Goal: Contribute content: Contribute content

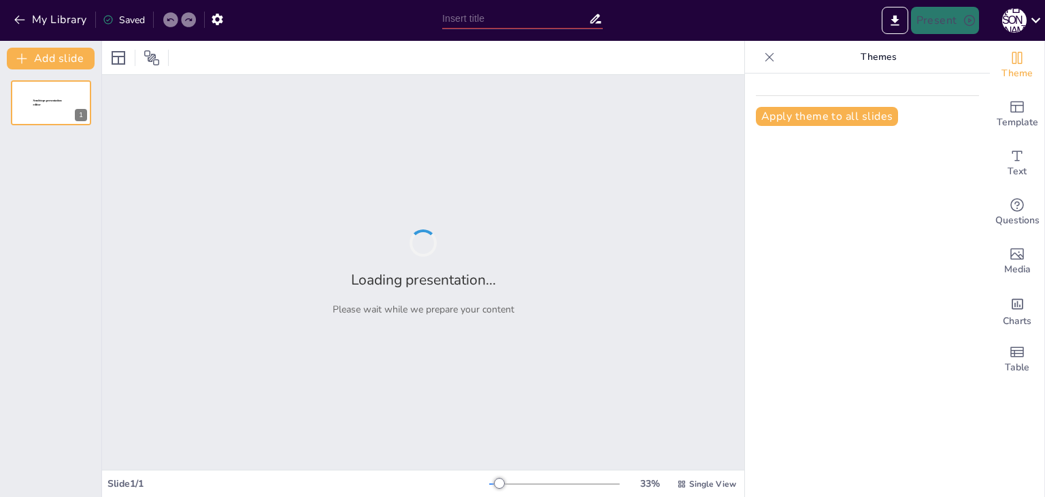
type input "Техніка накладання пов'язок у медичній практиці"
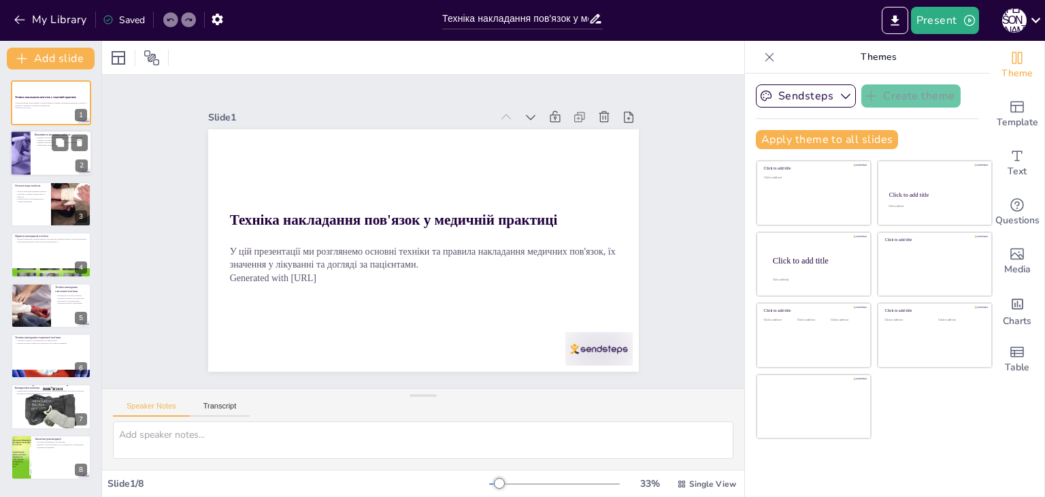
click at [29, 148] on div at bounding box center [21, 154] width 82 height 46
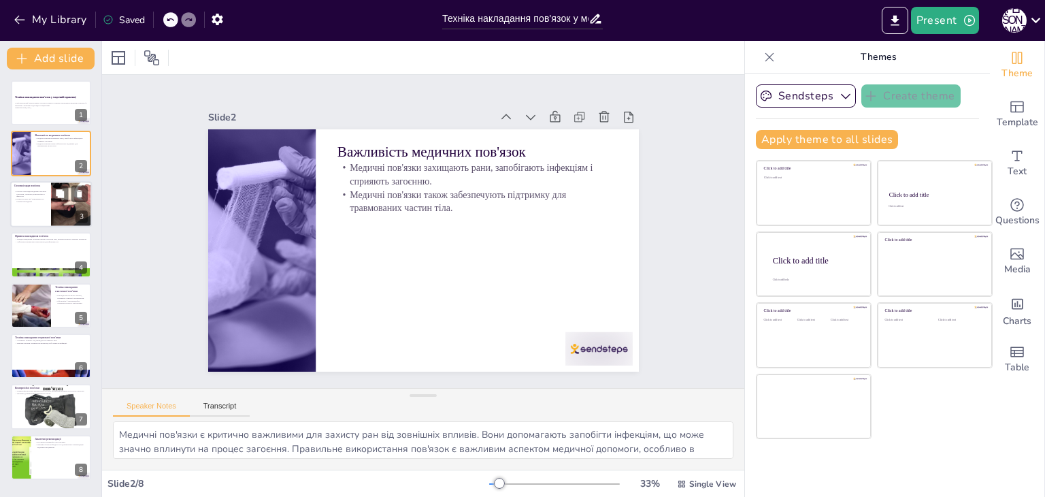
click at [25, 196] on p "Існують різні види медичних пов'язок: еластичні, стерильні, компресійні та фікс…" at bounding box center [30, 193] width 33 height 7
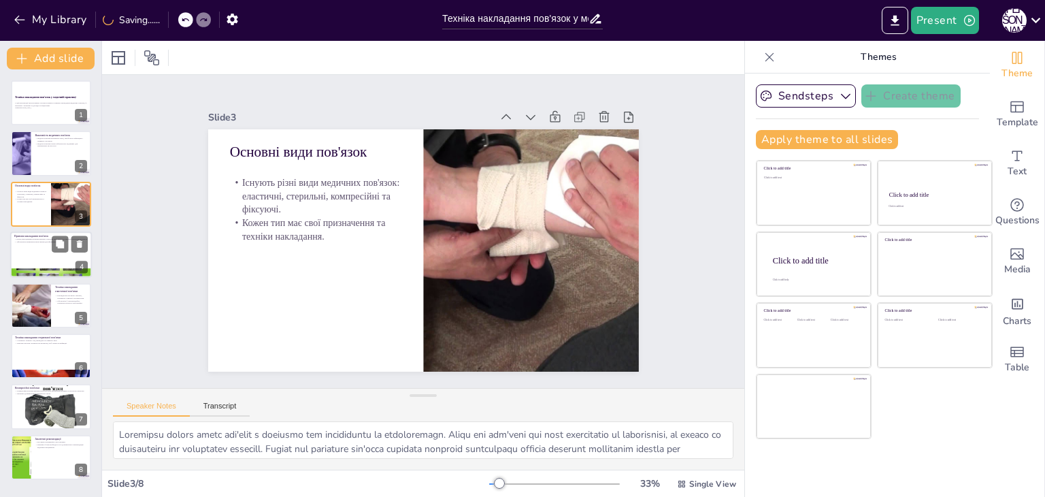
click at [32, 235] on p "Правила накладання пов'язок" at bounding box center [50, 236] width 73 height 4
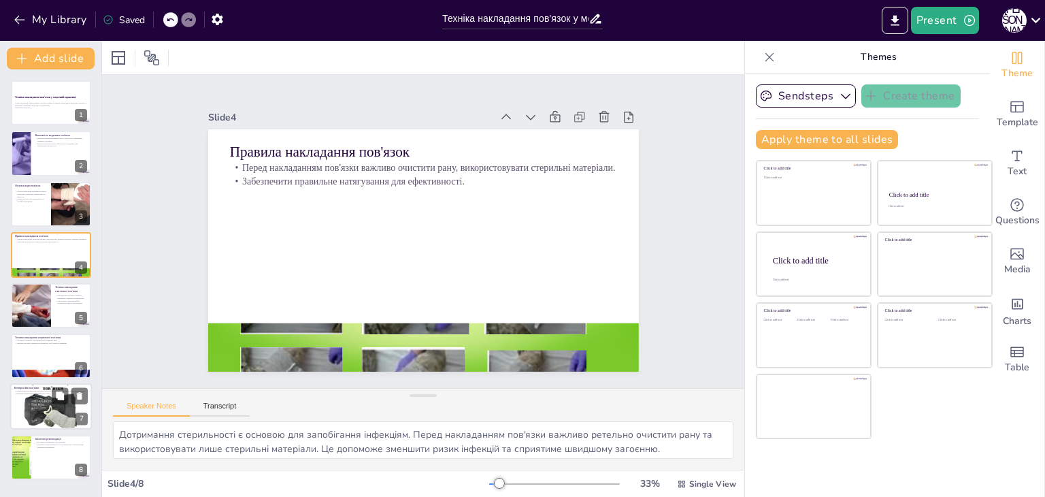
click at [18, 401] on div at bounding box center [51, 405] width 82 height 61
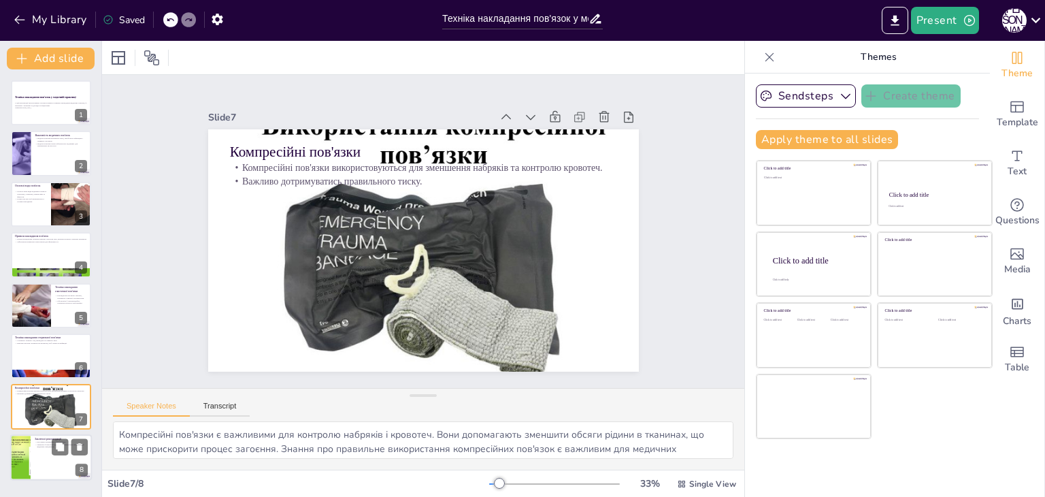
click at [35, 437] on p "Заключні рекомендації" at bounding box center [61, 438] width 53 height 4
type textarea "Регулярна перевірка стану пов'язки є важливою для забезпечення її ефективності.…"
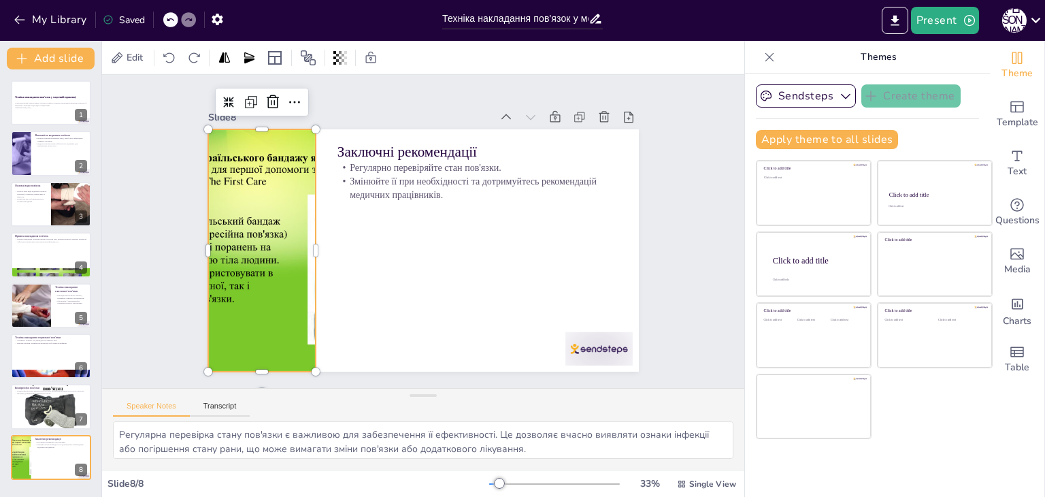
click at [295, 260] on div at bounding box center [471, 76] width 352 height 393
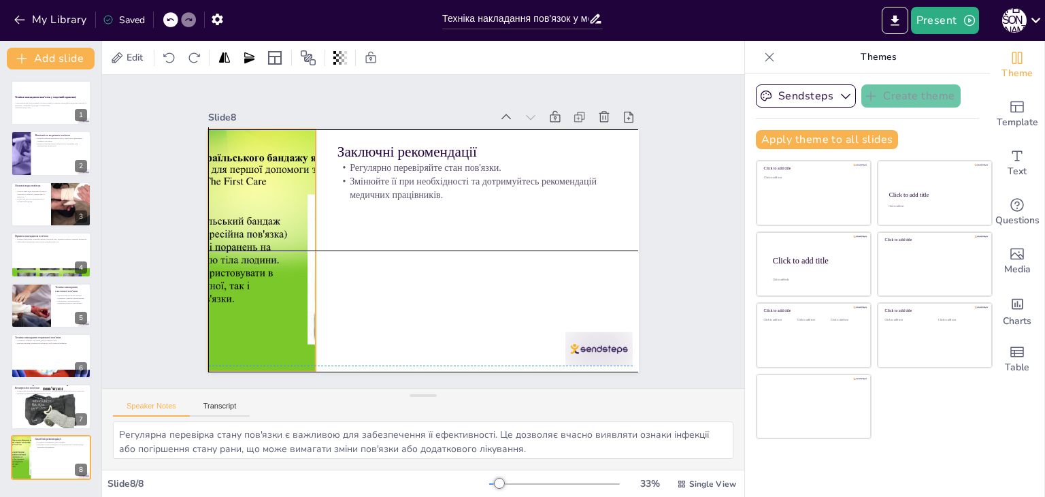
click at [283, 258] on div at bounding box center [290, 137] width 402 height 396
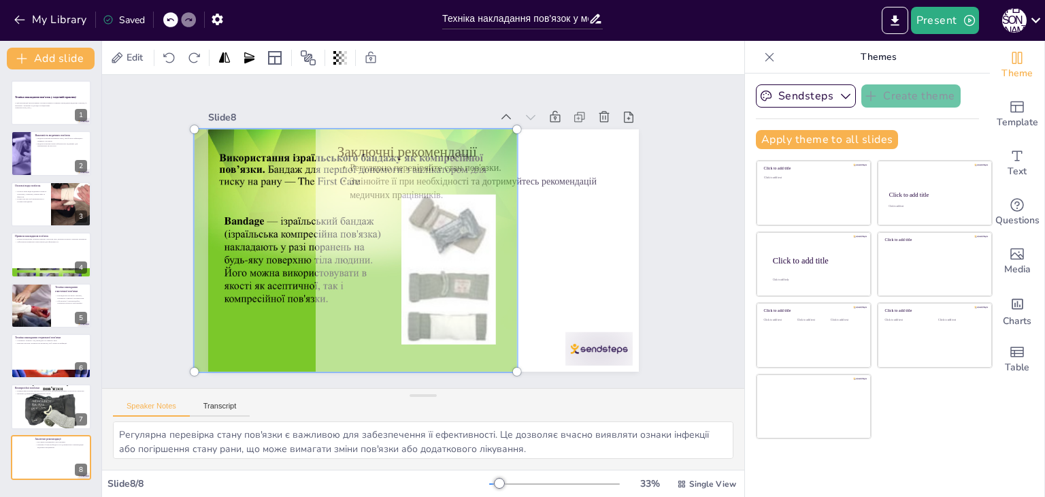
drag, startPoint x: 283, startPoint y: 258, endPoint x: 377, endPoint y: 267, distance: 94.3
click at [377, 267] on div at bounding box center [355, 250] width 339 height 258
drag, startPoint x: 506, startPoint y: 365, endPoint x: 490, endPoint y: 357, distance: 18.0
click at [490, 358] on div at bounding box center [440, 163] width 371 height 401
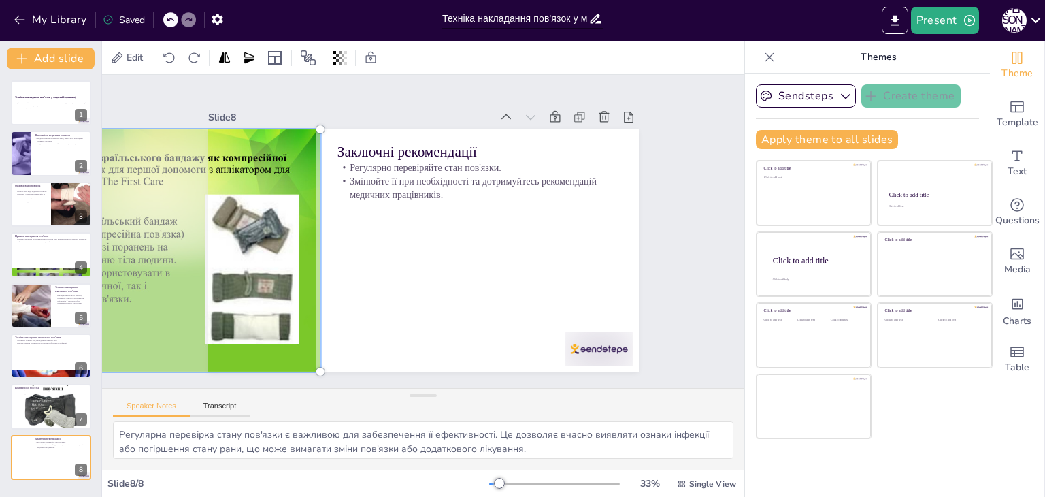
drag, startPoint x: 447, startPoint y: 331, endPoint x: 254, endPoint y: 301, distance: 195.4
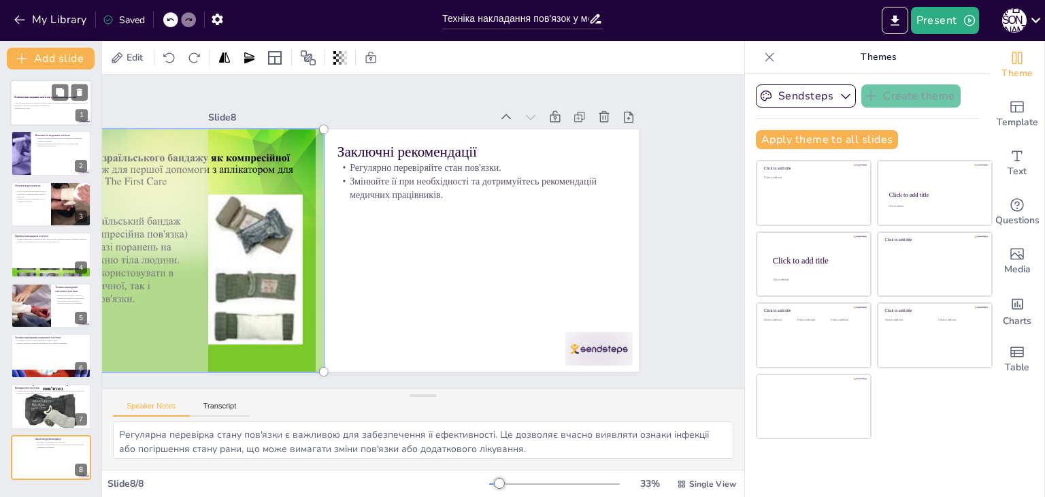
click at [38, 102] on p "У цій презентації ми розглянемо основні техніки та правила накладання медичних …" at bounding box center [50, 103] width 73 height 5
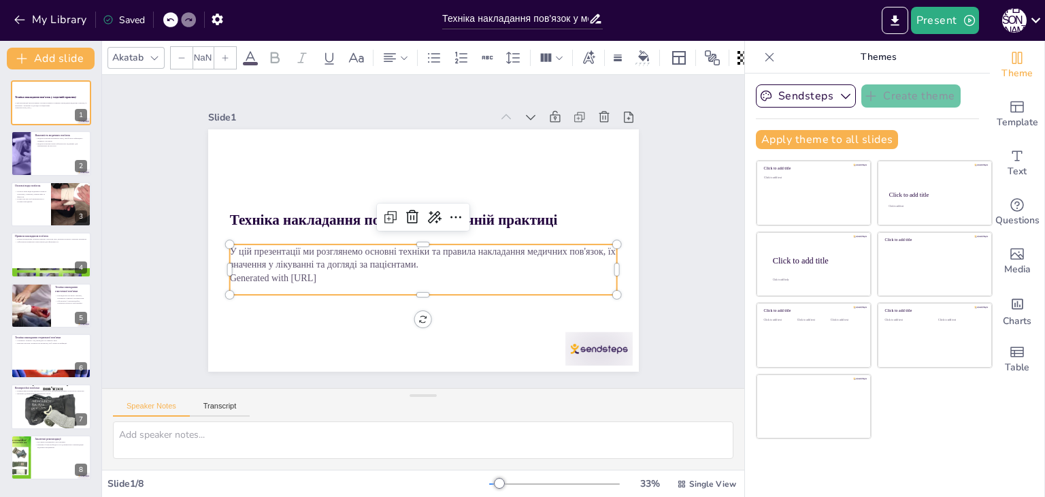
type input "32"
click at [275, 239] on p "У цій презентації ми розглянемо основні техніки та правила накладання медичних …" at bounding box center [420, 204] width 388 height 67
click at [320, 250] on p "У цій презентації ми розглянемо основні техніки та правила накладання медичних …" at bounding box center [445, 246] width 250 height 329
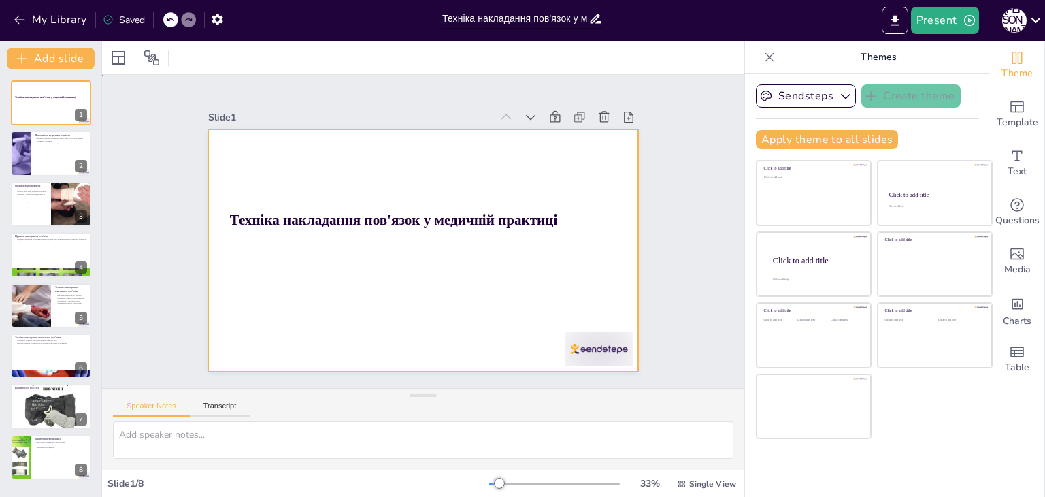
click at [499, 260] on div at bounding box center [404, 230] width 286 height 454
click at [322, 256] on div at bounding box center [442, 230] width 286 height 454
click at [234, 433] on textarea at bounding box center [423, 439] width 620 height 37
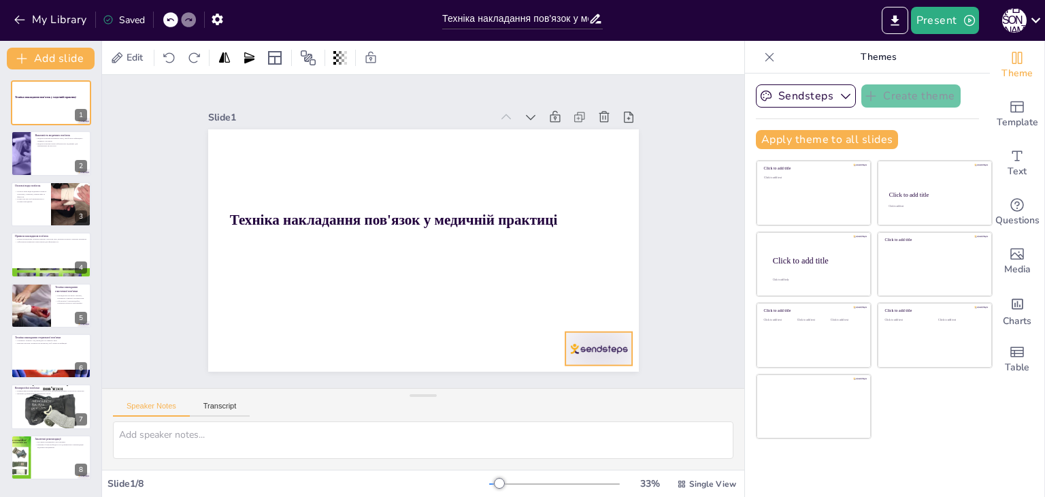
click at [590, 156] on div at bounding box center [602, 118] width 58 height 75
click at [266, 328] on icon at bounding box center [254, 339] width 23 height 23
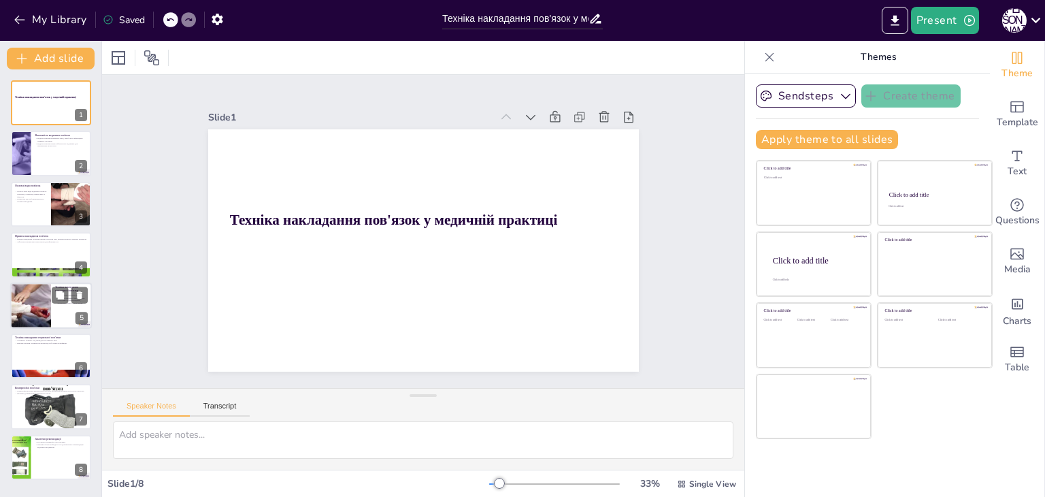
click at [38, 292] on div at bounding box center [30, 305] width 69 height 46
type textarea "Початок накладання еластичної пов'язки з нижньої частини рани є важливим для за…"
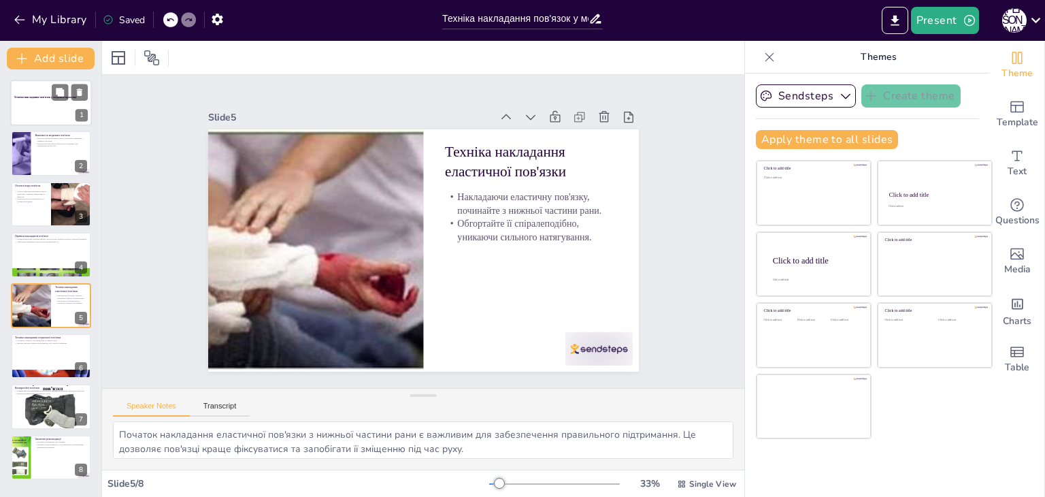
click at [44, 96] on strong "Техніка накладання пов'язок у медичній практиці" at bounding box center [45, 96] width 63 height 3
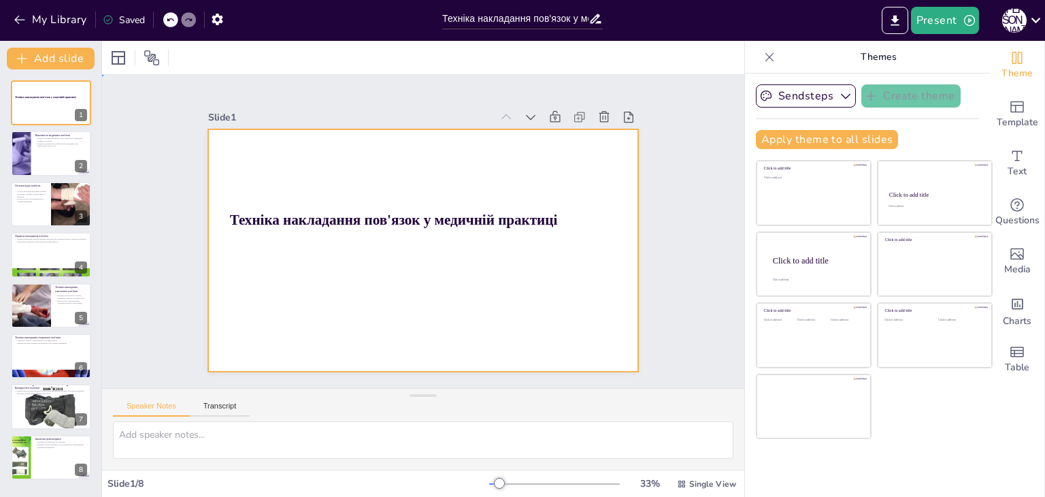
click at [278, 252] on div at bounding box center [415, 248] width 492 height 397
click at [246, 312] on div at bounding box center [440, 224] width 397 height 492
click at [201, 439] on textarea at bounding box center [423, 439] width 620 height 37
paste textarea "Правильно накладена пов’язка має бути акуратною, естетичною, не спотворювати ко…"
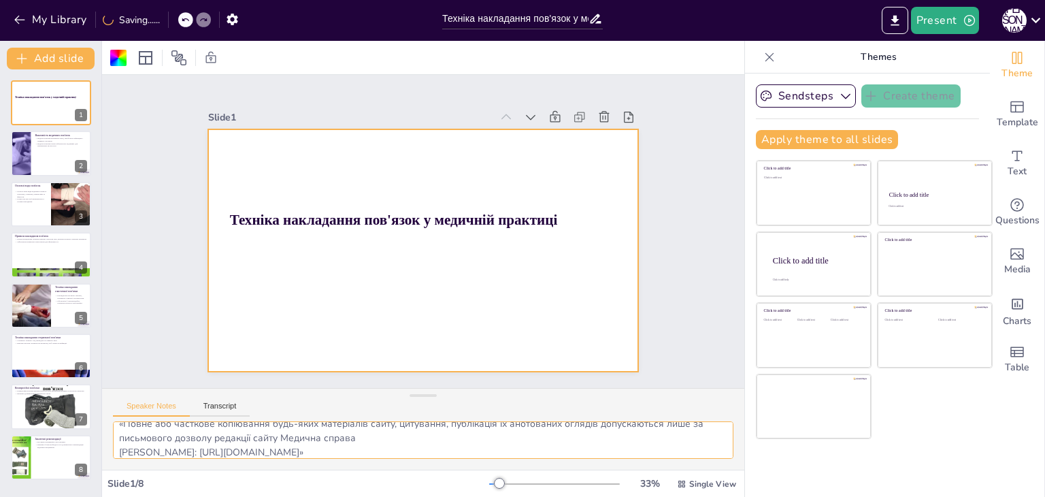
scroll to position [31, 0]
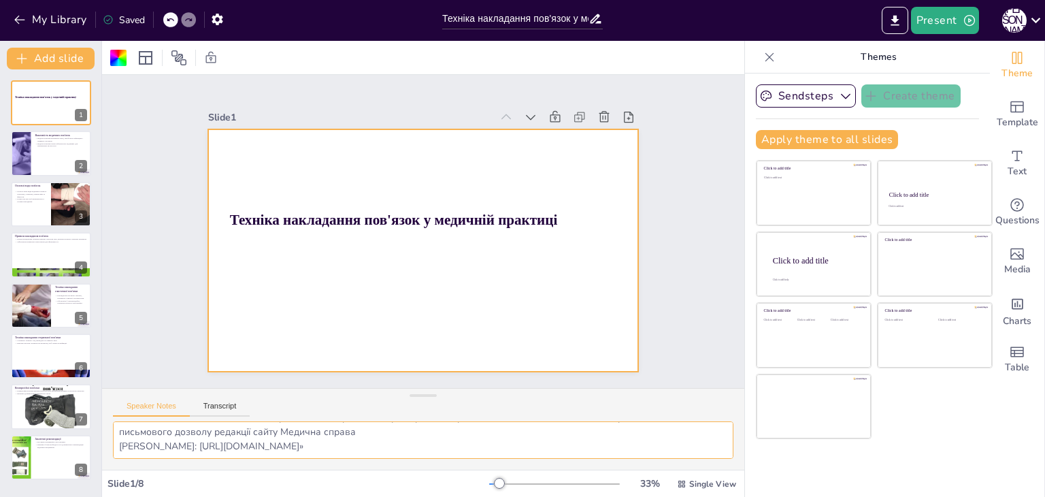
drag, startPoint x: 539, startPoint y: 450, endPoint x: 126, endPoint y: 446, distance: 412.9
click at [126, 446] on textarea "Правильно накладена пов’язка має бути акуратною, естетичною, не спотворювати ко…" at bounding box center [423, 439] width 620 height 37
drag, startPoint x: 122, startPoint y: 443, endPoint x: 247, endPoint y: 452, distance: 124.7
click at [226, 455] on textarea "Правильно накладена пов’язка має бути акуратною, естетичною, не спотворювати ко…" at bounding box center [423, 439] width 620 height 37
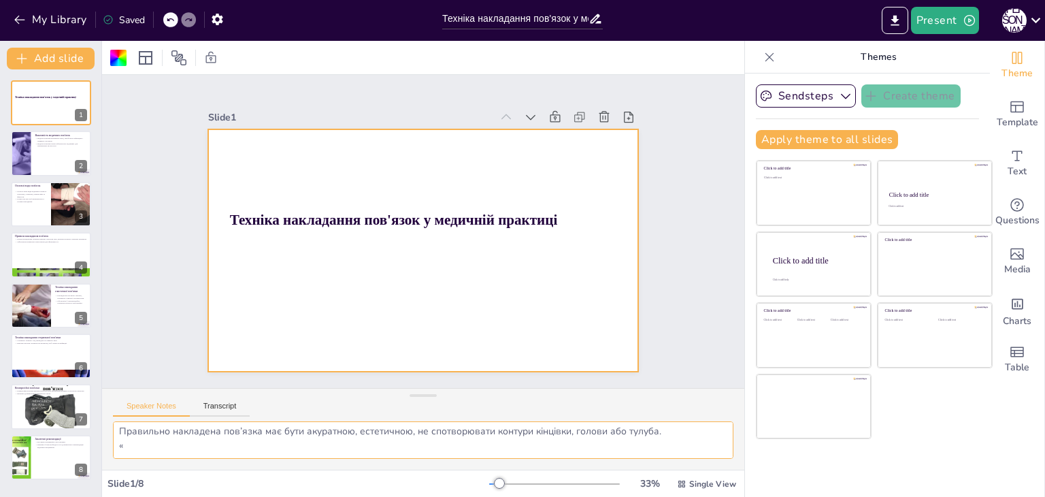
scroll to position [3, 0]
click at [253, 441] on textarea "Правильно накладена пов’язка має бути акуратною, естетичною, не спотворювати ко…" at bounding box center [423, 439] width 620 height 37
type textarea "Правильно накладена пов’язка має бути акуратною, естетичною, не спотворювати ко…"
click at [397, 243] on div at bounding box center [442, 231] width 242 height 431
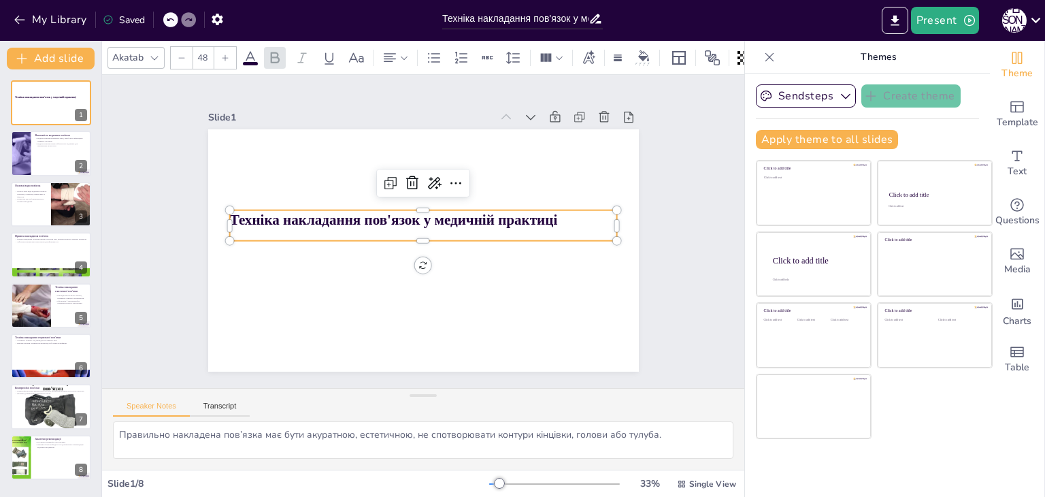
click at [479, 217] on strong "Техніка накладання пов'язок у медичній практиці" at bounding box center [455, 233] width 316 height 116
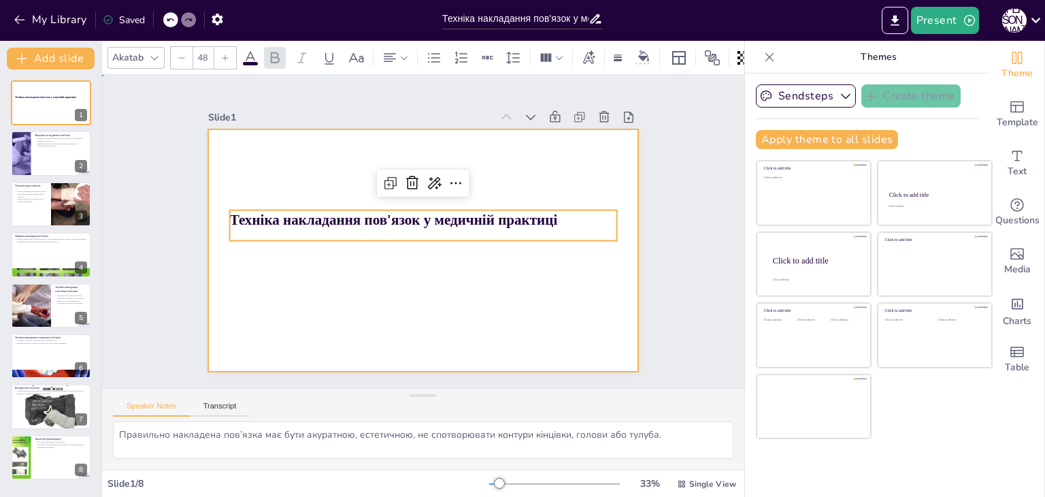
drag, startPoint x: 419, startPoint y: 273, endPoint x: 374, endPoint y: 292, distance: 49.0
click at [419, 274] on div at bounding box center [422, 212] width 454 height 286
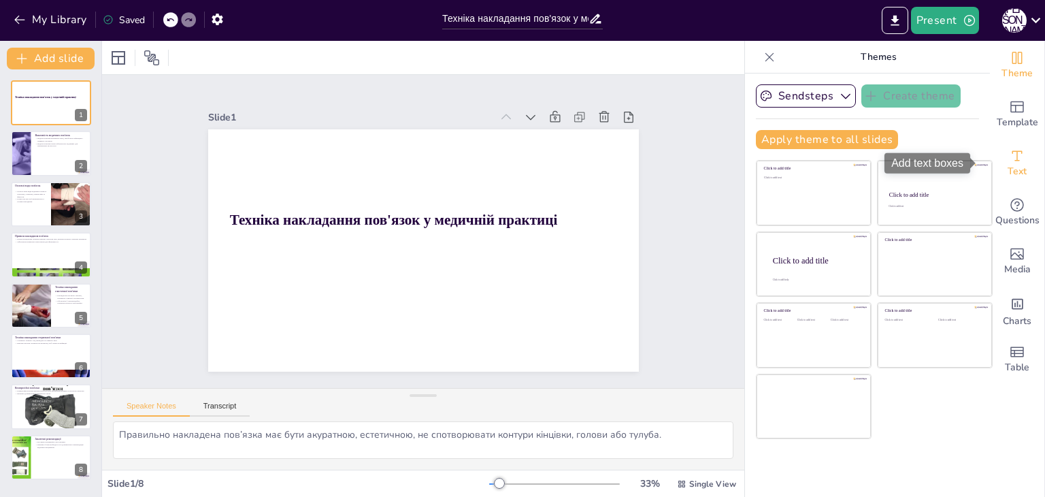
click at [1009, 158] on icon "Add text boxes" at bounding box center [1017, 156] width 16 height 16
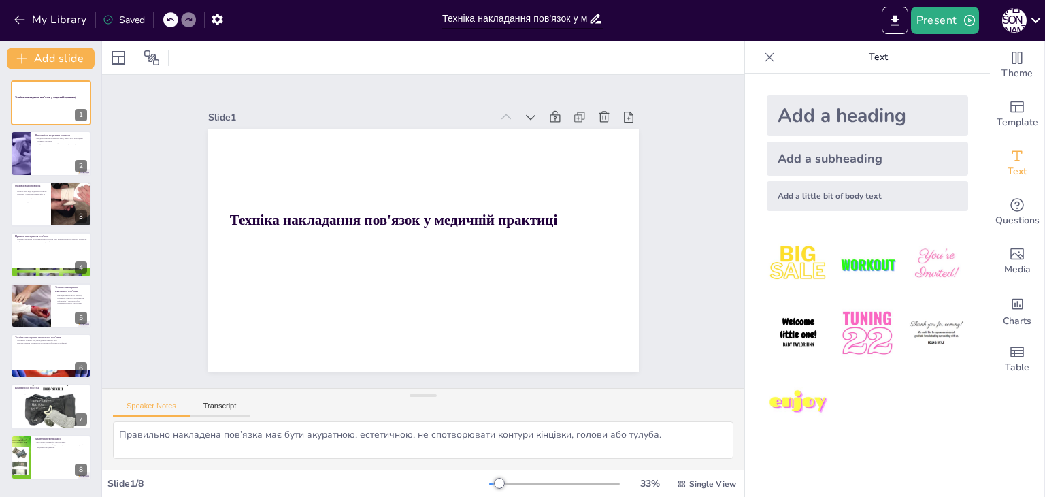
click at [826, 106] on div "Add a heading" at bounding box center [867, 115] width 201 height 41
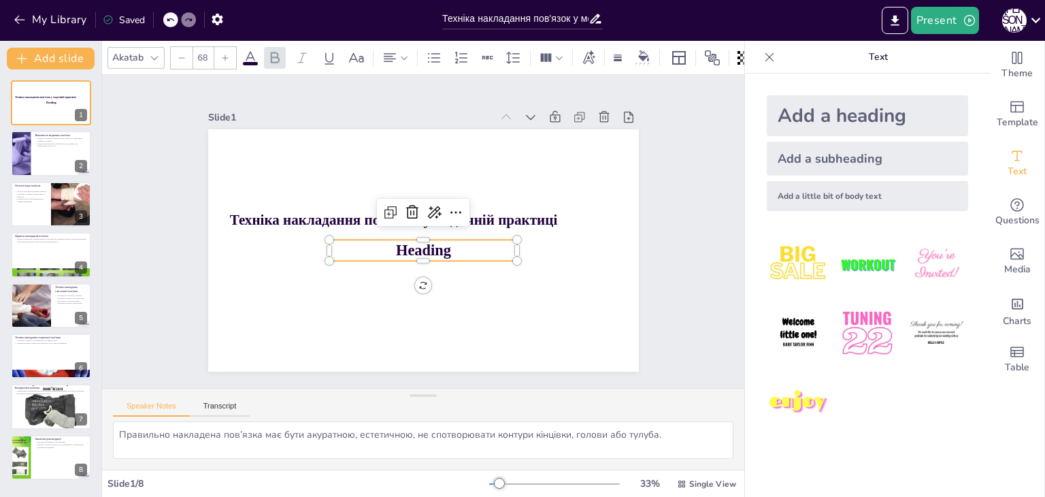
drag, startPoint x: 826, startPoint y: 106, endPoint x: 422, endPoint y: 246, distance: 426.7
click at [422, 246] on span "Heading" at bounding box center [421, 250] width 56 height 22
click at [422, 238] on span "Heading" at bounding box center [434, 215] width 54 height 46
click at [422, 235] on span "Heading" at bounding box center [413, 214] width 56 height 42
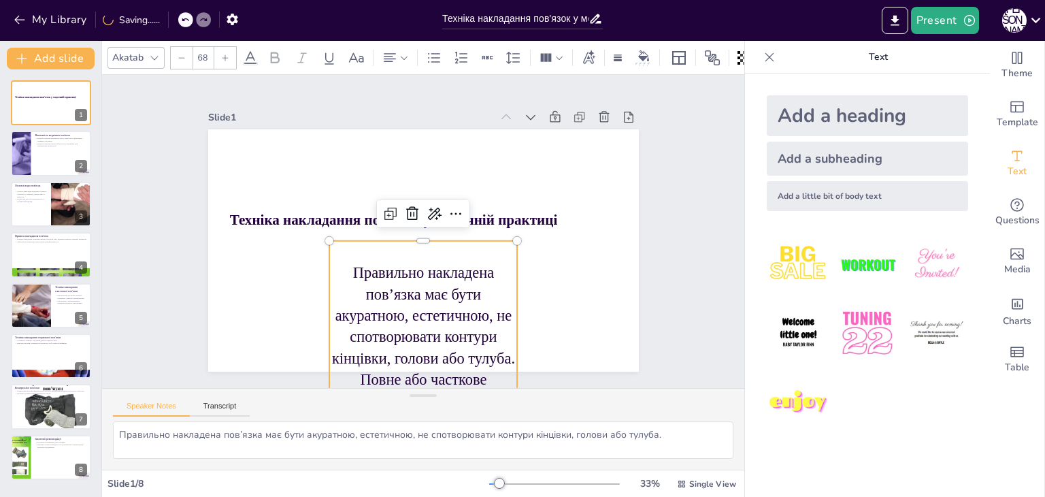
scroll to position [39, 0]
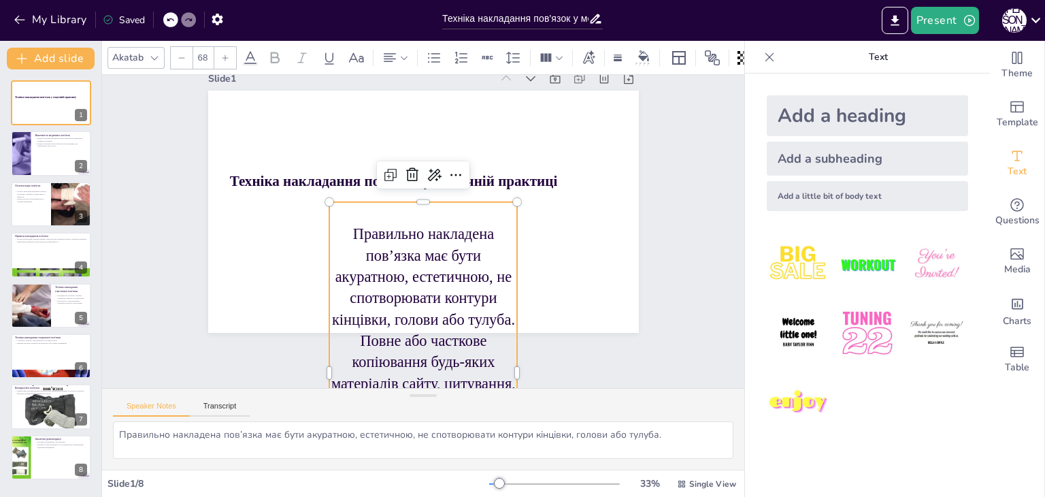
click at [503, 284] on p "Правильно накладена пов’язка має бути акуратною, естетичною, не спотворювати ко…" at bounding box center [366, 361] width 294 height 350
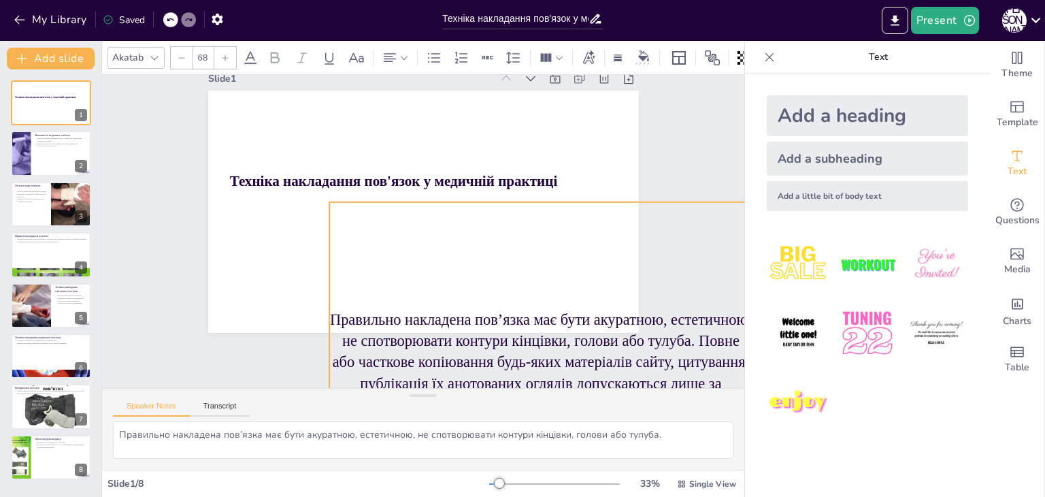
drag, startPoint x: 508, startPoint y: 280, endPoint x: 743, endPoint y: 219, distance: 242.3
click at [743, 219] on div "Document fonts Akatab Recently used Mulish Popular fonts Fonts Add slide Технік…" at bounding box center [522, 269] width 1045 height 456
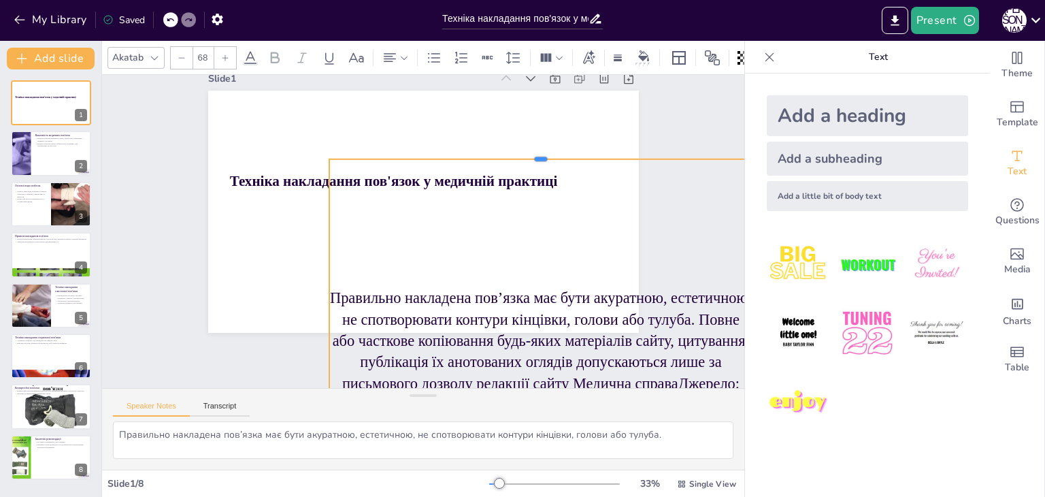
drag, startPoint x: 652, startPoint y: 192, endPoint x: 322, endPoint y: 149, distance: 332.0
click at [322, 149] on div "Техніка накладання пов'язок у медичній практиці Правильно накладена пов’язка ма…" at bounding box center [441, 237] width 363 height 484
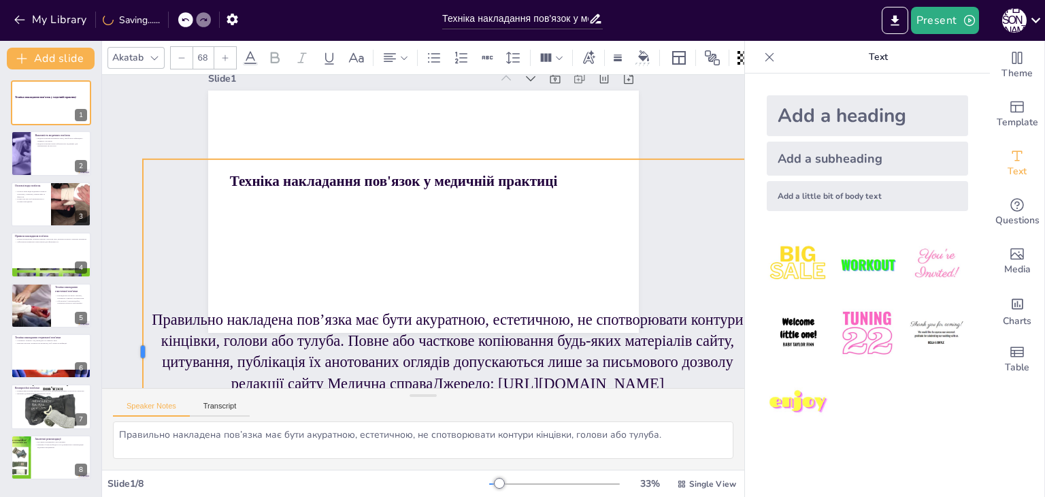
drag, startPoint x: 316, startPoint y: 262, endPoint x: 130, endPoint y: 265, distance: 186.4
click at [530, 275] on div at bounding box center [689, 392] width 318 height 235
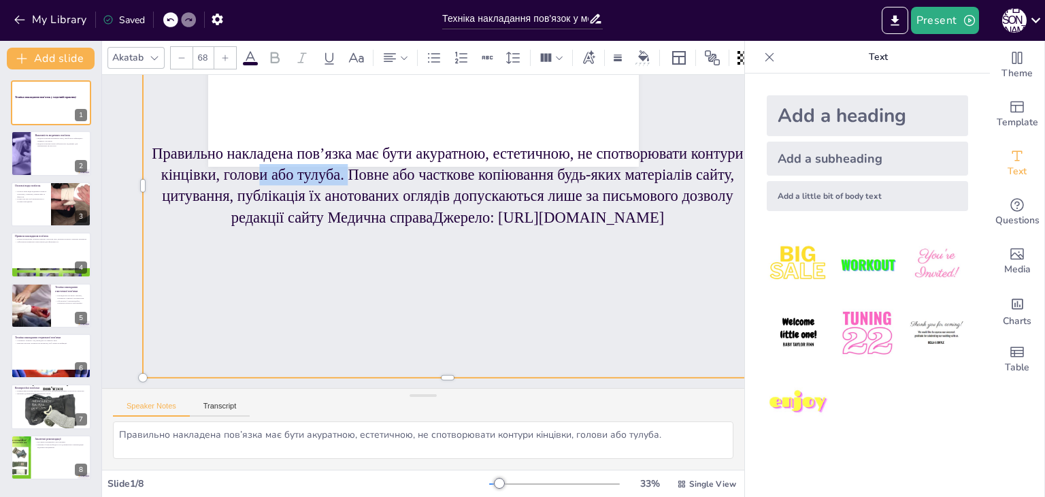
scroll to position [232, 0]
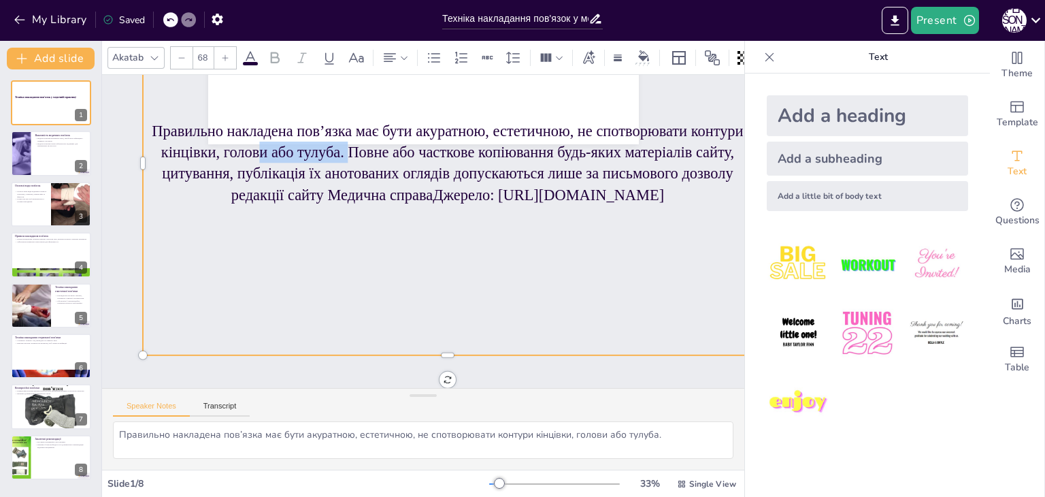
drag, startPoint x: 362, startPoint y: 330, endPoint x: 603, endPoint y: 254, distance: 253.2
click at [603, 254] on div "Правильно накладена пов’язка має бути акуратною, естетичною, не спотворювати ко…" at bounding box center [361, 193] width 503 height 676
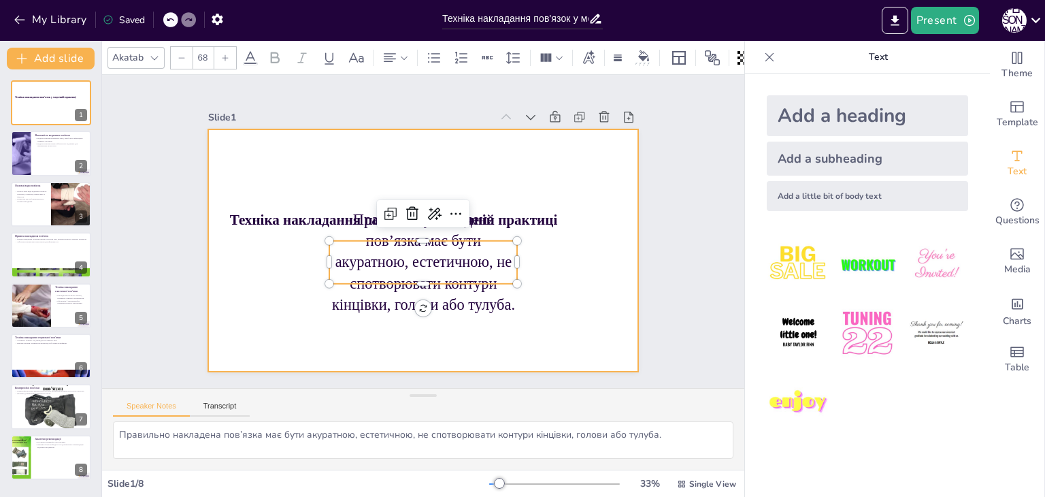
scroll to position [0, 0]
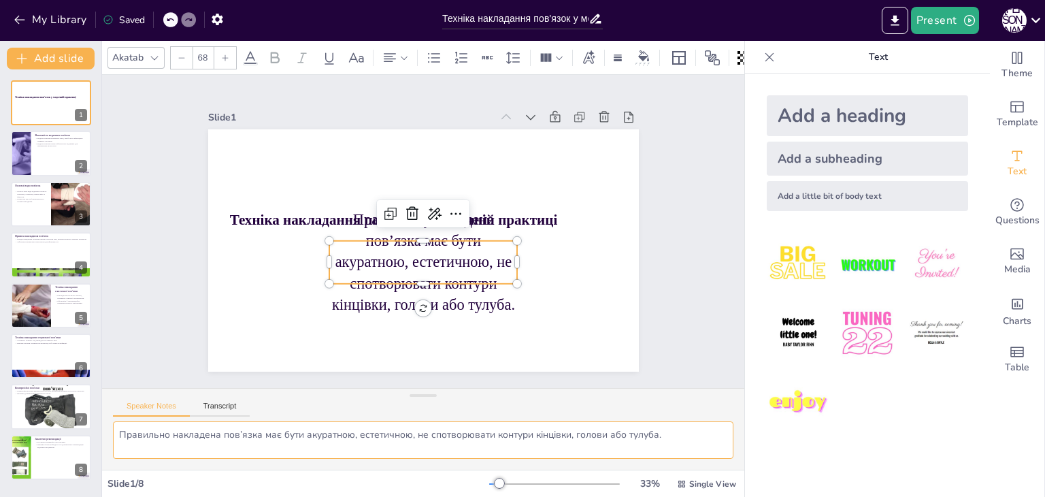
click at [369, 433] on textarea "Правильно накладена пов’язка має бути акуратною, естетичною, не спотворювати ко…" at bounding box center [423, 439] width 620 height 37
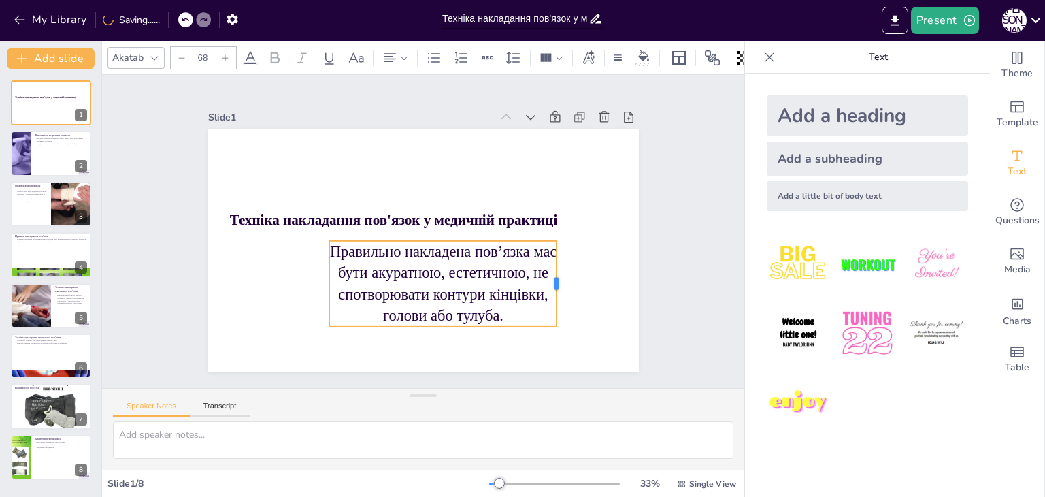
drag, startPoint x: 510, startPoint y: 255, endPoint x: 559, endPoint y: 253, distance: 49.0
click at [387, 135] on div at bounding box center [354, 99] width 65 height 71
click at [401, 277] on p "Правильно накладена пов’язка має бути акуратною, естетичною, не спотворювати ко…" at bounding box center [406, 286] width 233 height 222
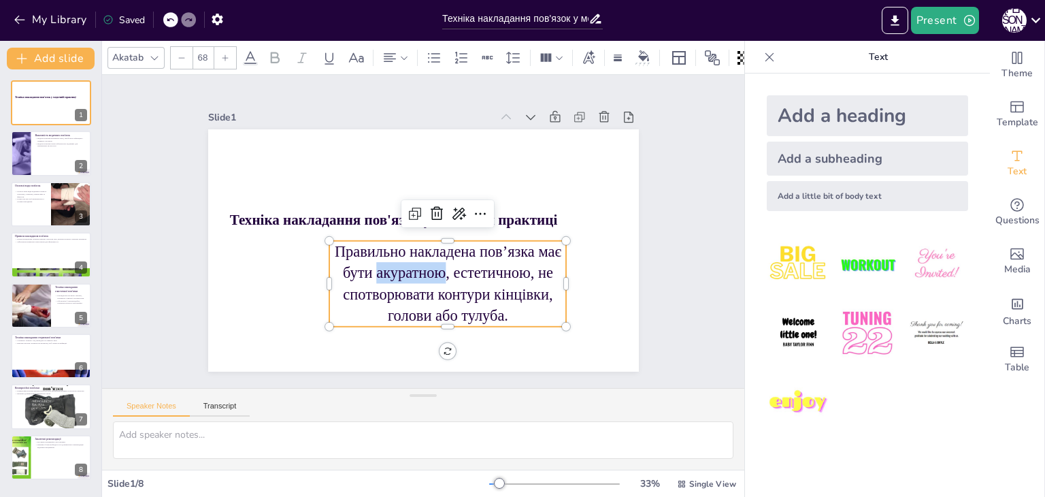
click at [400, 277] on p "Правильно накладена пов’язка має бути акуратною, естетичною, не спотворювати ко…" at bounding box center [385, 275] width 175 height 252
click at [400, 222] on p "Правильно накладена пов’язка має бути акуратною, естетичною, не спотворювати ко…" at bounding box center [398, 180] width 237 height 86
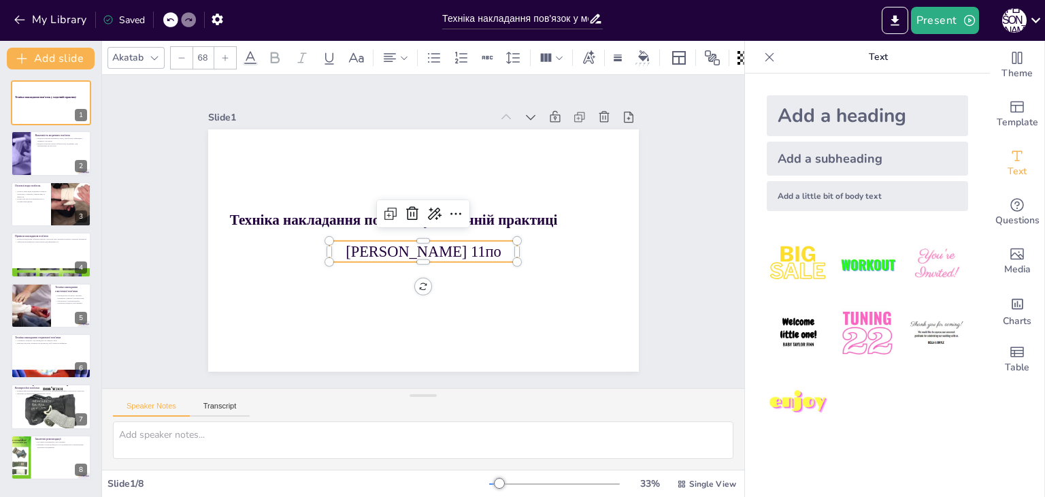
click at [424, 246] on p "[PERSON_NAME] 11по" at bounding box center [403, 234] width 41 height 190
click at [467, 222] on p "[PERSON_NAME] 11по" at bounding box center [423, 211] width 188 height 21
drag, startPoint x: 486, startPoint y: 257, endPoint x: 535, endPoint y: 258, distance: 49.0
click at [535, 258] on div "Техніка накладання пов'язок у медичній практиці [PERSON_NAME] 21по" at bounding box center [417, 249] width 484 height 363
drag, startPoint x: 508, startPoint y: 246, endPoint x: 492, endPoint y: 264, distance: 24.1
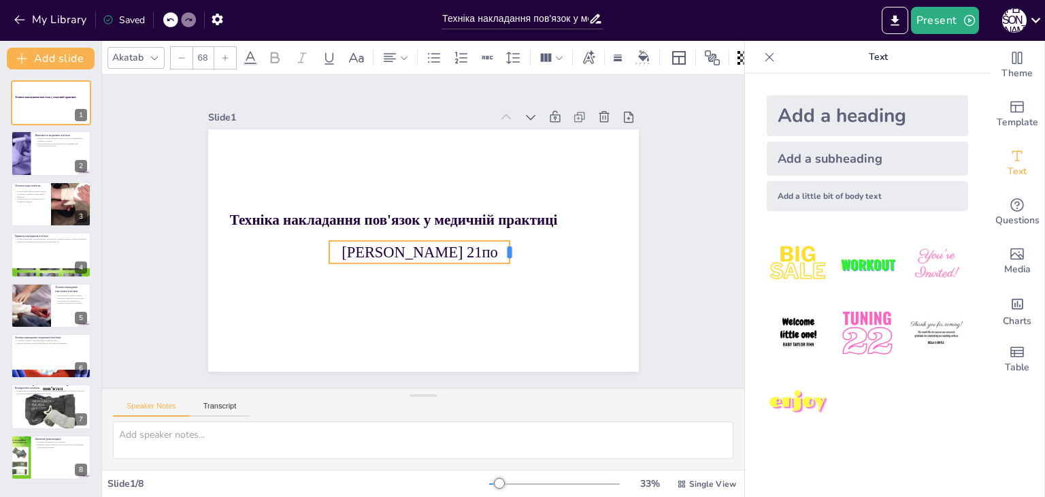
click at [500, 270] on div "Техніка накладання пов'язок у медичній практиці [PERSON_NAME] 21по" at bounding box center [404, 237] width 363 height 484
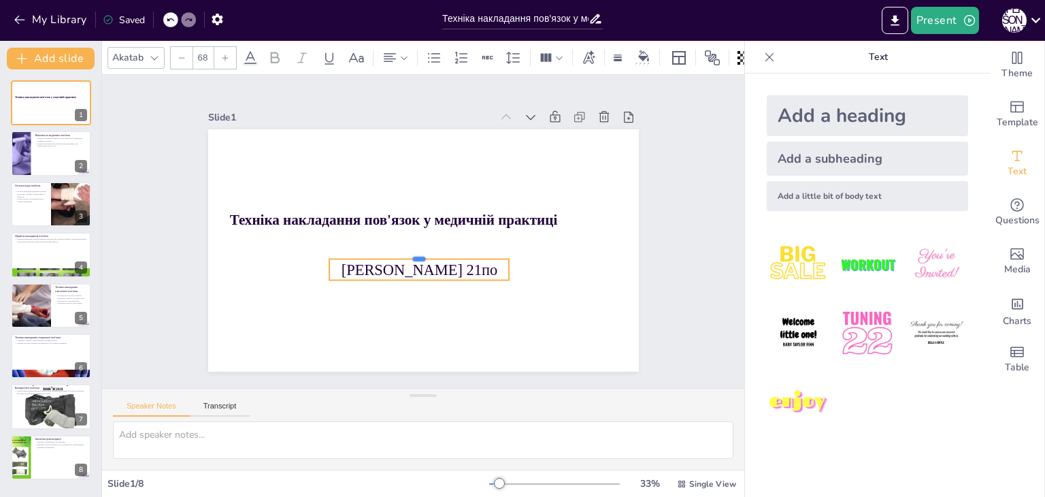
drag, startPoint x: 469, startPoint y: 233, endPoint x: 417, endPoint y: 282, distance: 72.2
click at [424, 302] on div "Техніка накладання пов'язок у медичній практиці [PERSON_NAME] 21по" at bounding box center [404, 234] width 326 height 471
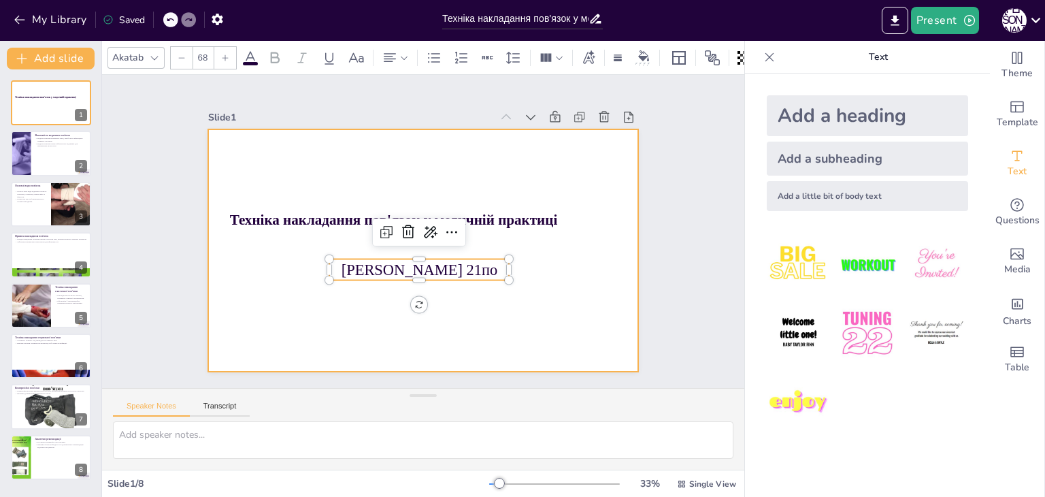
drag, startPoint x: 420, startPoint y: 273, endPoint x: 438, endPoint y: 284, distance: 21.3
click at [438, 284] on div "Техніка накладання пов'язок у медичній практиці [PERSON_NAME] 21по" at bounding box center [406, 241] width 425 height 494
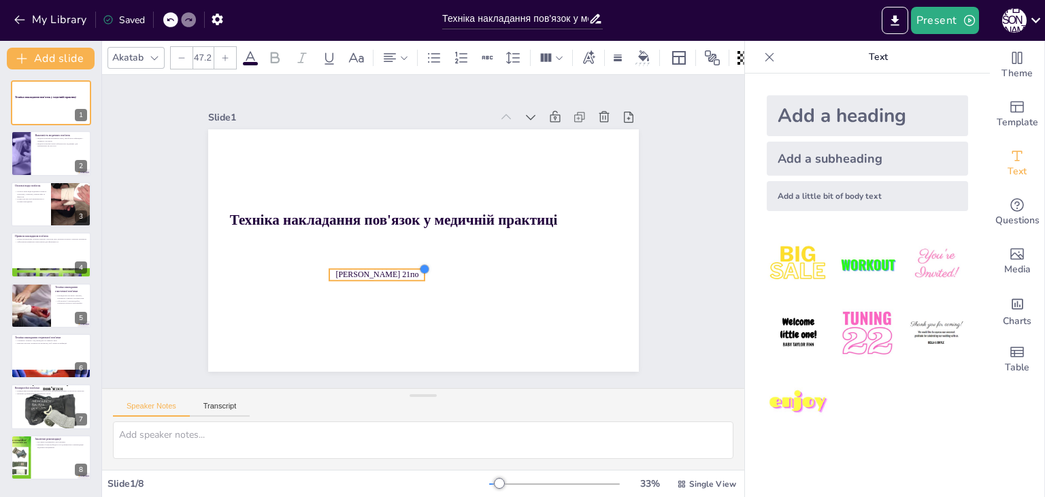
type input "50.3"
drag, startPoint x: 495, startPoint y: 253, endPoint x: 448, endPoint y: 274, distance: 51.4
click at [448, 274] on div "Техніка накладання пов'язок у медичній практиці [PERSON_NAME] 21по" at bounding box center [422, 250] width 454 height 286
click at [350, 273] on div "Техніка накладання пов'язок у медичній практиці [PERSON_NAME] 21по" at bounding box center [442, 234] width 286 height 454
drag, startPoint x: 389, startPoint y: 301, endPoint x: 328, endPoint y: 265, distance: 71.0
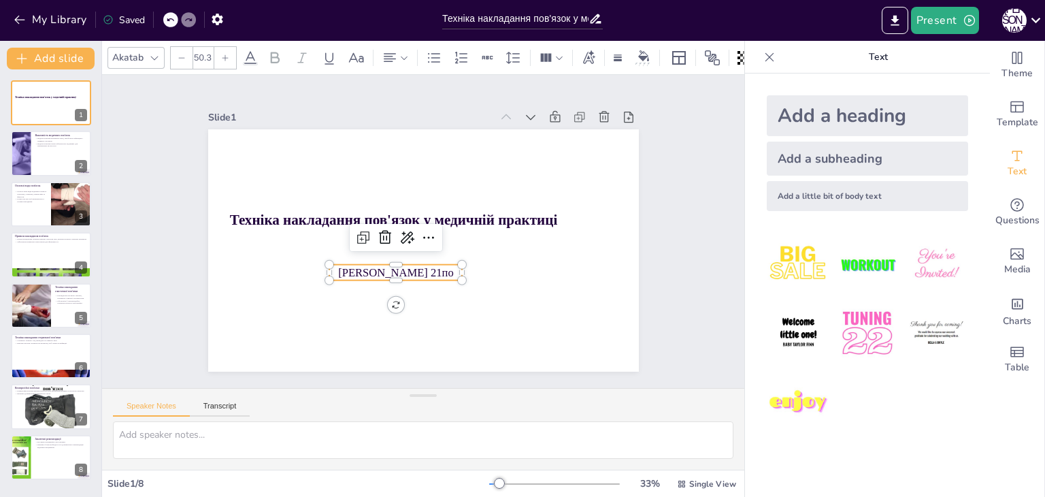
click at [422, 265] on p "[PERSON_NAME] 21по" at bounding box center [472, 224] width 101 height 110
click at [334, 267] on p "[PERSON_NAME] 21по" at bounding box center [374, 227] width 80 height 123
click at [329, 267] on p "[PERSON_NAME] 21по" at bounding box center [378, 253] width 123 height 80
click at [388, 208] on p "[PERSON_NAME] 21по" at bounding box center [455, 193] width 134 height 30
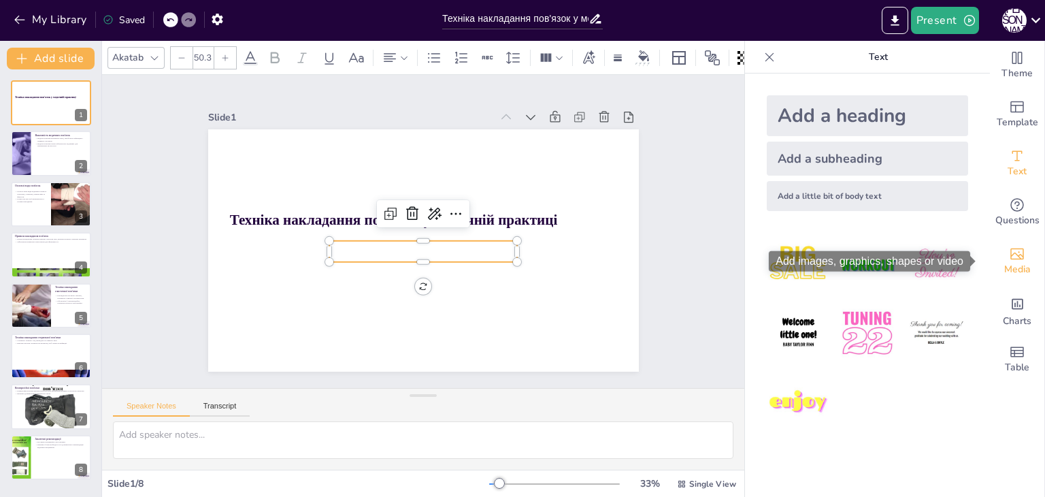
click at [1009, 251] on icon "Add images, graphics, shapes or video" at bounding box center [1017, 254] width 16 height 16
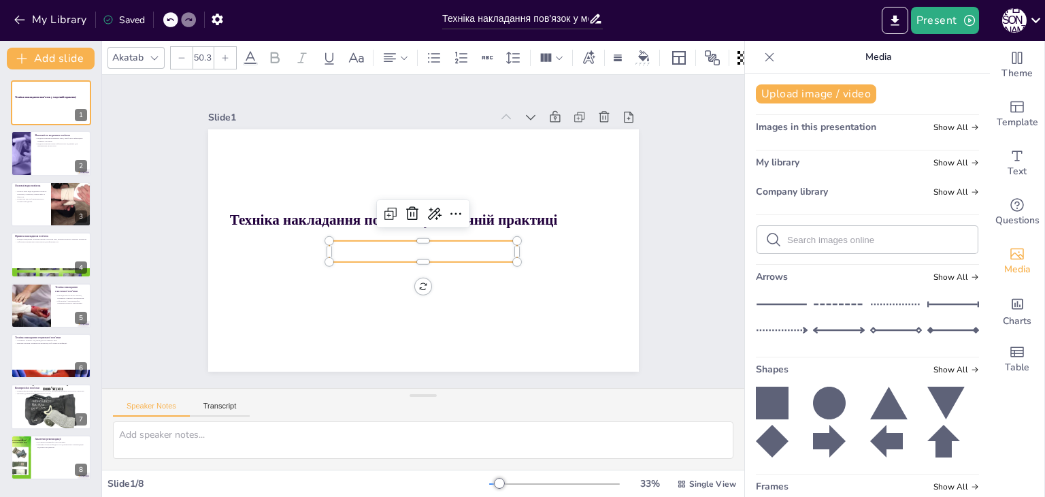
click at [790, 163] on span "My library" at bounding box center [778, 162] width 44 height 13
click at [933, 130] on span "Show All" at bounding box center [956, 127] width 46 height 10
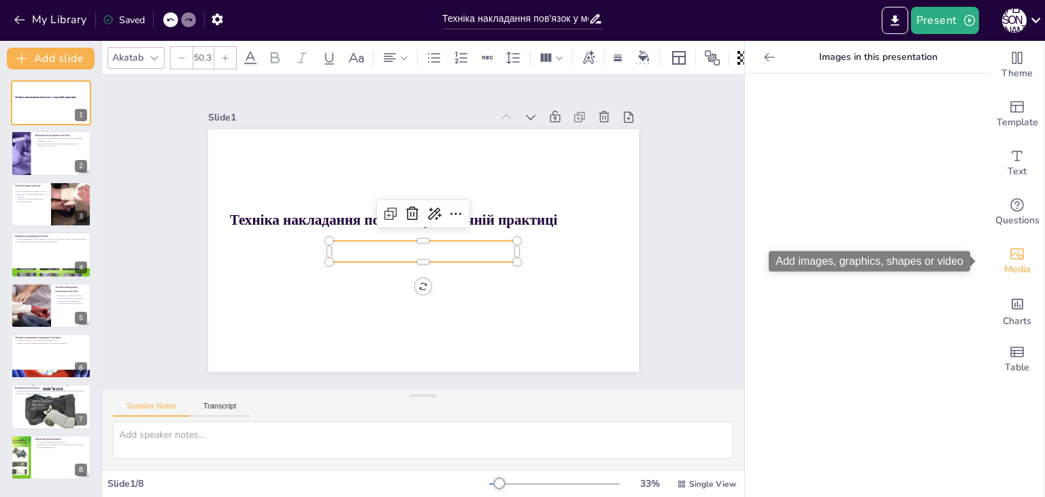
click at [1011, 263] on span "Media" at bounding box center [1017, 269] width 27 height 15
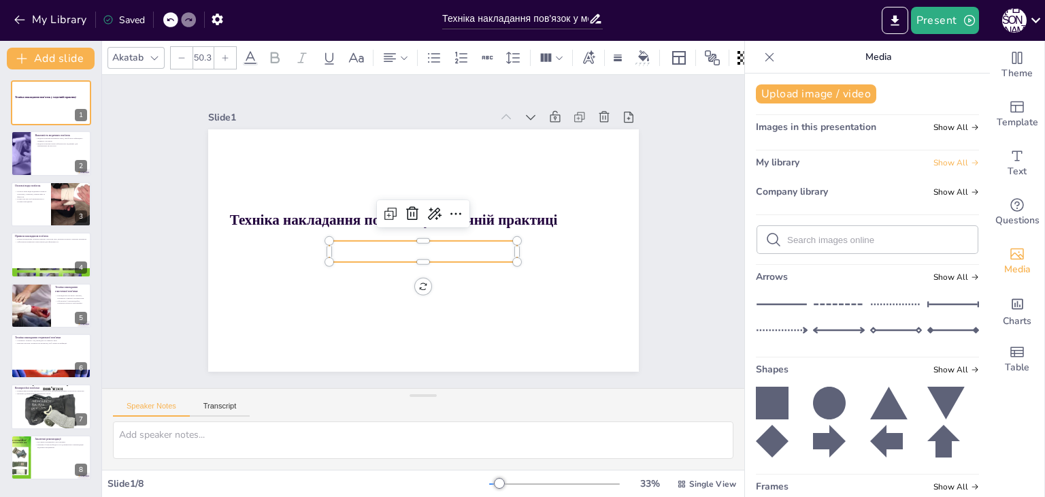
click at [941, 161] on span "Show All" at bounding box center [956, 163] width 46 height 10
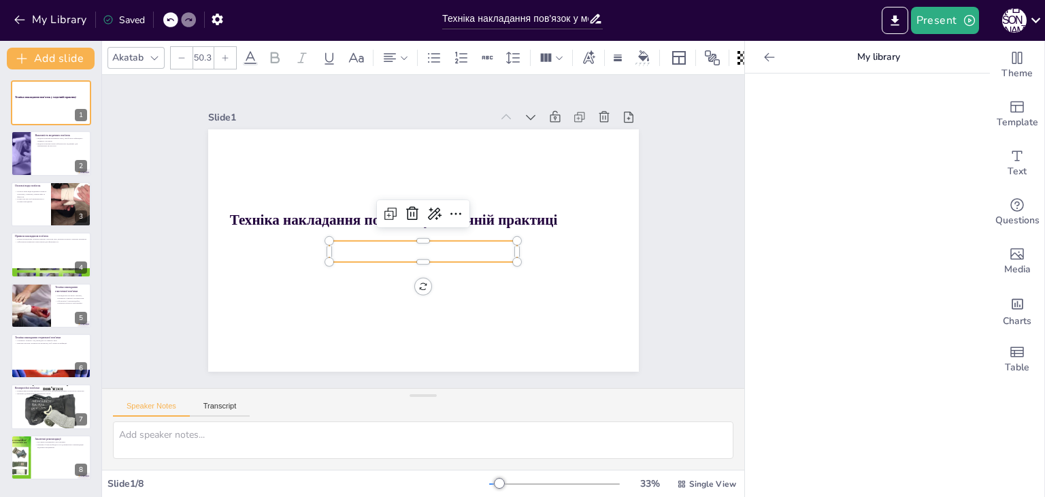
click at [758, 47] on div at bounding box center [769, 57] width 22 height 22
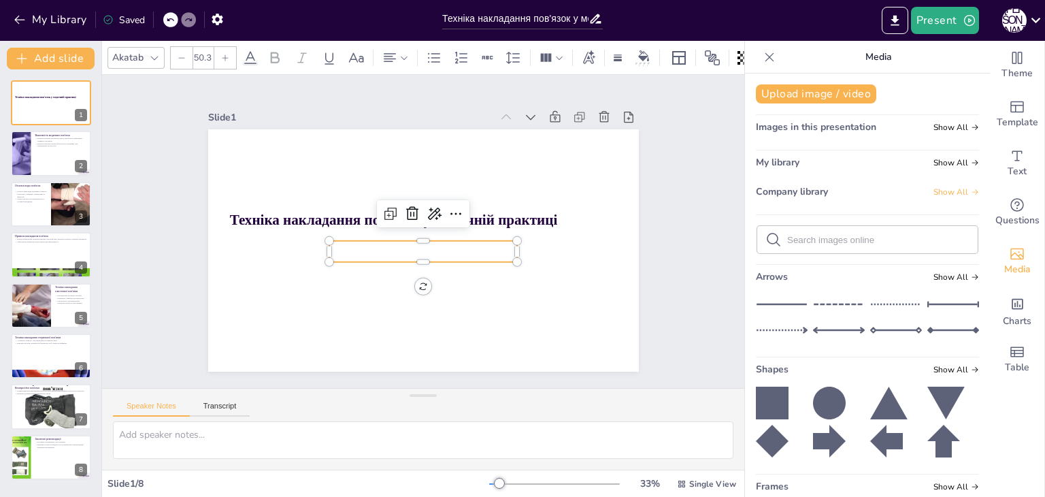
click at [933, 194] on span "Show All" at bounding box center [956, 192] width 46 height 10
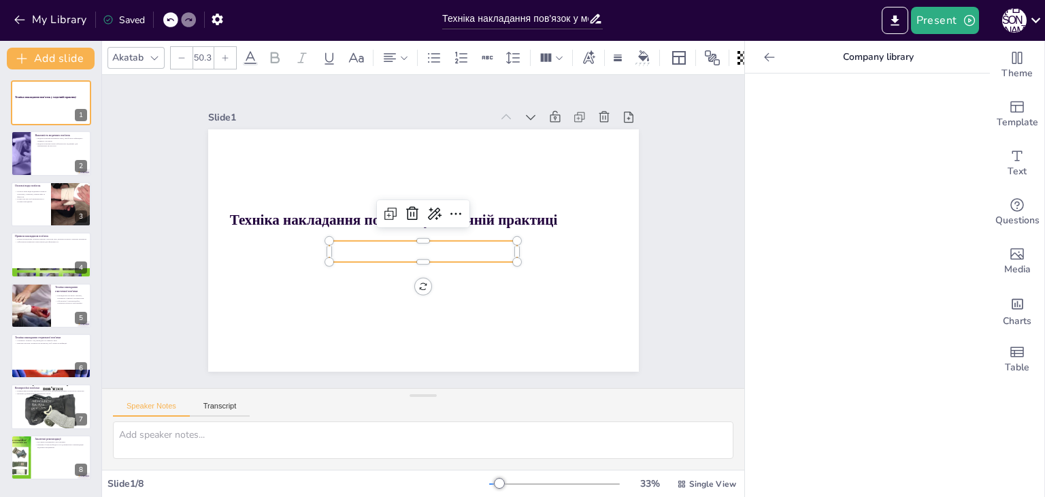
click at [758, 53] on div at bounding box center [769, 57] width 22 height 22
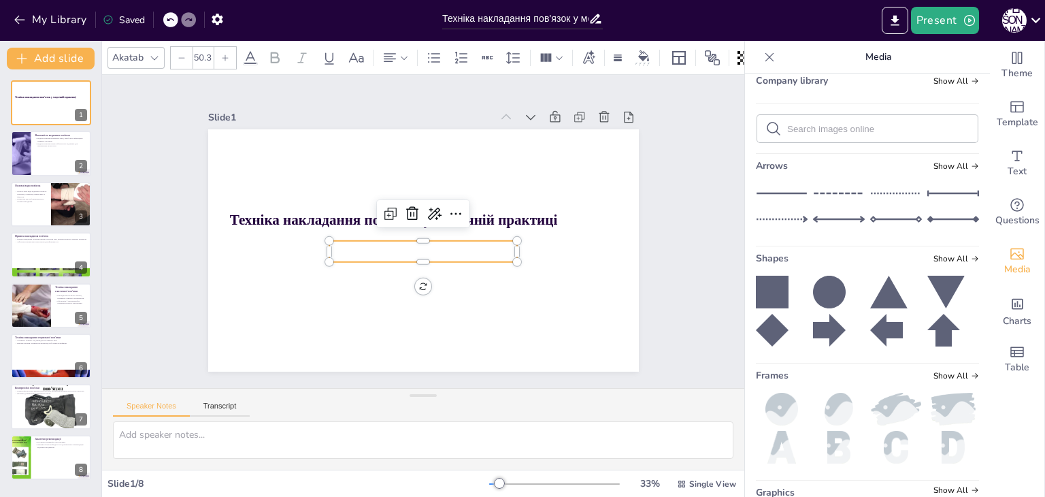
scroll to position [10, 0]
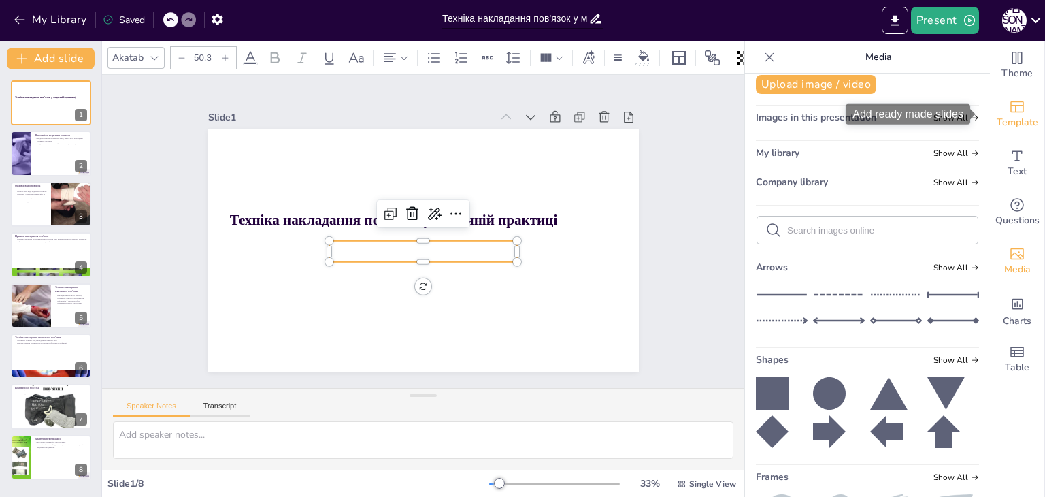
click at [1007, 115] on span "Template" at bounding box center [1016, 122] width 41 height 15
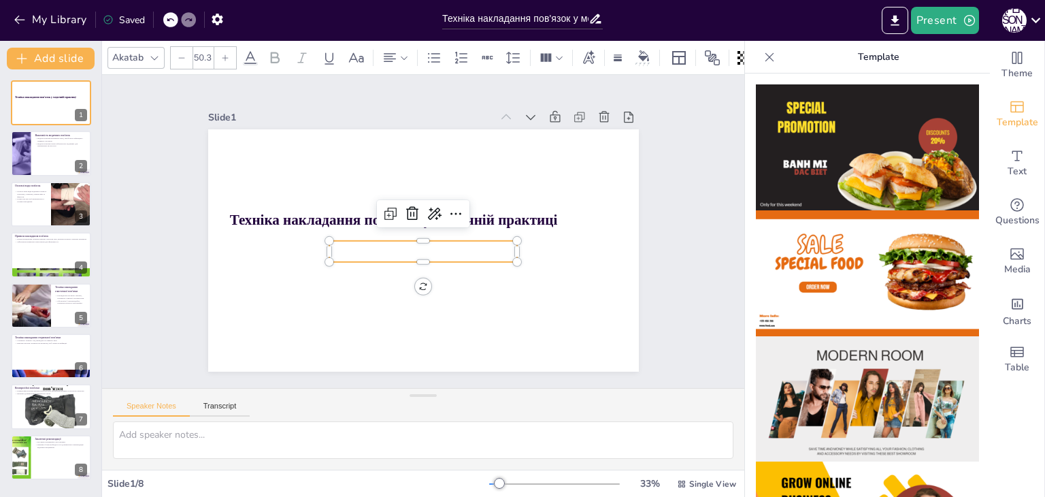
click at [873, 285] on img at bounding box center [867, 273] width 223 height 126
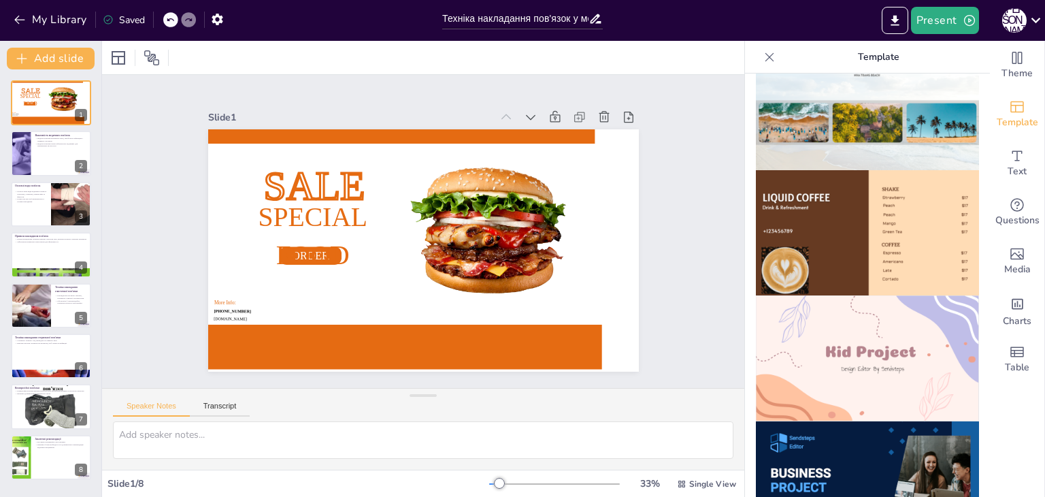
scroll to position [884, 0]
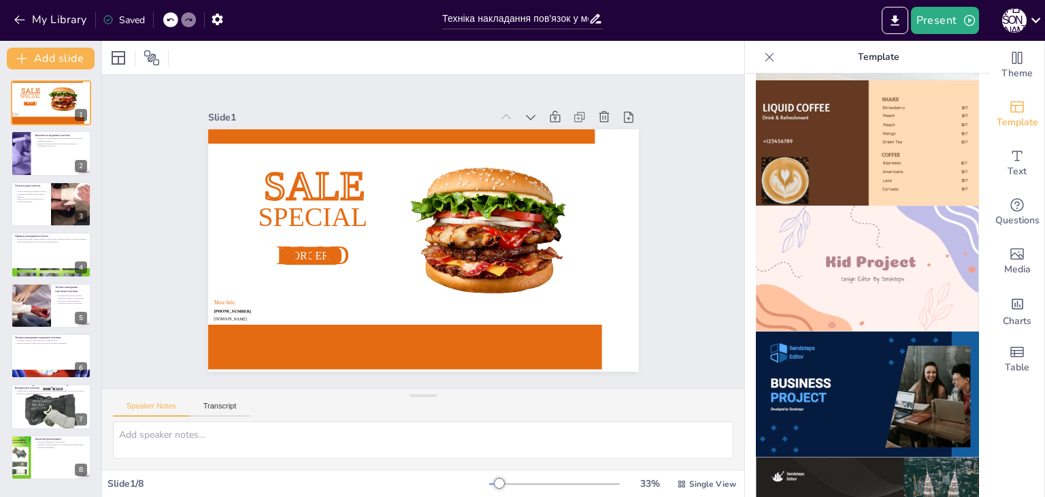
click at [886, 260] on img at bounding box center [867, 268] width 223 height 126
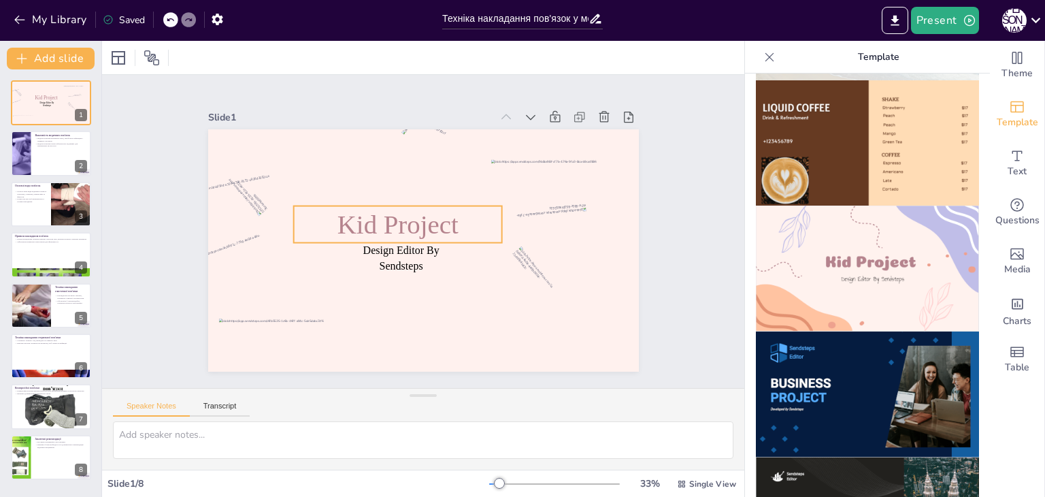
click at [416, 207] on span "Kid Project" at bounding box center [430, 205] width 29 height 121
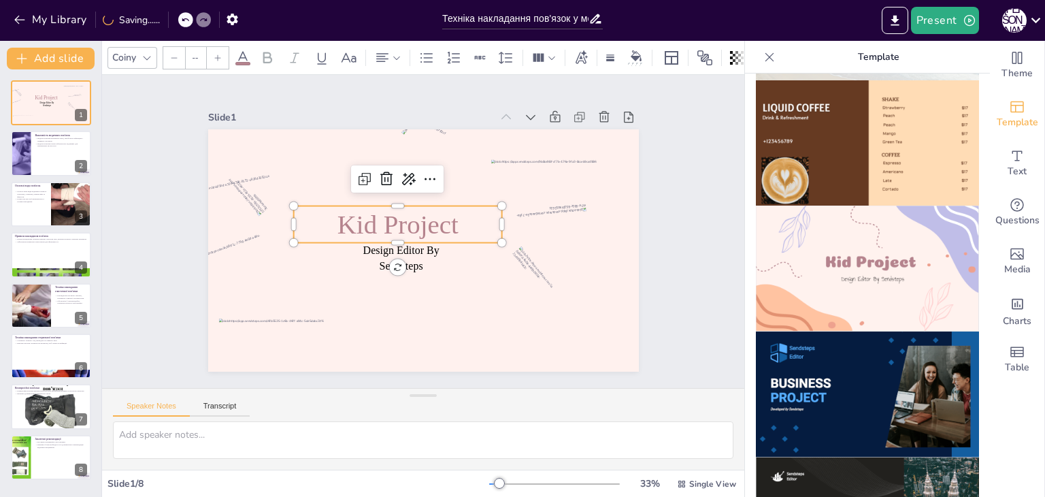
type input "48.6"
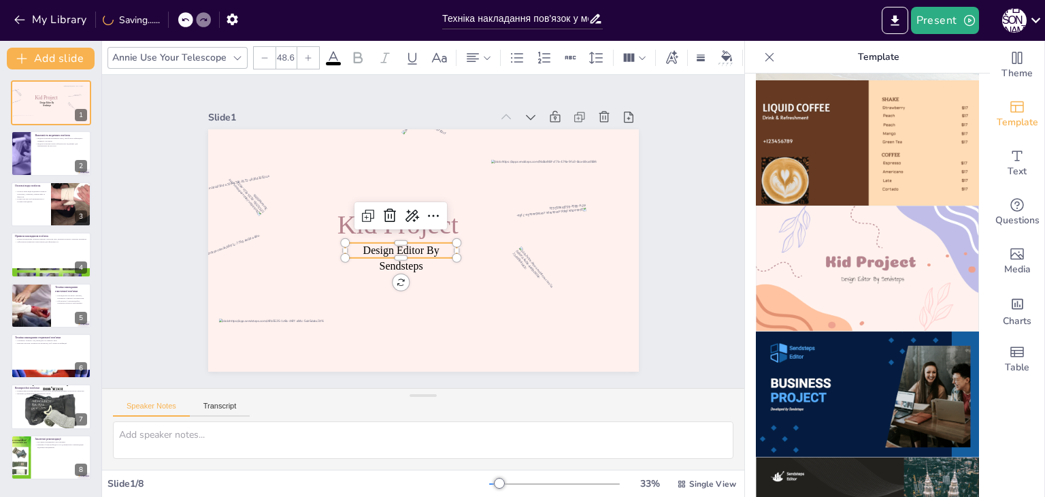
click at [400, 248] on span "Design Editor By Sendsteps" at bounding box center [393, 234] width 69 height 57
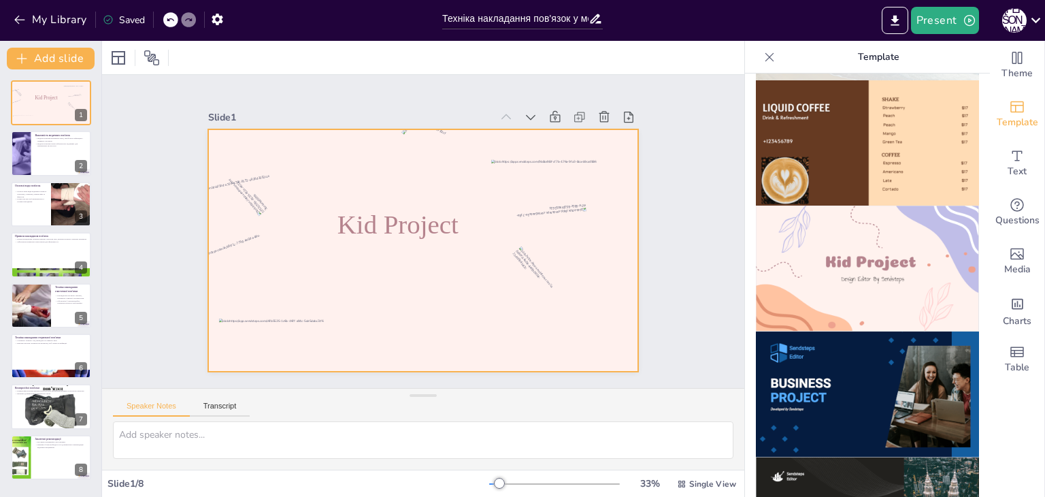
click at [397, 255] on div at bounding box center [423, 250] width 431 height 242
click at [814, 244] on img at bounding box center [867, 268] width 223 height 126
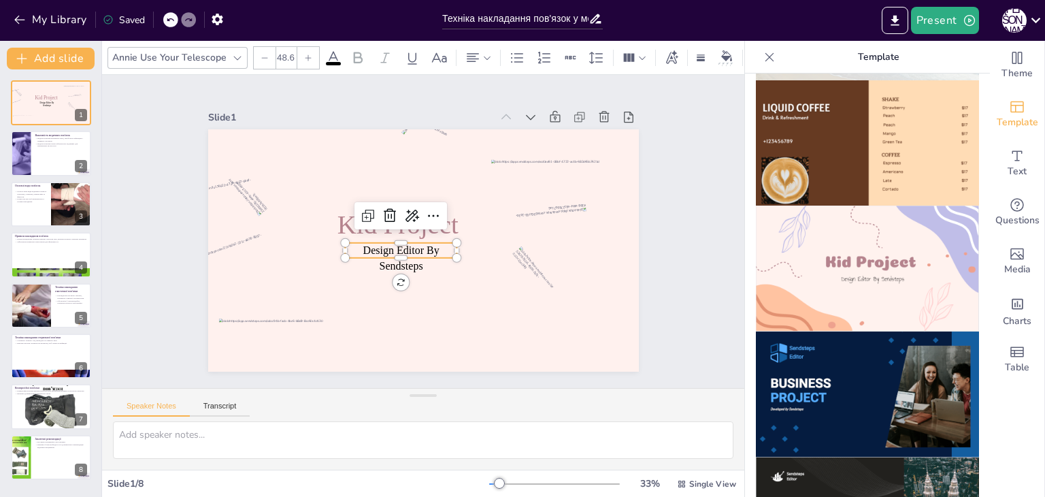
click at [403, 246] on span "Design Editor By Sendsteps" at bounding box center [416, 261] width 69 height 57
click at [406, 244] on span "Design Editor By Sendsteps" at bounding box center [394, 239] width 72 height 54
click at [406, 244] on span "Design Editor By Sendsteps" at bounding box center [390, 226] width 57 height 69
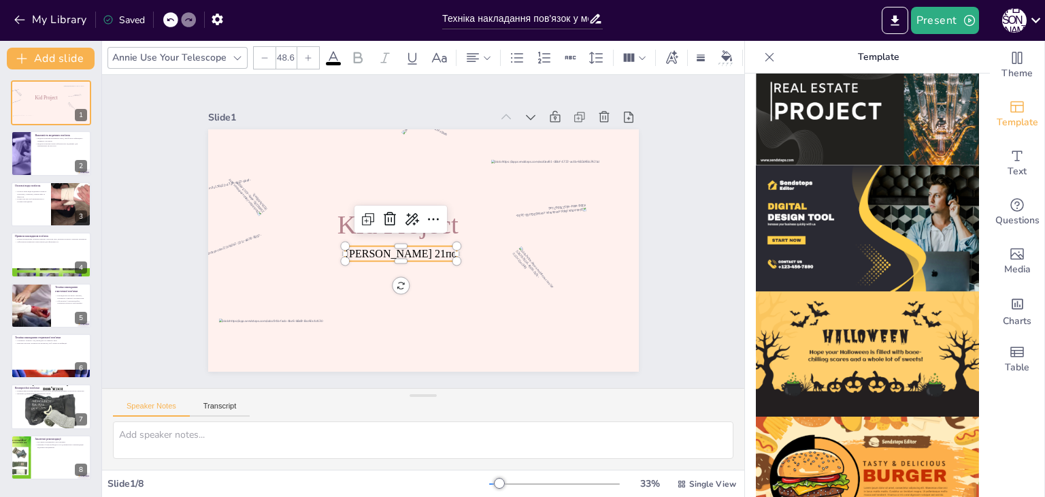
scroll to position [1302, 0]
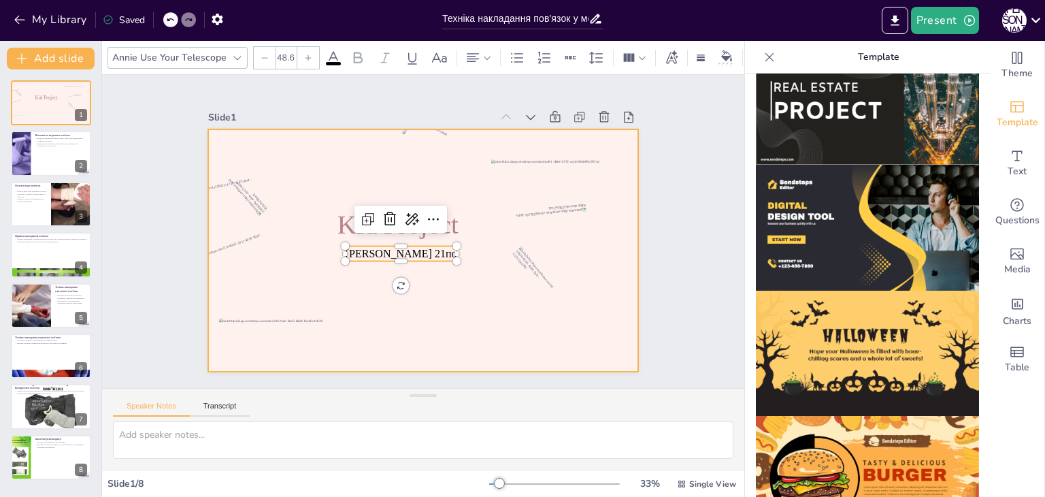
drag, startPoint x: 428, startPoint y: 254, endPoint x: 436, endPoint y: 265, distance: 13.6
click at [436, 265] on div "Kid Project [PERSON_NAME] 21по" at bounding box center [404, 230] width 286 height 454
click at [418, 283] on div at bounding box center [422, 250] width 454 height 286
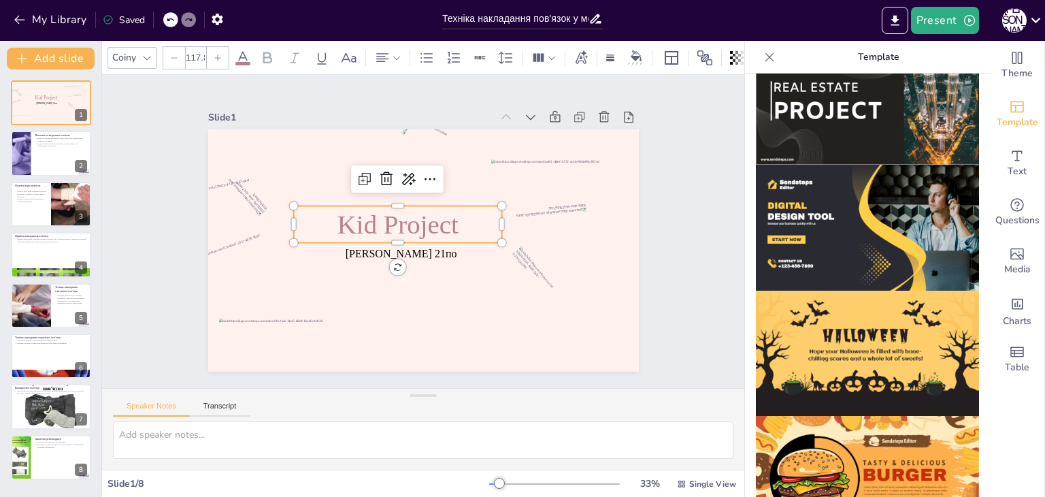
click at [403, 216] on span "Kid Project" at bounding box center [400, 245] width 103 height 110
click at [403, 216] on span "Kid Project" at bounding box center [442, 250] width 120 height 86
click at [403, 216] on span "Kid Project" at bounding box center [401, 248] width 95 height 116
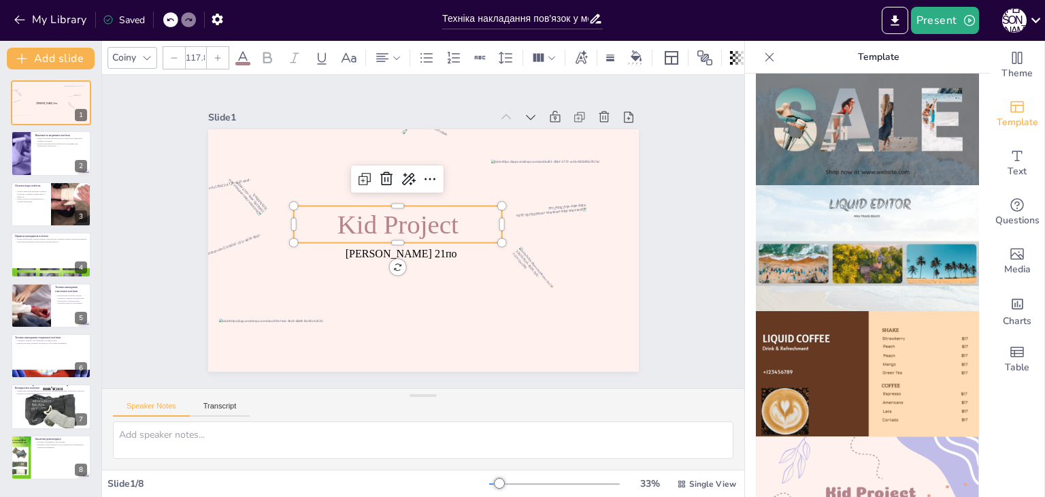
scroll to position [486, 0]
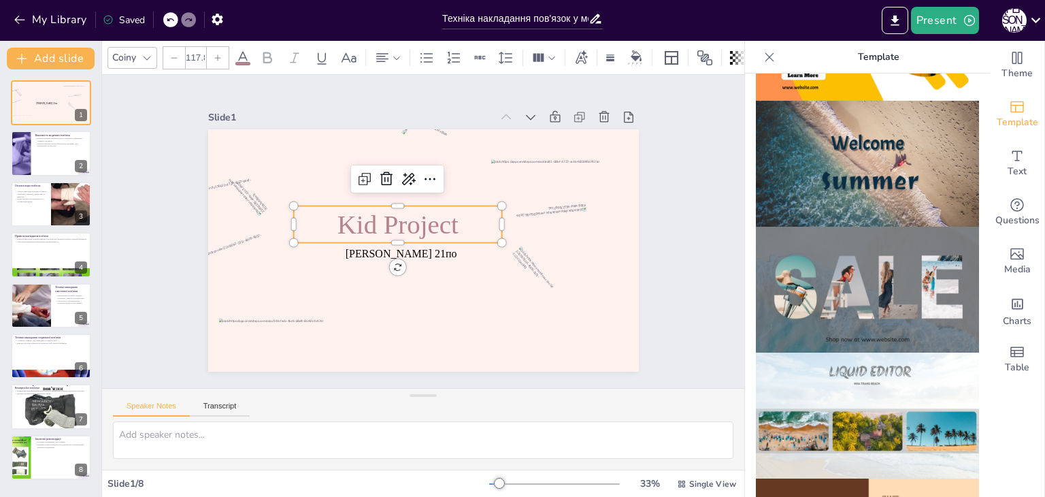
click at [762, 58] on icon at bounding box center [769, 57] width 14 height 14
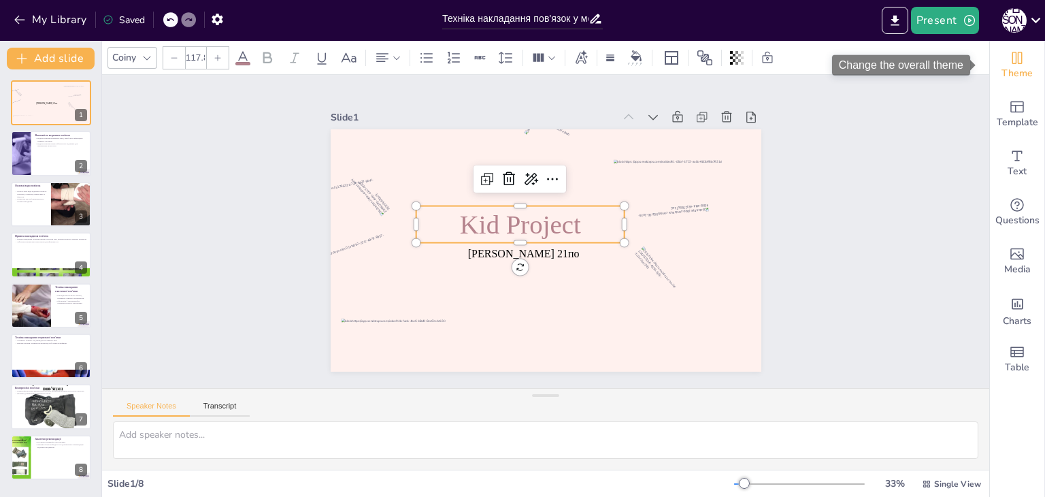
click at [1023, 78] on div "Theme" at bounding box center [1017, 65] width 54 height 49
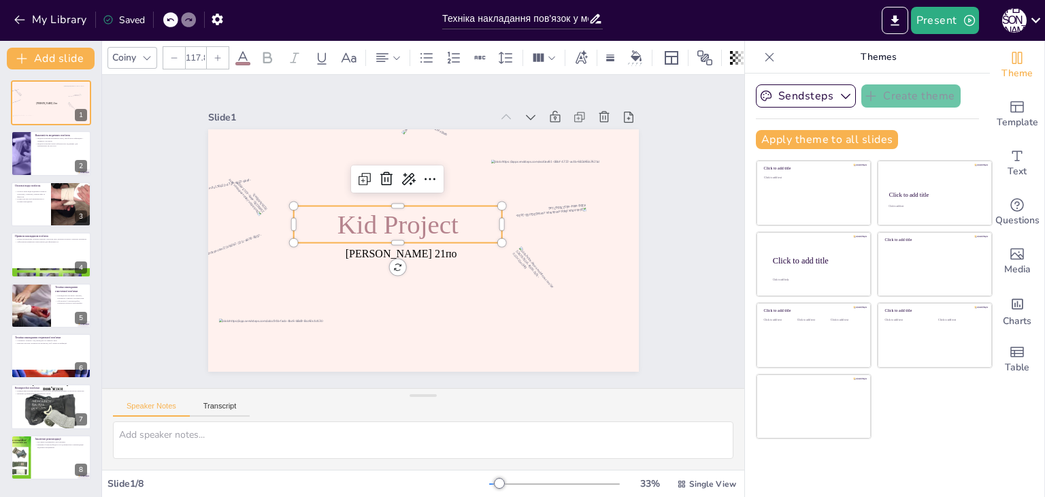
click at [422, 220] on span "Kid Project" at bounding box center [396, 235] width 122 height 76
click at [422, 220] on span "Kid Project" at bounding box center [411, 254] width 54 height 124
click at [422, 220] on span "Kid Project" at bounding box center [397, 223] width 121 height 29
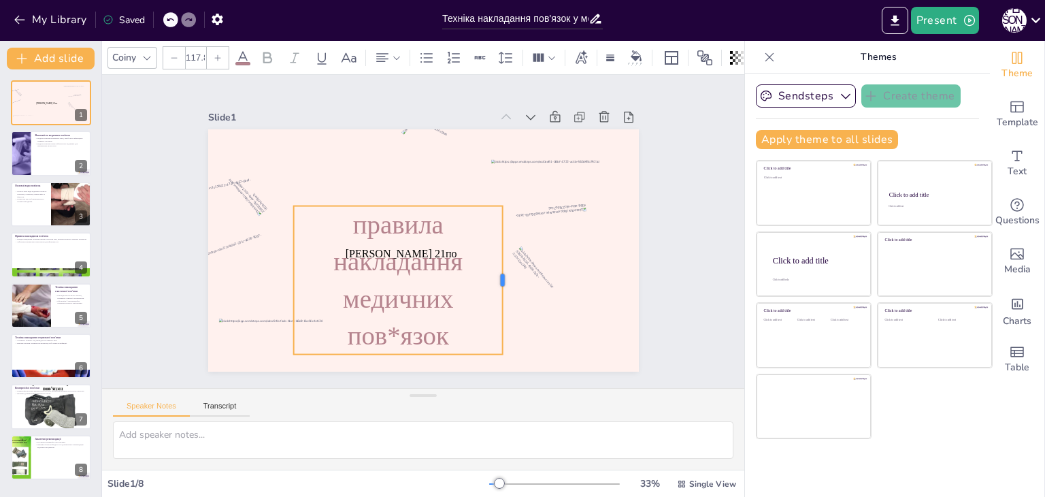
drag, startPoint x: 492, startPoint y: 340, endPoint x: 492, endPoint y: 329, distance: 11.6
click at [367, 298] on div at bounding box center [326, 231] width 84 height 133
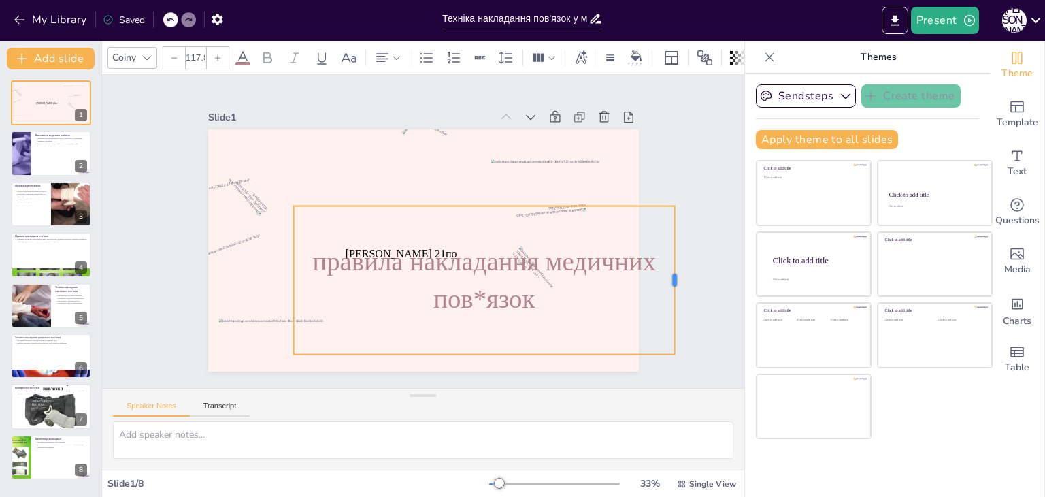
drag, startPoint x: 492, startPoint y: 273, endPoint x: 663, endPoint y: 270, distance: 171.4
click at [586, 270] on div "[PERSON_NAME] 21по правила накладання медичних пов*язок" at bounding box center [404, 225] width 363 height 484
click at [446, 273] on span "правила накладання медичних пов*язок" at bounding box center [385, 174] width 312 height 197
click at [447, 297] on span "правила накладання медичних пов*язок" at bounding box center [480, 279] width 345 height 89
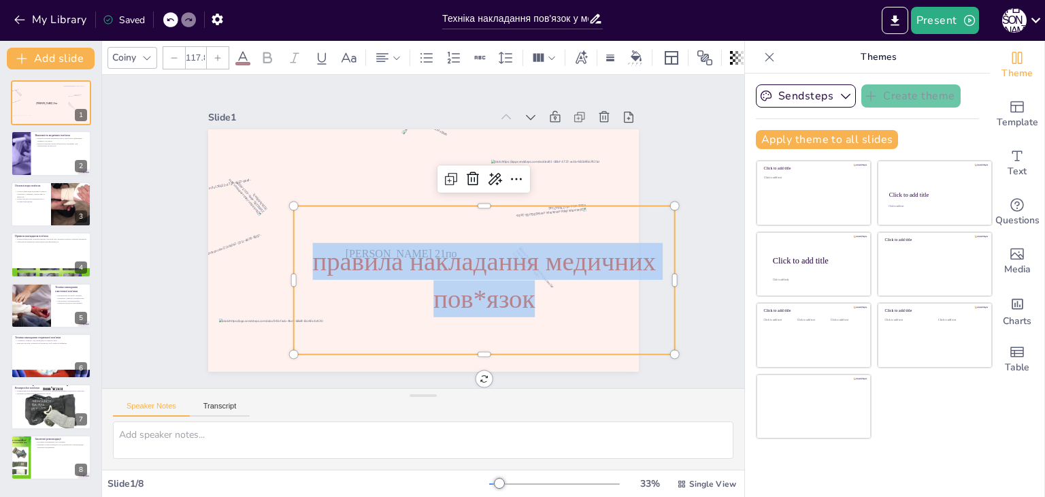
click at [447, 297] on span "правила накладання медичних пов*язок" at bounding box center [472, 279] width 336 height 134
click at [177, 56] on icon at bounding box center [174, 58] width 8 height 8
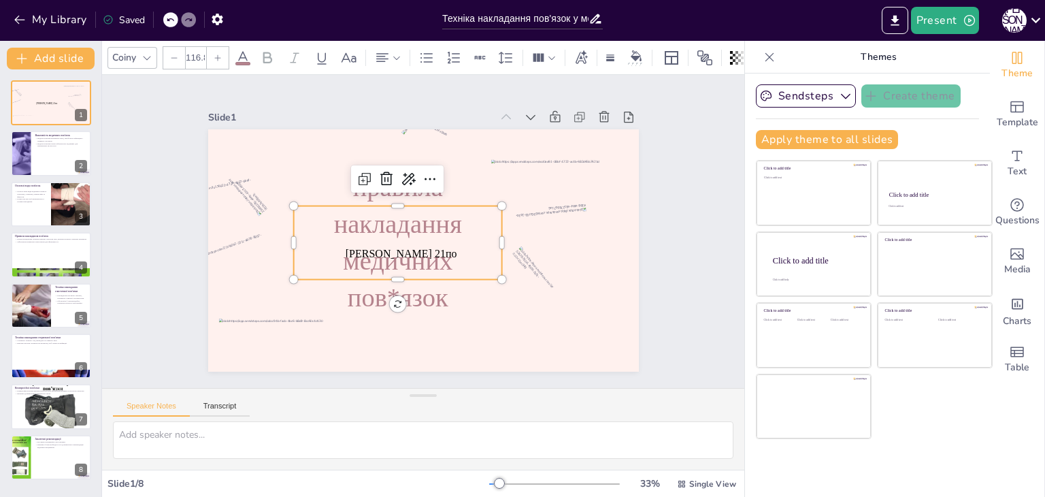
click at [197, 54] on input "116.8" at bounding box center [195, 58] width 19 height 22
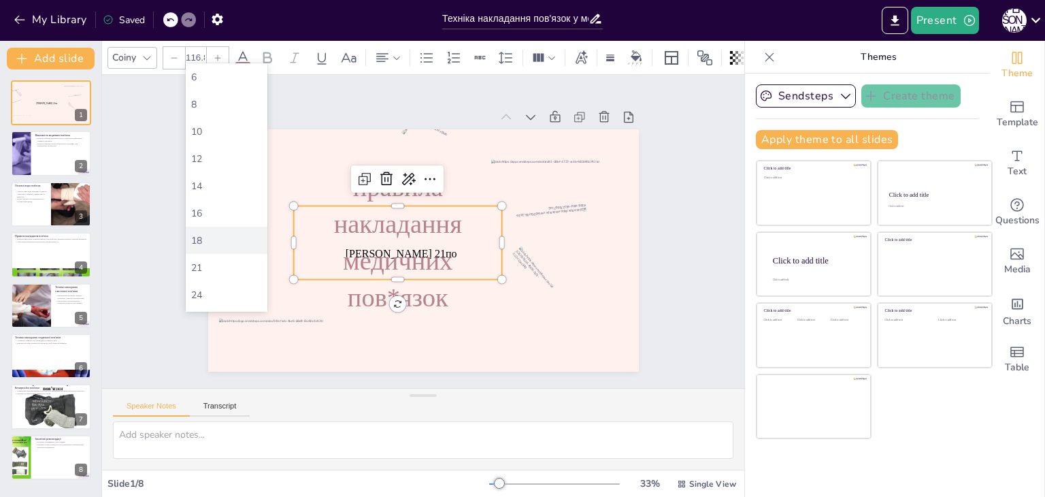
click at [200, 242] on div "18" at bounding box center [226, 240] width 71 height 13
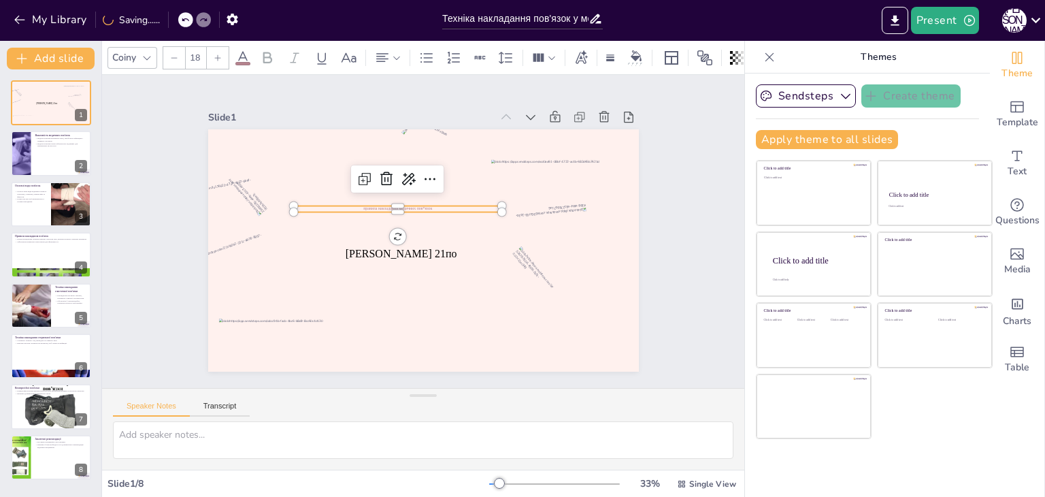
click at [200, 51] on input "18" at bounding box center [195, 58] width 19 height 22
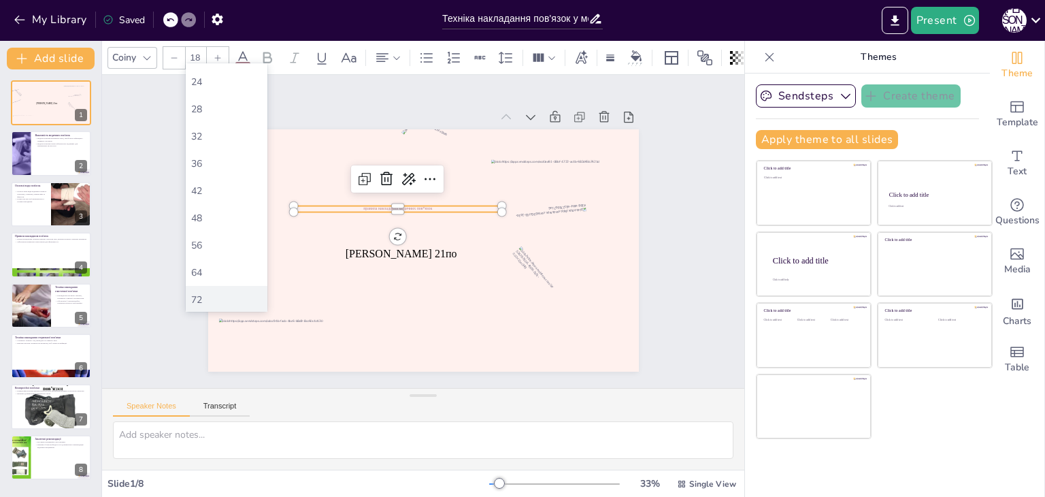
scroll to position [272, 0]
click at [203, 232] on div "72" at bounding box center [227, 239] width 82 height 27
type input "72"
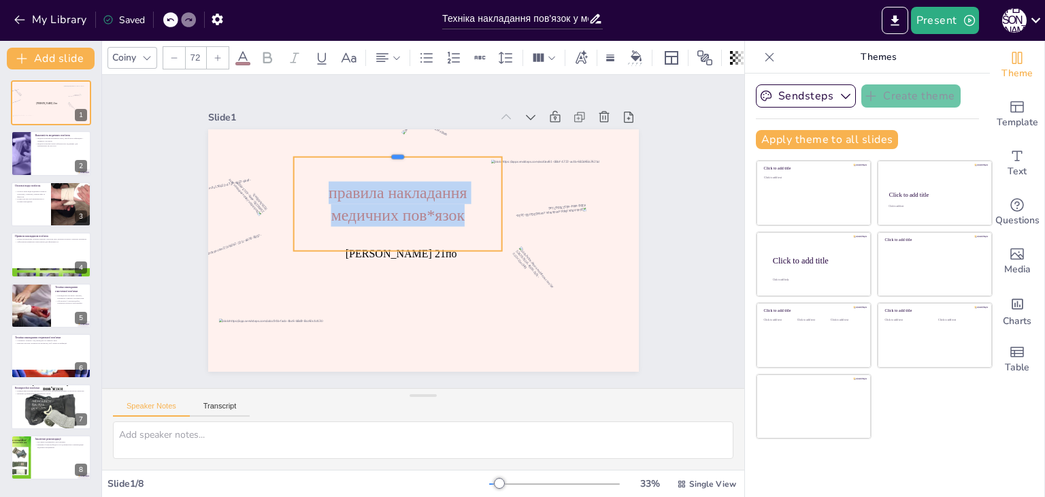
drag, startPoint x: 475, startPoint y: 199, endPoint x: 534, endPoint y: 150, distance: 76.3
click at [534, 150] on div "[PERSON_NAME] 21по правила накладання медичних пов*язок" at bounding box center [404, 230] width 286 height 454
click at [443, 249] on div at bounding box center [403, 261] width 206 height 54
click at [417, 250] on div at bounding box center [400, 203] width 33 height 208
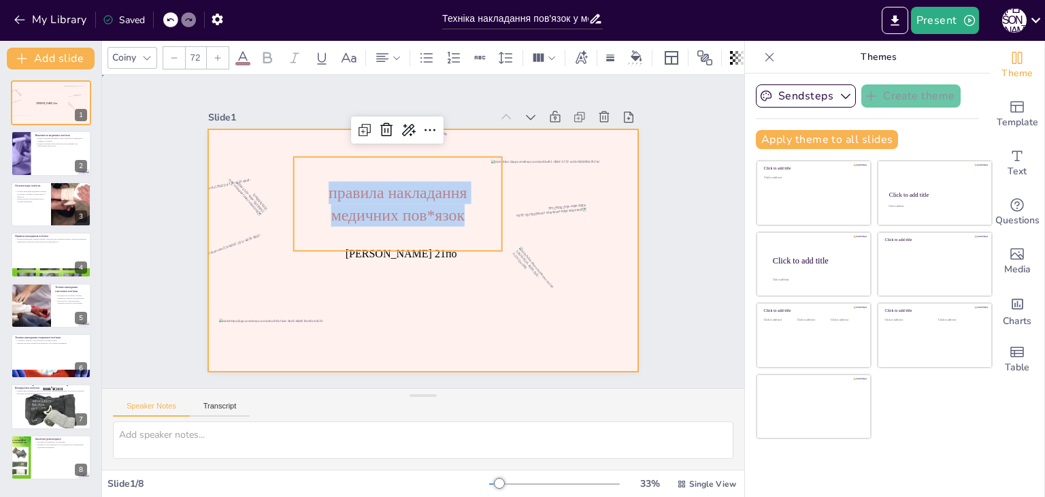
click at [427, 282] on div at bounding box center [440, 224] width 397 height 492
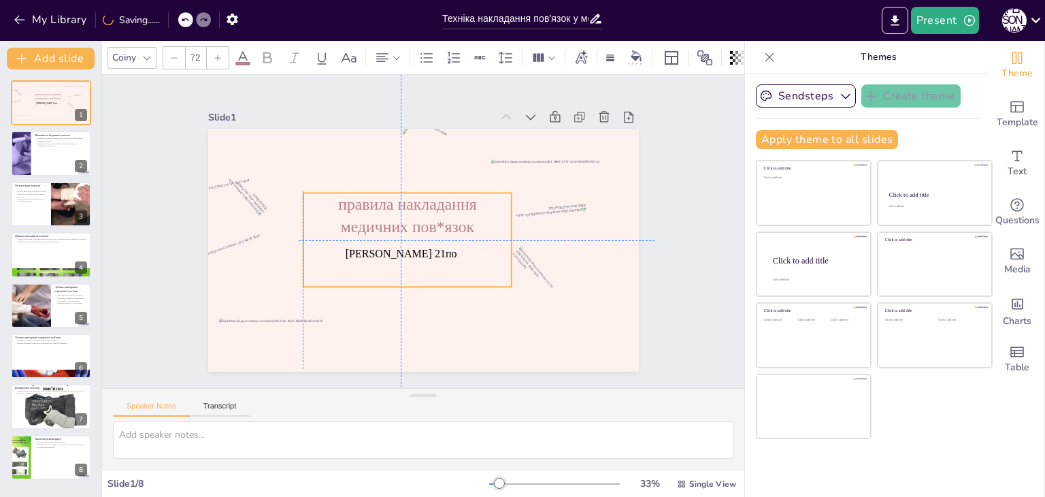
drag, startPoint x: 466, startPoint y: 244, endPoint x: 435, endPoint y: 250, distance: 31.8
click at [468, 275] on div "правила накладання медичних пов*язок" at bounding box center [424, 212] width 186 height 227
click at [430, 250] on div "правила накладання медичних пов*язок" at bounding box center [431, 209] width 209 height 218
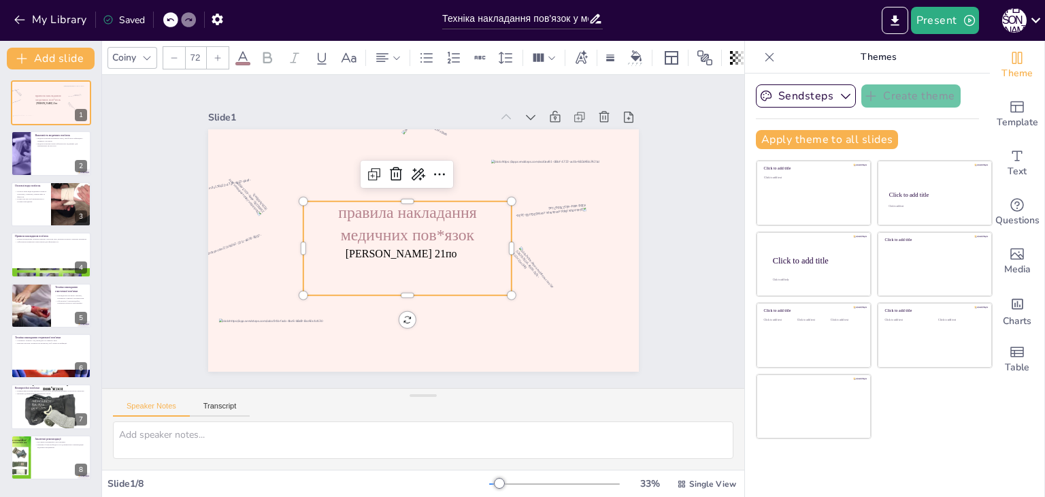
click at [434, 250] on div "правила накладання медичних пов*язок" at bounding box center [439, 214] width 208 height 94
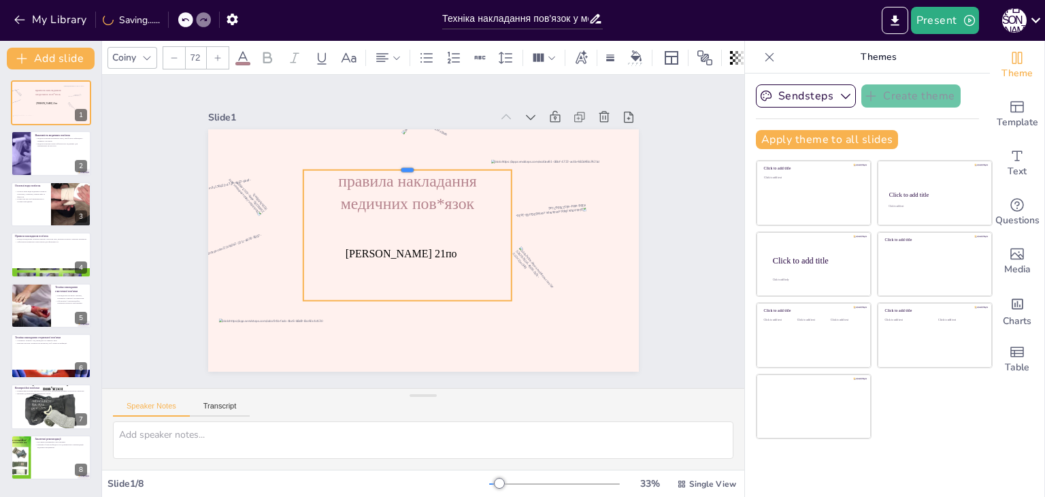
drag, startPoint x: 468, startPoint y: 199, endPoint x: 471, endPoint y: 163, distance: 36.9
click at [471, 163] on div at bounding box center [491, 236] width 75 height 201
click at [392, 254] on div "правила накладання медичних пов*язок" at bounding box center [407, 238] width 231 height 171
click at [394, 246] on div "правила накладання медичних пов*язок" at bounding box center [422, 214] width 171 height 231
click at [394, 246] on div "правила накладання медичних пов*язок" at bounding box center [435, 220] width 246 height 218
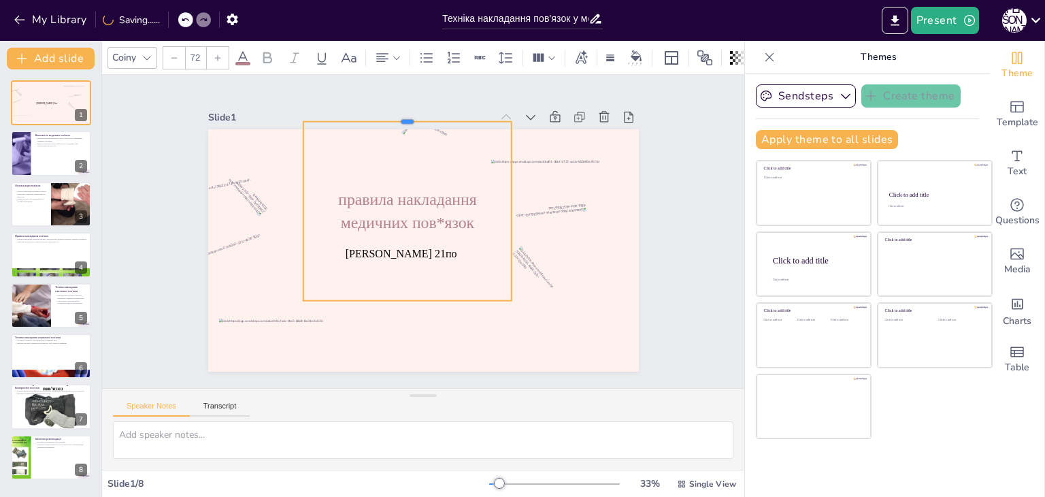
drag, startPoint x: 465, startPoint y: 164, endPoint x: 480, endPoint y: 116, distance: 50.6
click at [480, 116] on div at bounding box center [407, 116] width 208 height 11
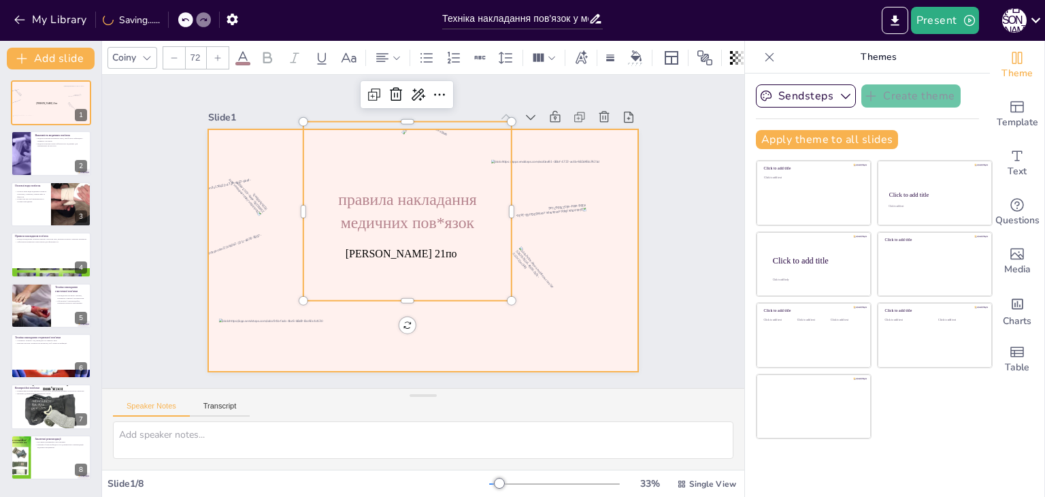
click at [561, 343] on div at bounding box center [404, 227] width 326 height 471
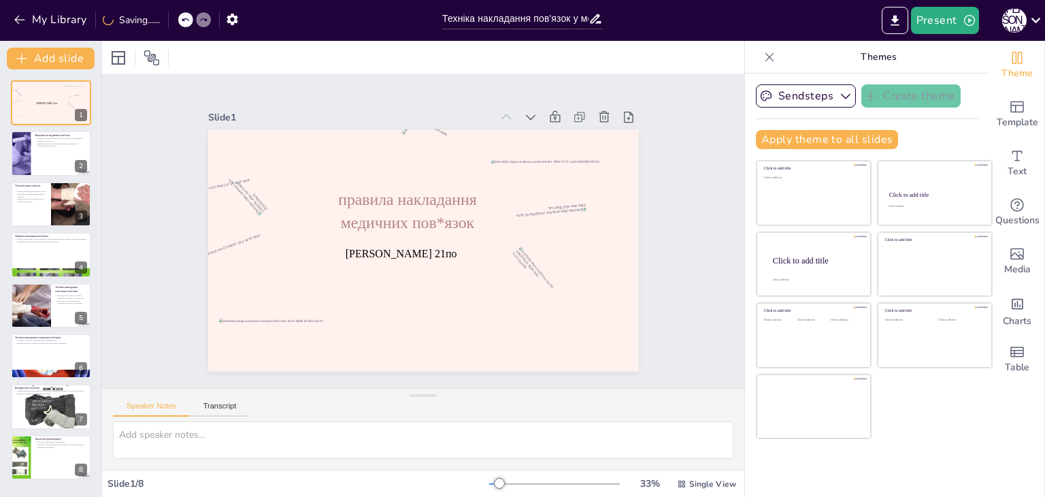
click at [391, 243] on div "правила накладання медичних пов*язок" at bounding box center [407, 211] width 208 height 179
click at [397, 249] on div "правила накладання медичних пов*язок" at bounding box center [425, 205] width 275 height 273
click at [397, 249] on div "правила накладання медичних пов*язок" at bounding box center [405, 249] width 200 height 226
click at [397, 249] on div "правила накладання медичних пов*язок" at bounding box center [427, 206] width 273 height 275
click at [400, 248] on div "правила накладання медичних пов*язок" at bounding box center [397, 223] width 273 height 267
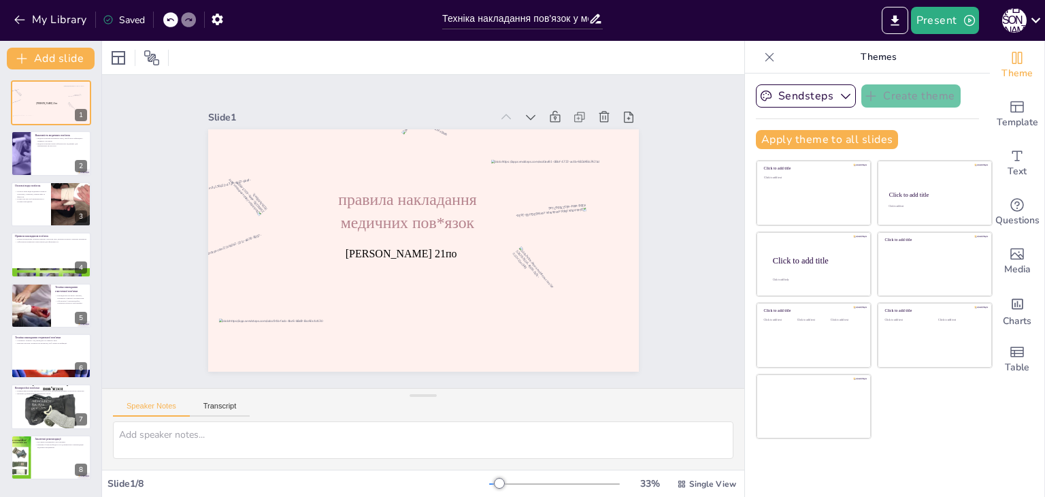
click at [445, 246] on div "правила накладання медичних пов*язок" at bounding box center [430, 205] width 267 height 273
click at [30, 147] on div at bounding box center [21, 154] width 82 height 46
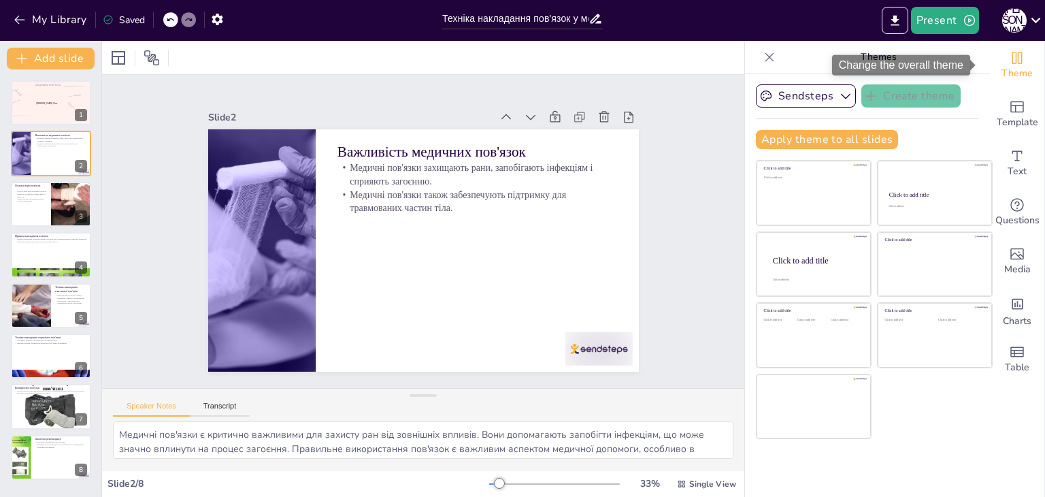
click at [1003, 73] on span "Theme" at bounding box center [1016, 73] width 31 height 15
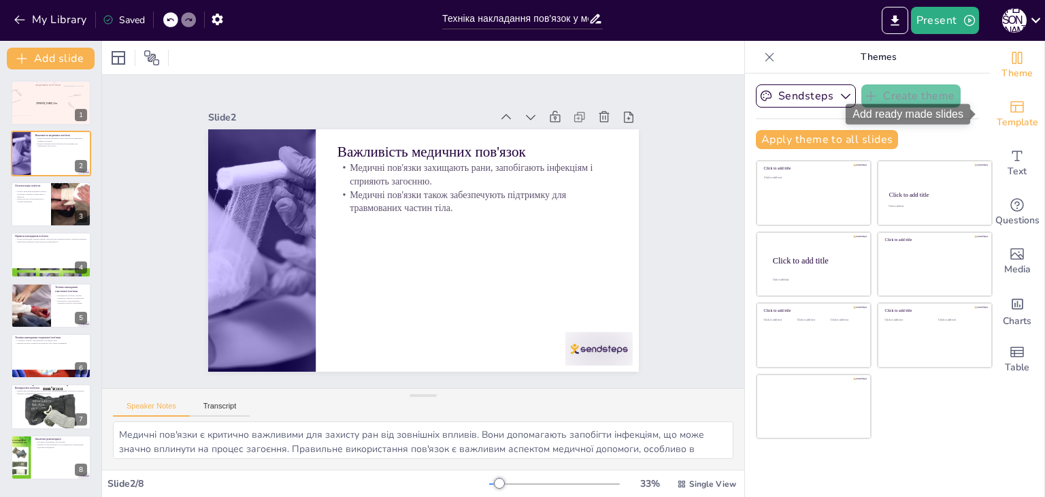
click at [998, 101] on div "Template" at bounding box center [1017, 114] width 54 height 49
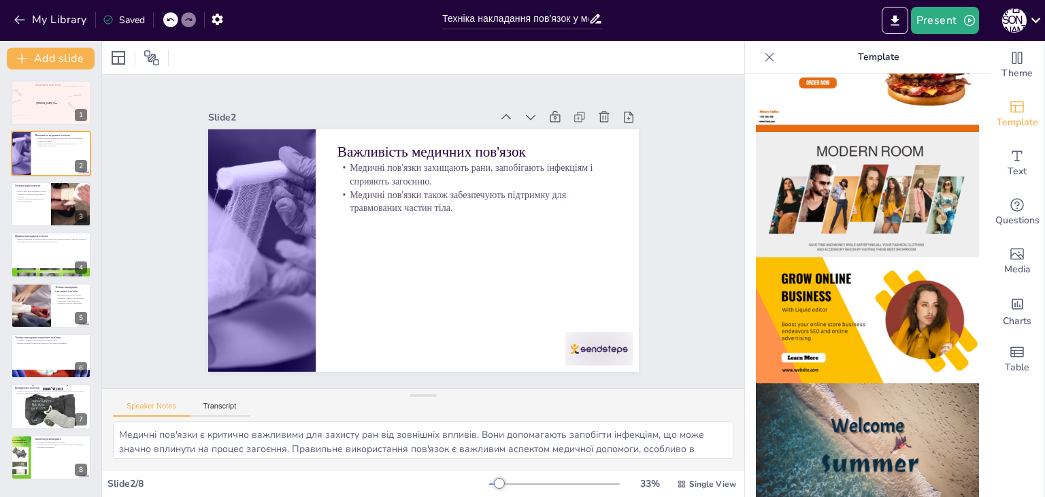
scroll to position [0, 0]
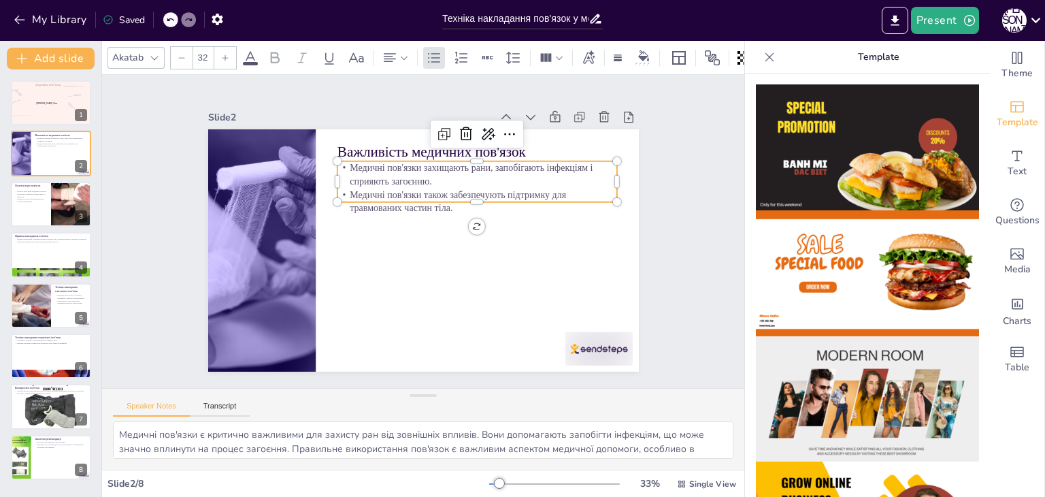
click at [351, 189] on p "Медичні пов'язки також забезпечують підтримку для травмованих частин тіла." at bounding box center [484, 225] width 267 height 138
click at [412, 189] on p "Медичні пов'язки також забезпечують підтримку для травмованих частин тіла." at bounding box center [468, 273] width 112 height 274
click at [394, 189] on p "Медичні пов'язки також забезпечують підтримку для травмованих частин тіла." at bounding box center [475, 263] width 163 height 256
click at [391, 189] on p "Медичні пов'язки також забезпечують підтримку для травмованих частин тіла." at bounding box center [484, 254] width 186 height 242
click at [346, 180] on p "Медичні пов'язки також забезпечують підтримку для травмованих частин тіла." at bounding box center [427, 296] width 163 height 256
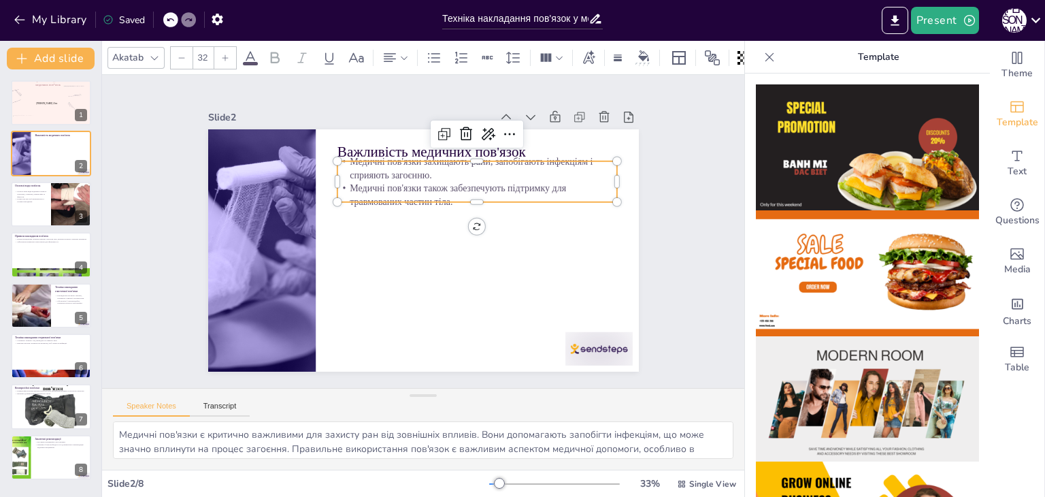
click at [354, 181] on p "Медичні пов'язки також забезпечують підтримку для травмованих частин тіла." at bounding box center [487, 220] width 267 height 138
click at [28, 210] on div at bounding box center [51, 204] width 82 height 46
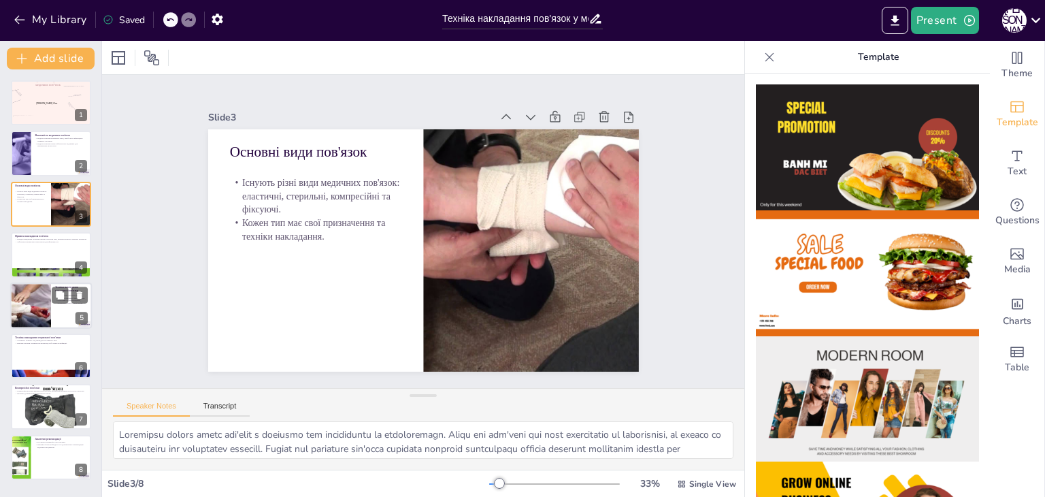
click at [12, 290] on div at bounding box center [30, 305] width 69 height 46
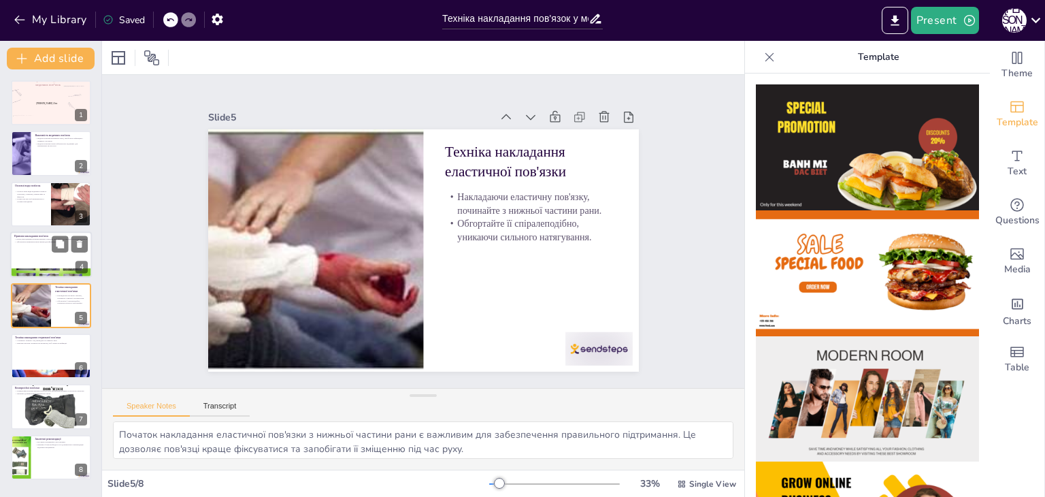
click at [28, 254] on div at bounding box center [51, 254] width 82 height 46
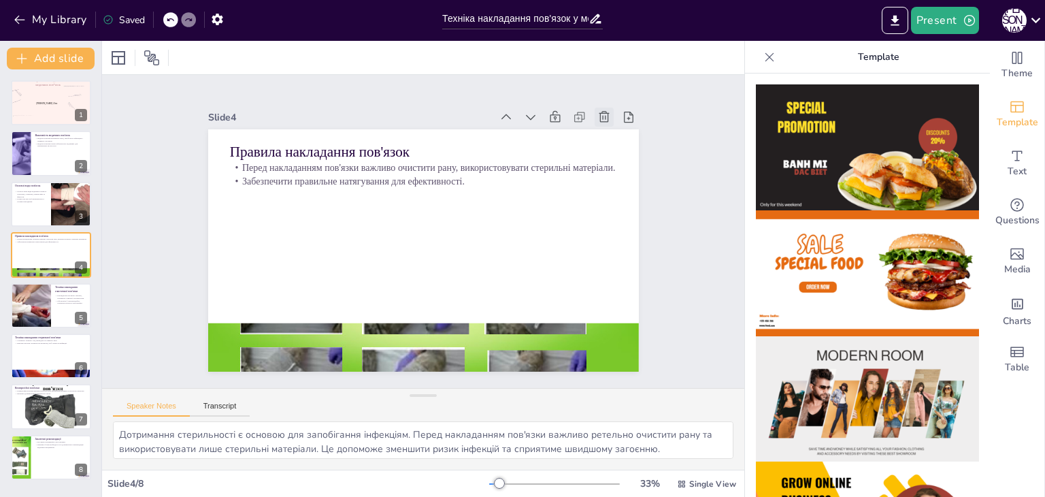
click at [263, 356] on icon at bounding box center [255, 363] width 15 height 15
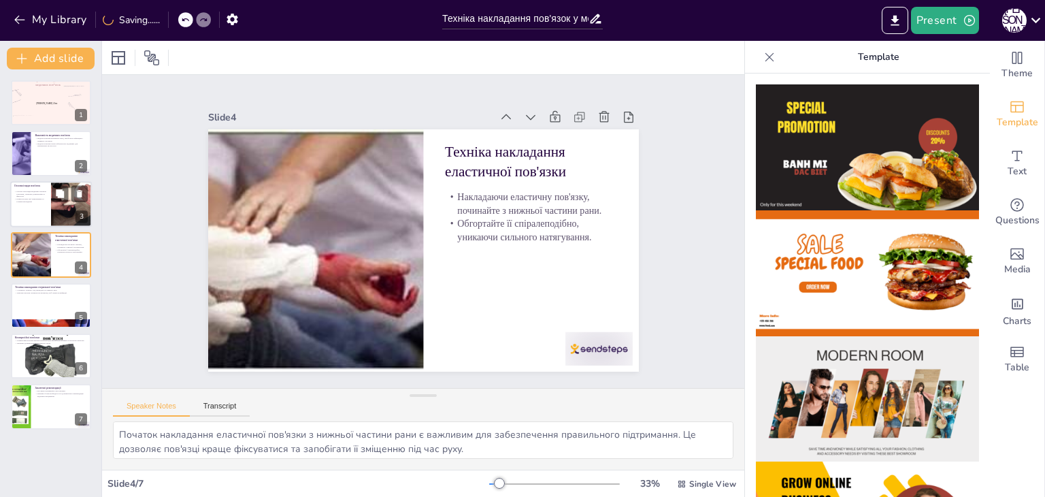
click at [29, 204] on div at bounding box center [51, 204] width 82 height 46
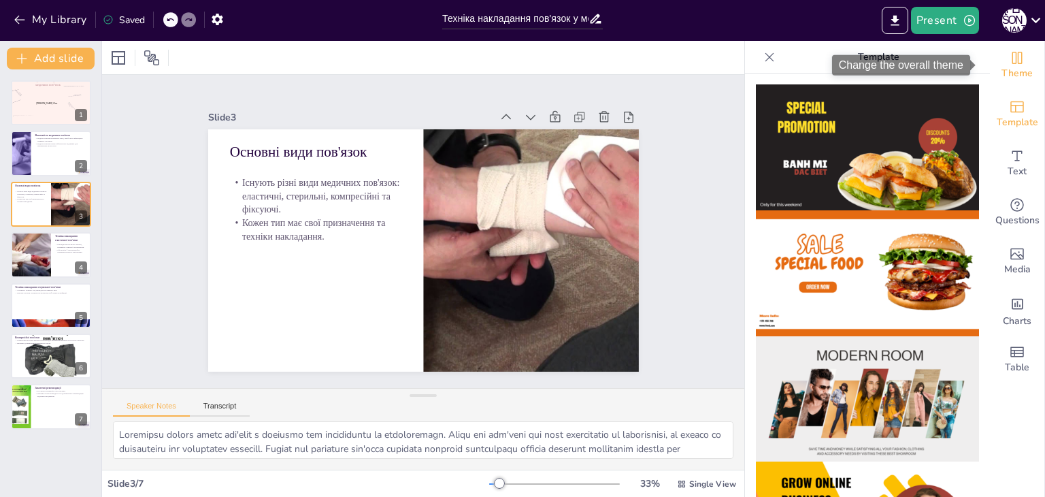
click at [1019, 65] on div "Theme" at bounding box center [1017, 65] width 54 height 49
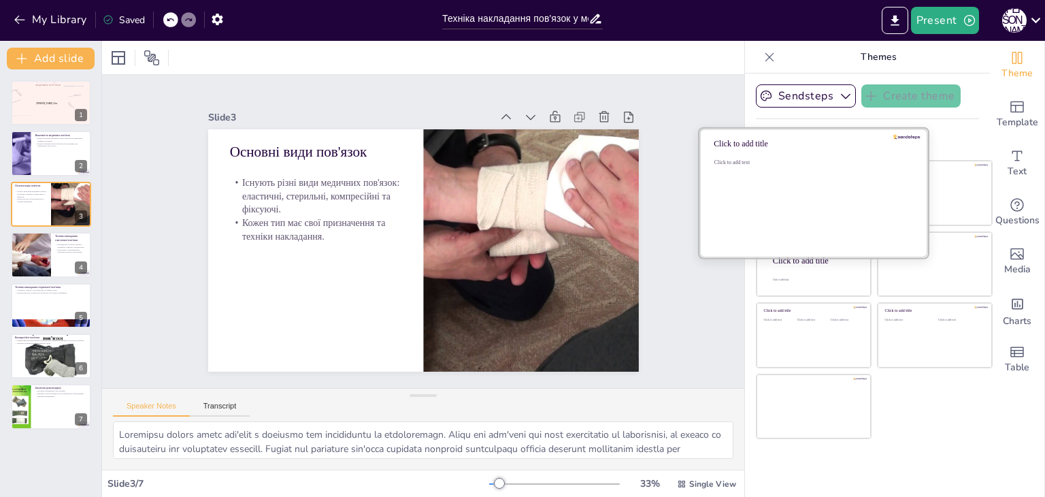
click at [804, 194] on div "Click to add text" at bounding box center [811, 201] width 195 height 84
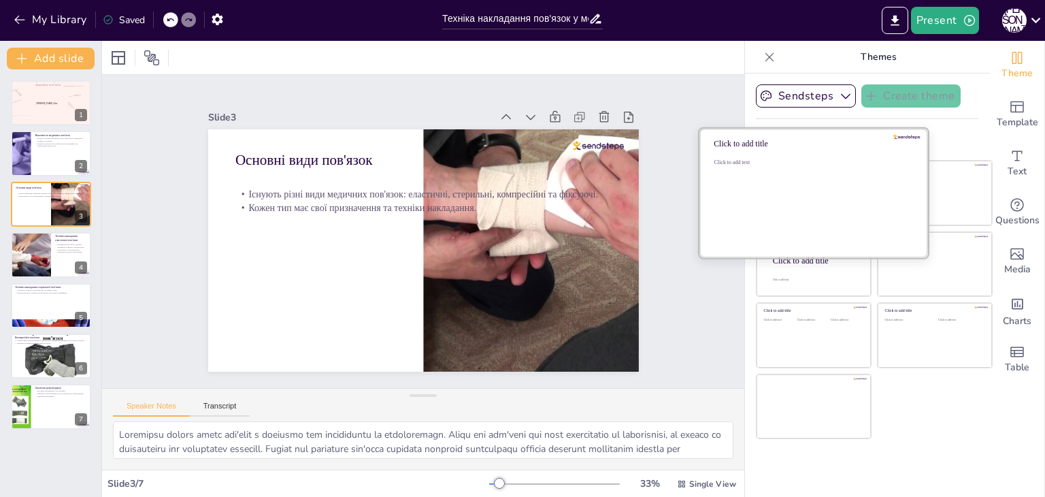
click at [804, 194] on div "Click to add text" at bounding box center [811, 201] width 195 height 84
click at [876, 181] on div "Click to add text" at bounding box center [811, 201] width 195 height 84
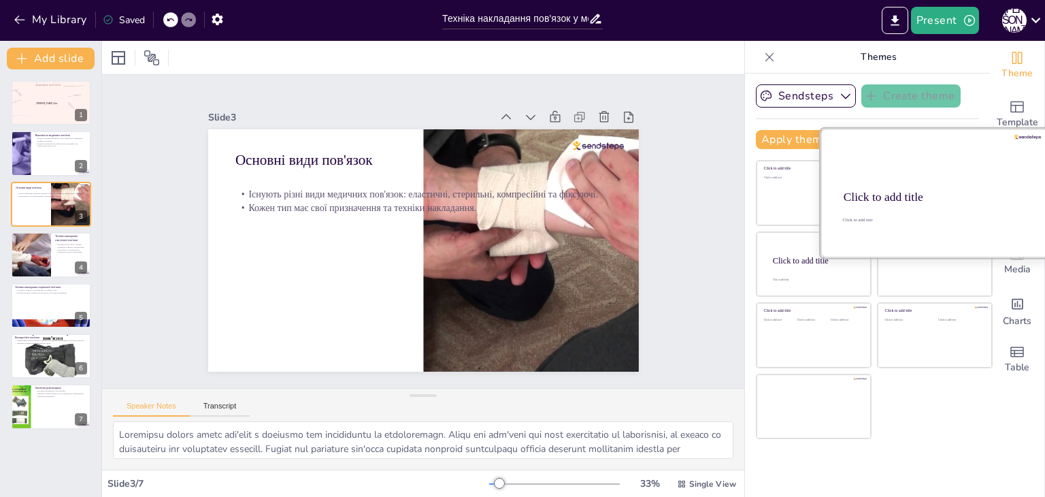
drag, startPoint x: 910, startPoint y: 182, endPoint x: 923, endPoint y: 183, distance: 12.9
click at [871, 182] on div at bounding box center [813, 193] width 114 height 65
click at [941, 191] on div "Click to add title" at bounding box center [933, 197] width 180 height 14
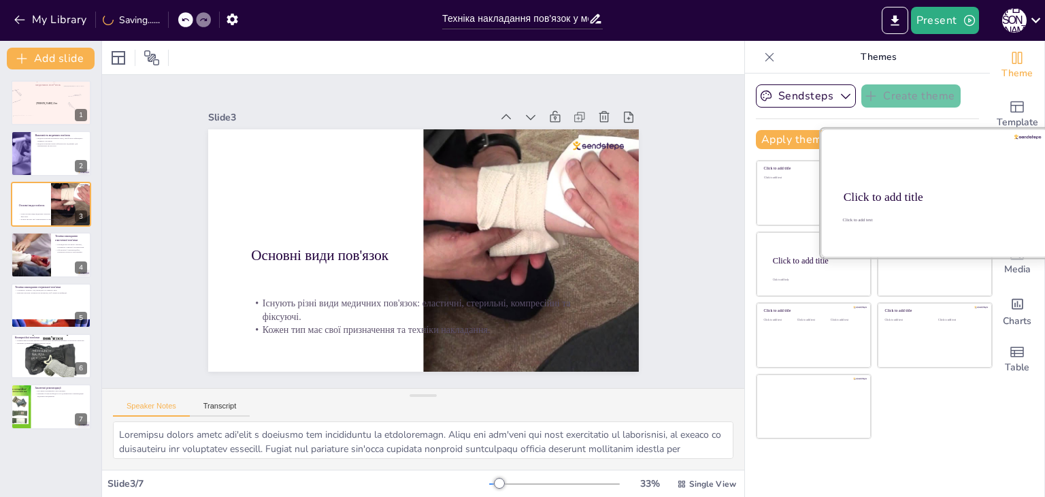
drag, startPoint x: 839, startPoint y: 241, endPoint x: 797, endPoint y: 275, distance: 54.1
click at [838, 241] on div at bounding box center [934, 193] width 229 height 129
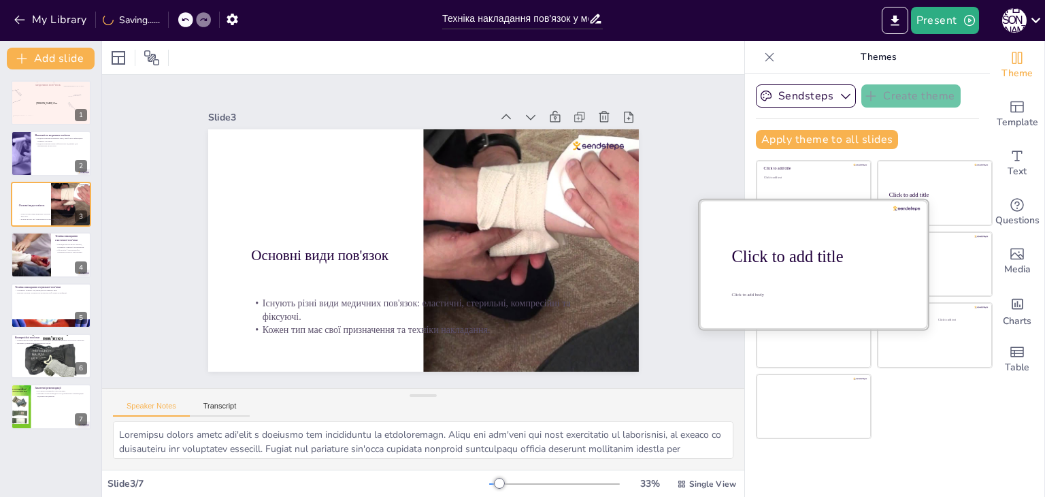
click at [796, 278] on div at bounding box center [813, 263] width 229 height 129
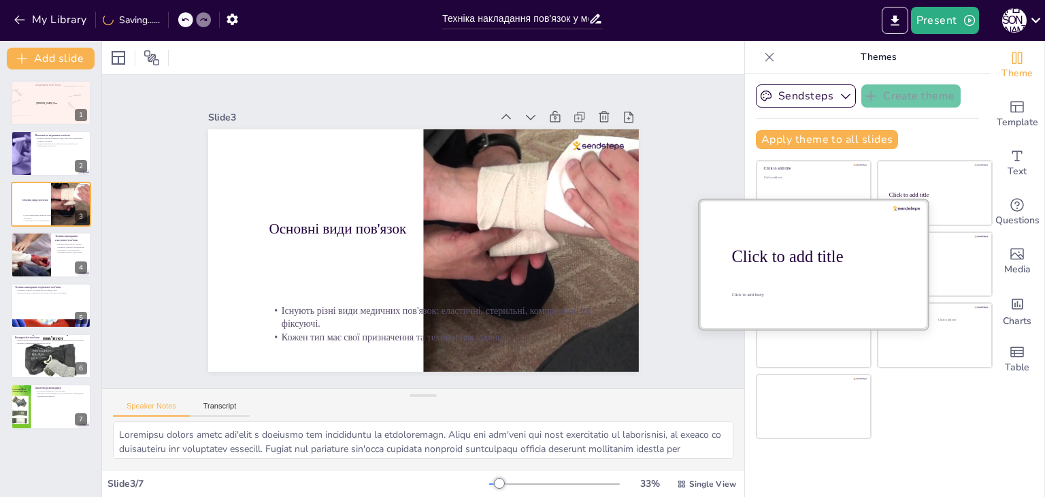
click at [906, 282] on div at bounding box center [813, 263] width 229 height 129
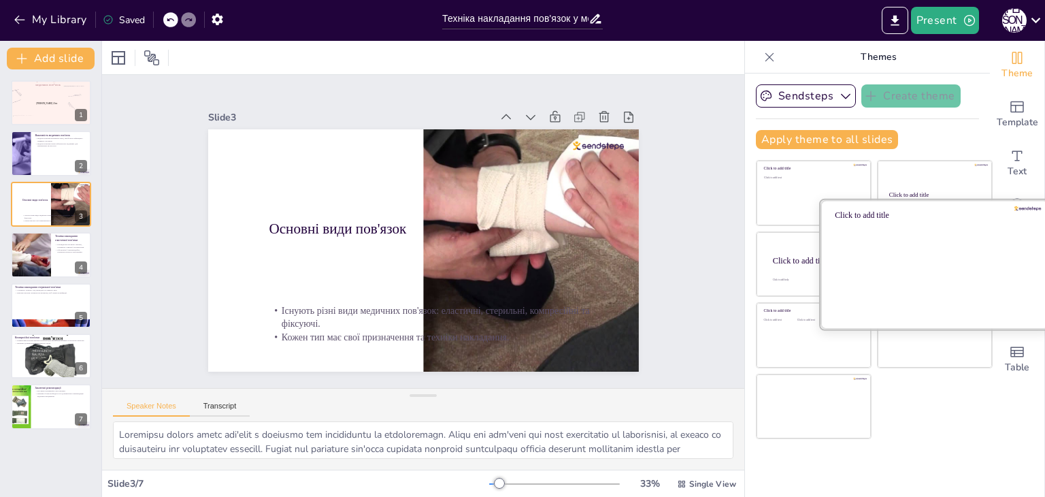
click at [936, 271] on div at bounding box center [934, 263] width 229 height 129
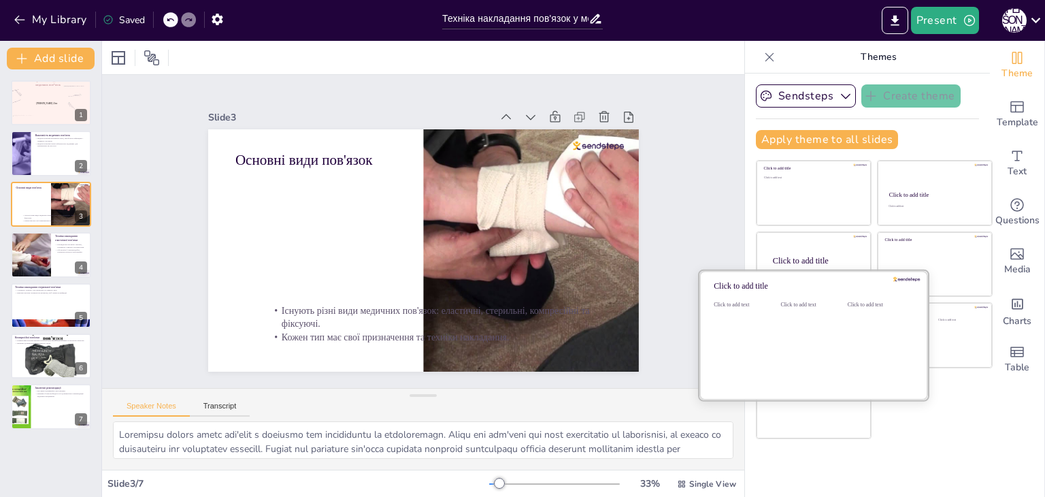
click at [835, 365] on div at bounding box center [813, 335] width 229 height 129
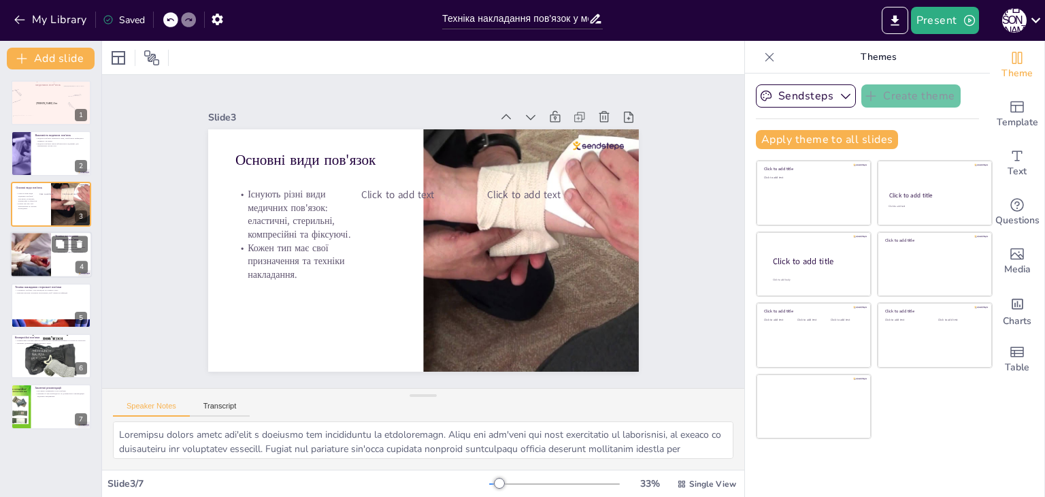
click at [22, 244] on div at bounding box center [30, 254] width 69 height 46
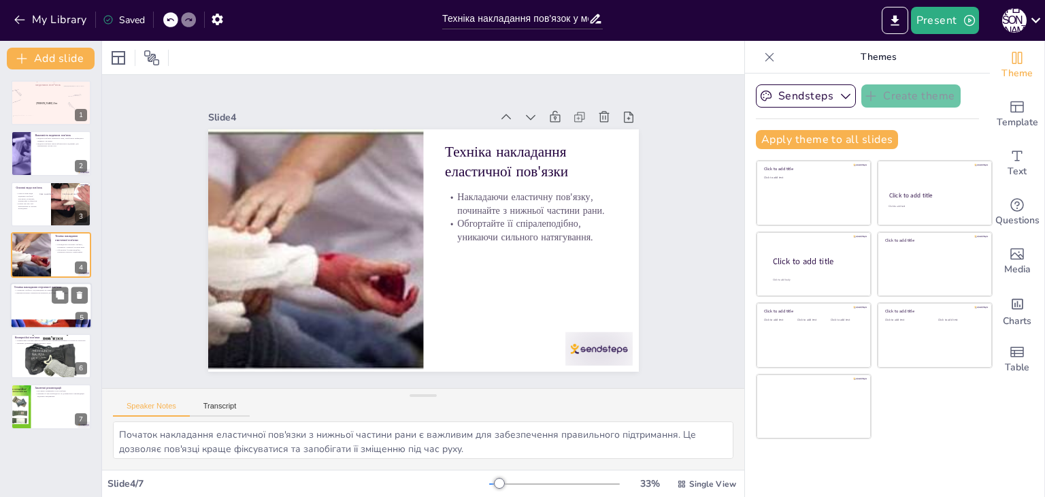
click at [38, 309] on div at bounding box center [51, 305] width 82 height 46
type textarea "Очищення рани перед накладанням стерильної пов'язки є критично важливим для зап…"
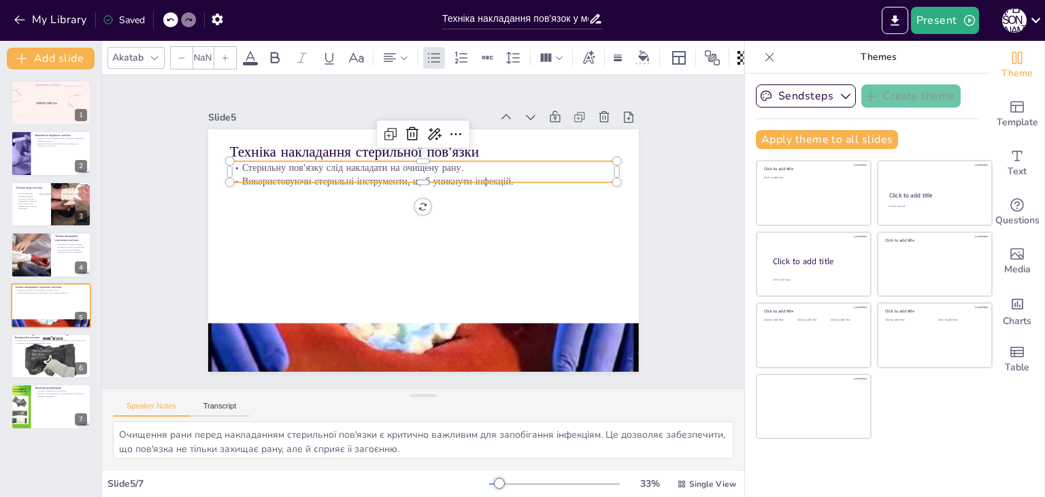
type input "32"
click at [467, 172] on p "Використовуючи стерильні інструменти, щоб уникнути інфекцій." at bounding box center [474, 231] width 14 height 388
click at [326, 172] on p "Використовуючи стерильні інструменти, щоб уникнути інфекцій." at bounding box center [460, 197] width 269 height 297
click at [469, 172] on p "Використовуючи стерильні інструменти, щоб уникнути інфекцій." at bounding box center [476, 231] width 14 height 388
click at [365, 150] on icon at bounding box center [357, 159] width 18 height 18
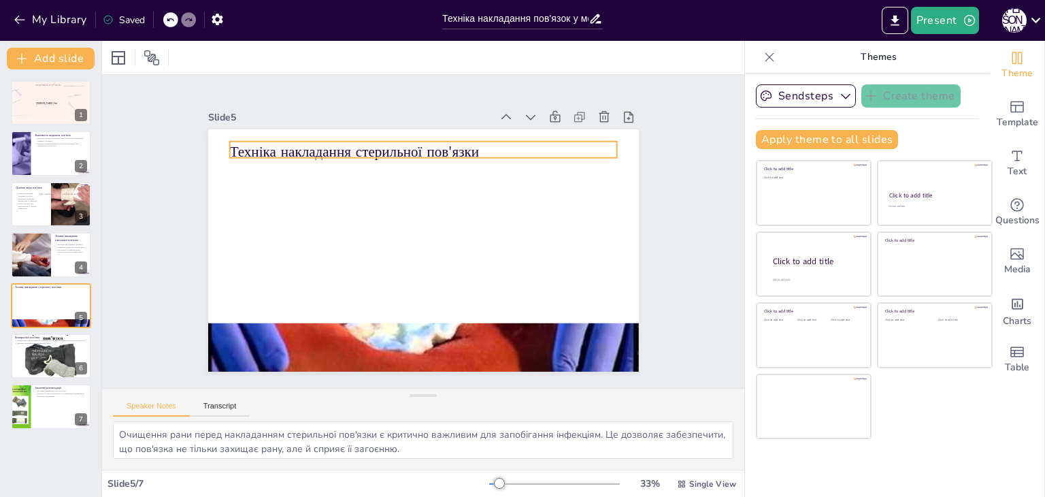
click at [397, 259] on p "Техніка накладання стерильної пов'язки" at bounding box center [406, 309] width 383 height 100
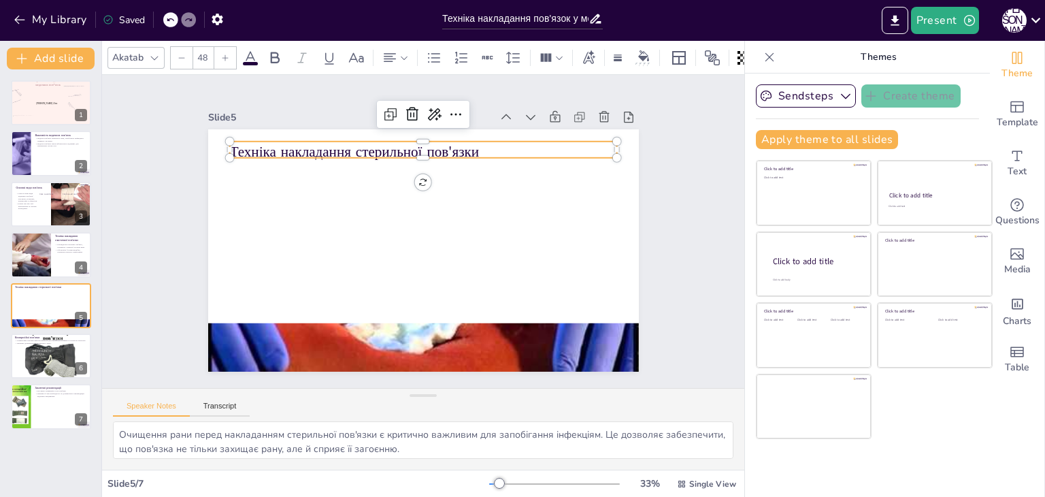
click at [397, 139] on p "Техніка накладання стерильної пов'язки" at bounding box center [469, 167] width 325 height 244
click at [439, 340] on icon at bounding box center [446, 347] width 14 height 14
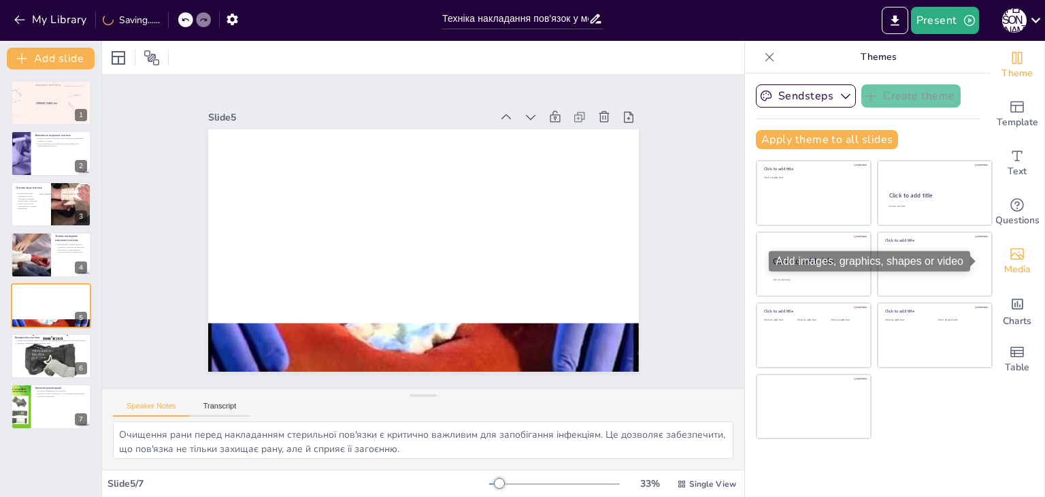
click at [1012, 260] on icon "Add images, graphics, shapes or video" at bounding box center [1017, 254] width 16 height 16
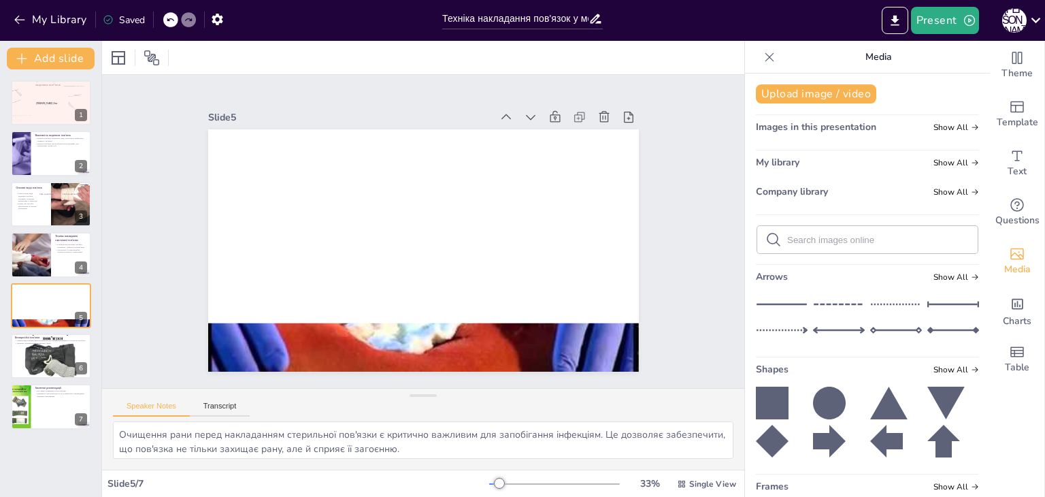
click at [878, 158] on div "My library Show All" at bounding box center [867, 165] width 223 height 18
click at [954, 161] on div "Add text boxes" at bounding box center [927, 163] width 86 height 20
click at [956, 135] on div "Images in this presentation Show All" at bounding box center [867, 129] width 223 height 18
click at [971, 124] on icon at bounding box center [975, 127] width 8 height 8
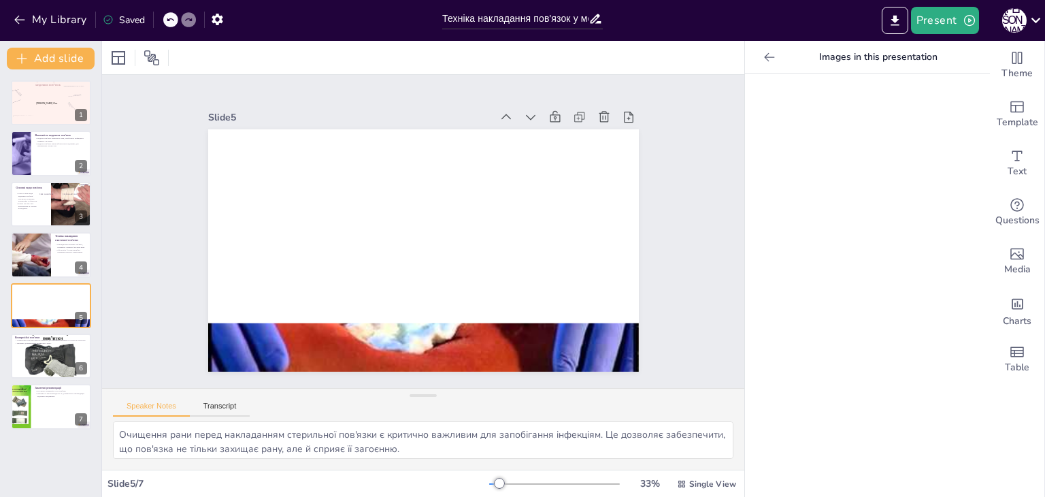
click at [764, 57] on icon at bounding box center [769, 56] width 10 height 9
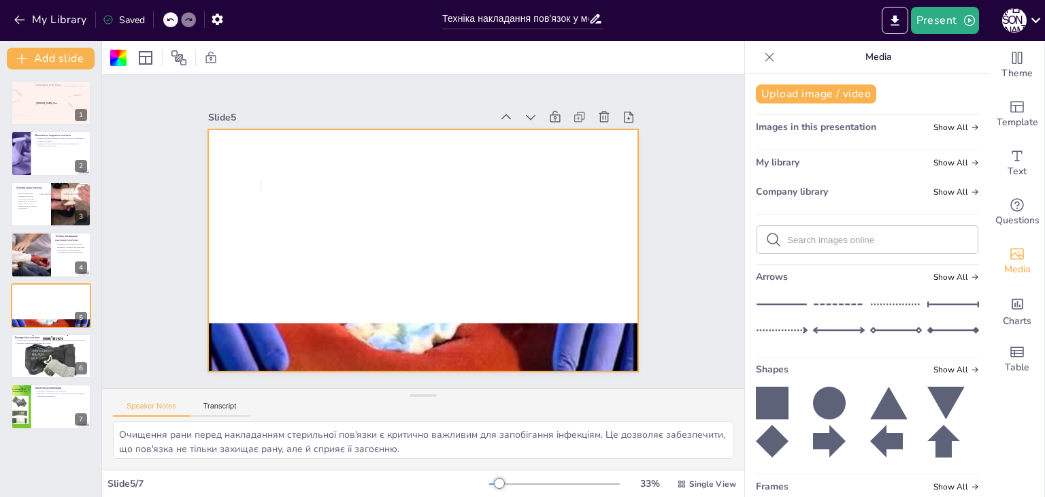
click at [355, 316] on div at bounding box center [412, 246] width 490 height 449
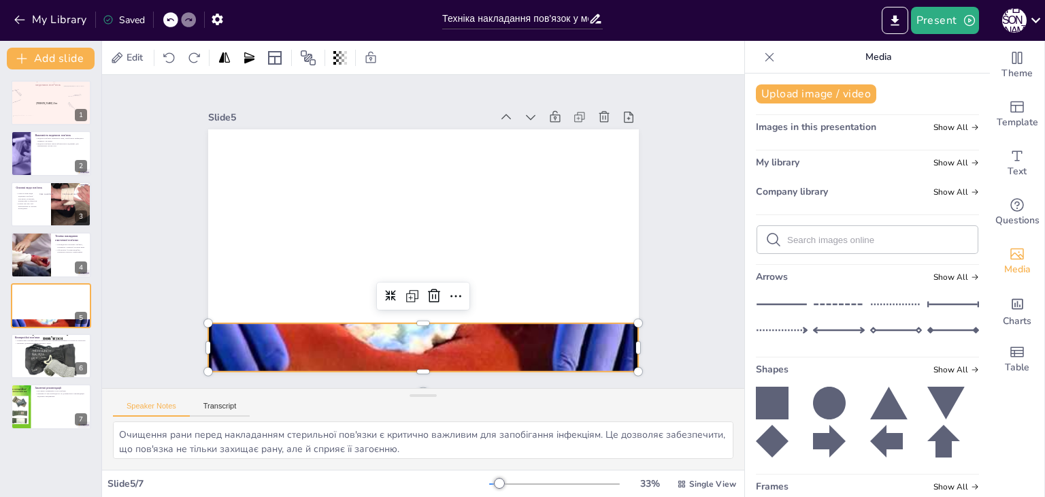
click at [371, 330] on div at bounding box center [376, 337] width 524 height 470
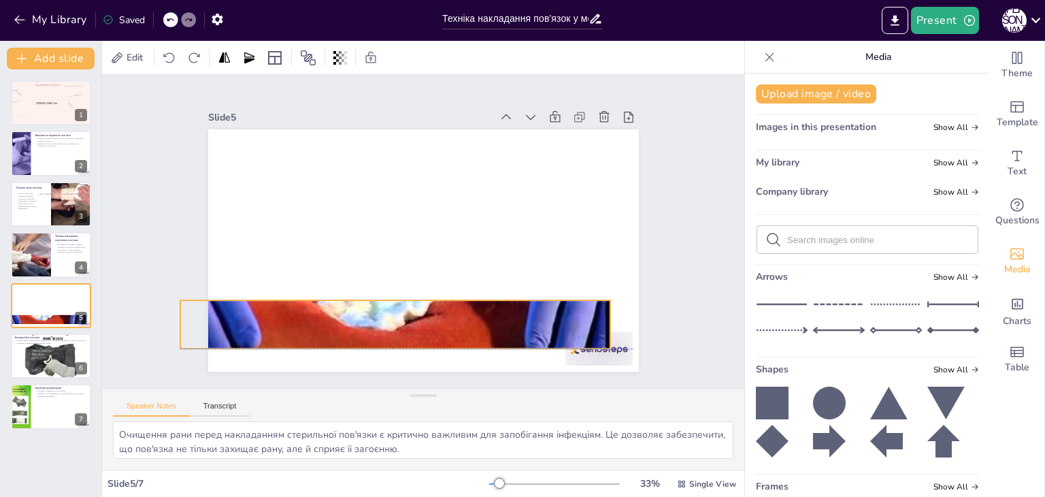
drag, startPoint x: 371, startPoint y: 330, endPoint x: 362, endPoint y: 307, distance: 25.0
click at [362, 307] on div at bounding box center [331, 264] width 514 height 538
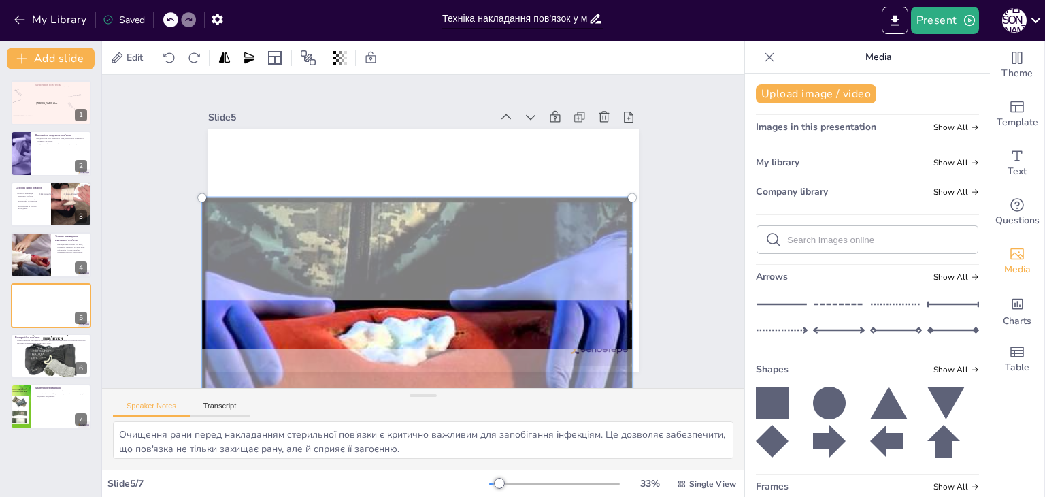
drag, startPoint x: 431, startPoint y: 288, endPoint x: 510, endPoint y: 324, distance: 86.7
click at [510, 324] on div at bounding box center [316, 301] width 537 height 561
drag, startPoint x: 452, startPoint y: 328, endPoint x: 321, endPoint y: 310, distance: 132.5
click at [321, 310] on div at bounding box center [522, 149] width 551 height 559
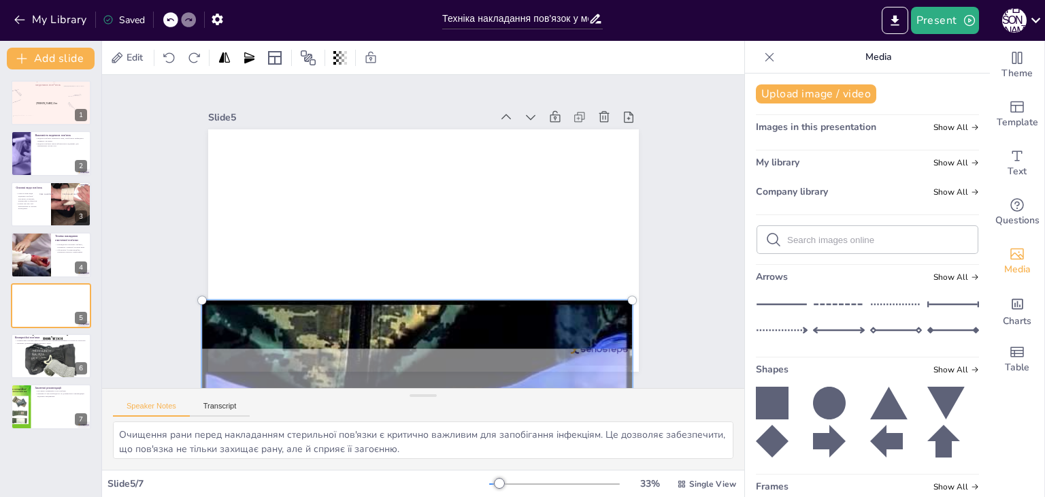
drag, startPoint x: 321, startPoint y: 310, endPoint x: 316, endPoint y: 491, distance: 181.0
click at [316, 491] on div "Edit Slide 1 [PERSON_NAME] 21по правила накладання медичних пов*язок Slide 2 Ва…" at bounding box center [423, 269] width 642 height 456
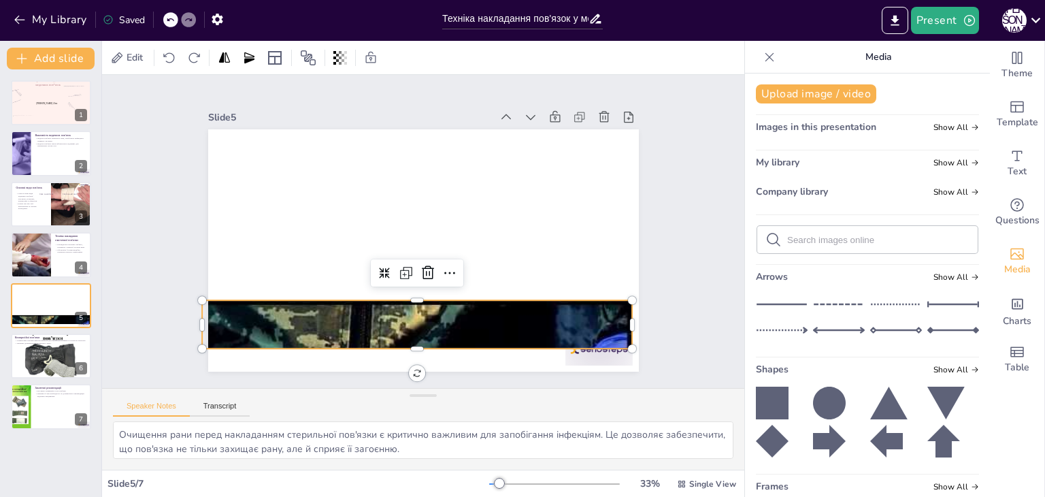
click at [359, 314] on div at bounding box center [215, 132] width 470 height 524
click at [416, 267] on icon at bounding box center [419, 273] width 15 height 16
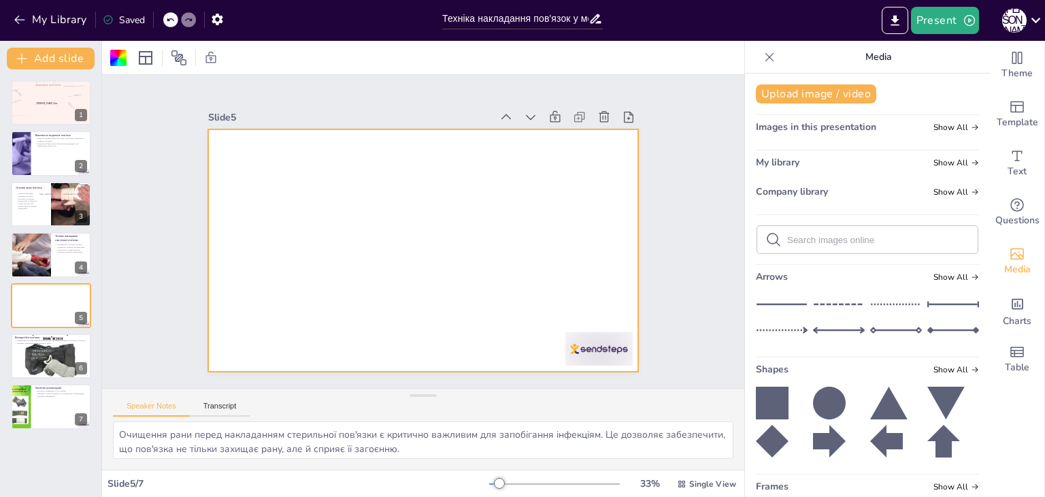
click at [901, 127] on div "Images in this presentation Show All" at bounding box center [867, 129] width 223 height 18
click at [933, 126] on span "Show All" at bounding box center [956, 127] width 46 height 10
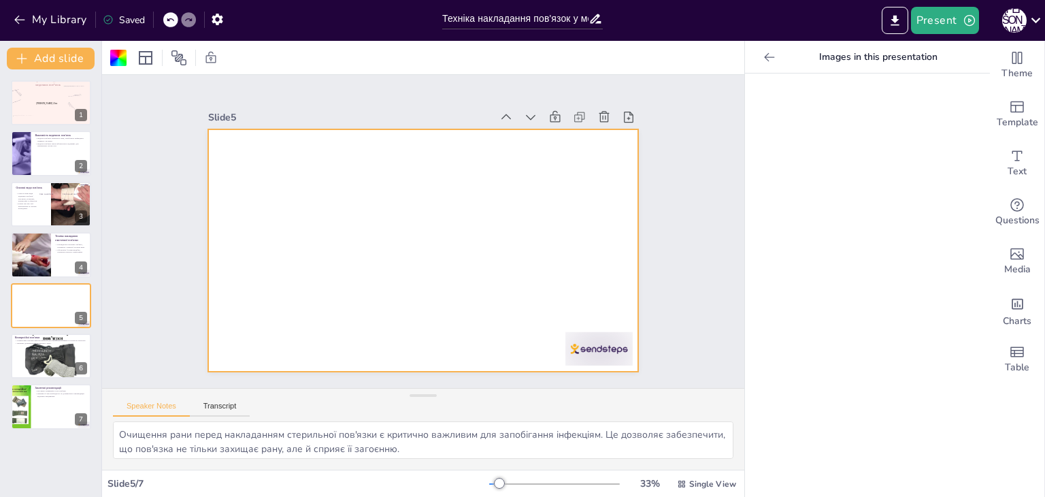
click at [762, 61] on icon at bounding box center [769, 57] width 14 height 14
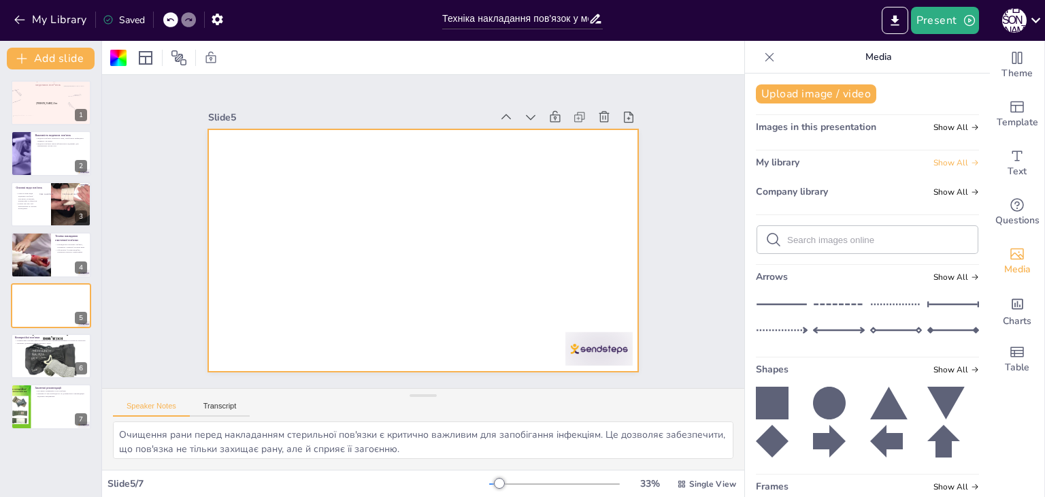
click at [933, 161] on span "Show All" at bounding box center [956, 163] width 46 height 10
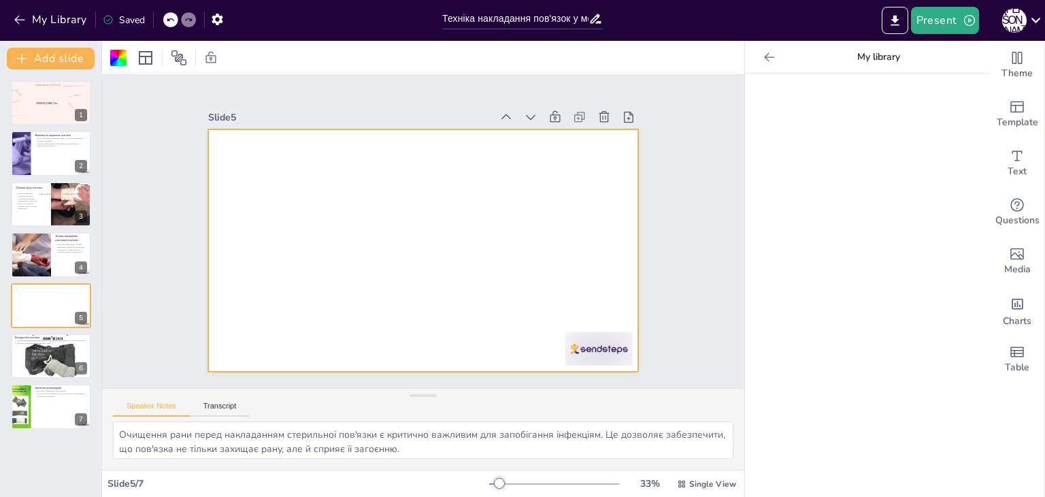
click at [762, 60] on icon at bounding box center [769, 57] width 14 height 14
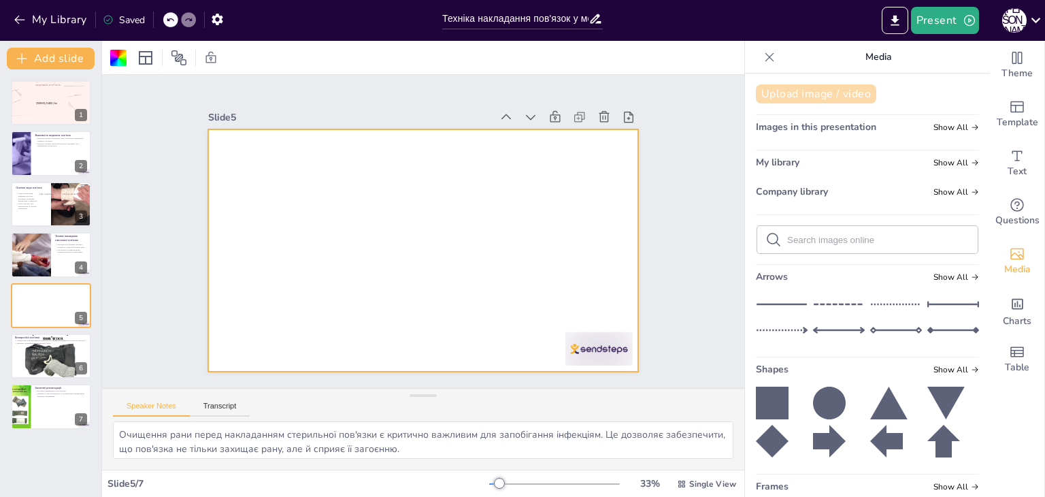
click at [771, 96] on button "Upload image / video" at bounding box center [816, 93] width 120 height 19
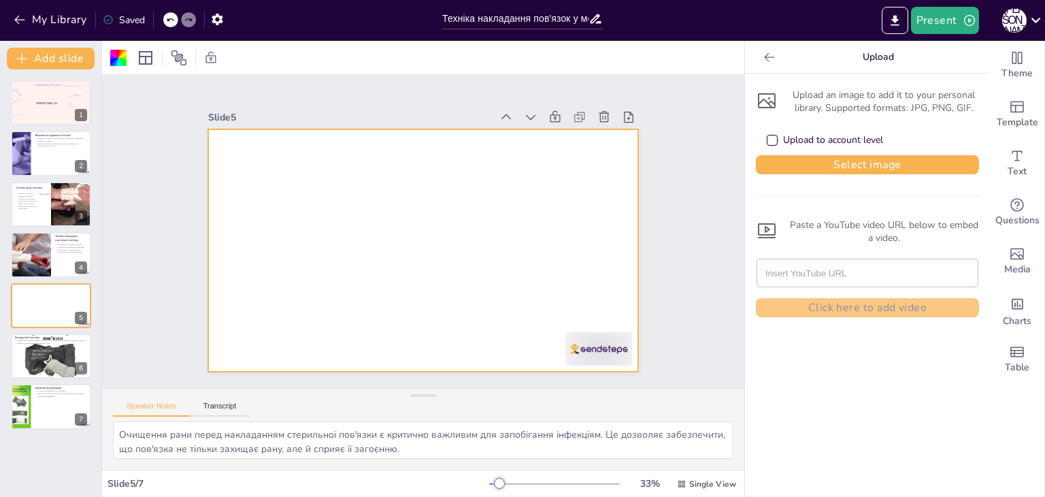
click at [769, 139] on div "Upload to account level" at bounding box center [825, 140] width 116 height 14
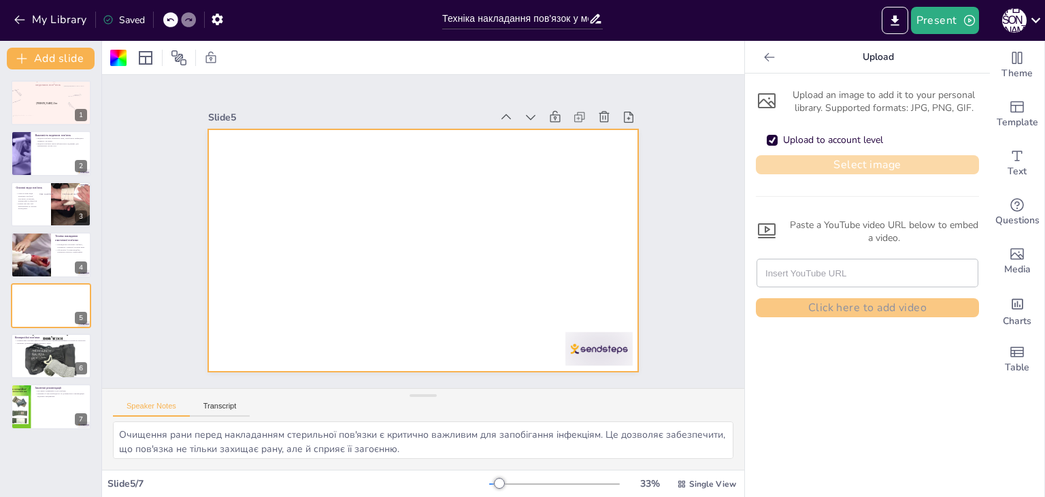
click at [803, 161] on button "Select image" at bounding box center [867, 164] width 223 height 19
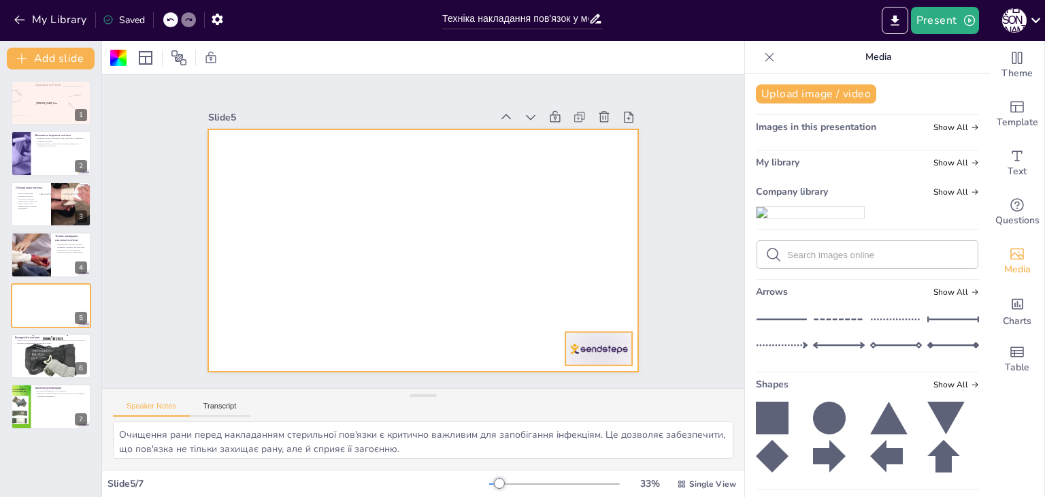
click at [407, 62] on div at bounding box center [371, 27] width 73 height 70
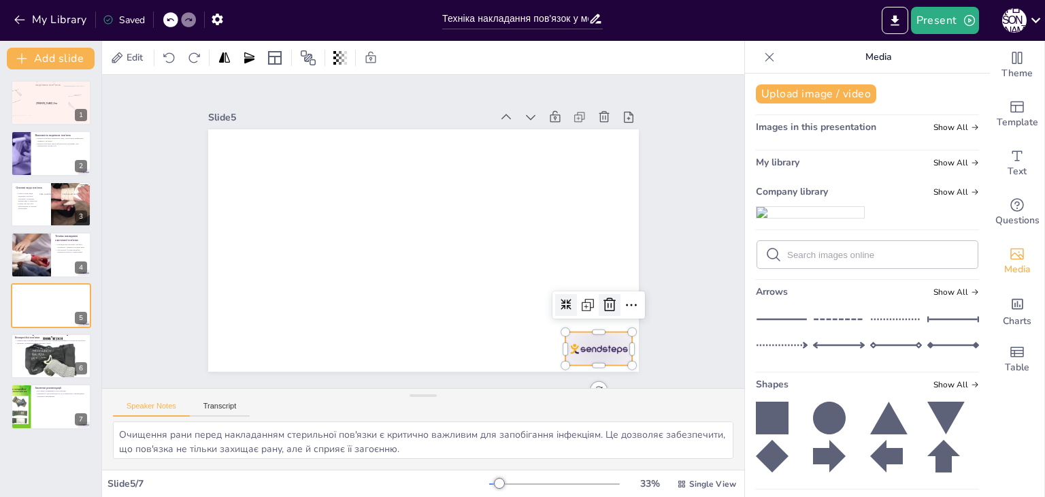
click at [358, 409] on icon at bounding box center [349, 417] width 16 height 16
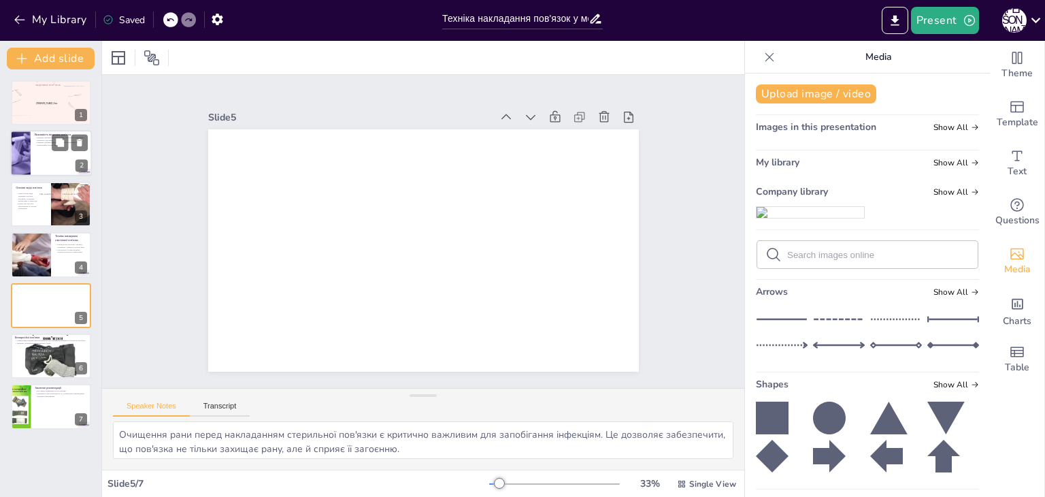
click at [51, 150] on div at bounding box center [51, 154] width 82 height 46
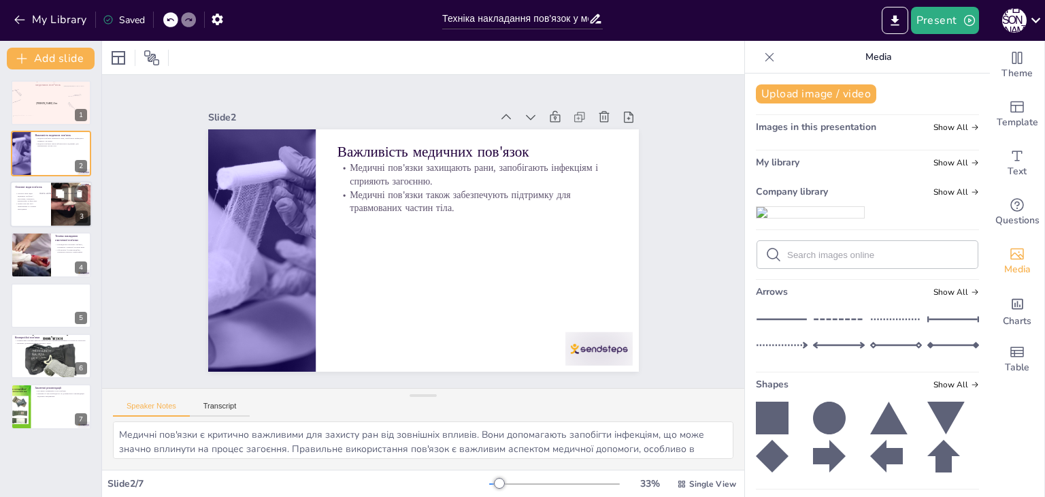
click at [27, 201] on p "Існують різні види медичних пов'язок: еластичні, стерильні, компресійні та фікс…" at bounding box center [26, 197] width 22 height 10
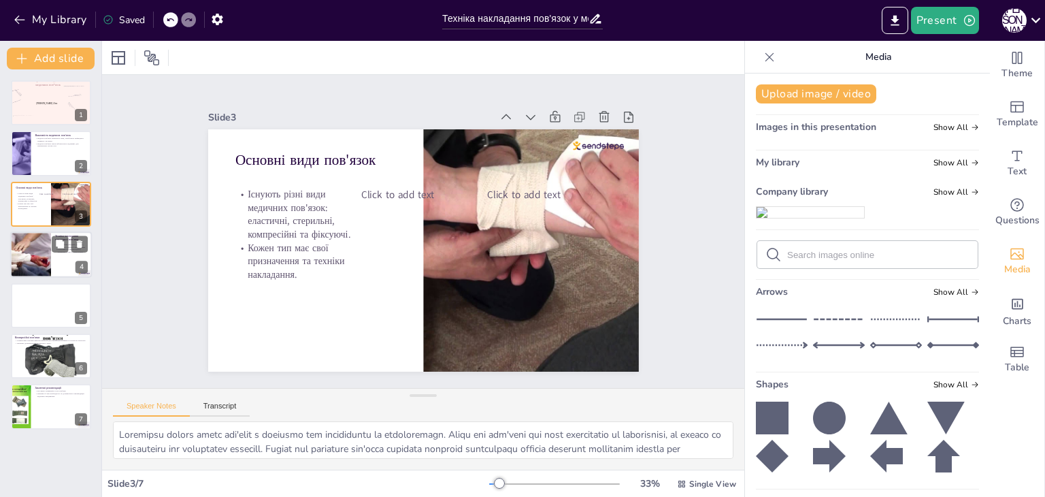
click at [18, 239] on div at bounding box center [30, 254] width 69 height 46
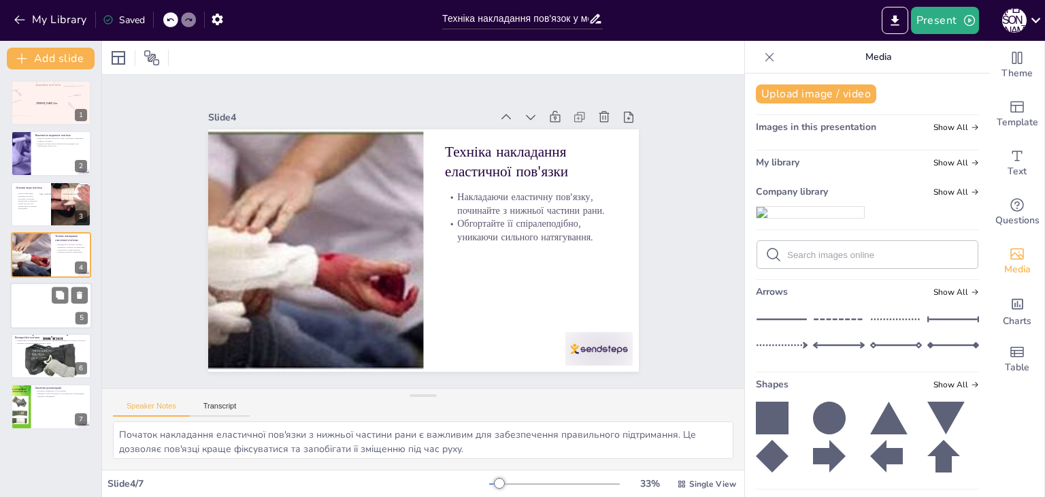
click at [18, 312] on div at bounding box center [51, 305] width 82 height 46
type textarea "Очищення рани перед накладанням стерильної пов'язки є критично важливим для зап…"
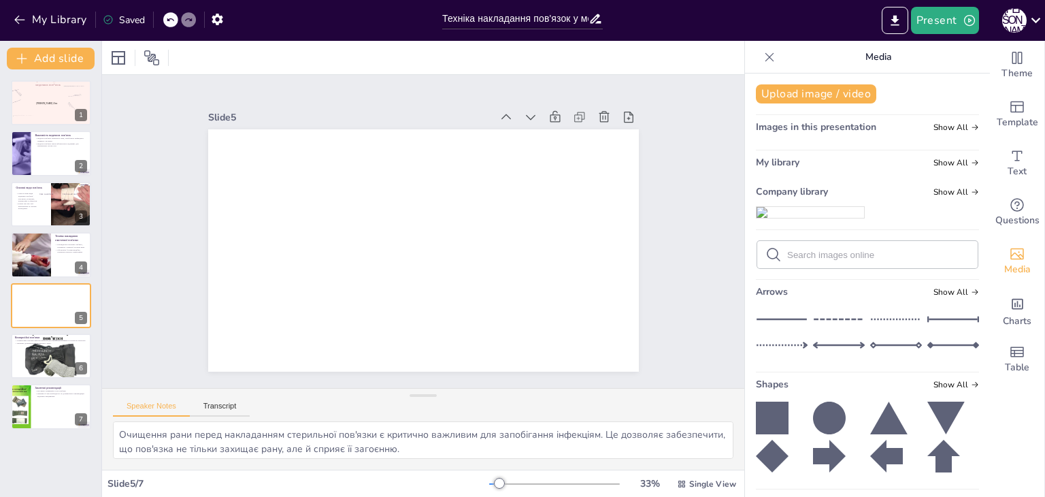
click at [798, 218] on img at bounding box center [809, 212] width 107 height 11
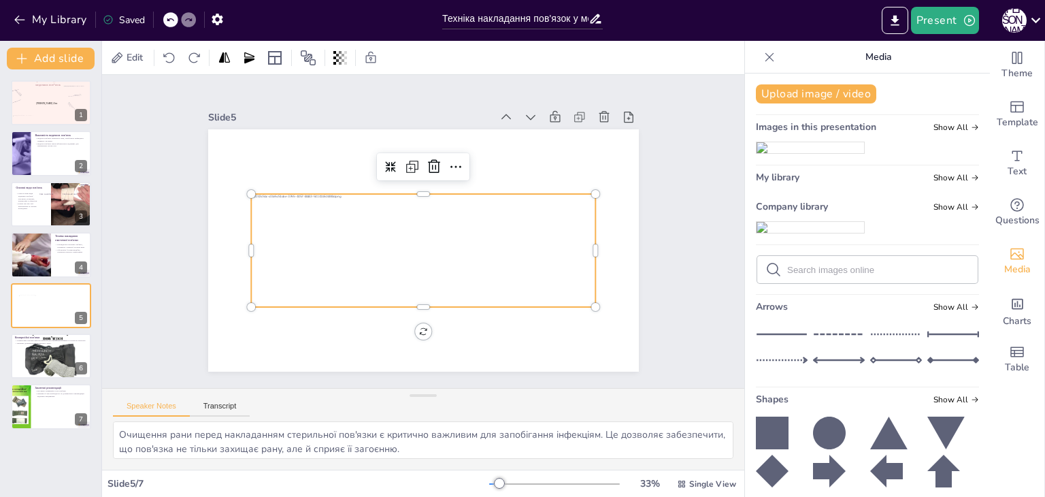
click at [798, 213] on span "Company library" at bounding box center [792, 206] width 72 height 13
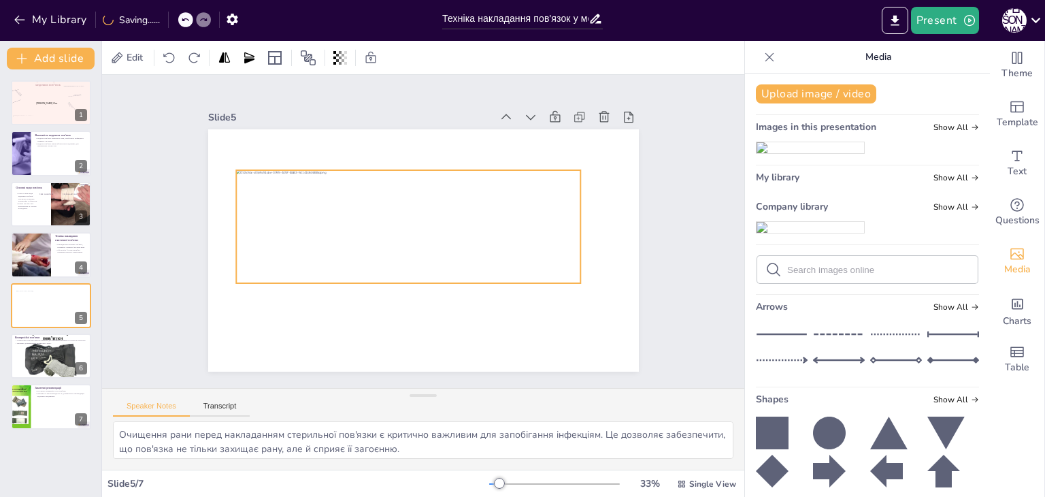
drag, startPoint x: 503, startPoint y: 231, endPoint x: 488, endPoint y: 207, distance: 28.1
click at [488, 207] on div at bounding box center [437, 224] width 314 height 332
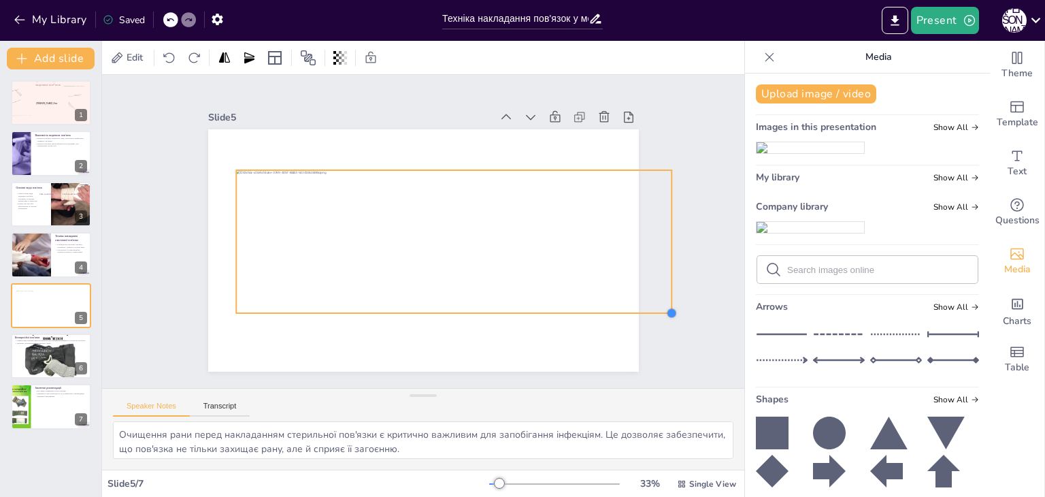
drag, startPoint x: 571, startPoint y: 278, endPoint x: 606, endPoint y: 308, distance: 45.8
click at [606, 308] on div at bounding box center [410, 246] width 482 height 468
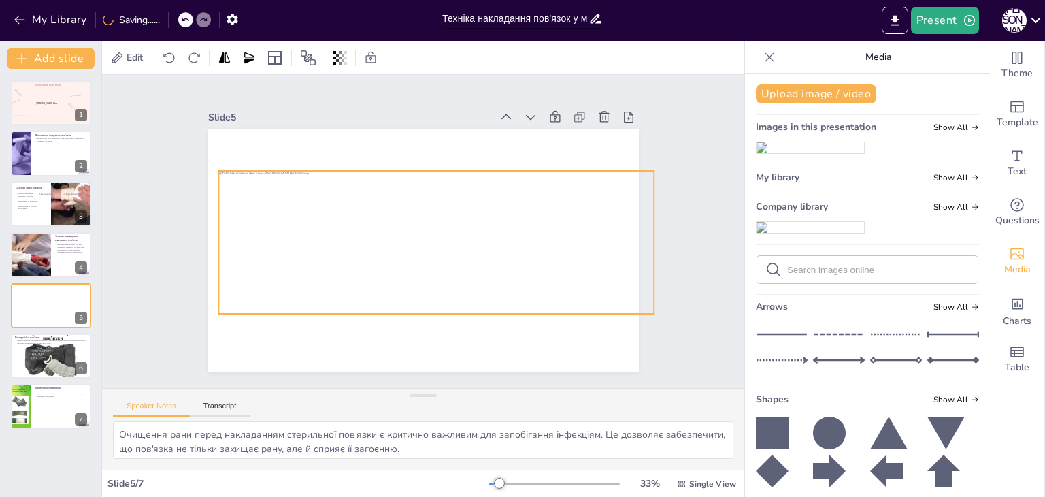
drag, startPoint x: 555, startPoint y: 246, endPoint x: 537, endPoint y: 246, distance: 17.7
click at [484, 246] on div at bounding box center [412, 245] width 143 height 436
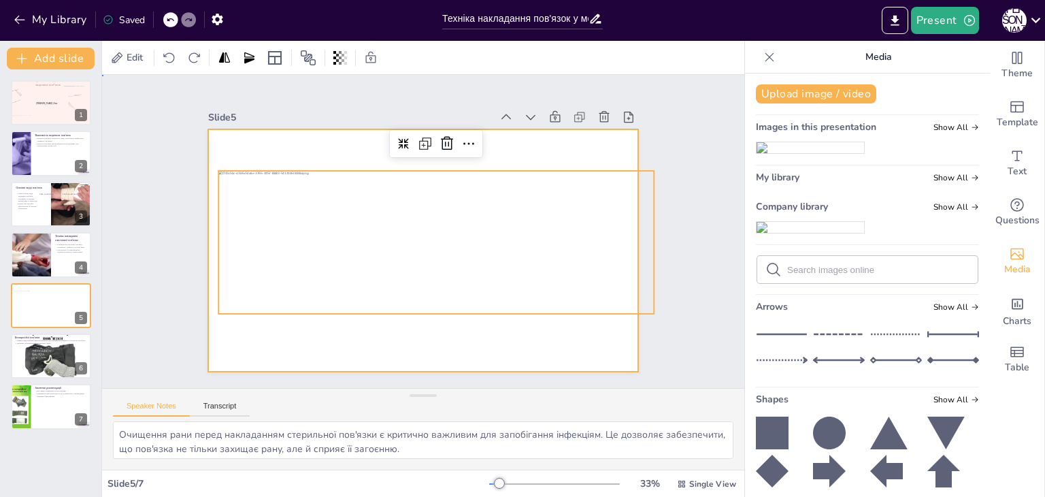
click at [474, 322] on div at bounding box center [410, 246] width 482 height 468
click at [350, 256] on div at bounding box center [408, 240] width 271 height 458
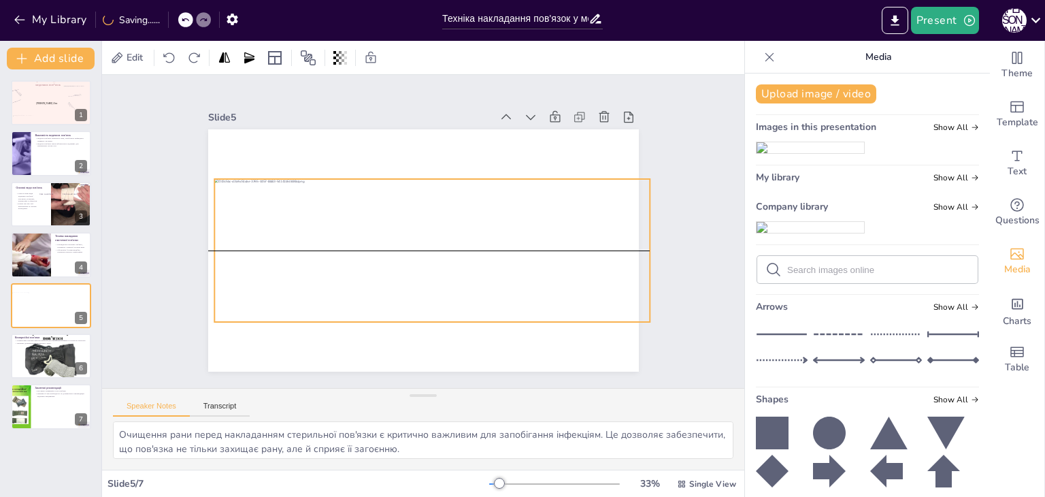
click at [351, 260] on div at bounding box center [423, 252] width 456 height 307
click at [348, 260] on div at bounding box center [419, 250] width 458 height 271
drag, startPoint x: 418, startPoint y: 315, endPoint x: 418, endPoint y: 307, distance: 7.5
click at [418, 307] on div at bounding box center [418, 249] width 456 height 307
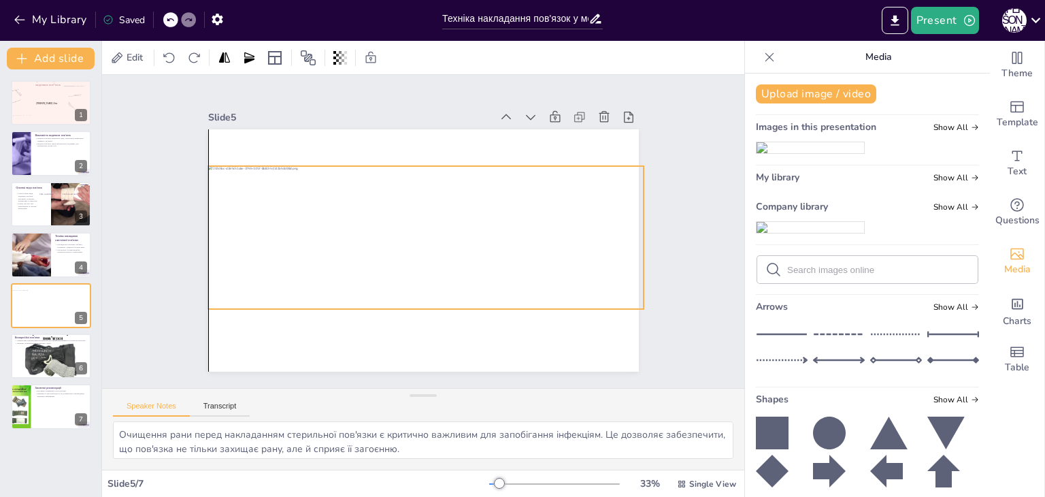
click at [412, 302] on div at bounding box center [422, 238] width 420 height 398
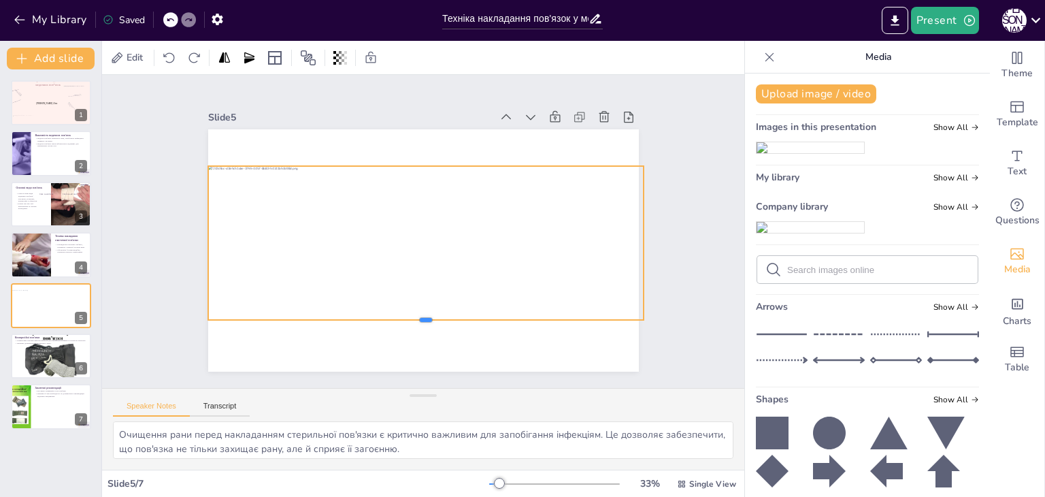
drag, startPoint x: 356, startPoint y: 304, endPoint x: 332, endPoint y: 315, distance: 26.8
click at [332, 315] on div at bounding box center [387, 317] width 403 height 187
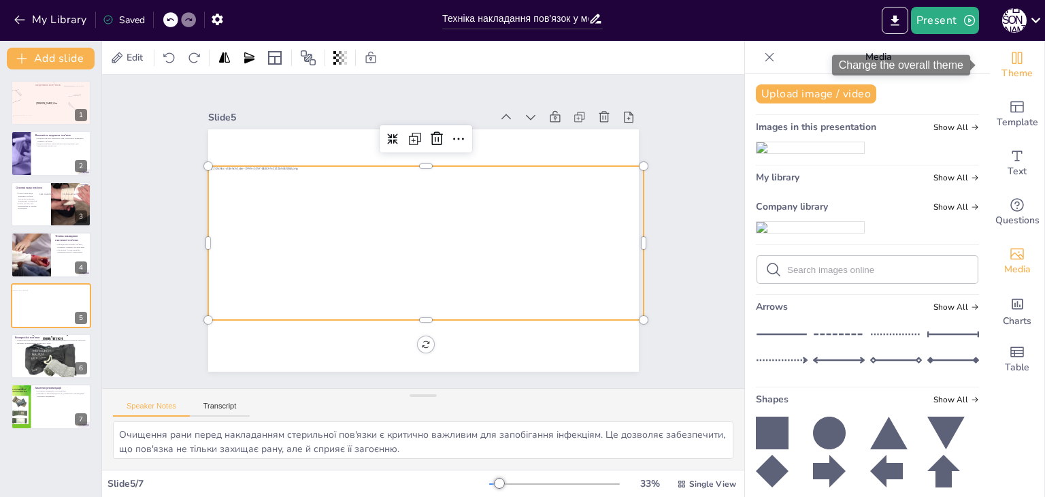
click at [1014, 61] on icon "Change the overall theme" at bounding box center [1017, 58] width 16 height 16
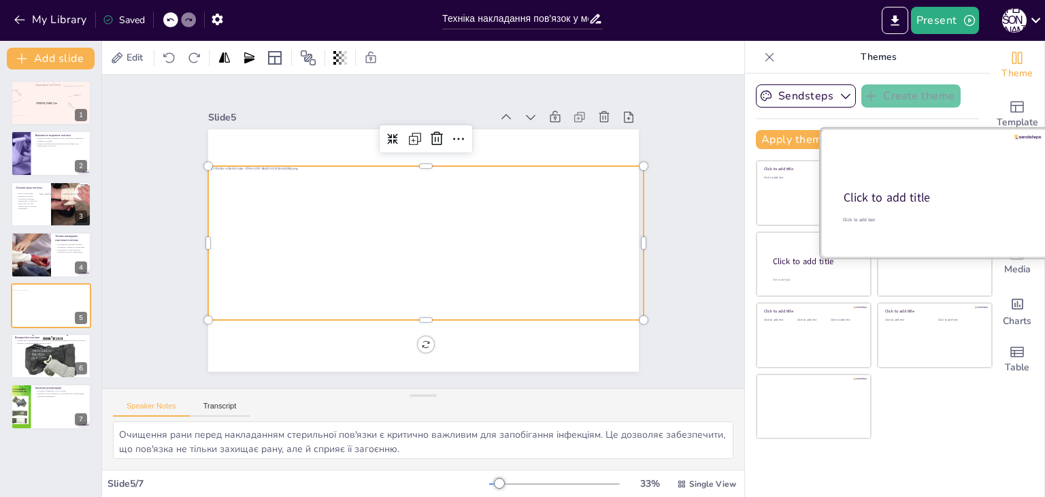
click at [947, 205] on div "Click to add title" at bounding box center [933, 198] width 180 height 17
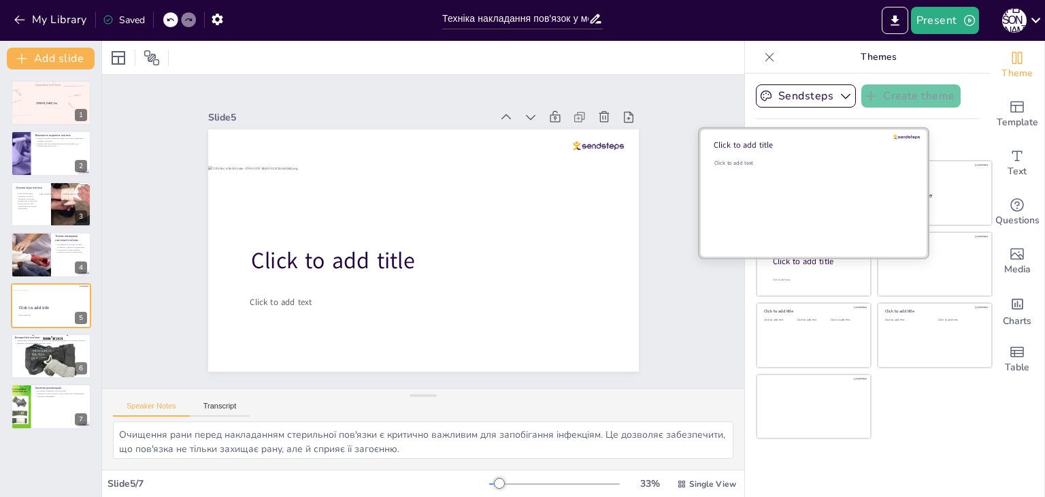
click at [769, 190] on div "Click to add text" at bounding box center [811, 201] width 195 height 84
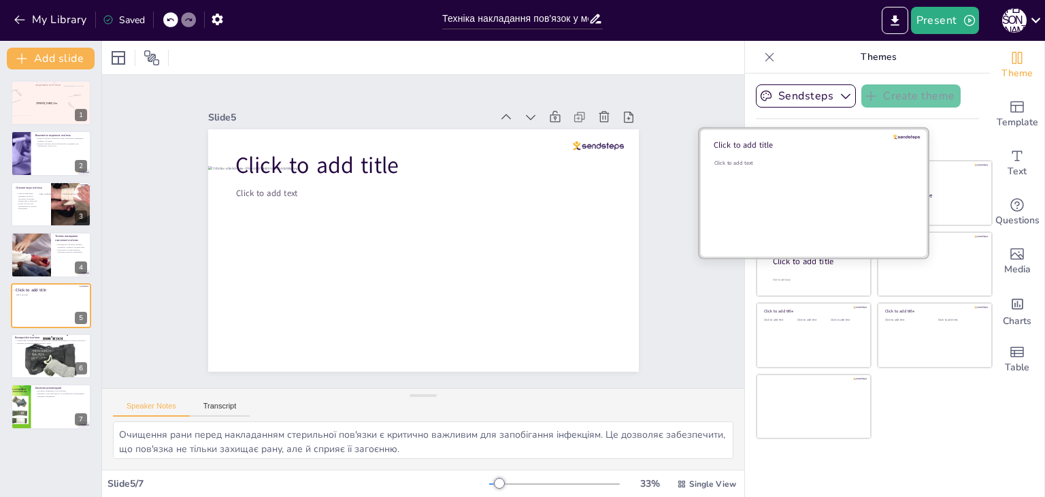
click at [769, 190] on div "Click to add text" at bounding box center [811, 201] width 195 height 84
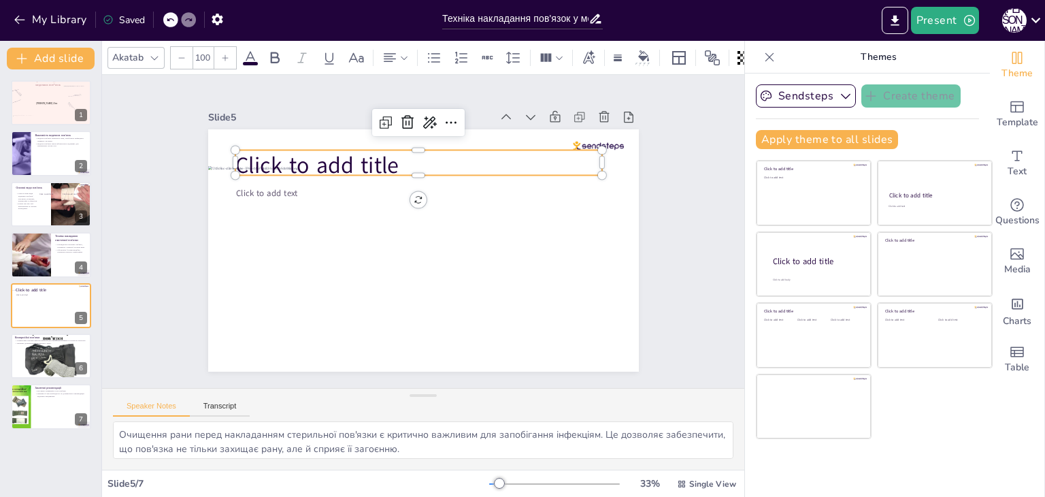
click at [335, 160] on span "Click to add title" at bounding box center [401, 108] width 132 height 142
click at [488, 299] on icon at bounding box center [499, 310] width 23 height 23
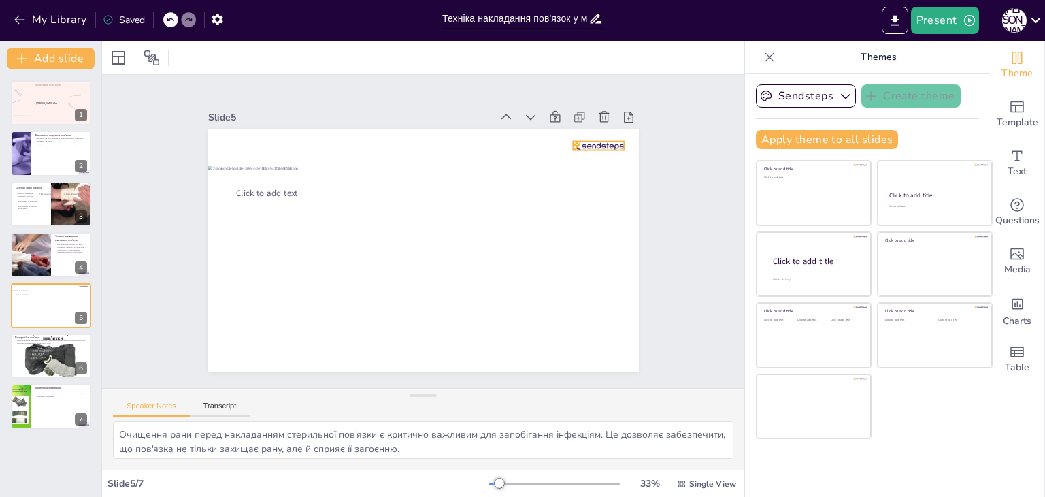
click at [607, 299] on div at bounding box center [595, 322] width 37 height 46
click at [356, 35] on icon at bounding box center [346, 25] width 19 height 19
click at [1007, 134] on div "Template" at bounding box center [1017, 114] width 54 height 49
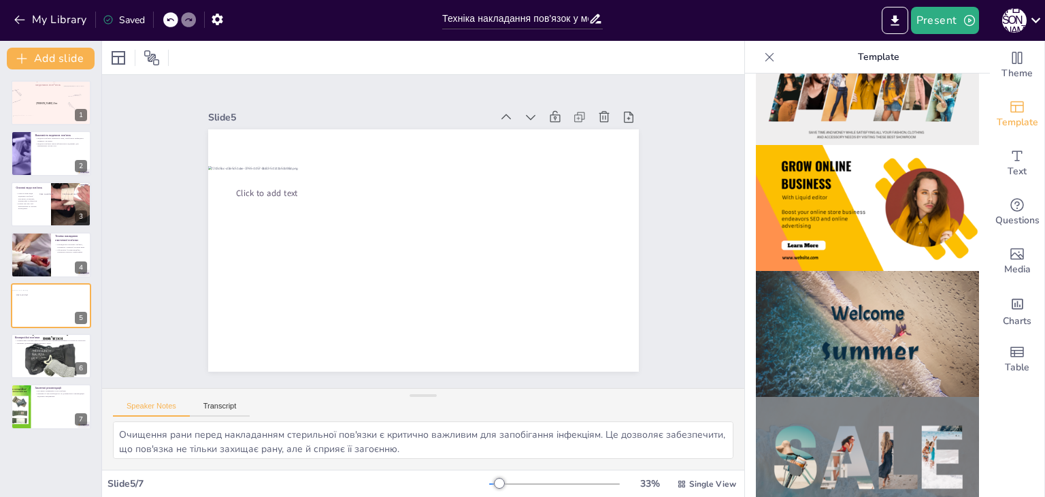
scroll to position [340, 0]
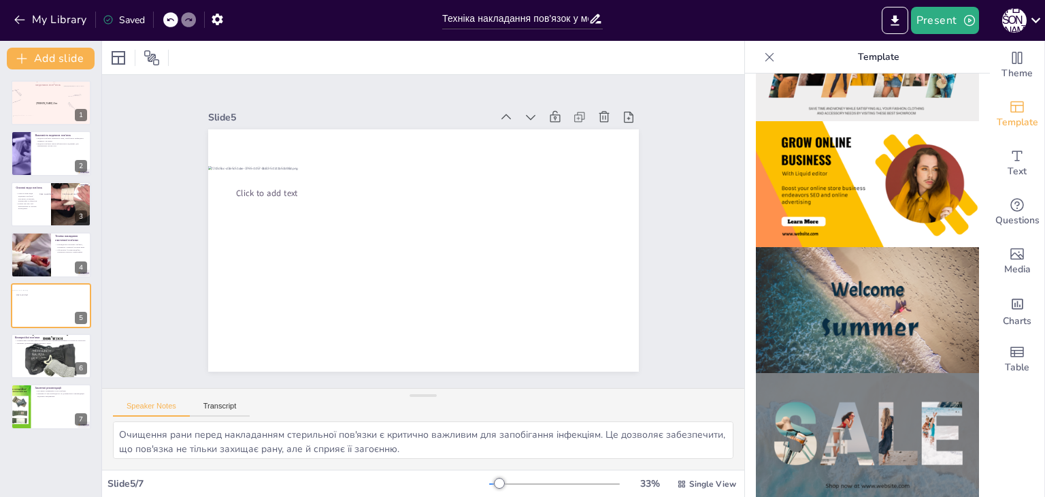
click at [884, 302] on img at bounding box center [867, 310] width 223 height 126
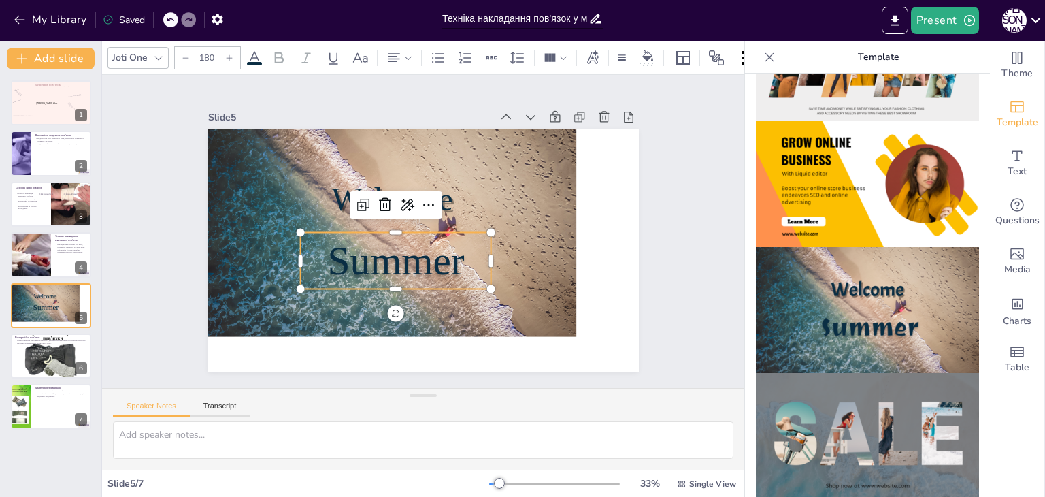
click at [434, 265] on span "Summer" at bounding box center [403, 196] width 84 height 144
click at [441, 195] on icon at bounding box center [449, 194] width 16 height 16
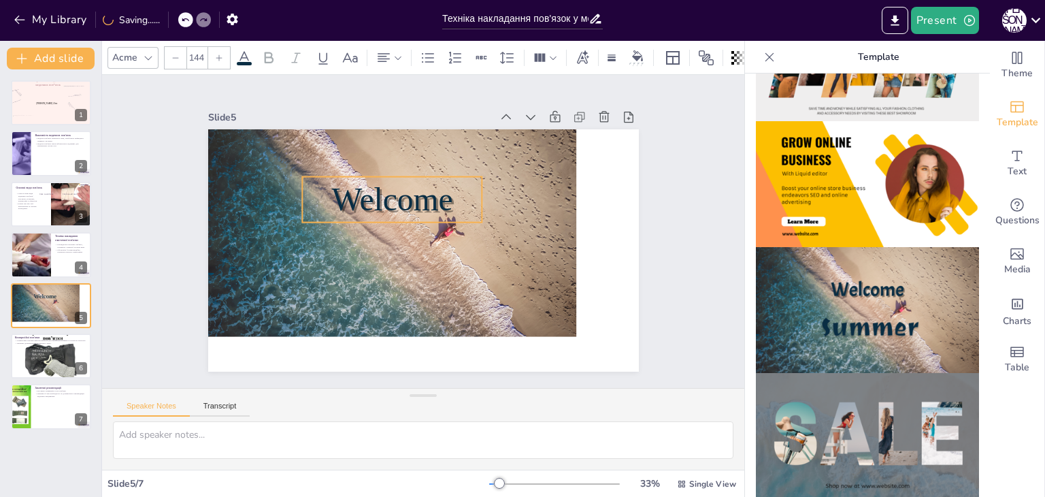
click at [395, 236] on span "Welcome" at bounding box center [457, 260] width 124 height 48
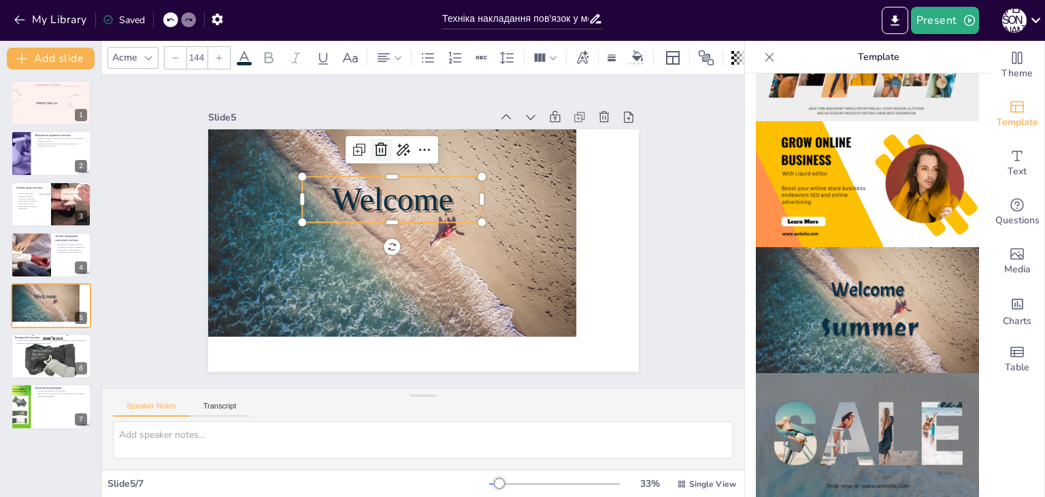
click at [453, 146] on icon at bounding box center [464, 148] width 23 height 23
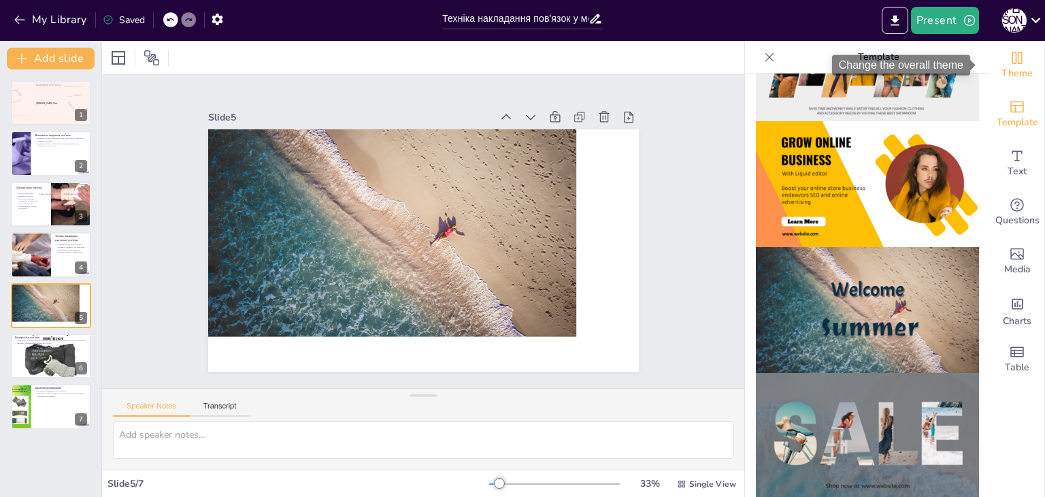
click at [1012, 51] on icon "Change the overall theme" at bounding box center [1017, 58] width 16 height 16
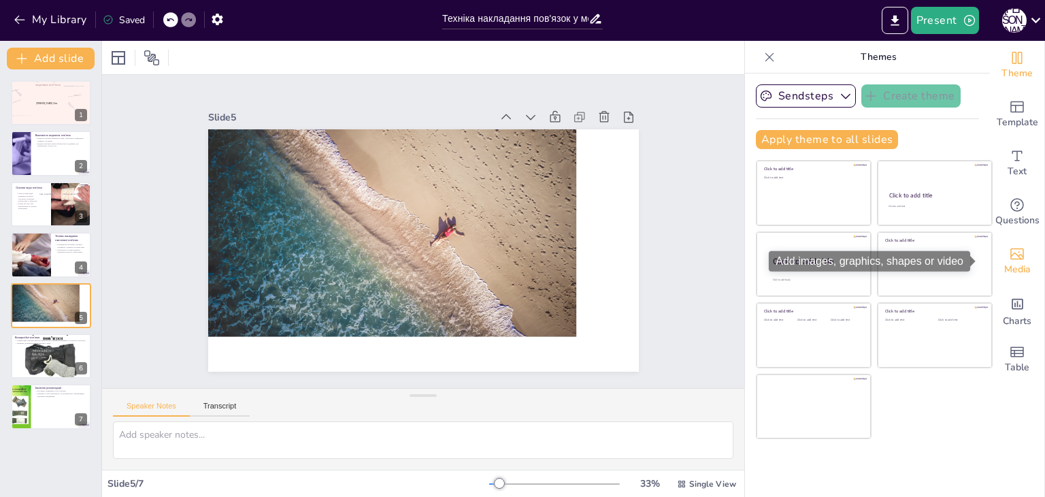
click at [1010, 241] on div "Media" at bounding box center [1017, 261] width 54 height 49
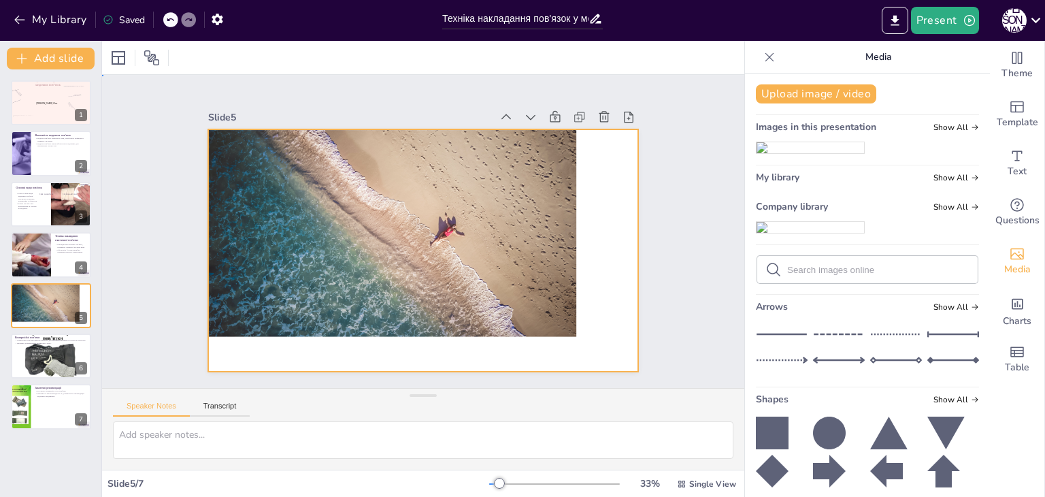
click at [520, 196] on div at bounding box center [401, 209] width 401 height 412
click at [503, 286] on div at bounding box center [395, 217] width 422 height 364
click at [505, 424] on icon at bounding box center [497, 432] width 16 height 16
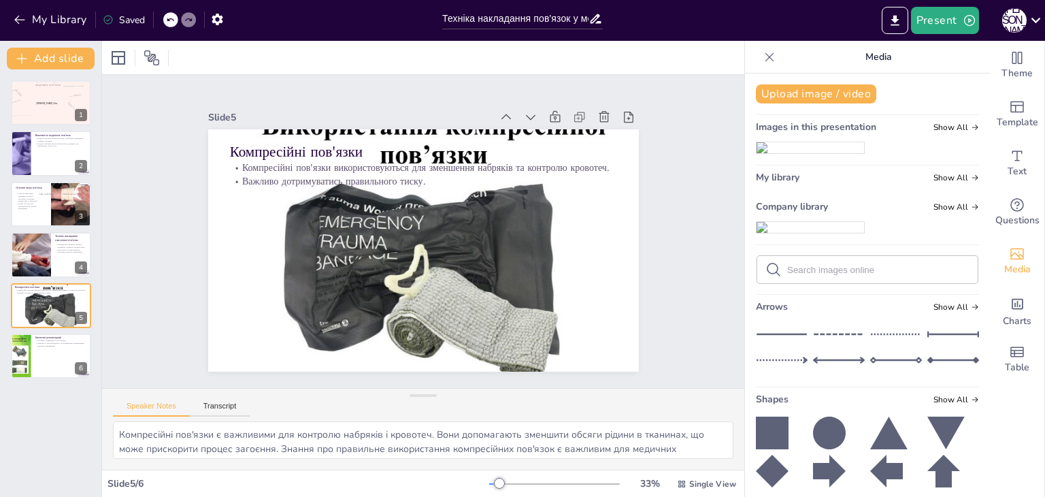
click at [8, 243] on div "[PERSON_NAME] 21по правила накладання медичних пов*язок 1 Важливість медичних п…" at bounding box center [50, 229] width 101 height 298
click at [22, 240] on div at bounding box center [30, 254] width 69 height 46
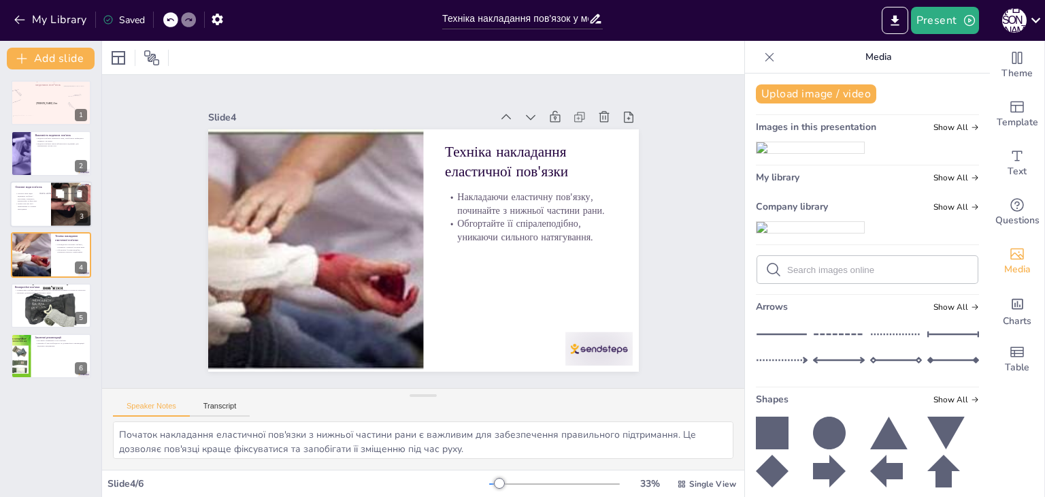
click at [44, 202] on div at bounding box center [51, 204] width 82 height 46
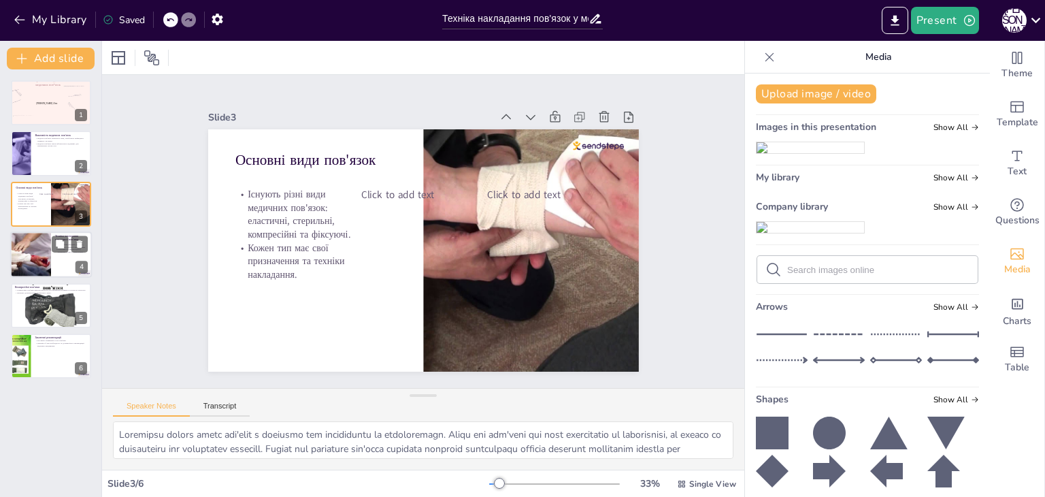
click at [32, 261] on div at bounding box center [30, 254] width 69 height 46
type textarea "Початок накладання еластичної пов'язки з нижньої частини рани є важливим для за…"
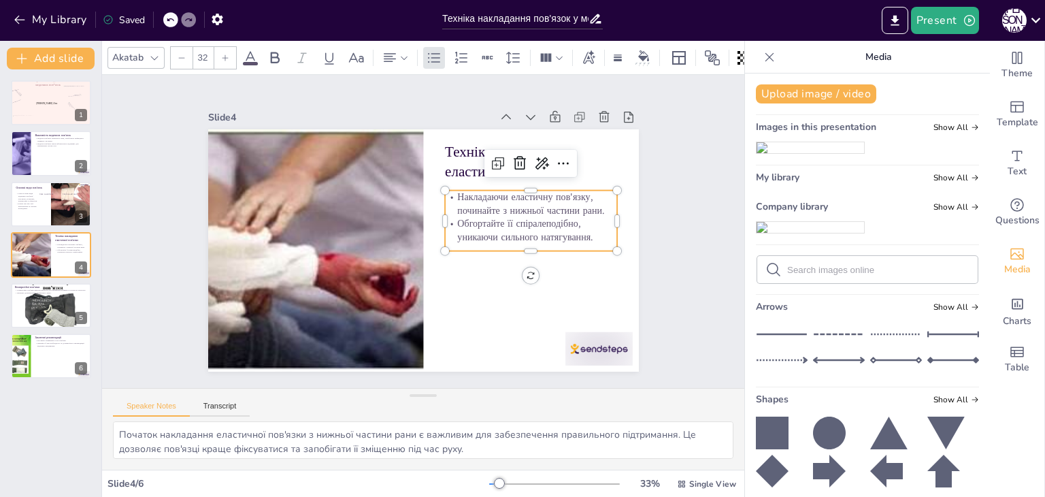
click at [471, 206] on p "Накладаючи еластичну пов'язку, починайте з нижньої частини рани." at bounding box center [532, 250] width 168 height 95
click at [514, 158] on icon at bounding box center [520, 163] width 12 height 14
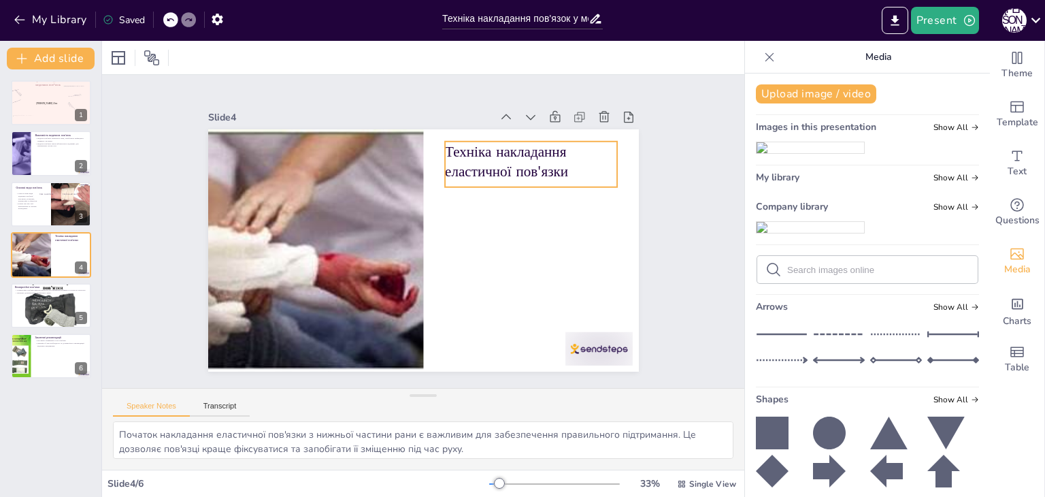
click at [401, 281] on p "Техніка накладання еластичної пов'язки" at bounding box center [315, 301] width 172 height 40
drag, startPoint x: 509, startPoint y: 113, endPoint x: 501, endPoint y: 124, distance: 13.6
click at [562, 197] on icon at bounding box center [573, 208] width 23 height 23
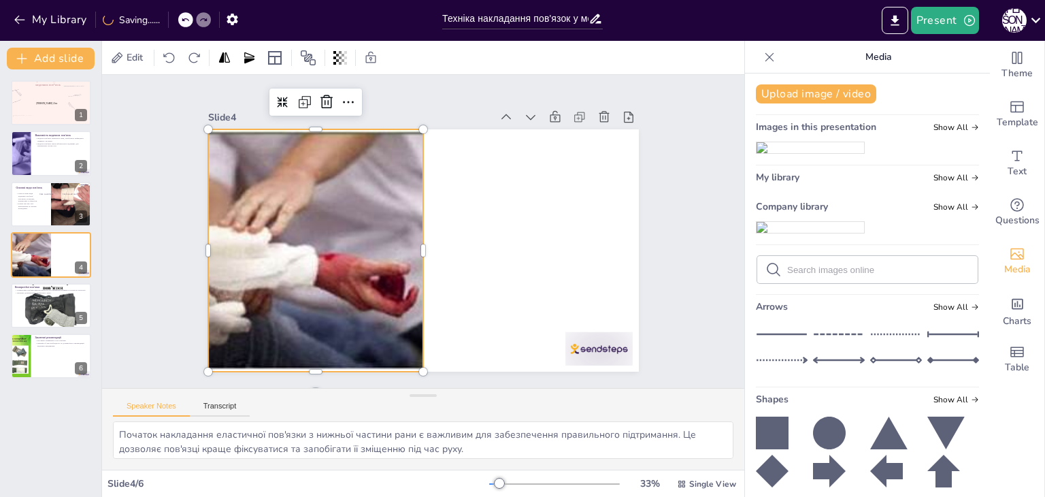
click at [366, 216] on div at bounding box center [324, 183] width 435 height 408
click at [535, 328] on icon at bounding box center [544, 337] width 19 height 19
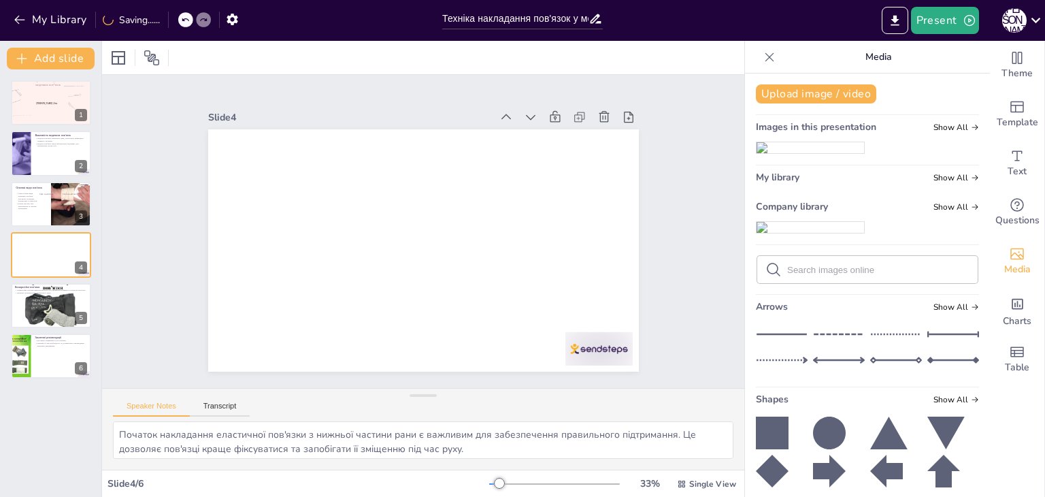
click at [784, 146] on img at bounding box center [809, 147] width 107 height 11
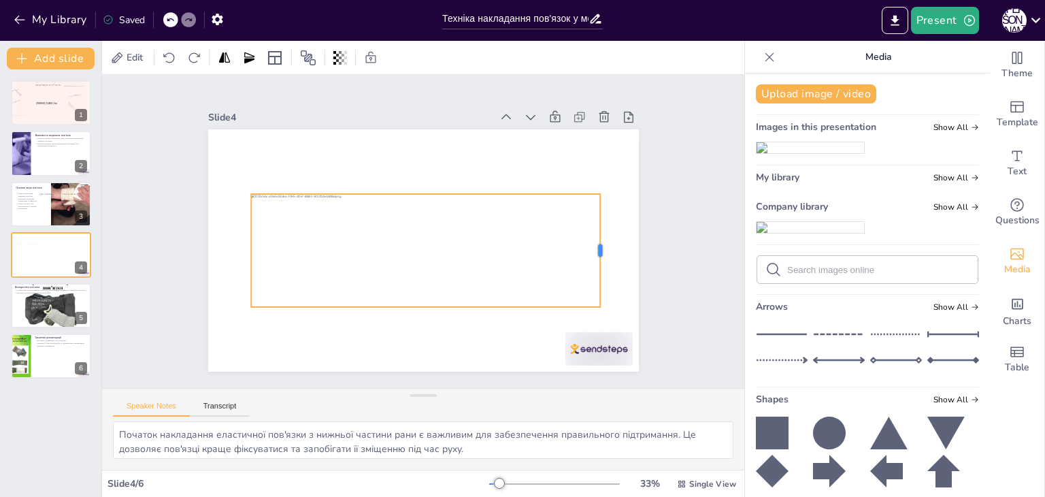
drag, startPoint x: 585, startPoint y: 293, endPoint x: 590, endPoint y: 284, distance: 10.0
click at [288, 284] on div at bounding box center [255, 305] width 66 height 103
click at [548, 241] on div at bounding box center [448, 236] width 197 height 368
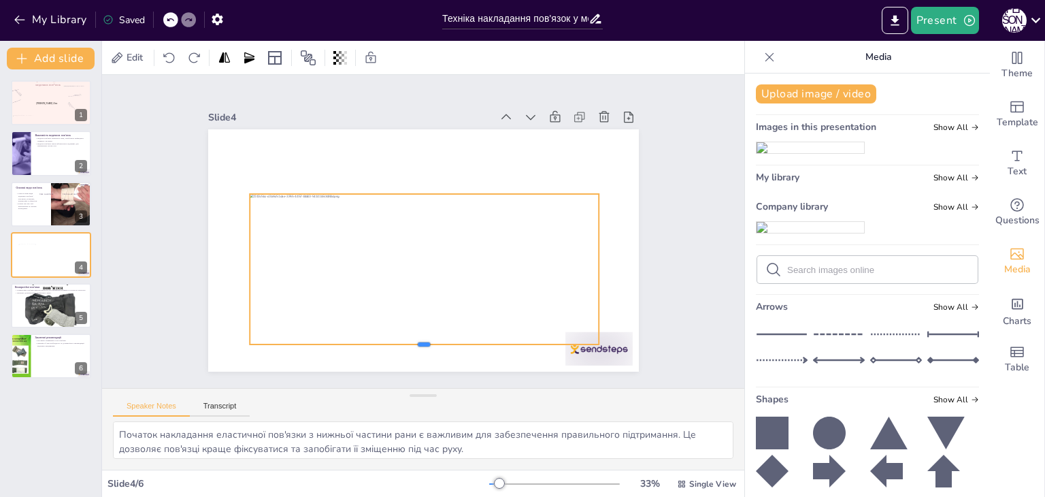
drag, startPoint x: 535, startPoint y: 301, endPoint x: 531, endPoint y: 328, distance: 27.5
click at [414, 328] on div at bounding box center [321, 290] width 184 height 307
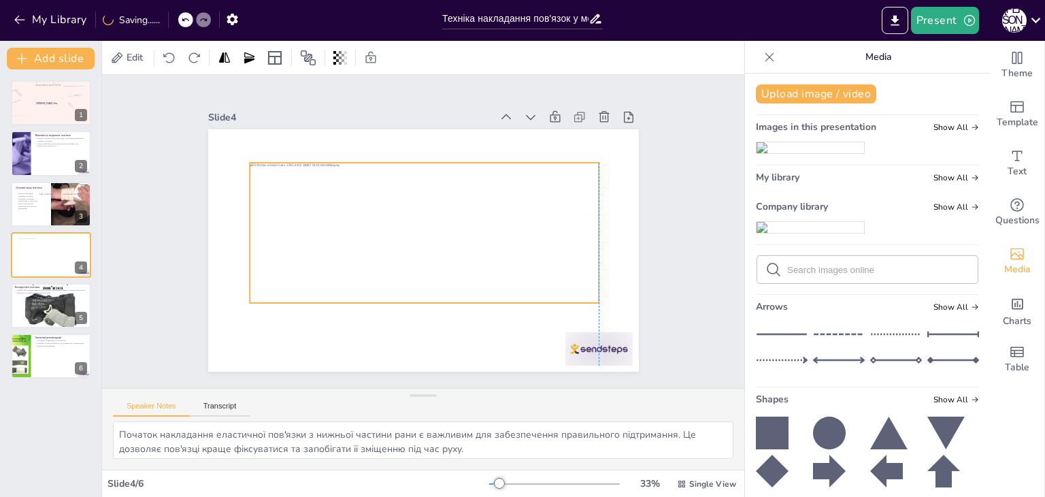
drag, startPoint x: 503, startPoint y: 265, endPoint x: 502, endPoint y: 240, distance: 25.2
click at [494, 240] on div at bounding box center [424, 228] width 140 height 354
drag, startPoint x: 587, startPoint y: 206, endPoint x: 575, endPoint y: 205, distance: 11.6
click at [564, 207] on div at bounding box center [404, 221] width 369 height 321
drag, startPoint x: 566, startPoint y: 205, endPoint x: 575, endPoint y: 256, distance: 51.8
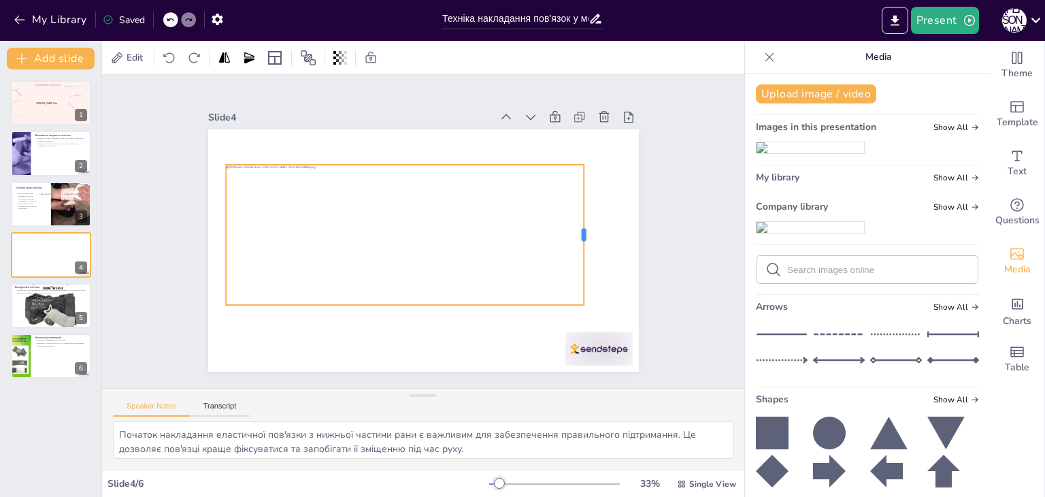
click at [575, 306] on div at bounding box center [532, 357] width 112 height 102
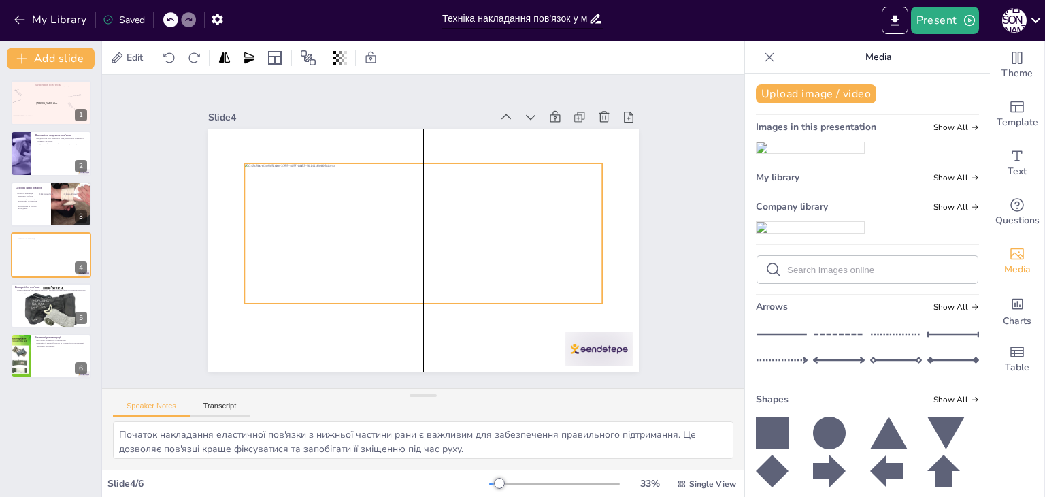
drag, startPoint x: 531, startPoint y: 229, endPoint x: 544, endPoint y: 228, distance: 13.7
click at [544, 228] on div at bounding box center [416, 228] width 309 height 386
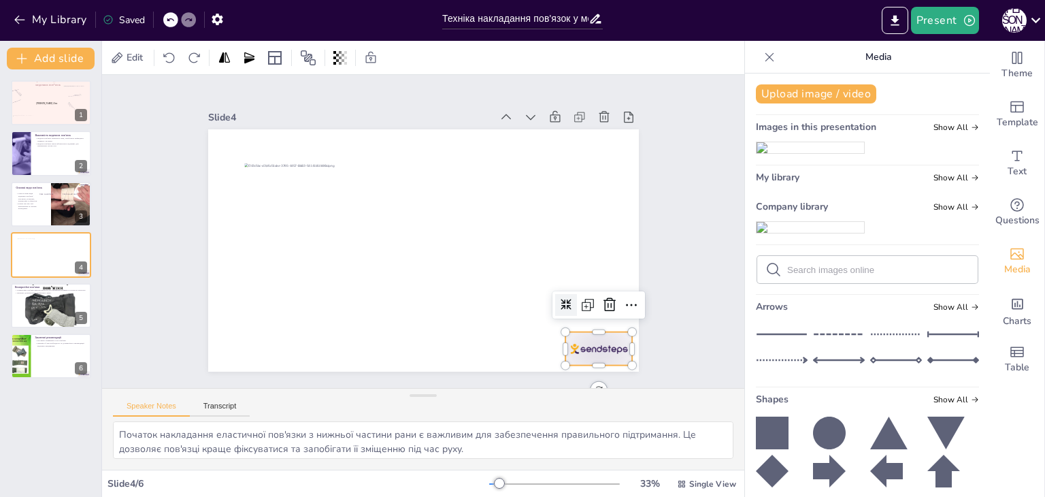
click at [368, 391] on div at bounding box center [344, 427] width 47 height 73
click at [603, 297] on icon at bounding box center [609, 304] width 12 height 14
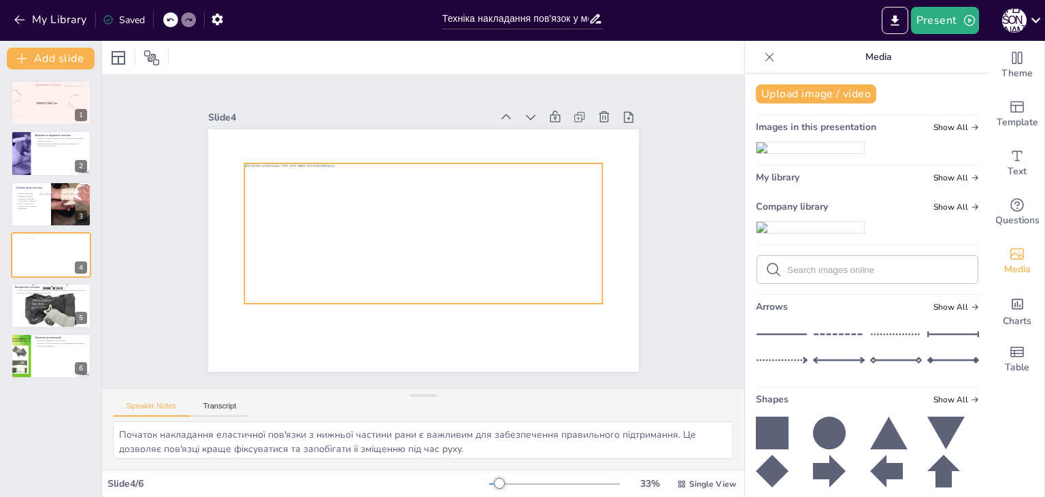
drag, startPoint x: 374, startPoint y: 256, endPoint x: 367, endPoint y: 256, distance: 7.5
click at [374, 256] on div at bounding box center [420, 239] width 387 height 254
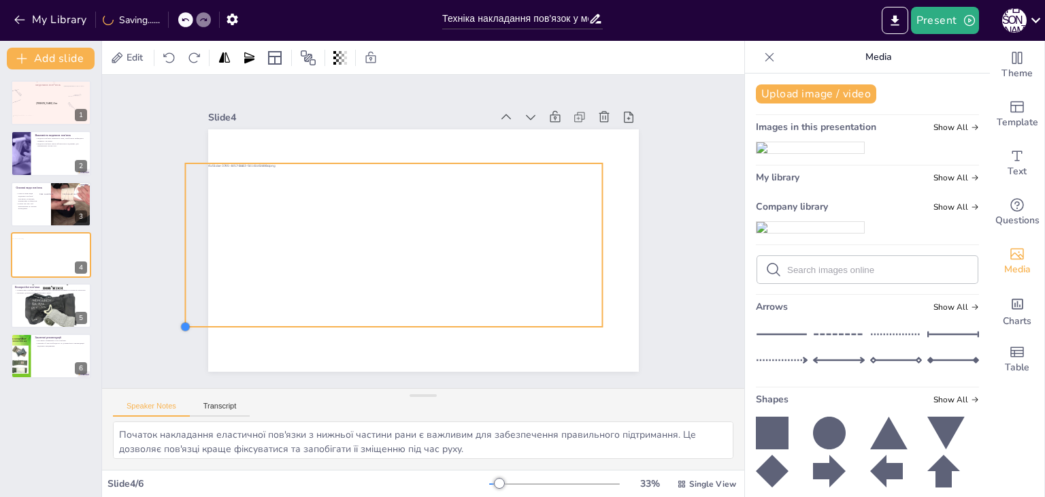
drag, startPoint x: 232, startPoint y: 297, endPoint x: 248, endPoint y: 320, distance: 27.9
click at [248, 320] on div at bounding box center [409, 219] width 468 height 482
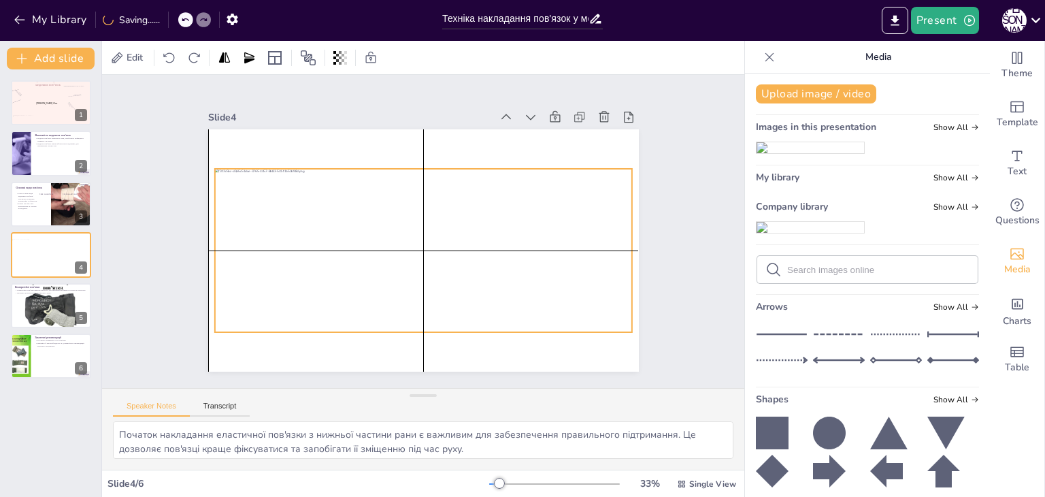
click at [322, 293] on div at bounding box center [443, 216] width 387 height 441
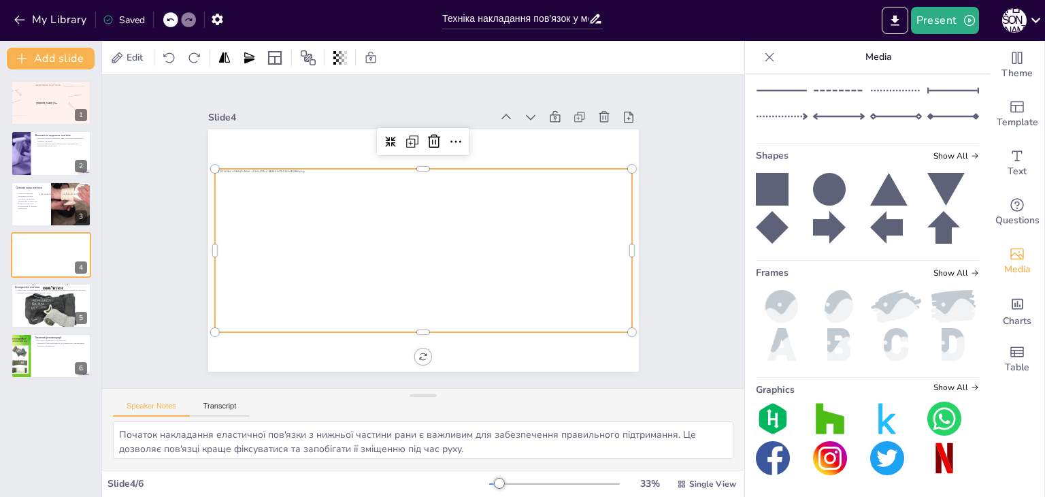
scroll to position [290, 0]
click at [1011, 254] on icon "Add images, graphics, shapes or video" at bounding box center [1017, 254] width 16 height 16
click at [273, 450] on textarea "Початок накладання еластичної пов'язки з нижньої частини рани є важливим для за…" at bounding box center [423, 439] width 620 height 37
click at [61, 101] on div "правила накладання медичних пов*язок" at bounding box center [47, 95] width 39 height 34
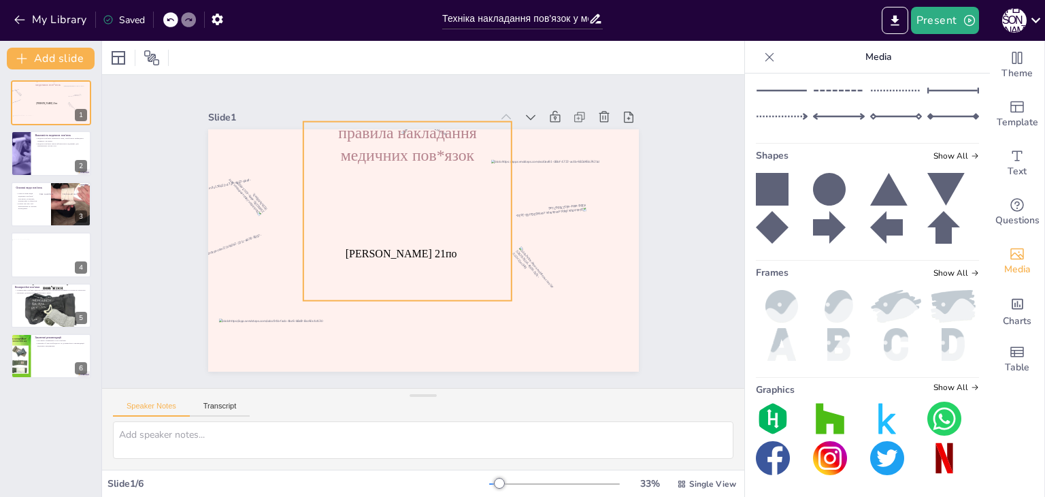
click at [428, 152] on span "правила накладання медичних пов*язок" at bounding box center [470, 155] width 128 height 121
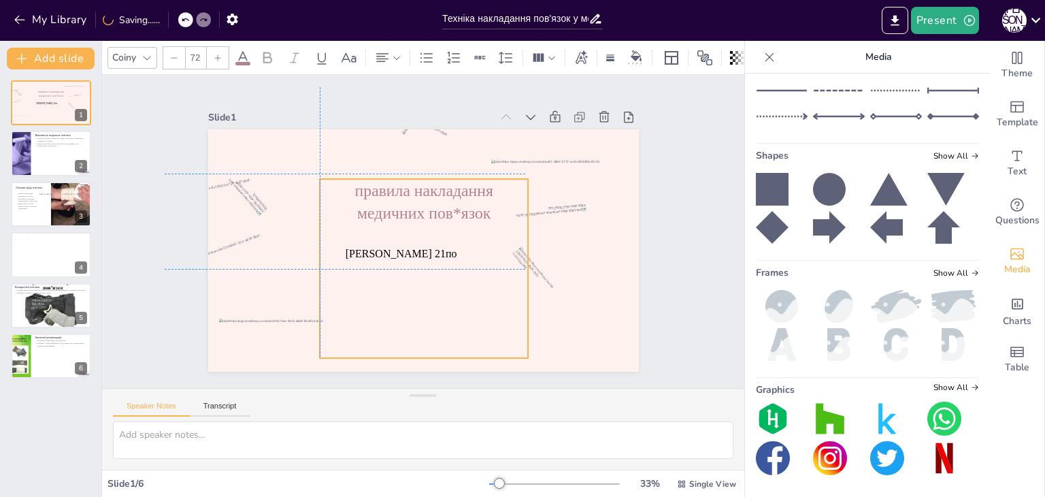
drag, startPoint x: 499, startPoint y: 174, endPoint x: 512, endPoint y: 230, distance: 57.4
click at [486, 230] on div "правила накладання медичних пов*язок" at bounding box center [386, 235] width 200 height 226
click at [37, 165] on div at bounding box center [51, 154] width 82 height 46
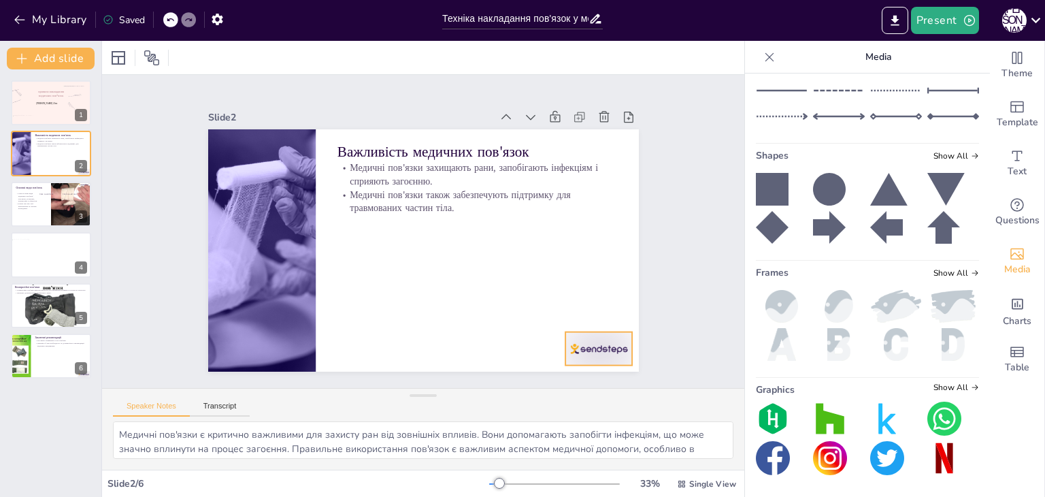
click at [309, 358] on div at bounding box center [288, 393] width 41 height 71
click at [572, 365] on icon at bounding box center [564, 373] width 16 height 17
click at [70, 180] on div "[PERSON_NAME] 21по правила накладання медичних пов*язок 1 Важливість медичних п…" at bounding box center [50, 229] width 101 height 298
click at [39, 192] on span "Click to add text" at bounding box center [46, 193] width 14 height 3
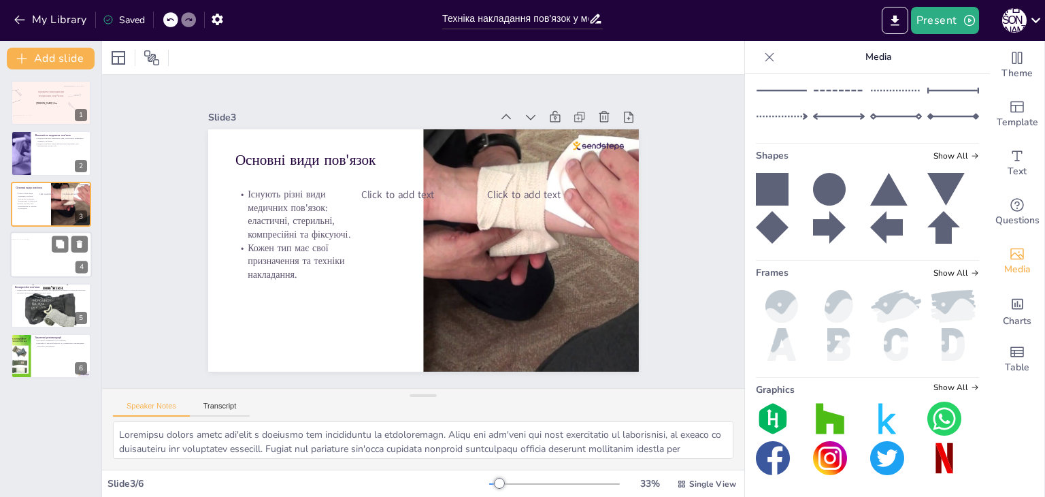
click at [49, 243] on div at bounding box center [52, 255] width 80 height 33
type textarea "Початок накладання еластичної пов'язки з нижньої частини рани є важливим для за…"
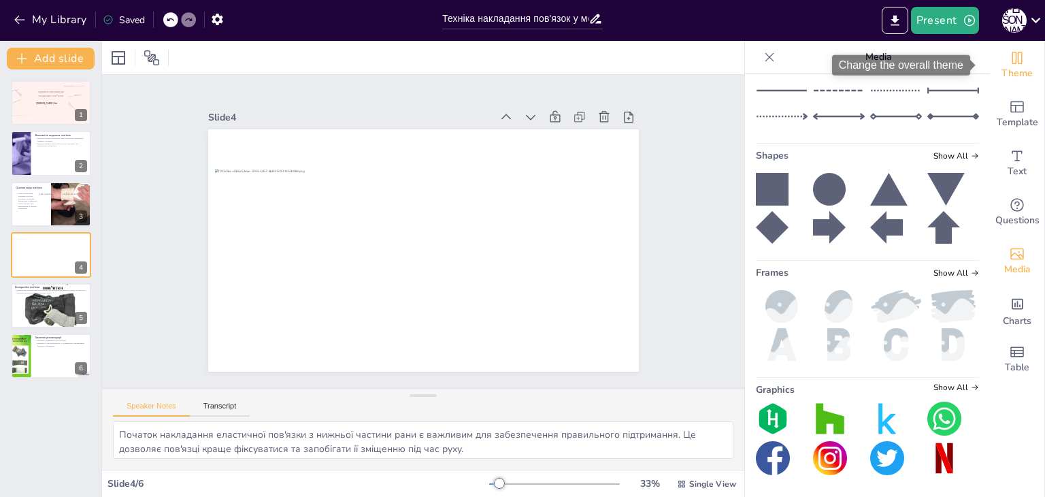
click at [1012, 76] on span "Theme" at bounding box center [1016, 73] width 31 height 15
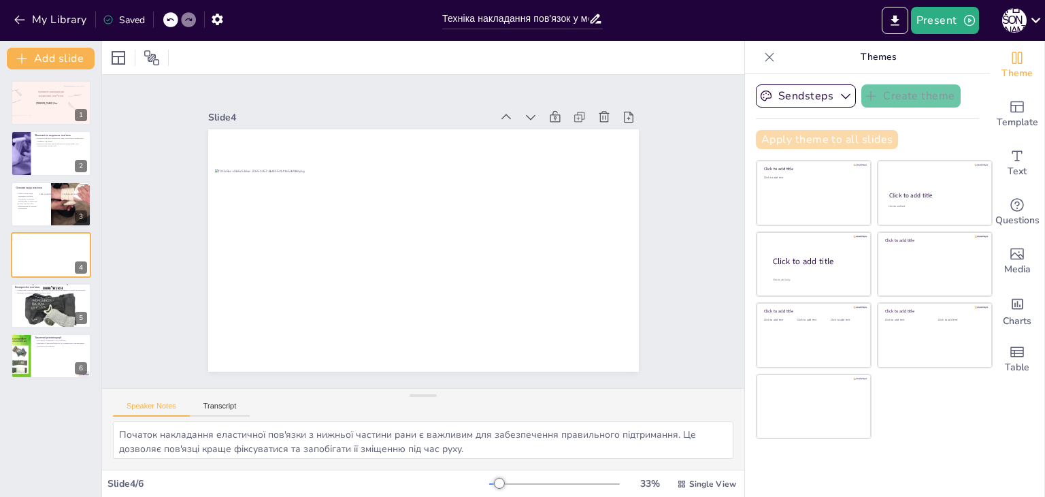
click at [846, 137] on button "Apply theme to all slides" at bounding box center [827, 139] width 142 height 19
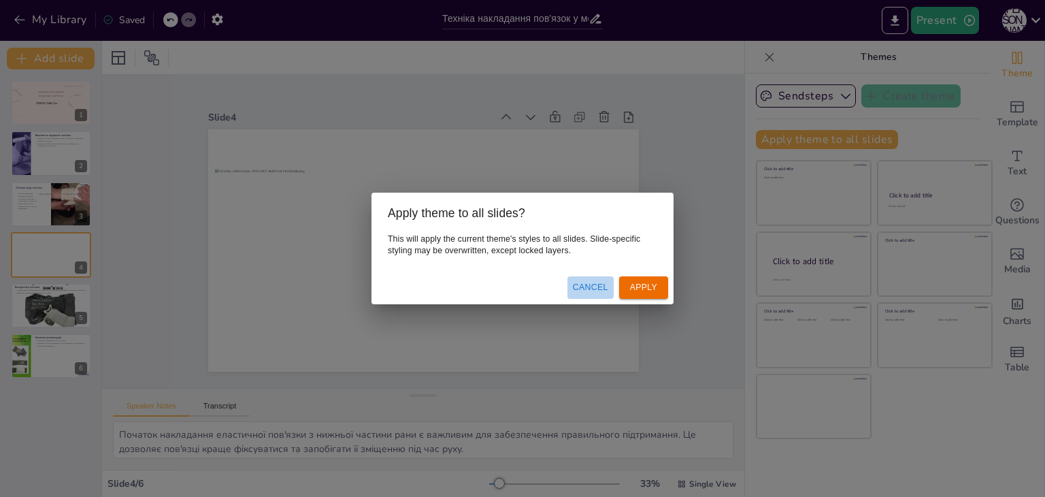
click at [594, 284] on button "Cancel" at bounding box center [590, 287] width 46 height 22
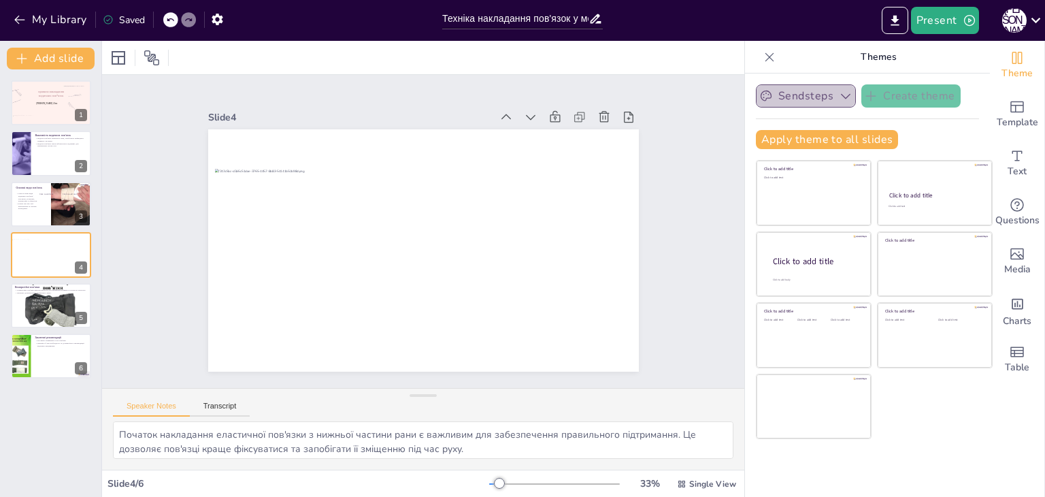
click at [824, 88] on button "Sendsteps" at bounding box center [806, 95] width 100 height 23
click at [824, 95] on button "Sendsteps" at bounding box center [806, 95] width 100 height 23
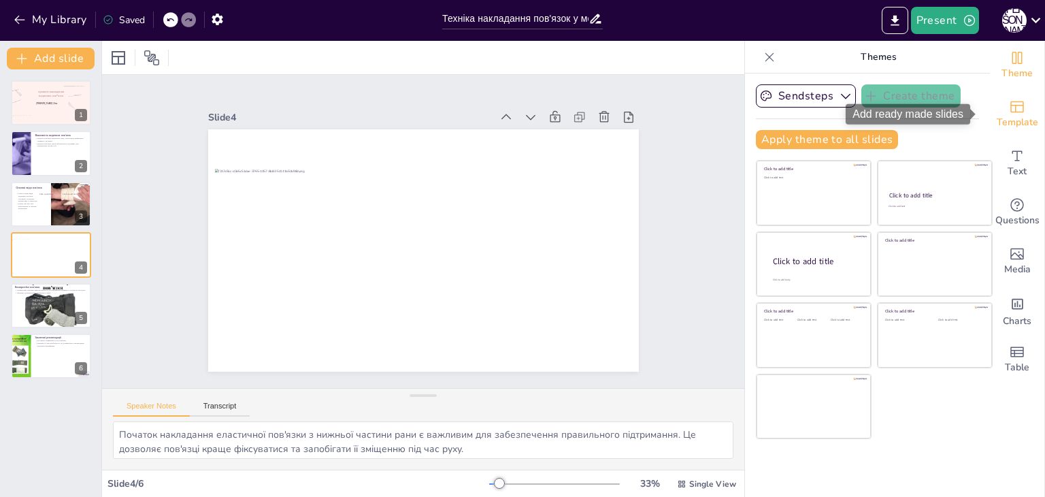
click at [1013, 131] on div "Template" at bounding box center [1017, 114] width 54 height 49
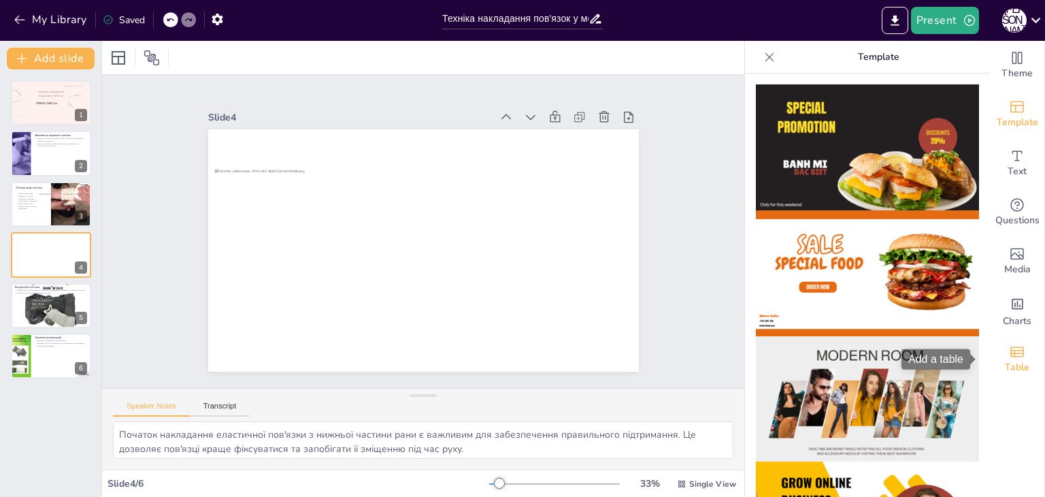
click at [1005, 368] on span "Table" at bounding box center [1017, 367] width 24 height 15
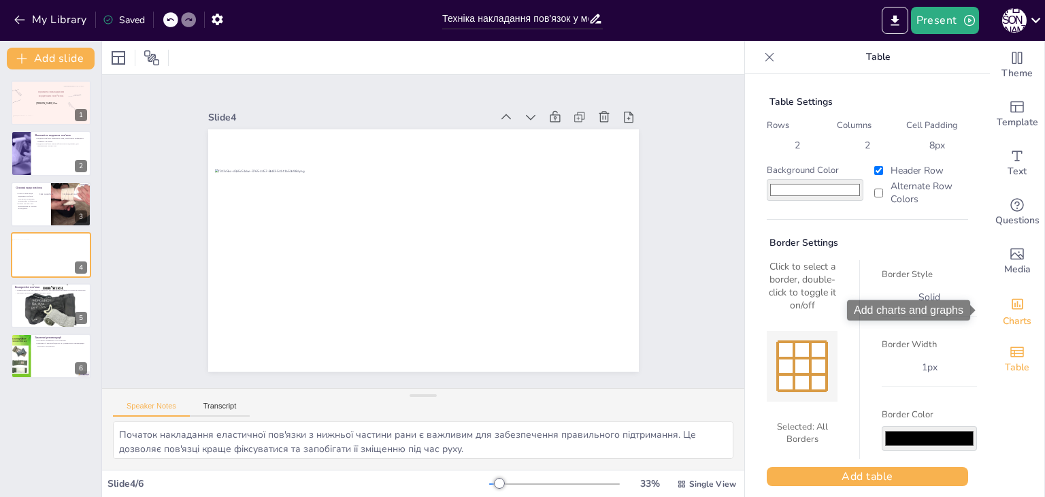
click at [1011, 308] on icon "Add charts and graphs" at bounding box center [1017, 304] width 12 height 11
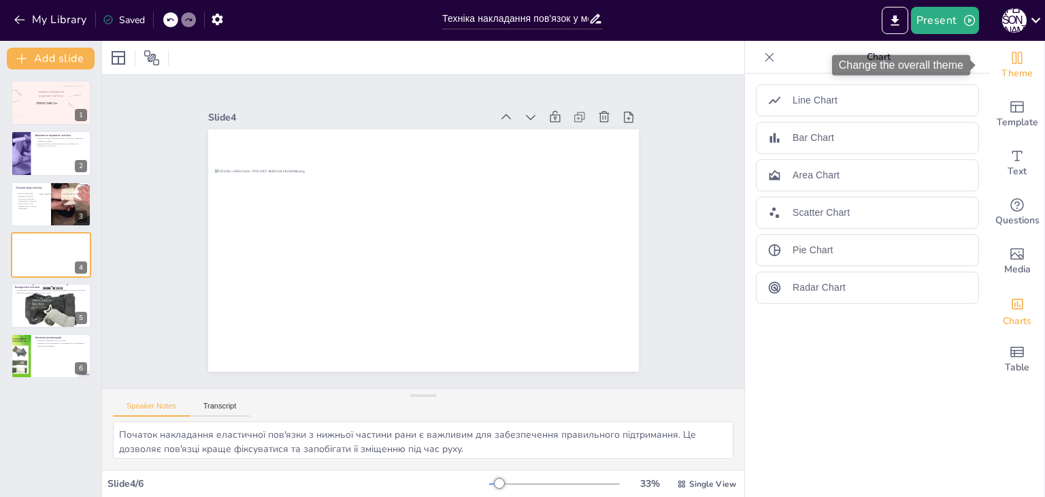
click at [1011, 69] on span "Theme" at bounding box center [1016, 73] width 31 height 15
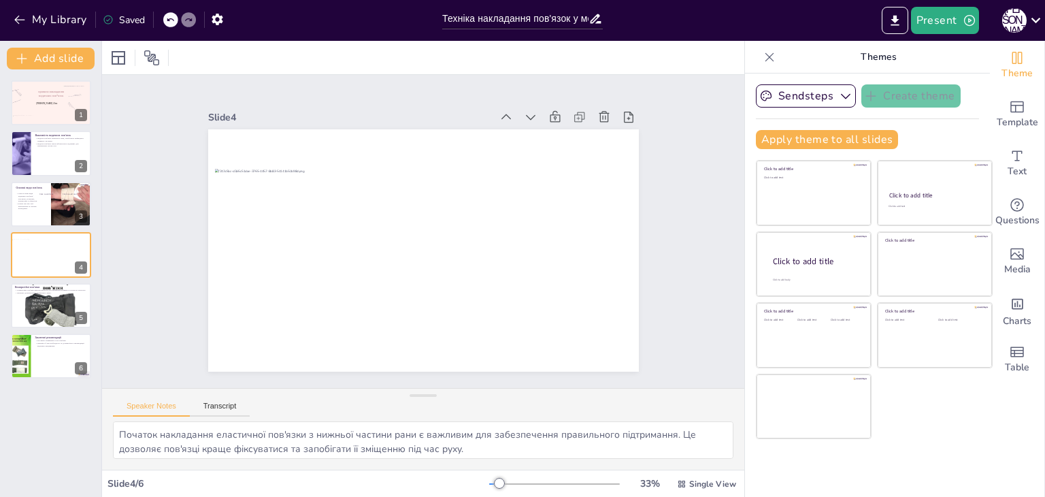
click at [758, 46] on div at bounding box center [769, 57] width 22 height 22
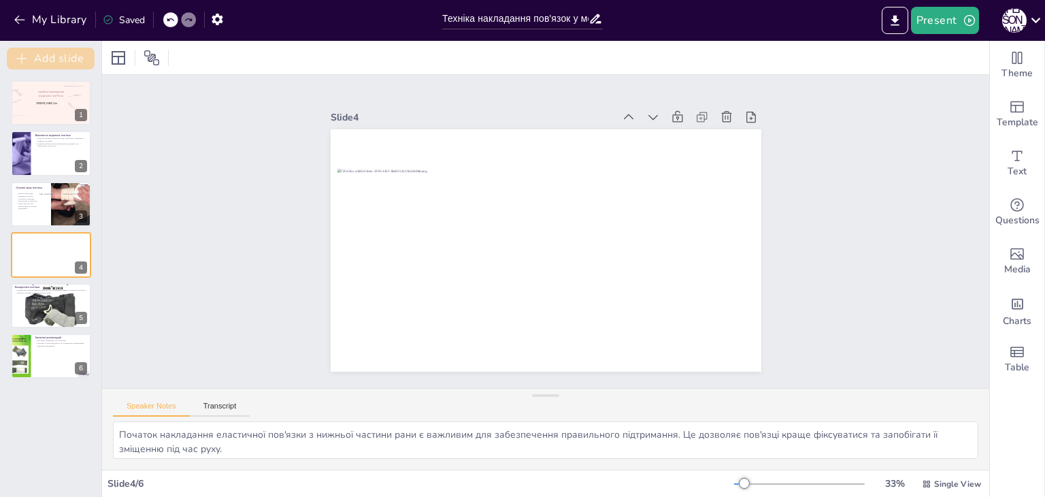
click at [57, 54] on button "Add slide" at bounding box center [51, 59] width 88 height 22
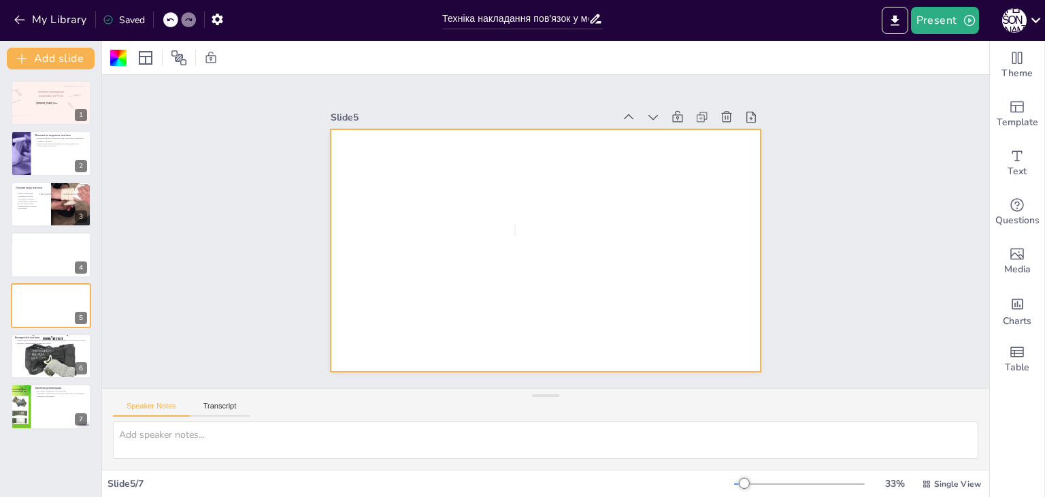
click at [472, 224] on div at bounding box center [527, 230] width 286 height 454
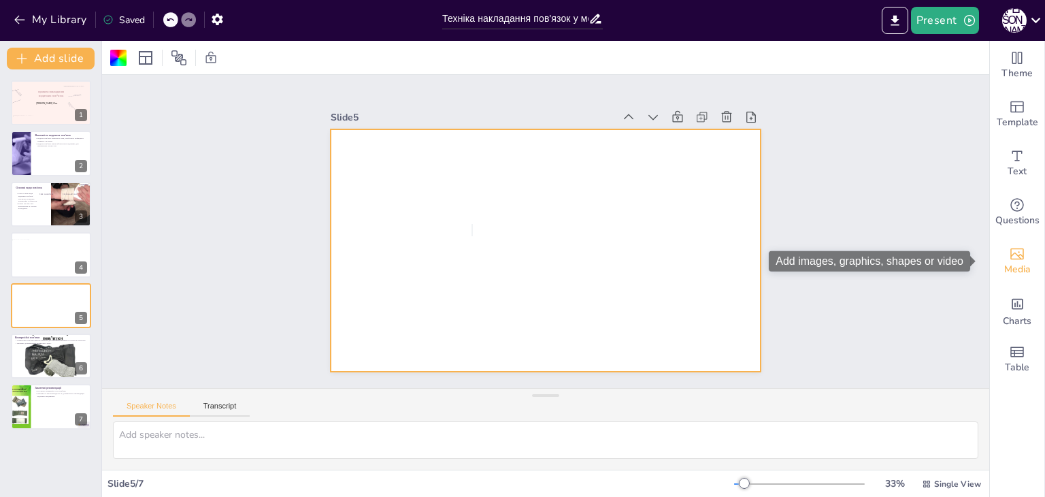
click at [1019, 250] on div "Media" at bounding box center [1017, 261] width 54 height 49
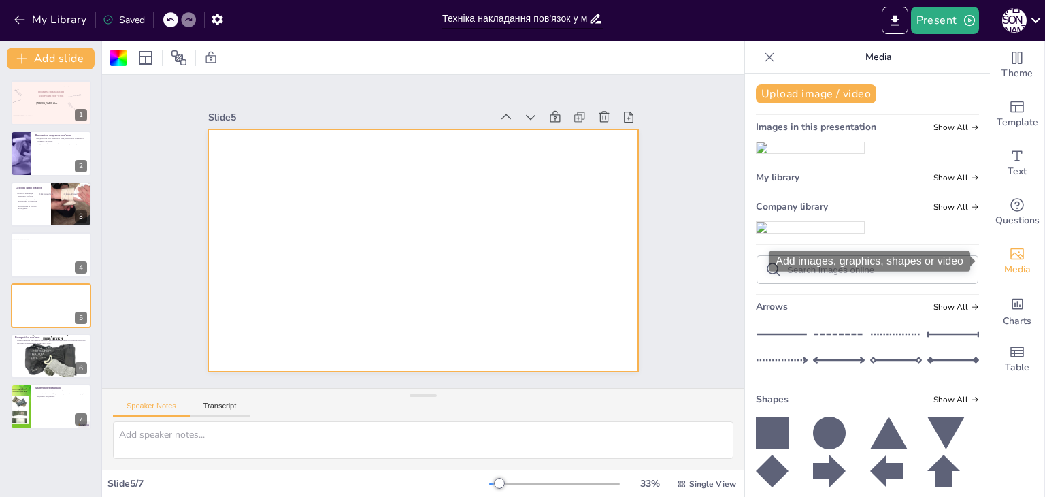
click at [1004, 268] on span "Media" at bounding box center [1017, 269] width 27 height 15
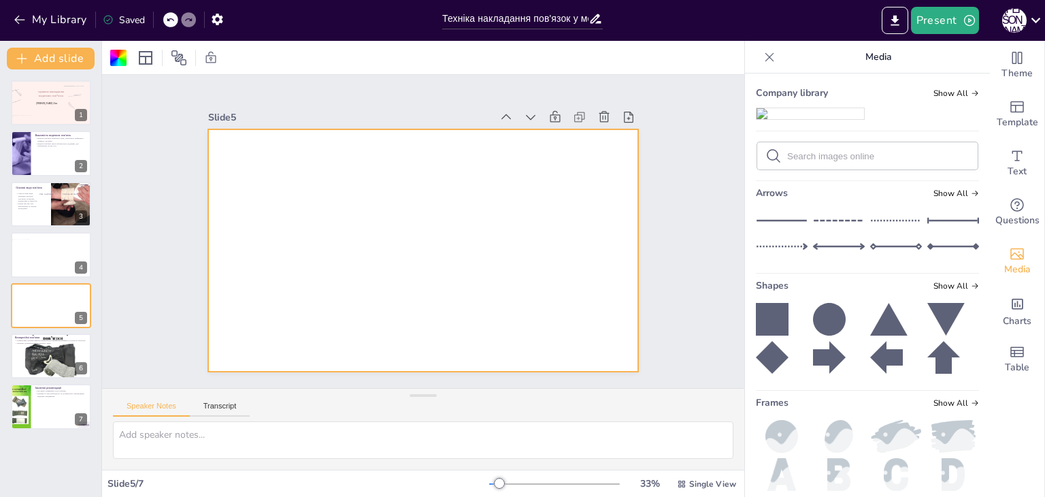
scroll to position [0, 0]
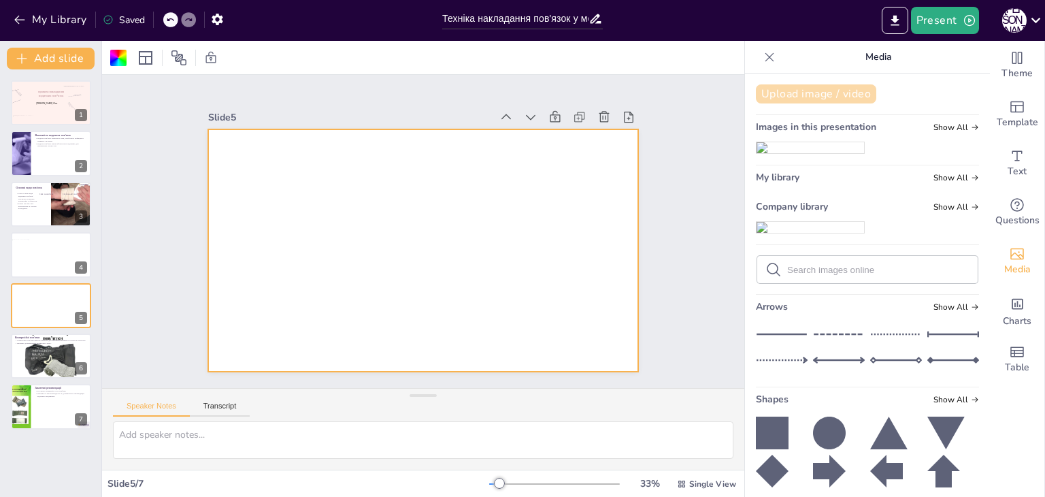
click at [788, 90] on button "Upload image / video" at bounding box center [816, 93] width 120 height 19
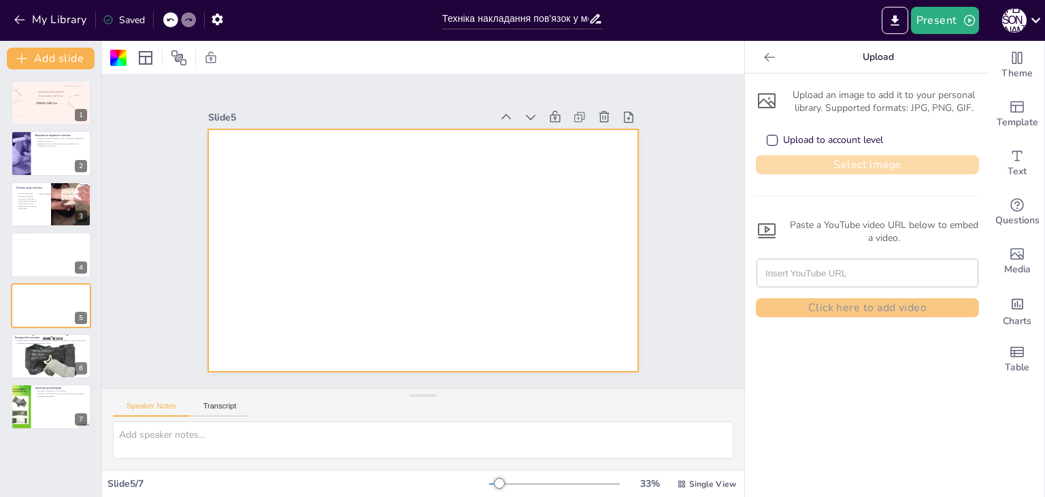
click at [807, 169] on button "Select image" at bounding box center [867, 164] width 223 height 19
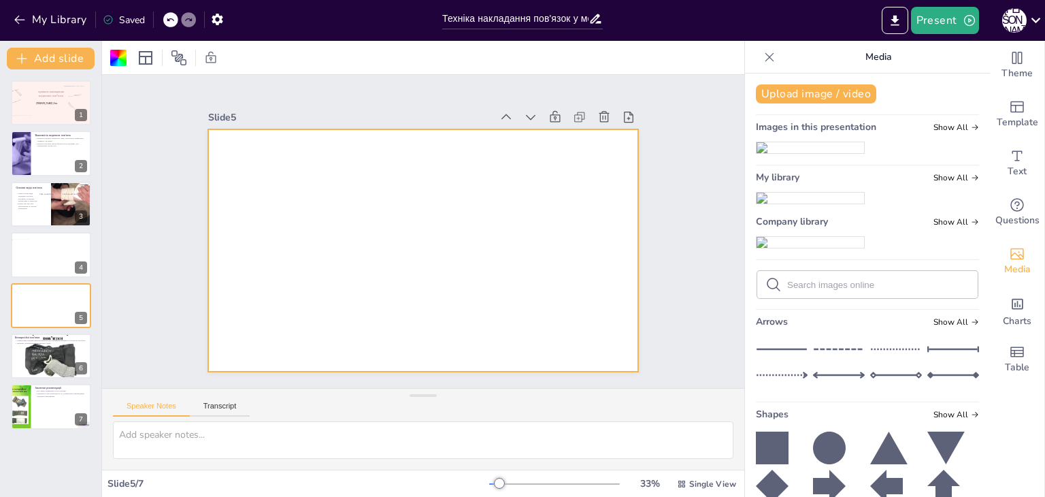
click at [775, 203] on img at bounding box center [809, 197] width 107 height 11
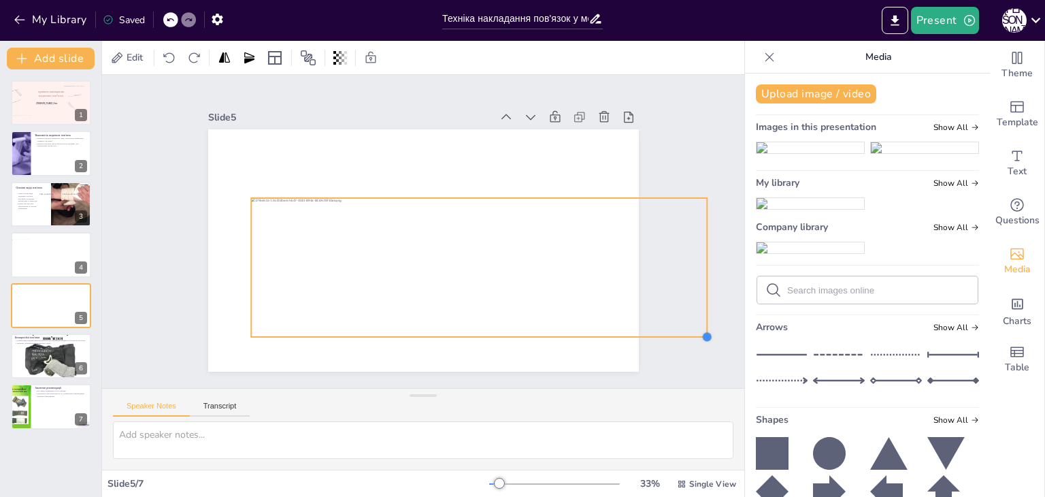
drag, startPoint x: 586, startPoint y: 295, endPoint x: 560, endPoint y: 303, distance: 27.6
click at [637, 329] on div "Slide 1 [PERSON_NAME] 21по правила накладання медичних пов*язок Slide 2 Важливі…" at bounding box center [423, 231] width 462 height 577
click at [522, 279] on div at bounding box center [395, 192] width 468 height 186
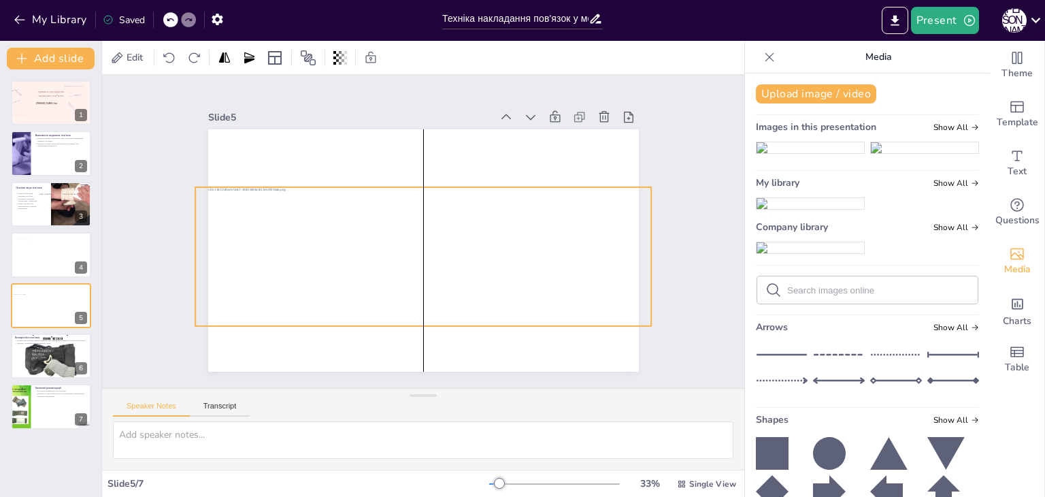
drag, startPoint x: 522, startPoint y: 279, endPoint x: 487, endPoint y: 267, distance: 37.2
click at [487, 267] on div at bounding box center [404, 215] width 408 height 432
click at [73, 61] on button "Add slide" at bounding box center [51, 59] width 88 height 22
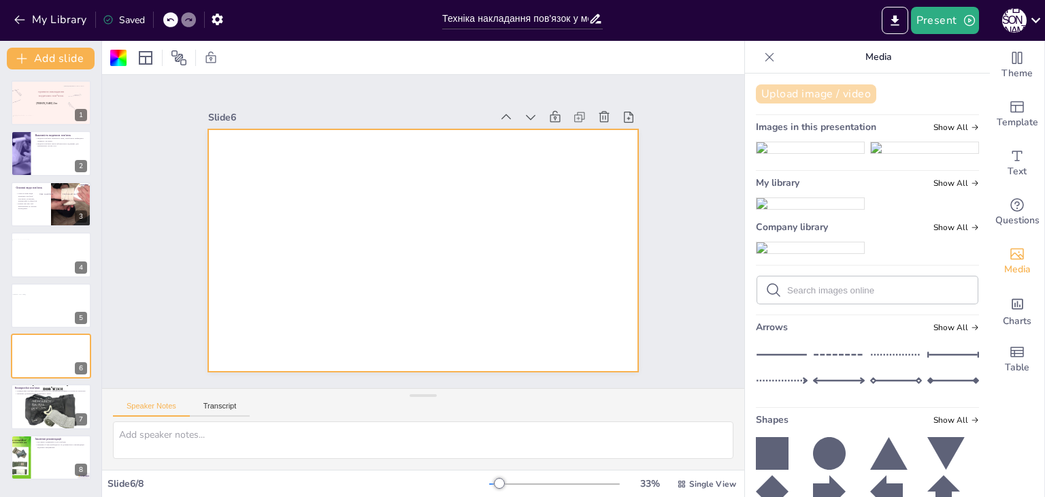
click at [806, 97] on button "Upload image / video" at bounding box center [816, 93] width 120 height 19
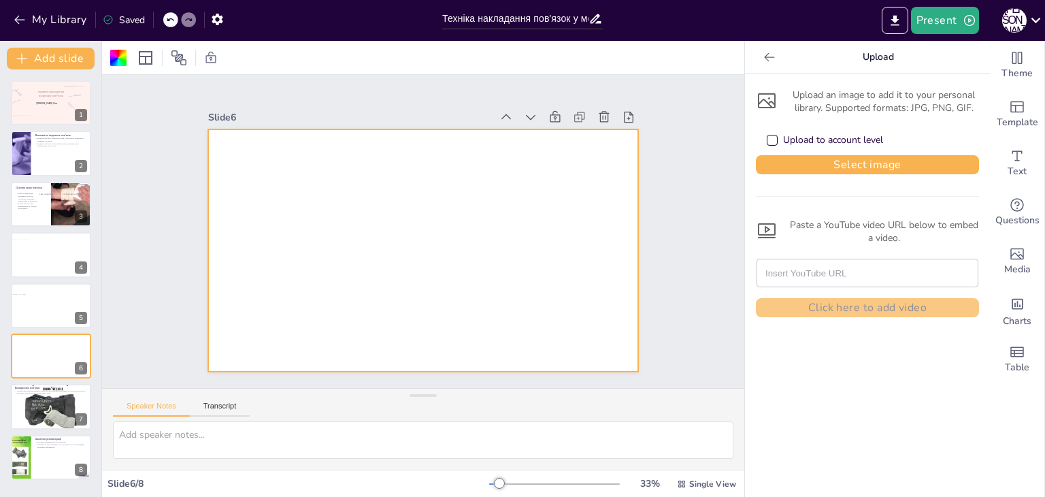
click at [781, 178] on div "Upload an image to add it to your personal library. Supported formats: JPG, PNG…" at bounding box center [867, 200] width 223 height 233
click at [781, 174] on div "Upload an image to add it to your personal library. Supported formats: JPG, PNG…" at bounding box center [867, 200] width 223 height 233
click at [780, 171] on button "Select image" at bounding box center [867, 164] width 223 height 19
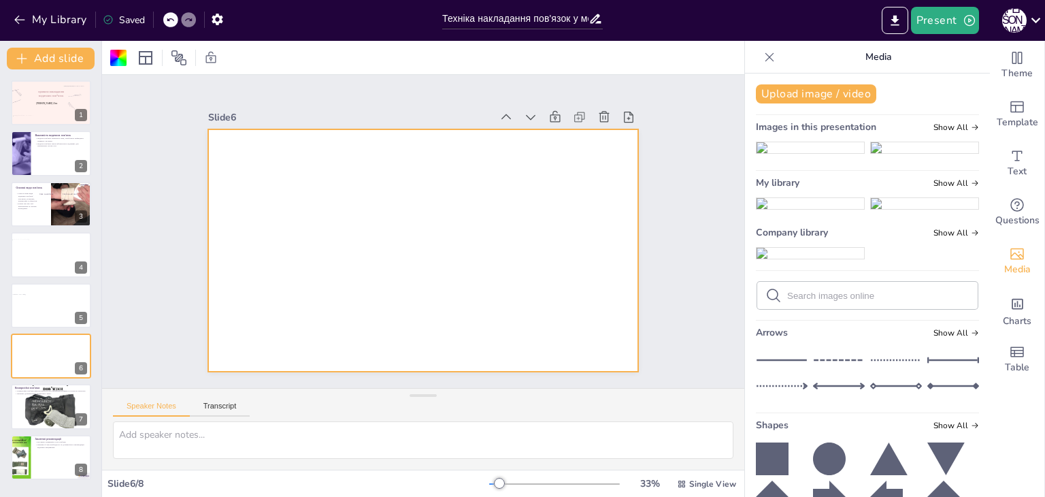
click at [795, 209] on img at bounding box center [809, 203] width 107 height 11
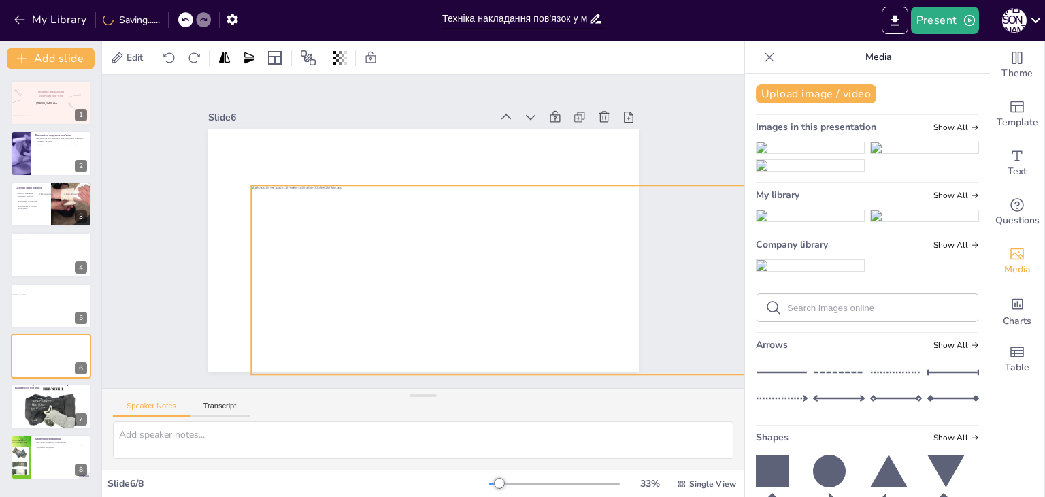
drag, startPoint x: 584, startPoint y: 312, endPoint x: 560, endPoint y: 333, distance: 31.8
click at [607, 371] on div "Slide 1 [PERSON_NAME] 21по правила накладання медичних пов*язок Slide 2 Важливі…" at bounding box center [423, 231] width 592 height 713
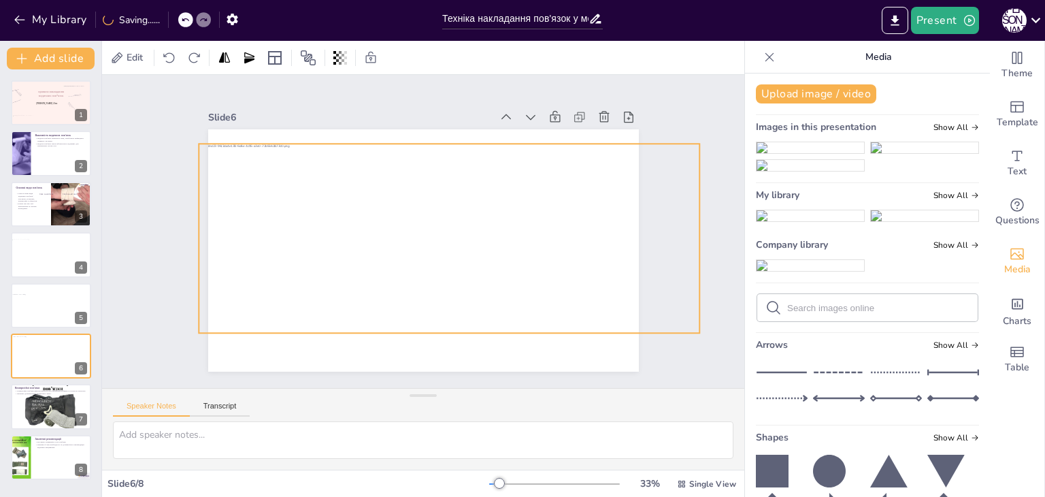
drag, startPoint x: 525, startPoint y: 286, endPoint x: 482, endPoint y: 258, distance: 52.1
click at [482, 258] on div at bounding box center [416, 205] width 414 height 528
drag, startPoint x: 185, startPoint y: 324, endPoint x: 205, endPoint y: 316, distance: 21.6
click at [250, 377] on div at bounding box center [257, 384] width 14 height 14
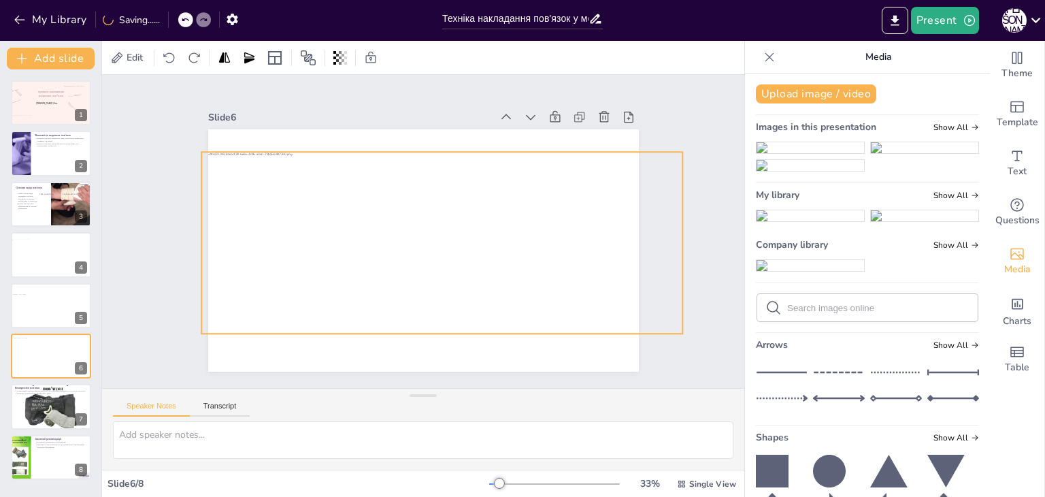
drag, startPoint x: 321, startPoint y: 273, endPoint x: 304, endPoint y: 281, distance: 18.6
click at [304, 281] on div at bounding box center [411, 213] width 514 height 362
click at [46, 59] on button "Add slide" at bounding box center [51, 59] width 88 height 22
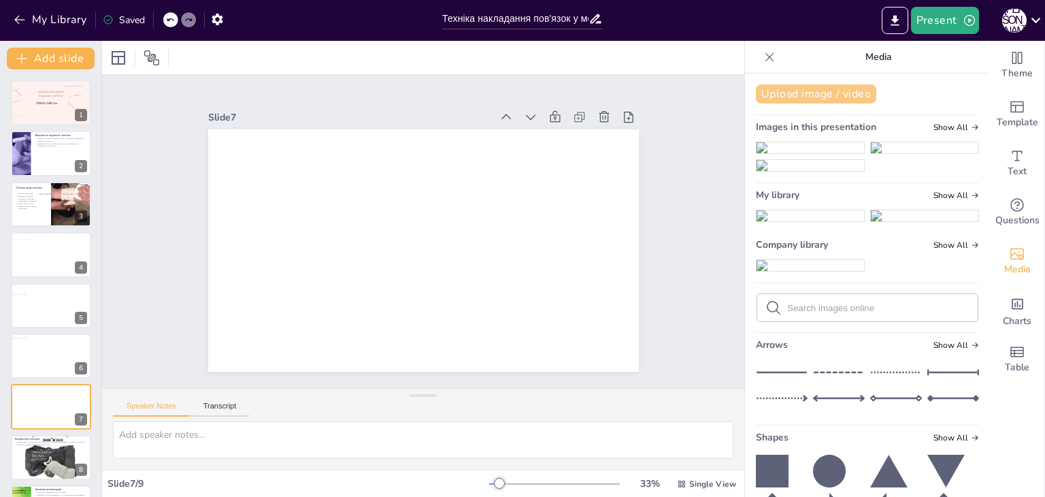
click at [837, 92] on button "Upload image / video" at bounding box center [816, 93] width 120 height 19
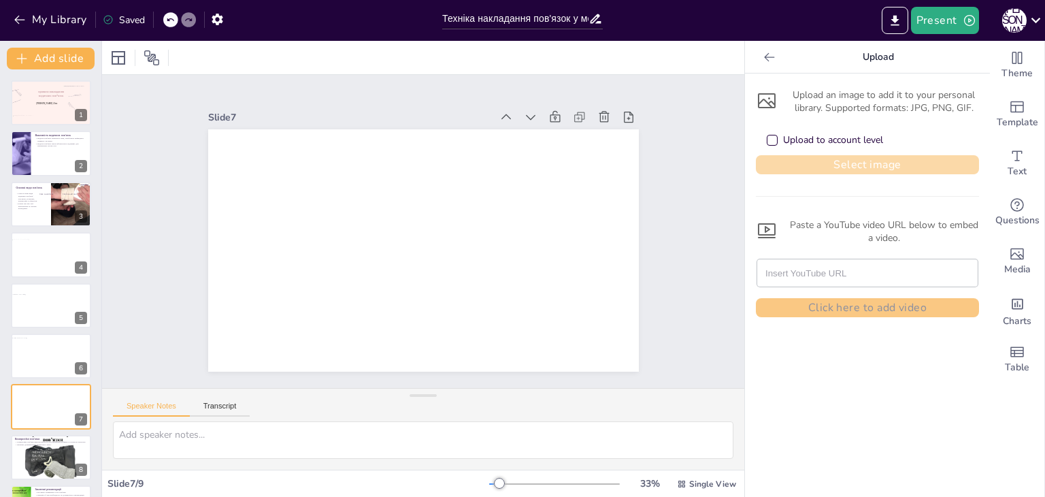
click at [835, 157] on button "Select image" at bounding box center [867, 164] width 223 height 19
click at [820, 156] on button "Select image" at bounding box center [867, 164] width 223 height 19
click at [852, 163] on button "Select image" at bounding box center [867, 164] width 223 height 19
click at [756, 110] on icon at bounding box center [767, 101] width 22 height 22
click at [832, 156] on button "Select image" at bounding box center [867, 164] width 223 height 19
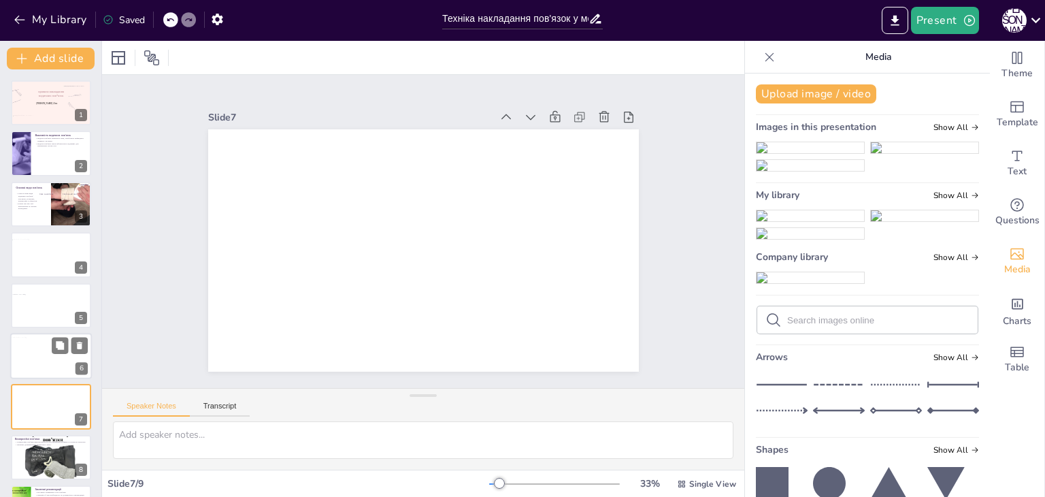
click at [41, 353] on div at bounding box center [55, 354] width 92 height 35
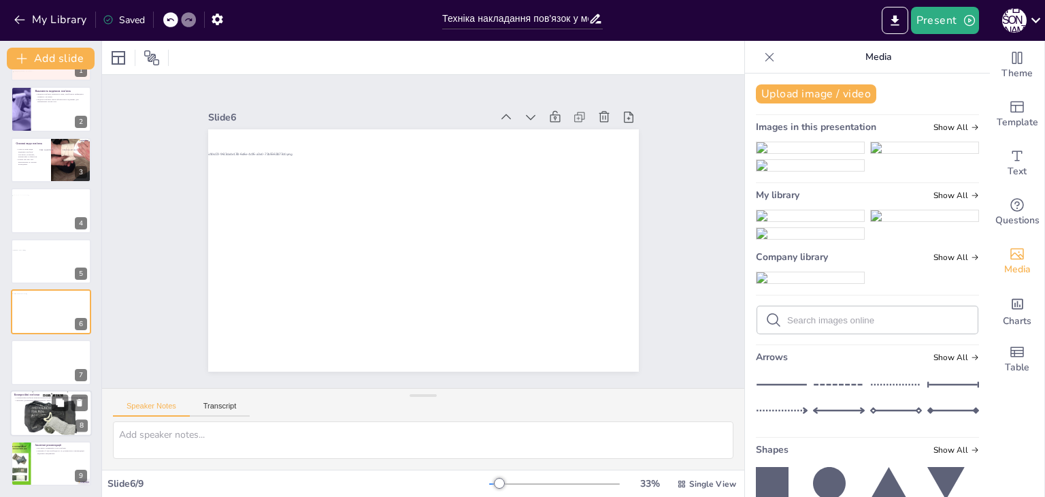
click at [41, 409] on div at bounding box center [51, 412] width 82 height 61
type textarea "Компресійні пов'язки є важливими для контролю набряків і кровотеч. Вони допомаг…"
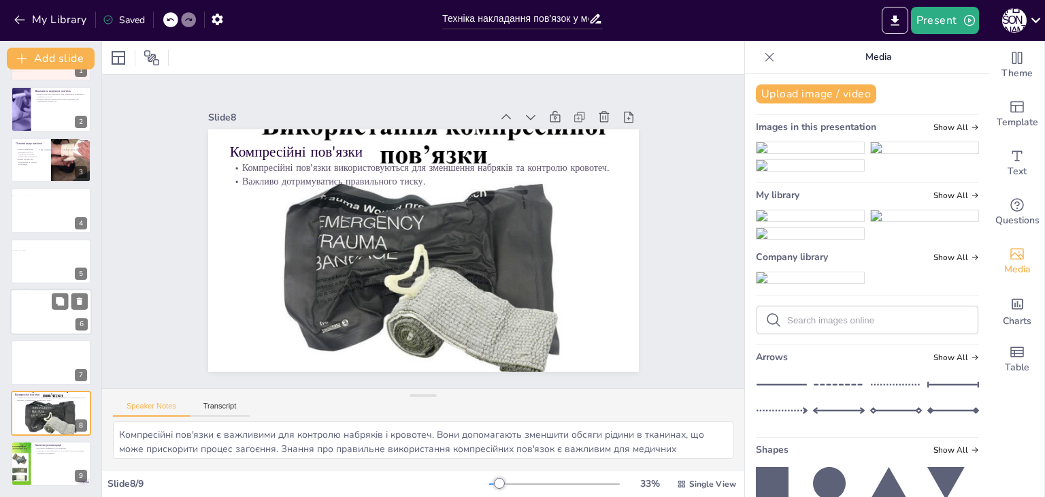
click at [46, 323] on div at bounding box center [55, 310] width 92 height 35
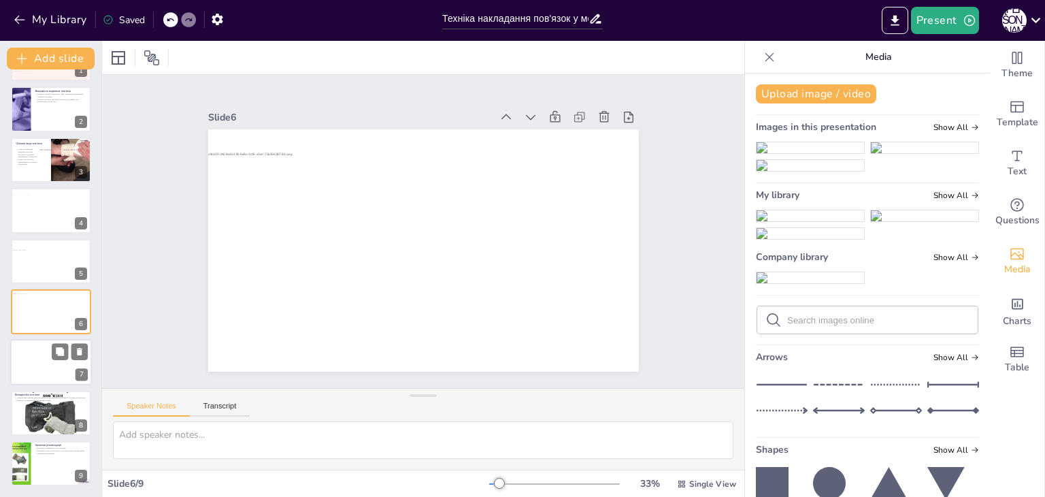
click at [14, 363] on div at bounding box center [51, 362] width 82 height 46
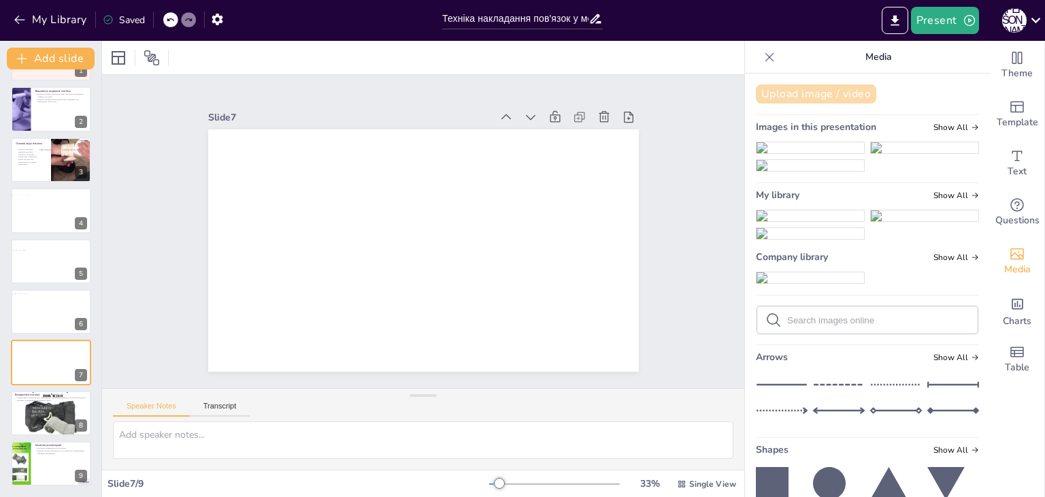
click at [824, 90] on button "Upload image / video" at bounding box center [816, 93] width 120 height 19
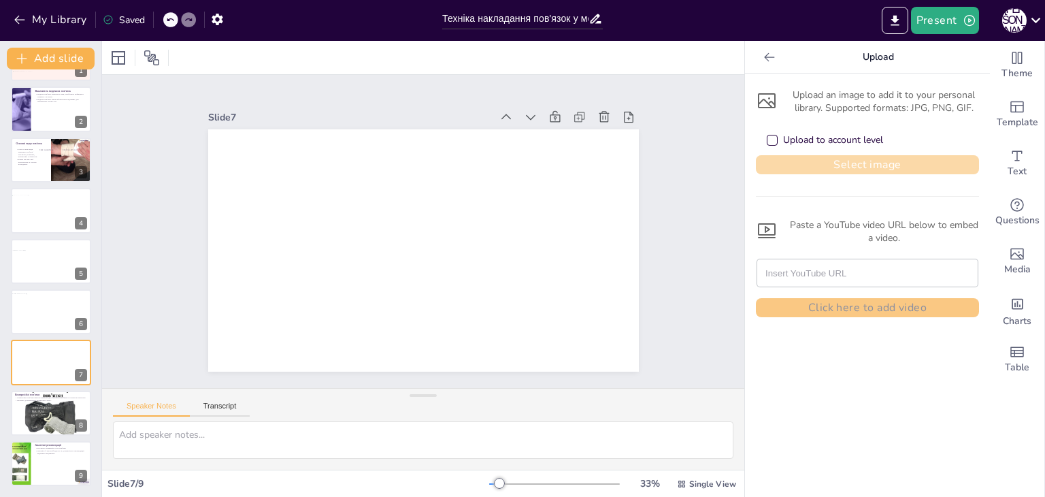
click at [915, 161] on button "Select image" at bounding box center [867, 164] width 223 height 19
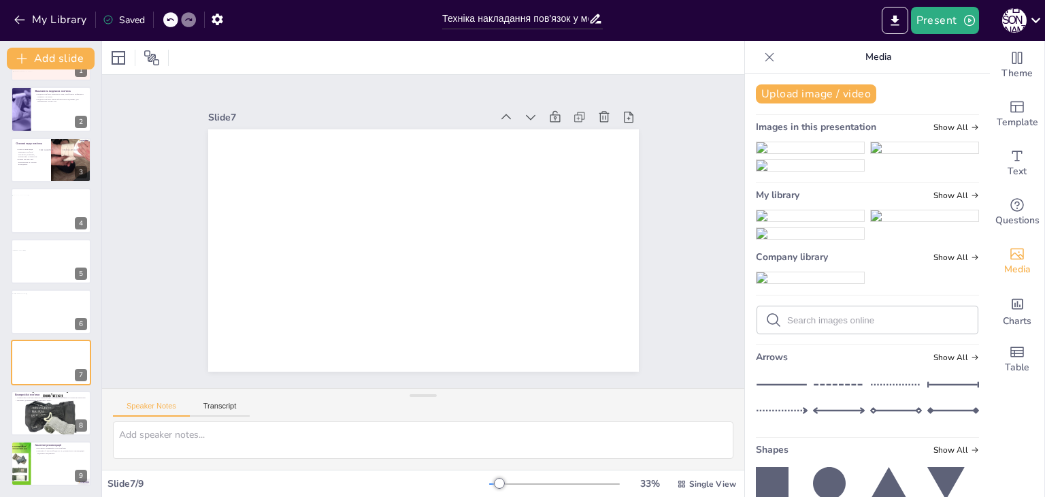
click at [785, 221] on img at bounding box center [809, 215] width 107 height 11
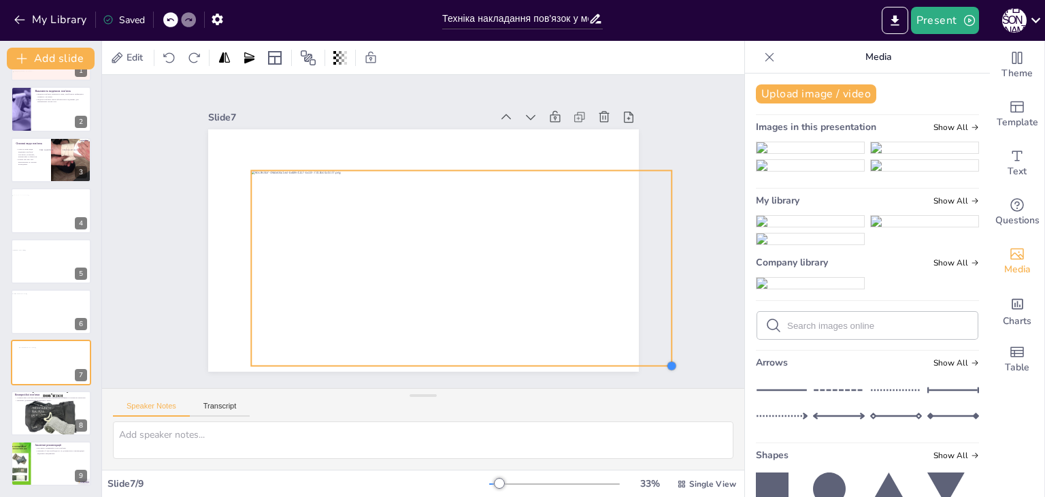
drag, startPoint x: 582, startPoint y: 324, endPoint x: 552, endPoint y: 322, distance: 30.0
click at [604, 360] on div at bounding box center [414, 214] width 494 height 425
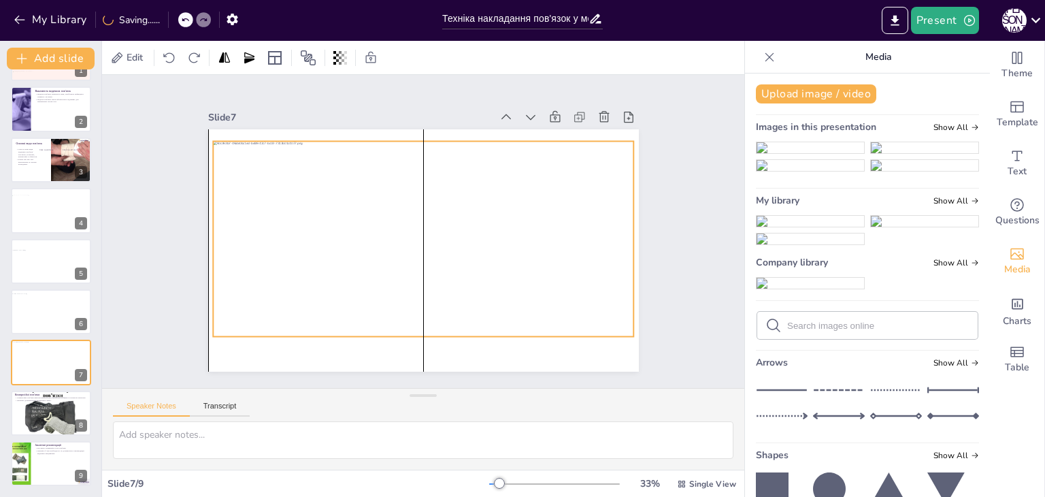
drag, startPoint x: 549, startPoint y: 311, endPoint x: 437, endPoint y: 316, distance: 112.3
click at [510, 284] on div at bounding box center [421, 238] width 452 height 278
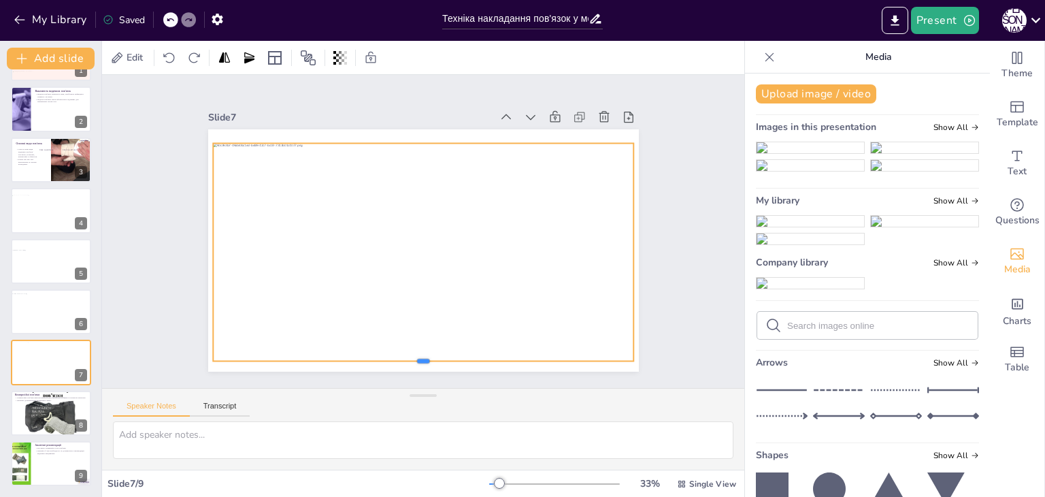
drag, startPoint x: 415, startPoint y: 333, endPoint x: 420, endPoint y: 348, distance: 15.7
click at [416, 250] on div at bounding box center [502, 122] width 347 height 256
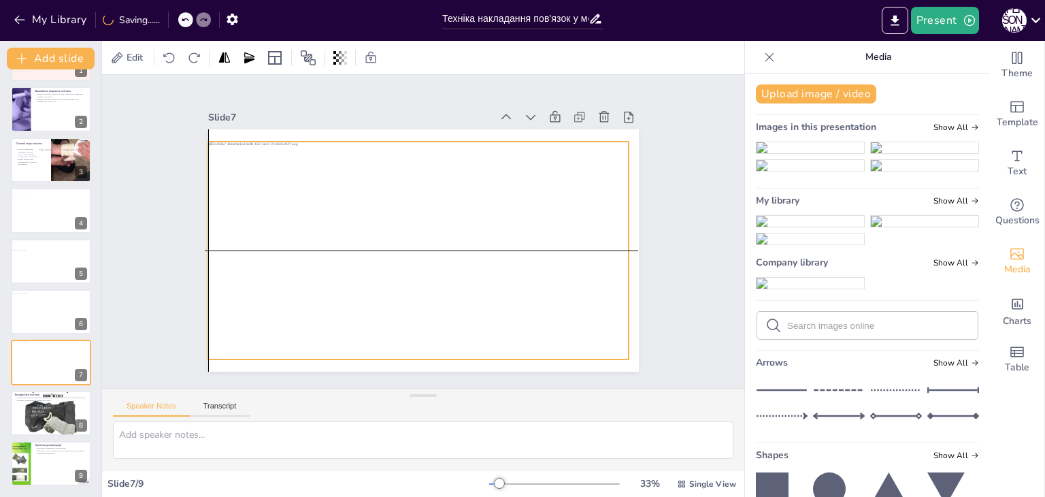
drag, startPoint x: 436, startPoint y: 319, endPoint x: 427, endPoint y: 313, distance: 10.8
click at [427, 313] on div at bounding box center [428, 213] width 477 height 340
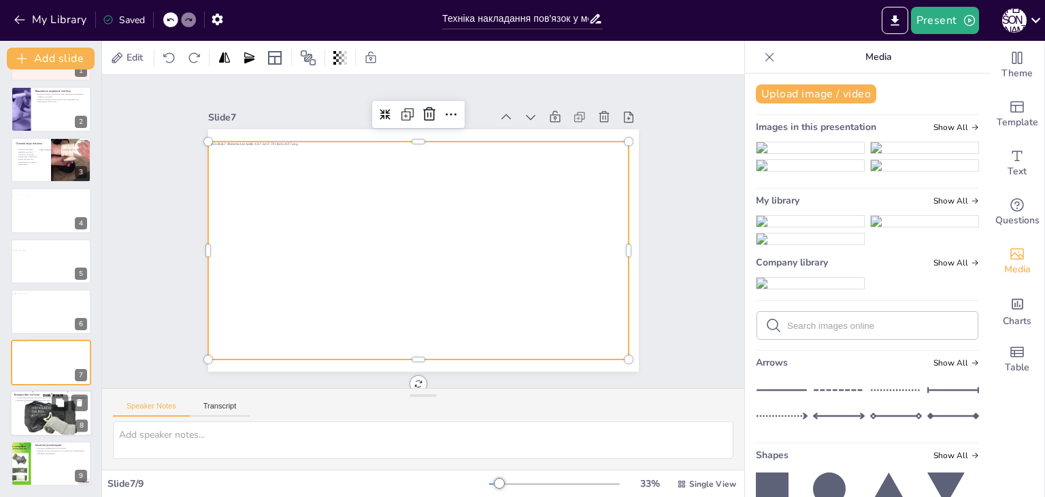
click at [46, 417] on div at bounding box center [51, 412] width 82 height 61
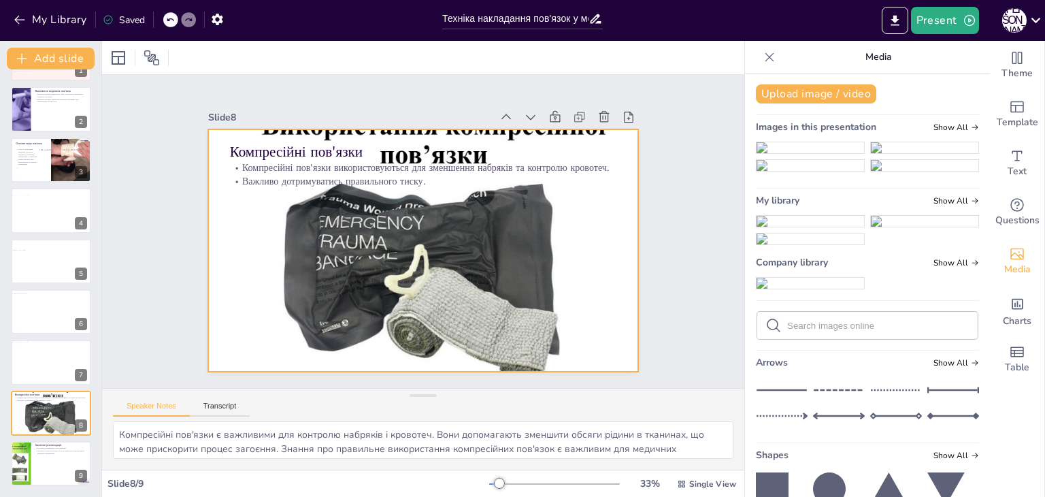
click at [300, 289] on div at bounding box center [409, 244] width 528 height 536
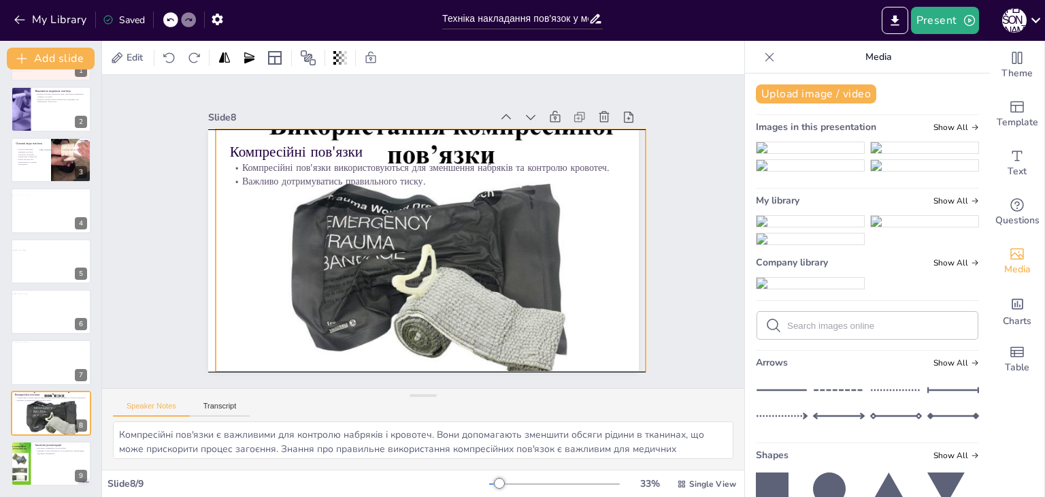
drag, startPoint x: 341, startPoint y: 275, endPoint x: 348, endPoint y: 277, distance: 7.6
click at [348, 277] on div at bounding box center [402, 230] width 470 height 524
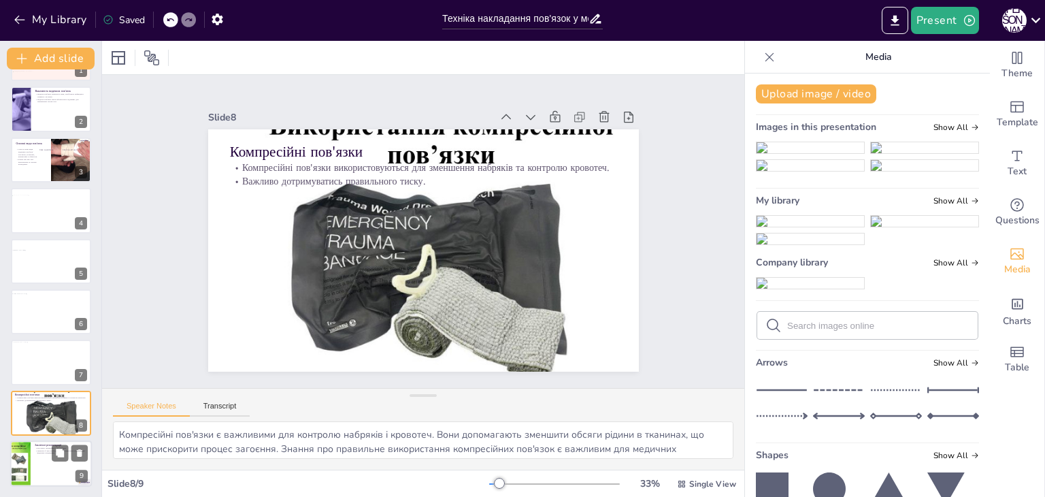
click at [28, 465] on div at bounding box center [1, 463] width 61 height 46
type textarea "Регулярна перевірка стану пов'язки є важливою для забезпечення її ефективності.…"
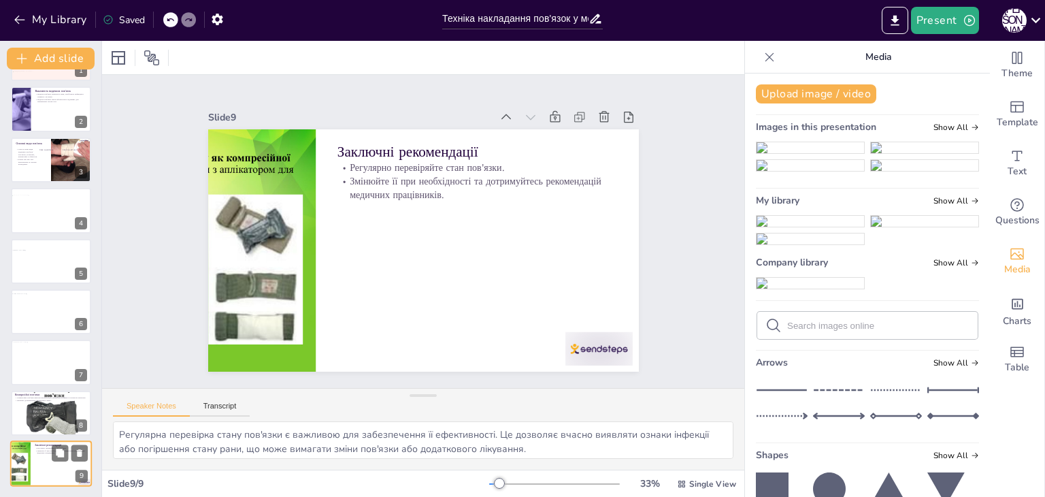
scroll to position [44, 0]
click at [887, 24] on button "Export to PowerPoint" at bounding box center [894, 20] width 27 height 27
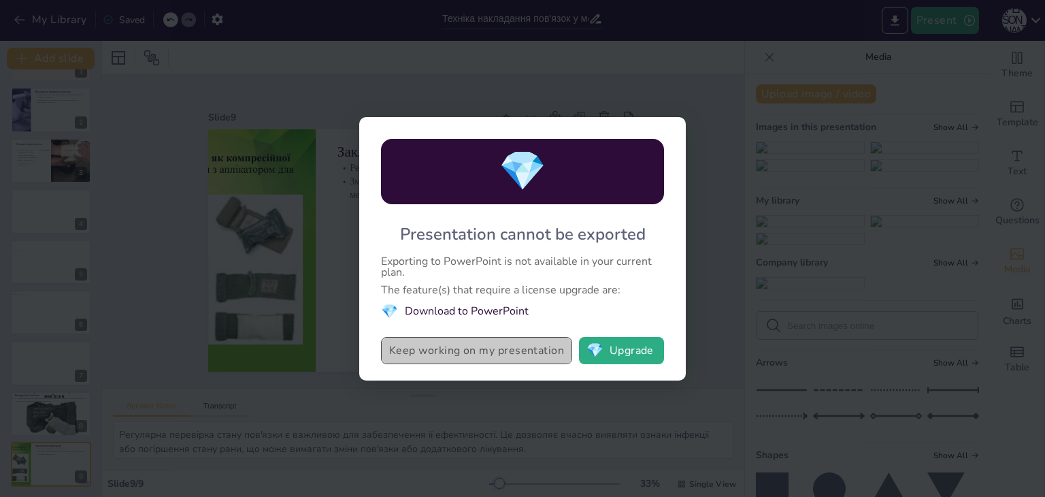
click at [533, 355] on button "Keep working on my presentation" at bounding box center [476, 350] width 191 height 27
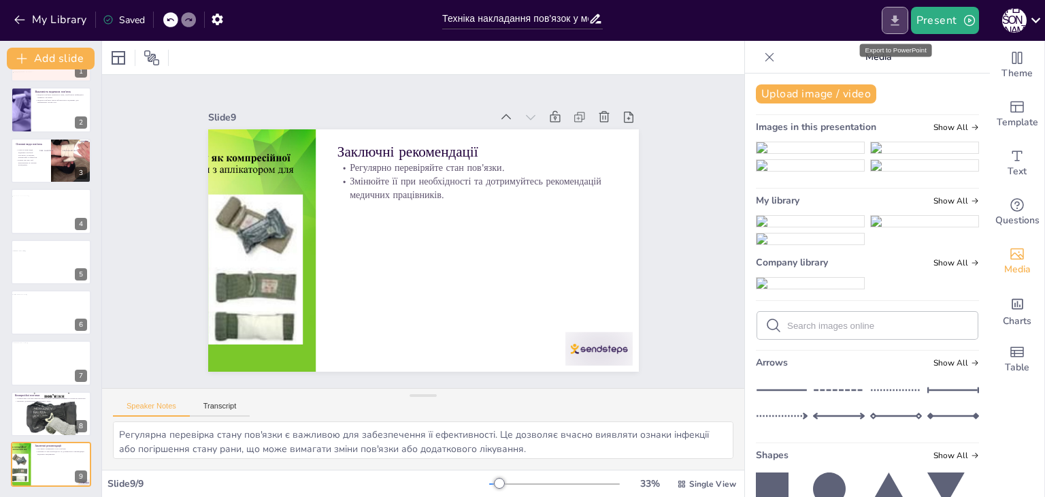
click at [904, 18] on button "Export to PowerPoint" at bounding box center [894, 20] width 27 height 27
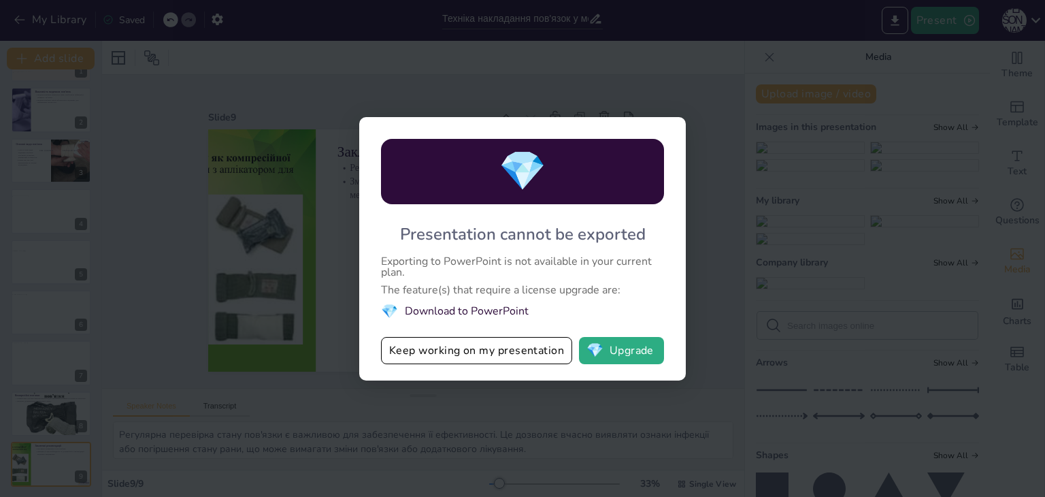
click at [469, 370] on div "💎 Presentation cannot be exported Exporting to PowerPoint is not available in y…" at bounding box center [522, 248] width 326 height 263
click at [476, 359] on button "Keep working on my presentation" at bounding box center [476, 350] width 191 height 27
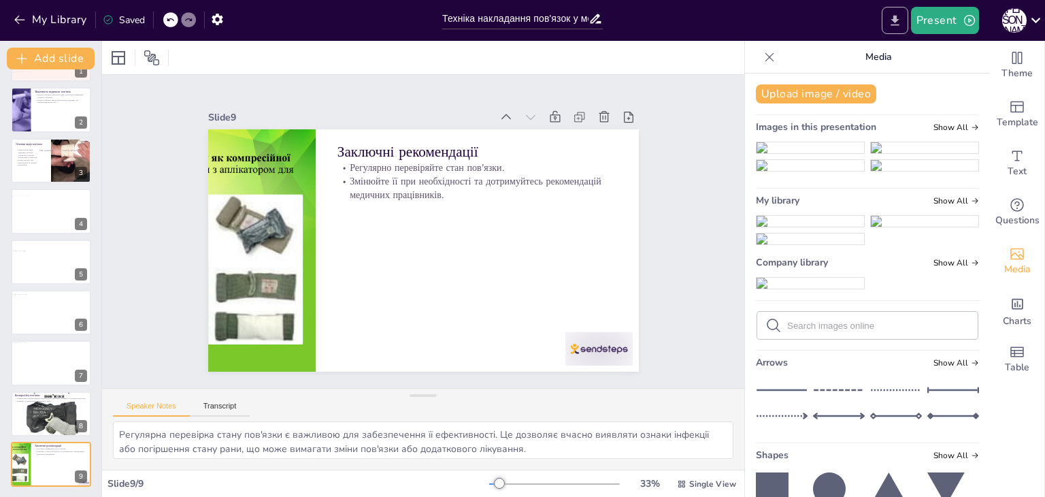
click at [901, 20] on icon "Export to PowerPoint" at bounding box center [895, 21] width 14 height 14
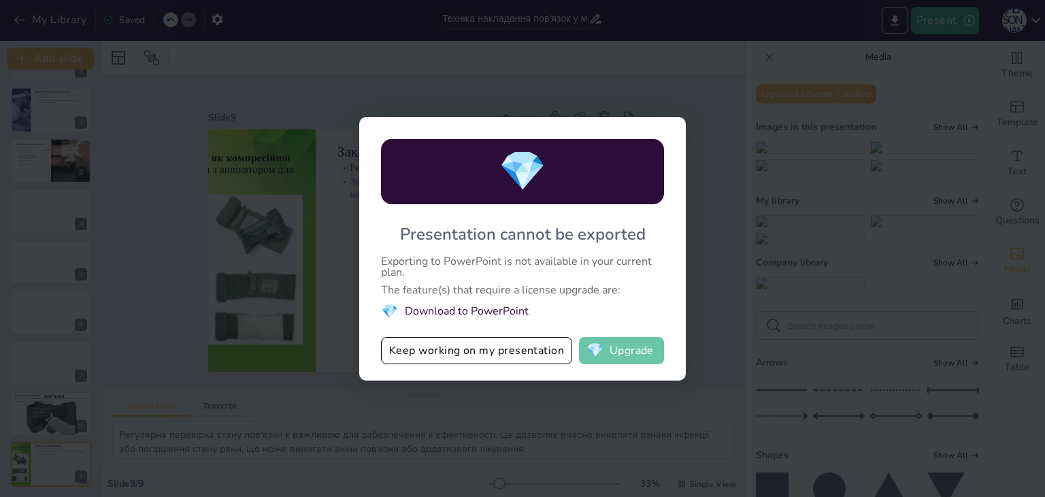
click at [615, 345] on button "💎 Upgrade" at bounding box center [621, 350] width 85 height 27
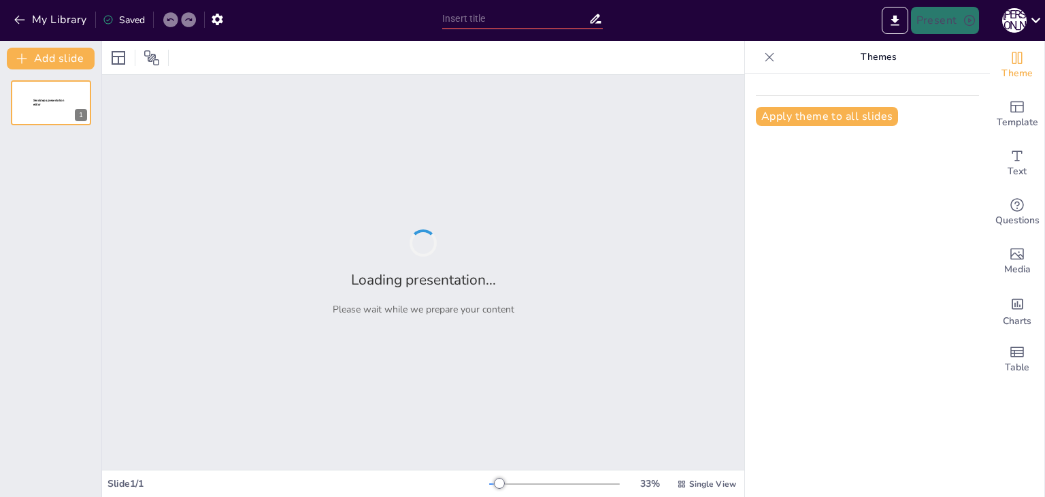
type input "Техніка накладання пов'язок у медичній практиці"
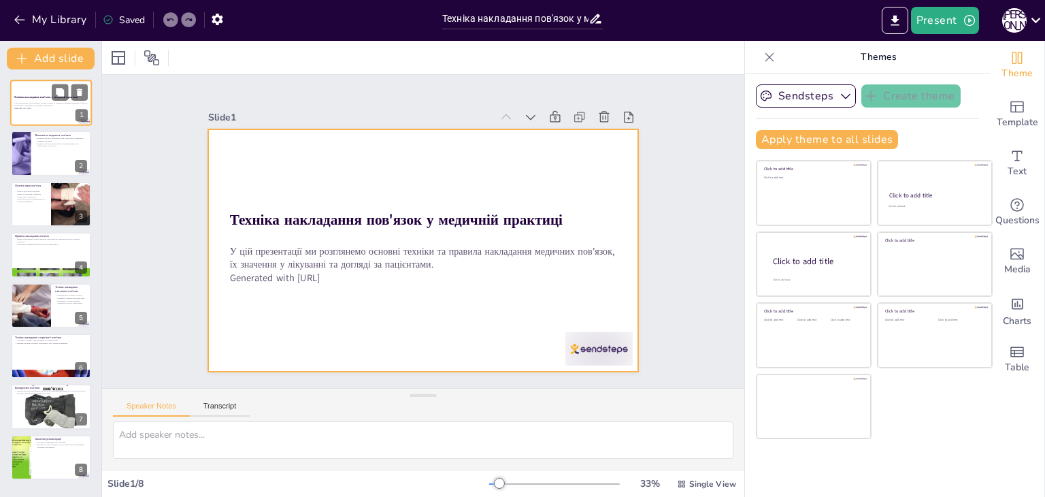
click at [38, 118] on div at bounding box center [51, 103] width 82 height 46
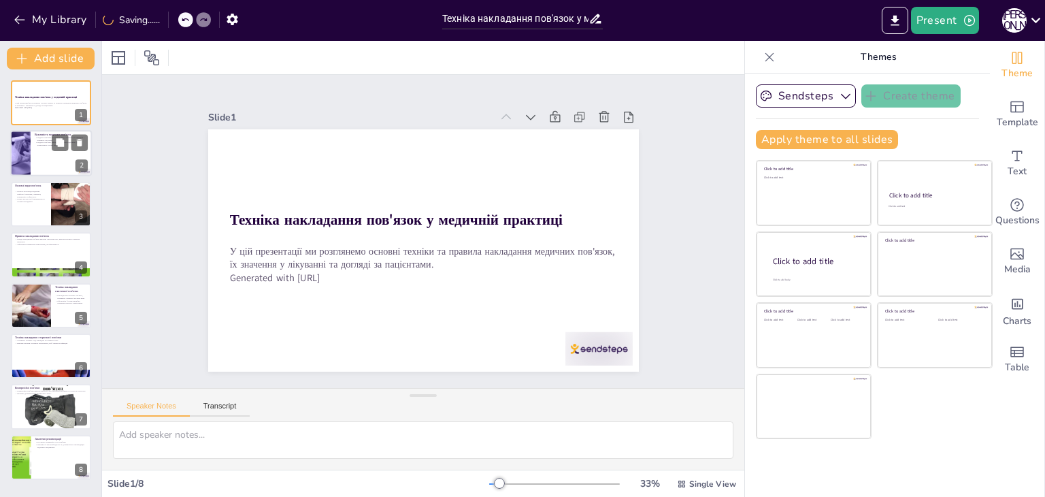
click at [33, 156] on div at bounding box center [51, 154] width 82 height 46
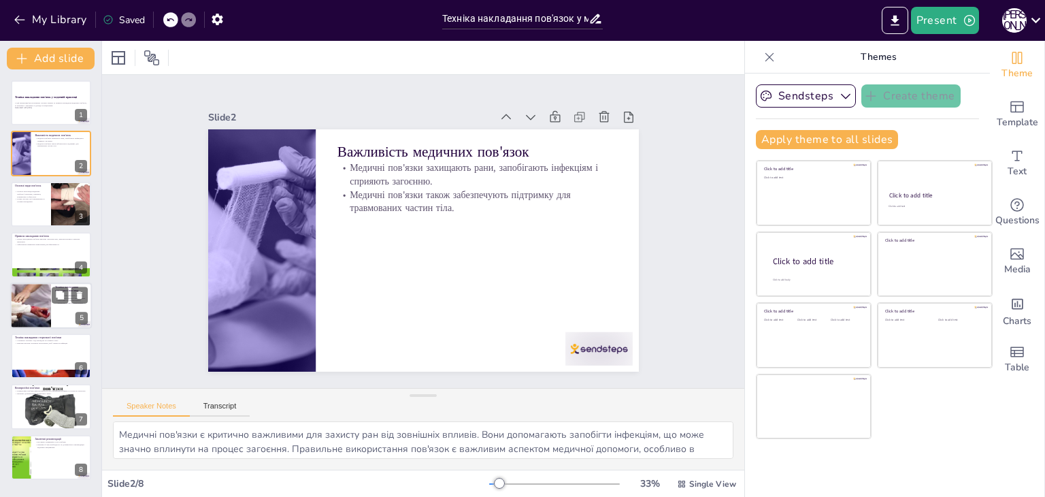
click at [25, 296] on div at bounding box center [30, 305] width 69 height 46
type textarea "Початок накладання еластичної пов'язки з нижньої частини рани є важливим для за…"
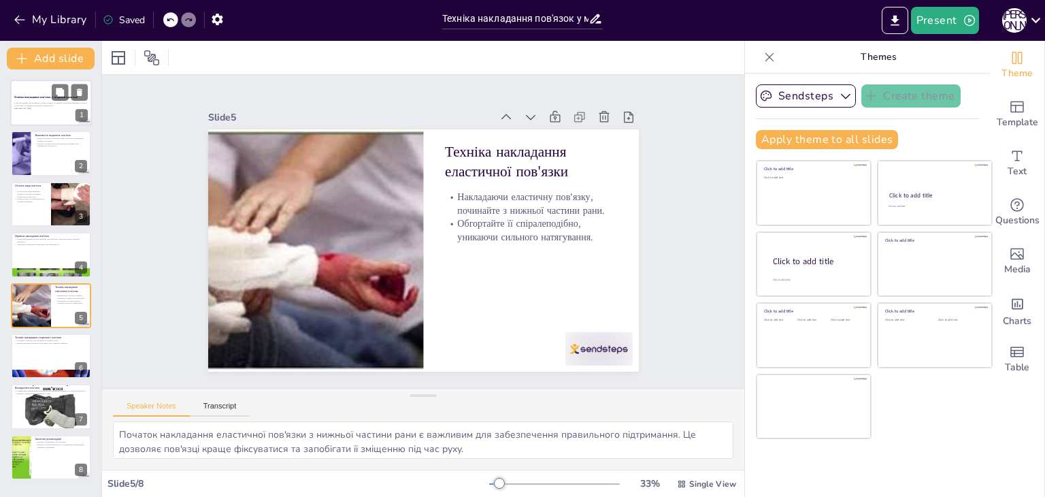
click at [22, 95] on strong "Техніка накладання пов'язок у медичній практиці" at bounding box center [45, 96] width 63 height 3
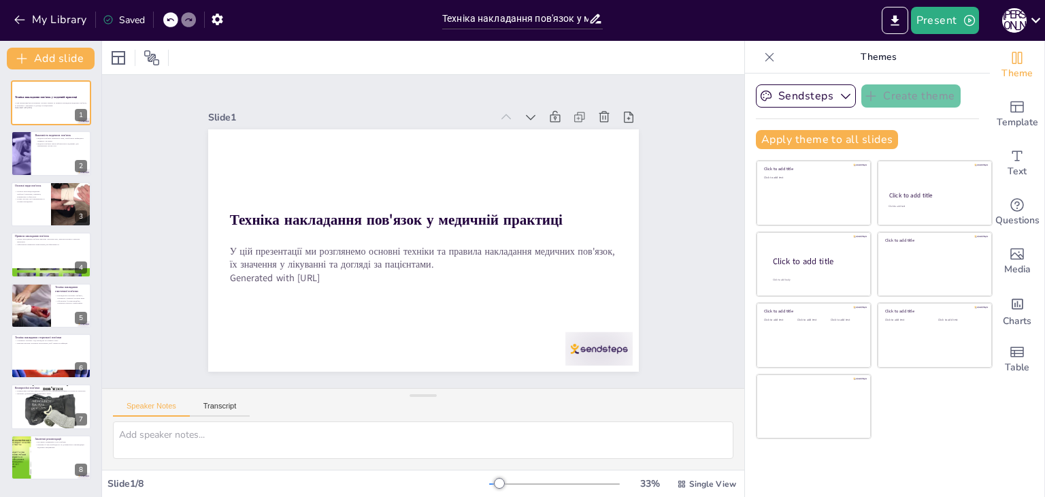
click at [764, 57] on icon at bounding box center [769, 57] width 14 height 14
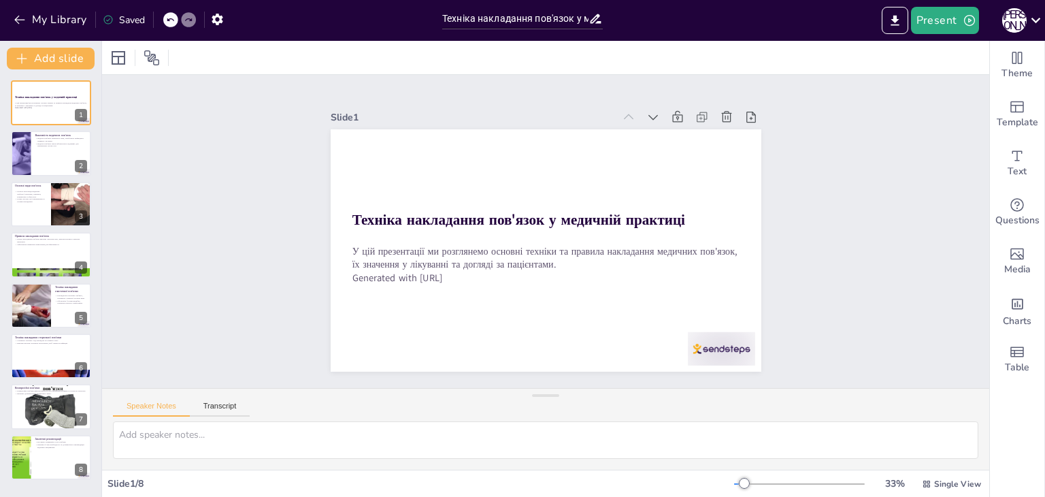
click at [116, 22] on div "Saved" at bounding box center [124, 20] width 42 height 13
click at [100, 16] on div "Saved" at bounding box center [120, 19] width 49 height 24
click at [46, 22] on button "My Library" at bounding box center [51, 20] width 82 height 22
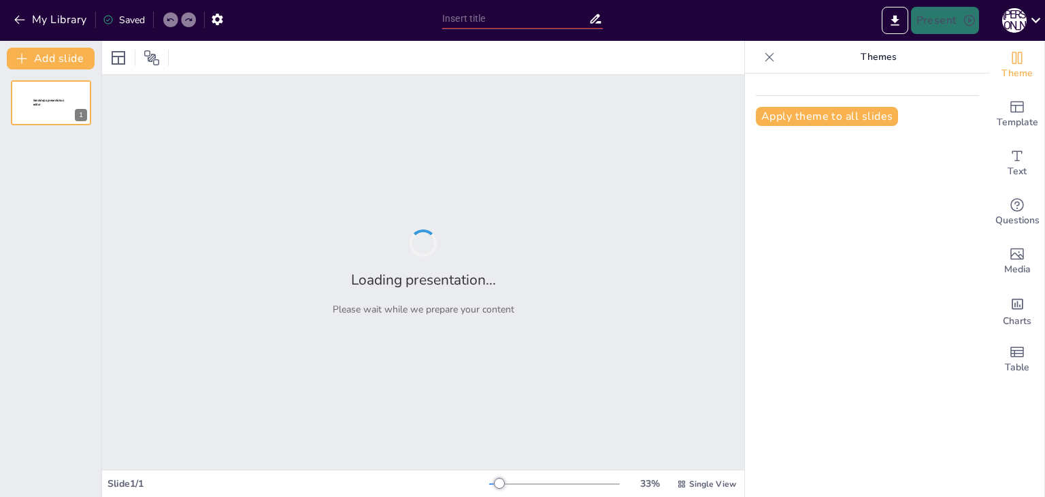
type input "Техніка накладання пов'язок у медичній практиці"
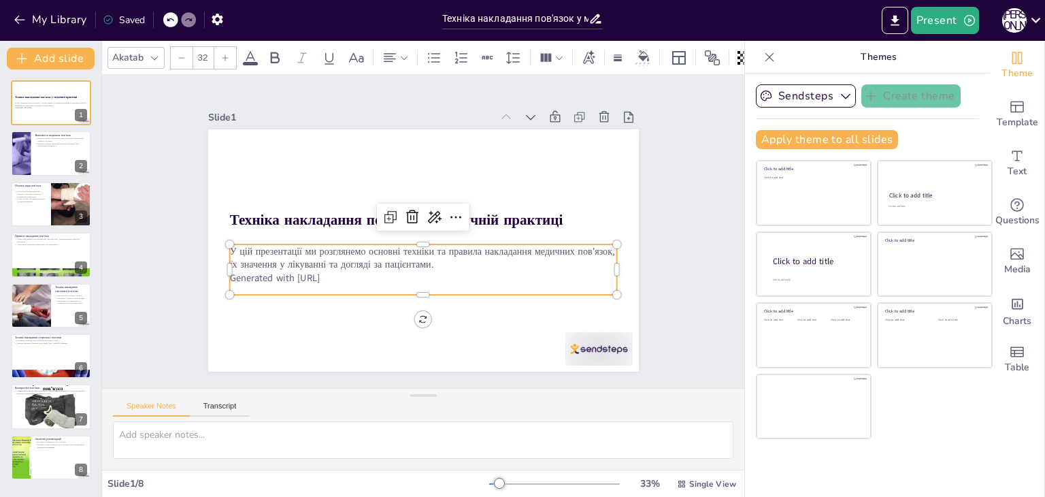
click at [398, 256] on p "У цій презентації ми розглянемо основні техніки та правила накладання медичних …" at bounding box center [423, 257] width 388 height 27
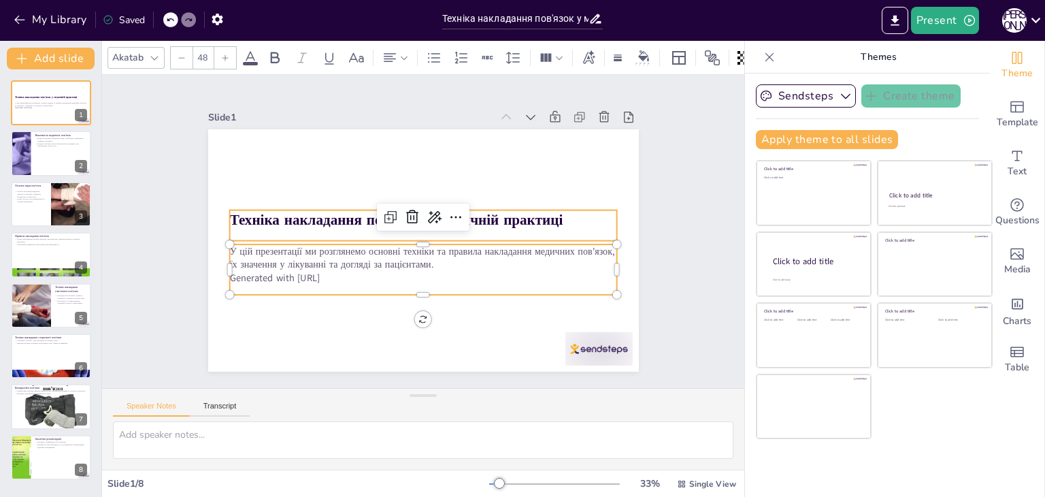
click at [275, 209] on strong "Техніка накладання пов'язок у медичній практиці" at bounding box center [397, 217] width 333 height 54
type input "32"
click at [252, 254] on p "У цій презентації ми розглянемо основні техніки та правила накладання медичних …" at bounding box center [423, 257] width 388 height 27
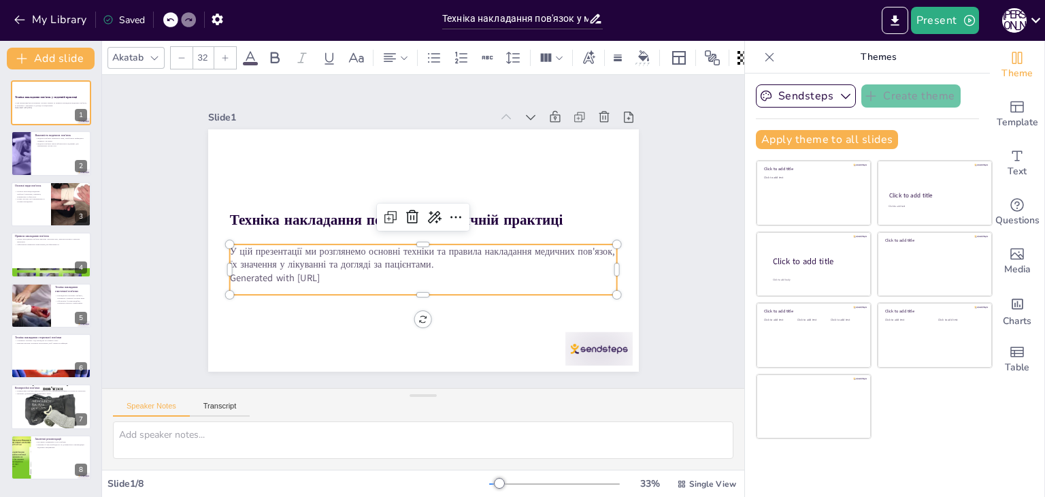
click at [335, 273] on p "Generated with [URL]" at bounding box center [418, 278] width 387 height 54
click at [335, 273] on p "Generated with [URL]" at bounding box center [423, 278] width 388 height 14
click at [335, 273] on p "Generated with [URL]" at bounding box center [417, 283] width 387 height 54
click at [333, 271] on p "Generated with [URL]" at bounding box center [417, 283] width 387 height 54
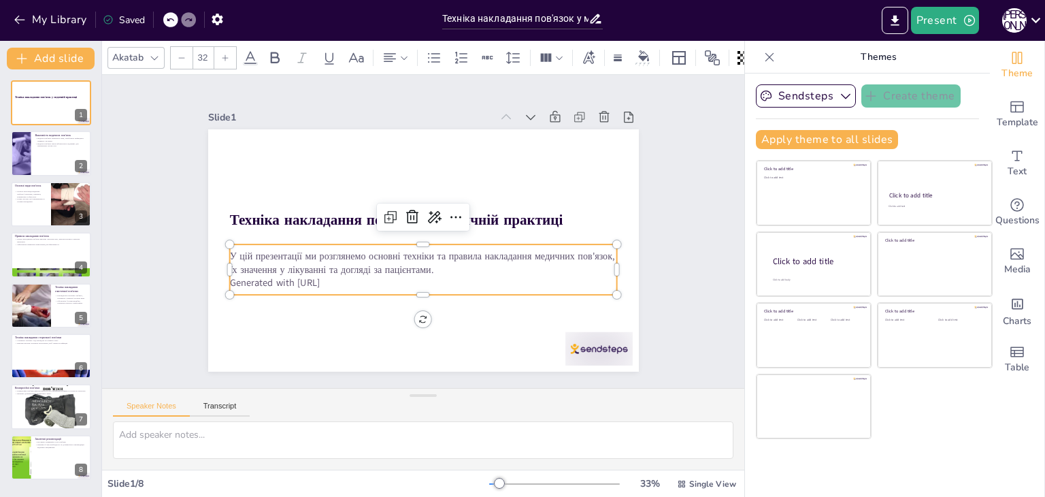
click at [333, 276] on p "Generated with [URL]" at bounding box center [423, 283] width 388 height 14
click at [333, 271] on p "Generated with [URL]" at bounding box center [407, 280] width 373 height 133
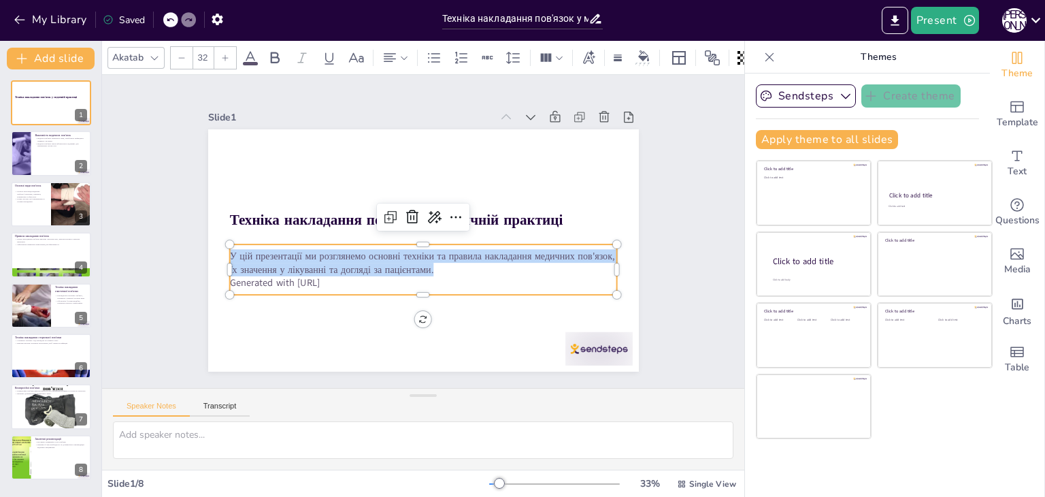
click at [333, 265] on p "У цій презентації ми розглянемо основні техніки та правила накладання медичних …" at bounding box center [420, 262] width 388 height 67
click at [333, 265] on p "У цій презентації ми розглянемо основні техніки та правила накладання медичних …" at bounding box center [413, 260] width 377 height 145
click at [333, 265] on p "У цій презентації ми розглянемо основні техніки та правила накладання медичних …" at bounding box center [420, 262] width 388 height 67
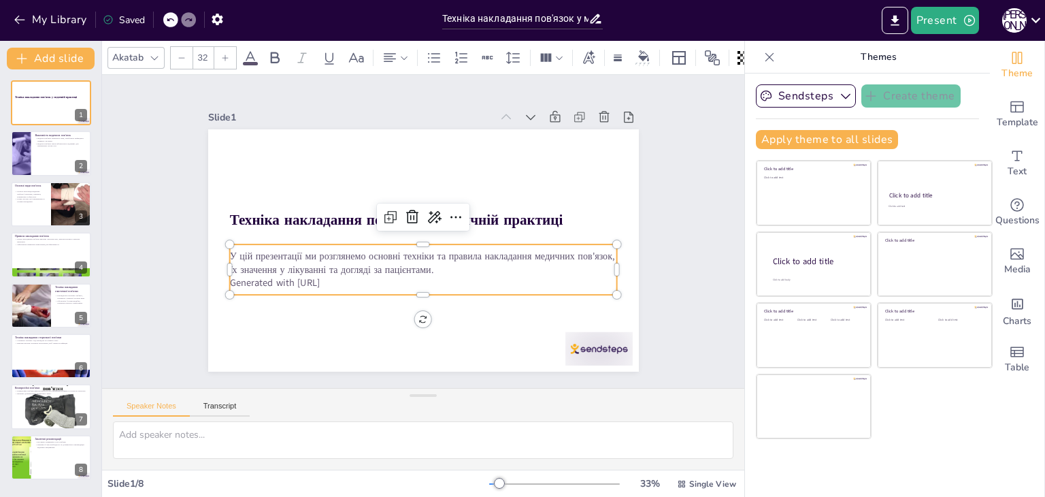
click at [321, 270] on p "Generated with [URL]" at bounding box center [417, 283] width 387 height 54
drag, startPoint x: 335, startPoint y: 277, endPoint x: 215, endPoint y: 237, distance: 126.0
click at [215, 237] on div "Техніка накладання пов'язок у медичній практиці У цій презентації ми розглянемо…" at bounding box center [422, 250] width 454 height 286
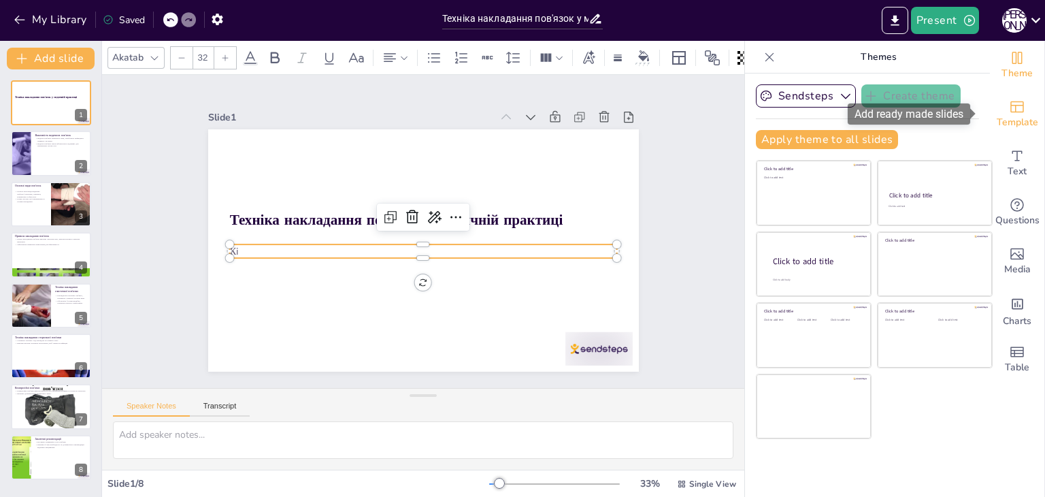
click at [1009, 102] on icon "Add ready made slides" at bounding box center [1017, 107] width 16 height 16
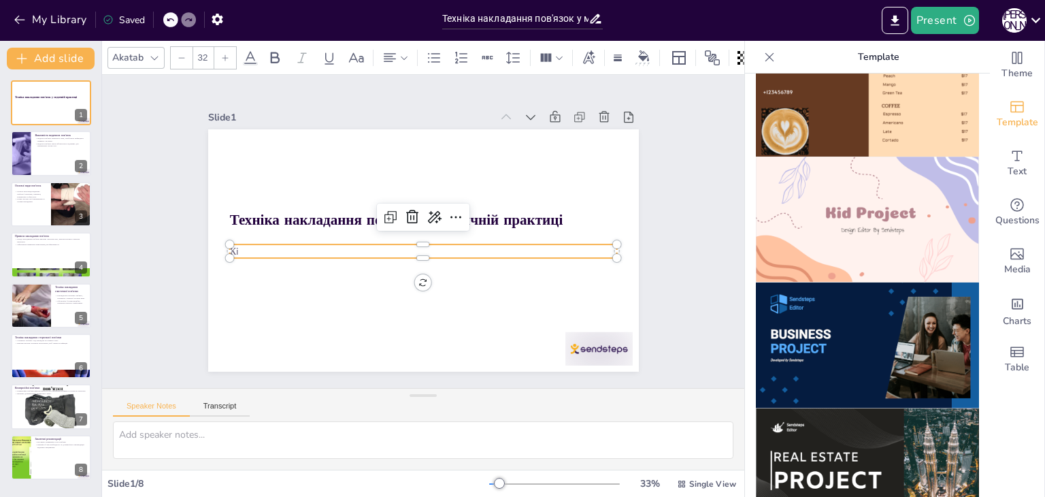
scroll to position [884, 0]
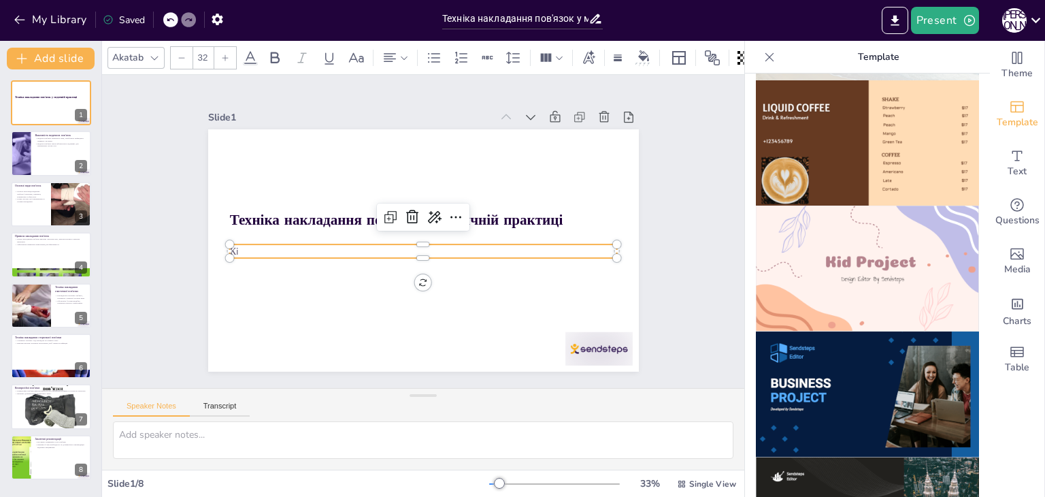
click at [859, 240] on img at bounding box center [867, 268] width 223 height 126
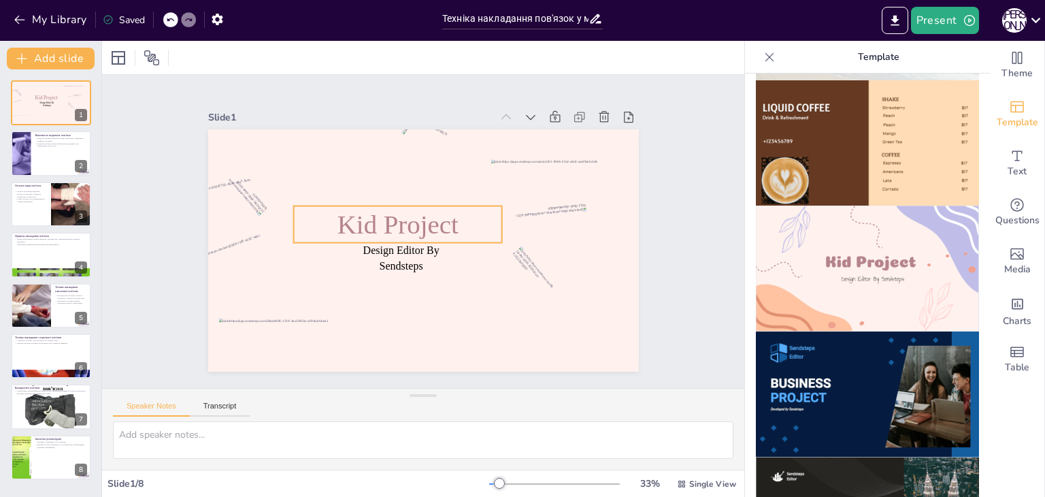
click at [386, 223] on span "Kid Project" at bounding box center [402, 214] width 122 height 76
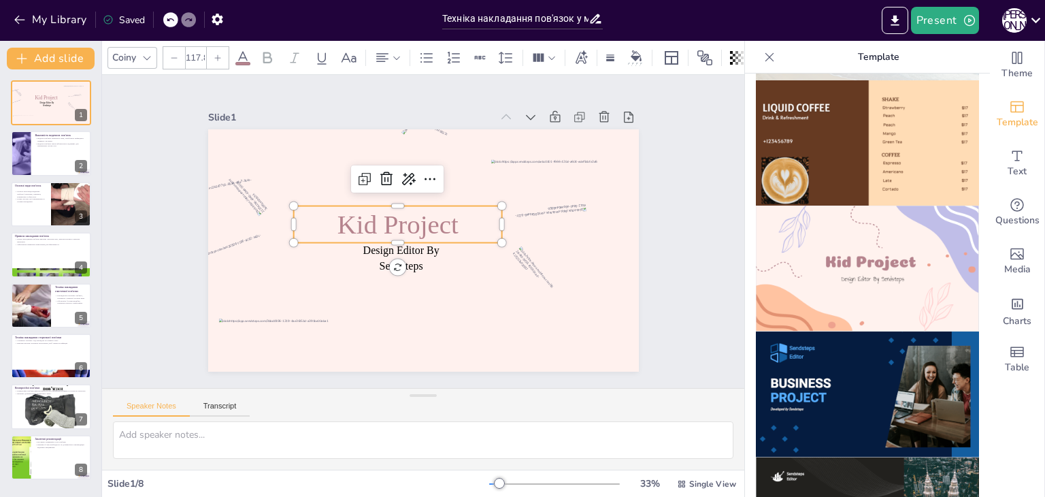
click at [387, 223] on span "Kid Project" at bounding box center [397, 223] width 121 height 29
click at [387, 222] on span "Kid Project" at bounding box center [399, 219] width 124 height 54
click at [514, 16] on input "Техніка накладання пов'язок у медичній практиці" at bounding box center [515, 19] width 146 height 20
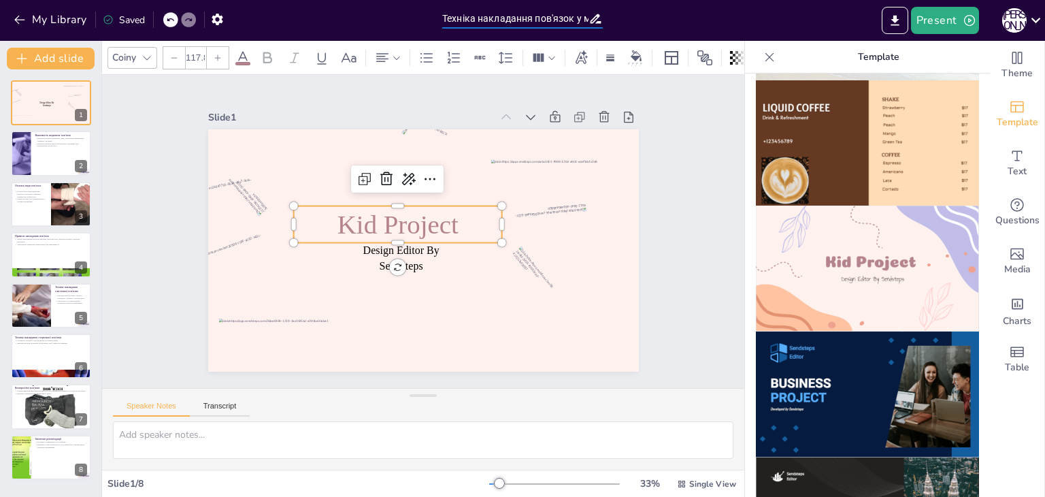
click at [514, 16] on input "Техніка накладання пов'язок у медичній практиці" at bounding box center [515, 19] width 146 height 20
click at [427, 218] on span "Kid Project" at bounding box center [399, 219] width 124 height 54
click at [427, 218] on span "Kid Project" at bounding box center [401, 216] width 124 height 65
click at [427, 218] on span "Kid Project" at bounding box center [398, 222] width 123 height 42
click at [427, 218] on span "Kid Project" at bounding box center [405, 212] width 120 height 86
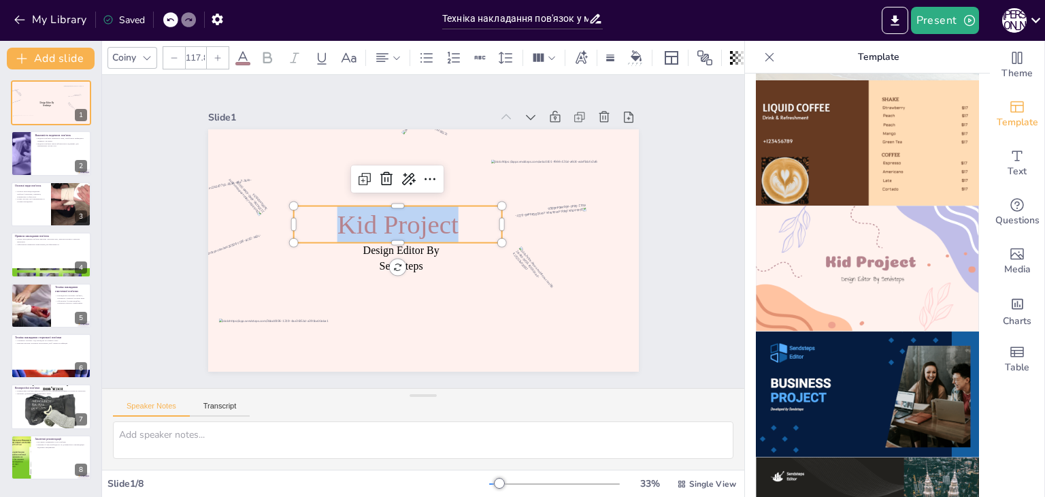
click at [427, 218] on span "Kid Project" at bounding box center [399, 219] width 124 height 54
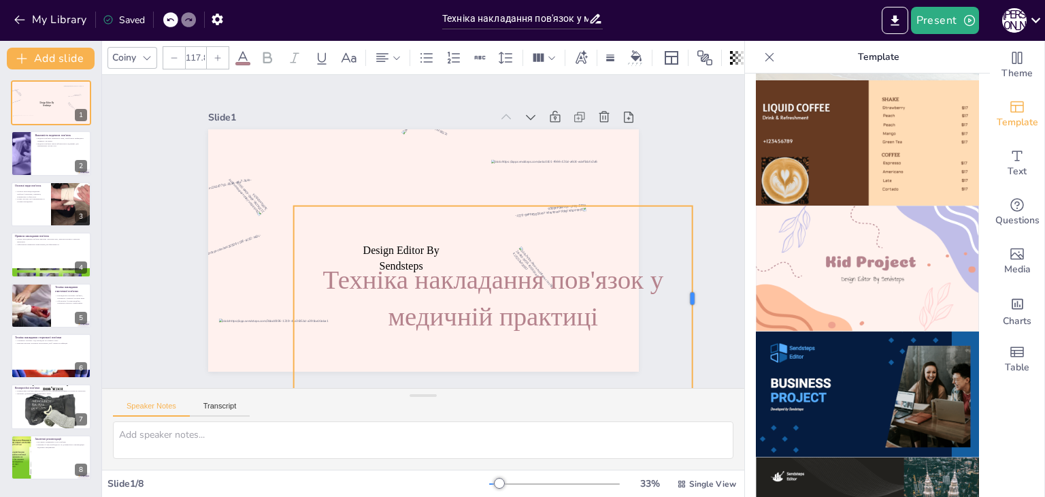
drag, startPoint x: 491, startPoint y: 293, endPoint x: 631, endPoint y: 214, distance: 161.1
click at [661, 220] on div "Design Editor By Sendsteps Техніка накладання пов'язок у медичній практиці" at bounding box center [415, 248] width 492 height 397
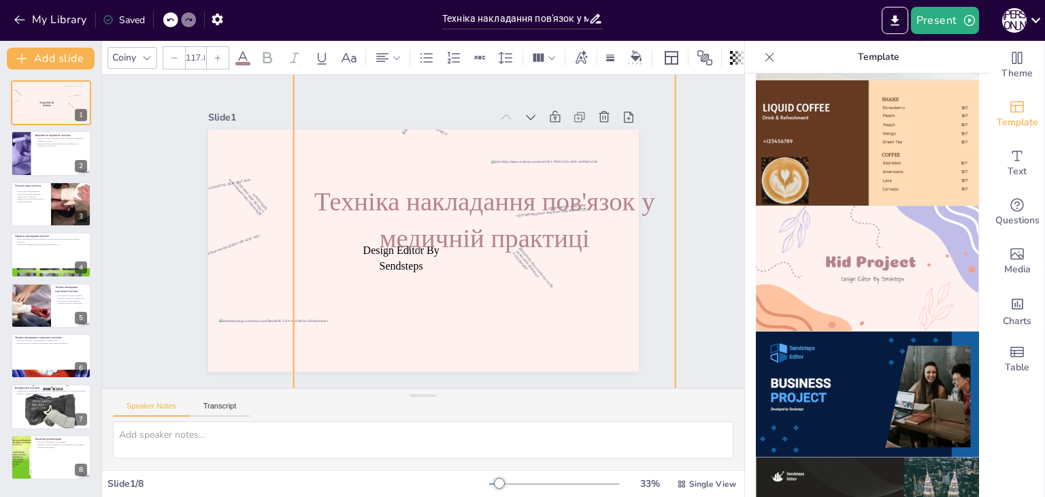
drag, startPoint x: 491, startPoint y: 199, endPoint x: 405, endPoint y: 41, distance: 179.0
click at [405, 41] on div "Coiny 117.8 Slide 1 Design Editor By Sendsteps Техніка накладання пов'язок у ме…" at bounding box center [423, 269] width 642 height 456
click at [163, 49] on div at bounding box center [174, 58] width 22 height 22
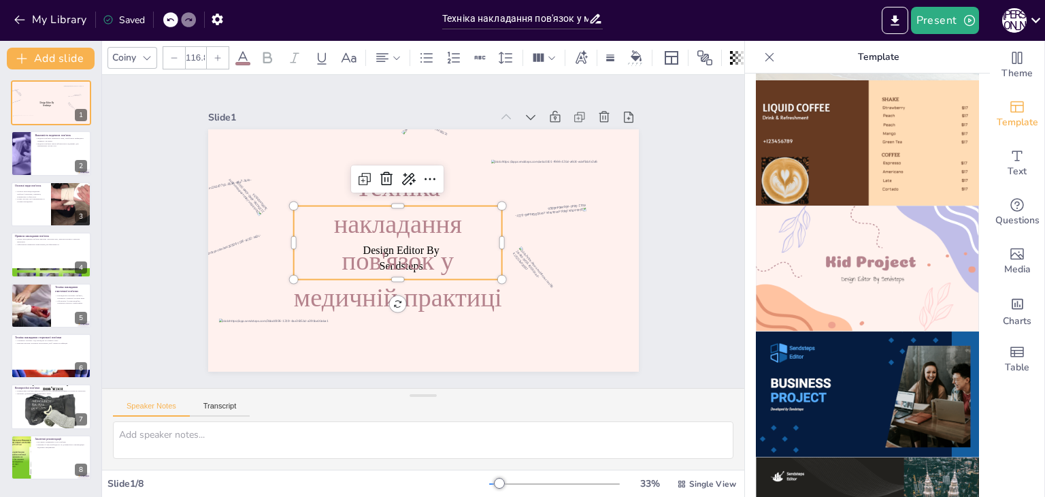
click at [195, 54] on input "116.8" at bounding box center [195, 58] width 19 height 22
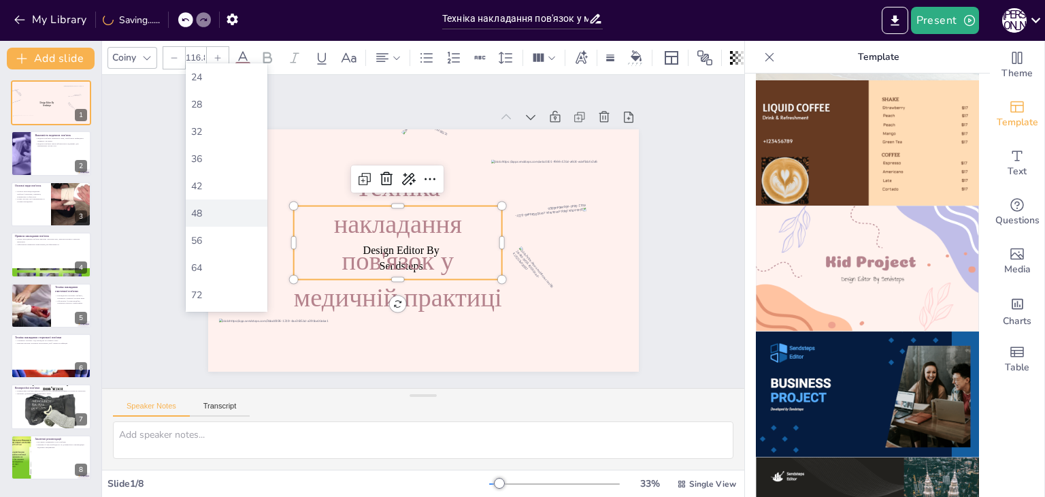
scroll to position [233, 0]
click at [228, 192] on div "48" at bounding box center [226, 197] width 71 height 13
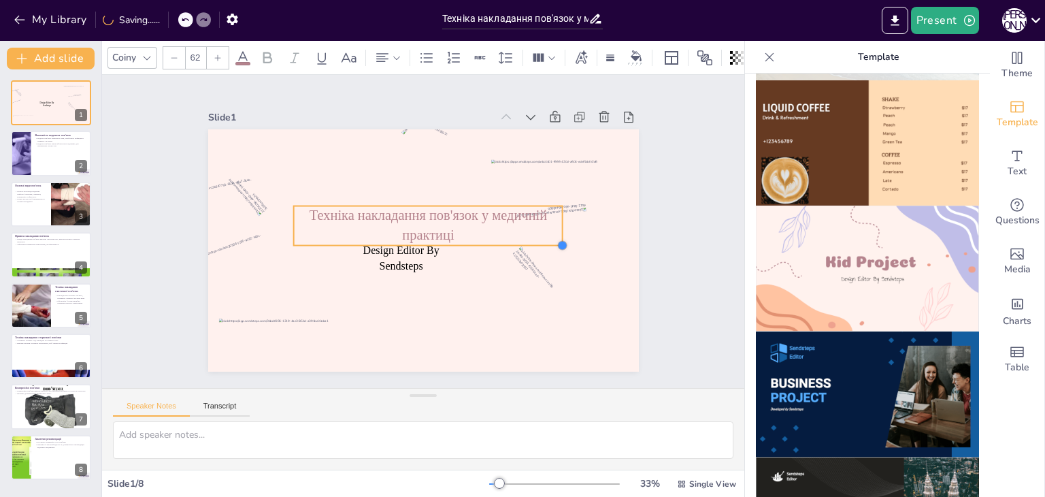
click at [499, 241] on div "Design Editor By Sendsteps Техніка накладання пов'язок у медичній практиці" at bounding box center [422, 250] width 454 height 286
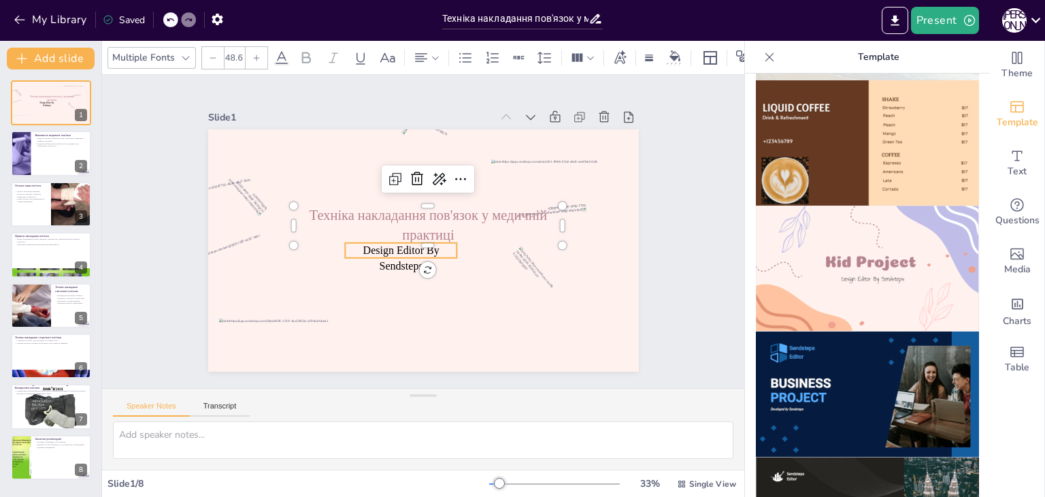
click at [392, 256] on div "Design Editor By Sendsteps Техніка накладання пов'язок у медичній практиці" at bounding box center [422, 250] width 454 height 286
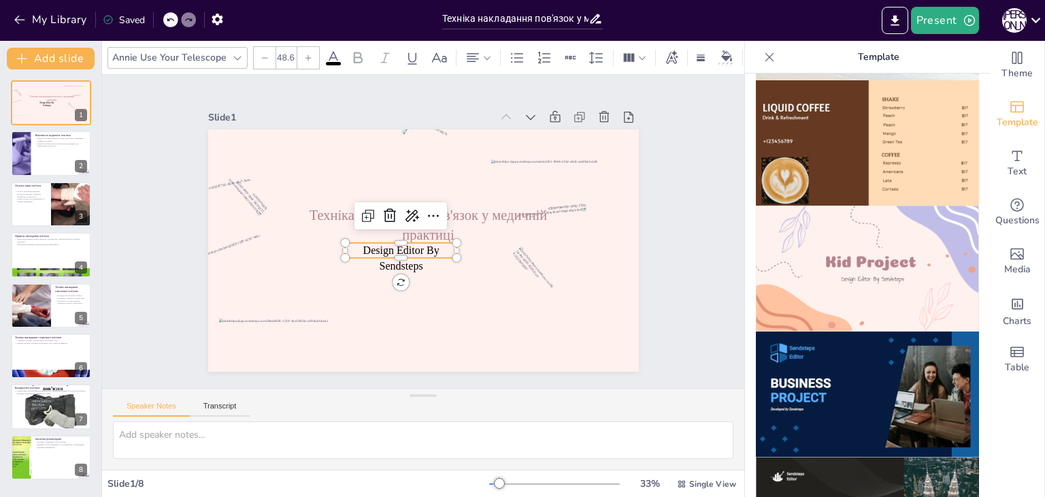
click at [396, 251] on p "Design Editor By Sendsteps" at bounding box center [398, 256] width 114 height 42
click at [397, 251] on p "Design Editor By Sendsteps" at bounding box center [392, 246] width 115 height 73
click at [403, 246] on span "Design Editor By Sendsteps" at bounding box center [398, 249] width 77 height 33
click at [397, 251] on span "Design Editor By Sendsteps" at bounding box center [396, 231] width 69 height 57
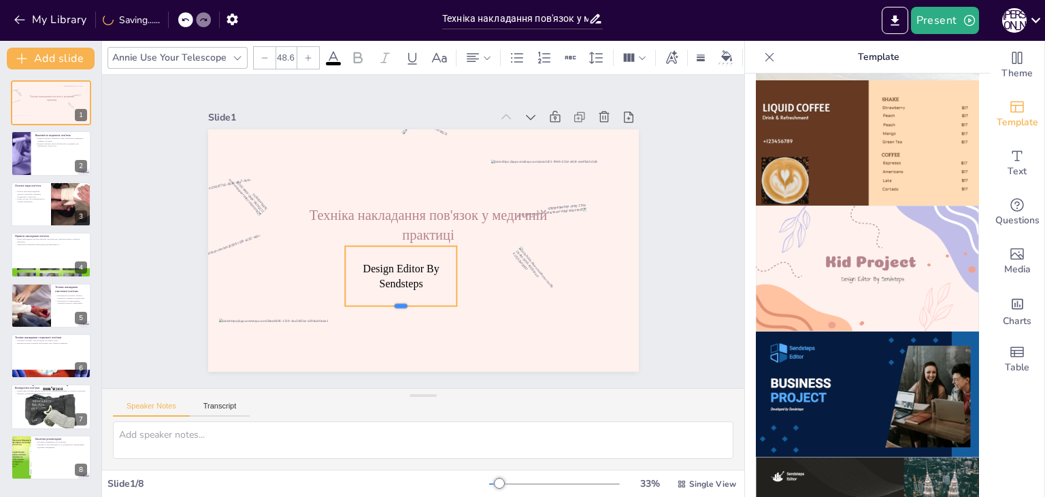
drag, startPoint x: 403, startPoint y: 256, endPoint x: 404, endPoint y: 297, distance: 41.5
click at [401, 300] on div at bounding box center [392, 308] width 112 height 22
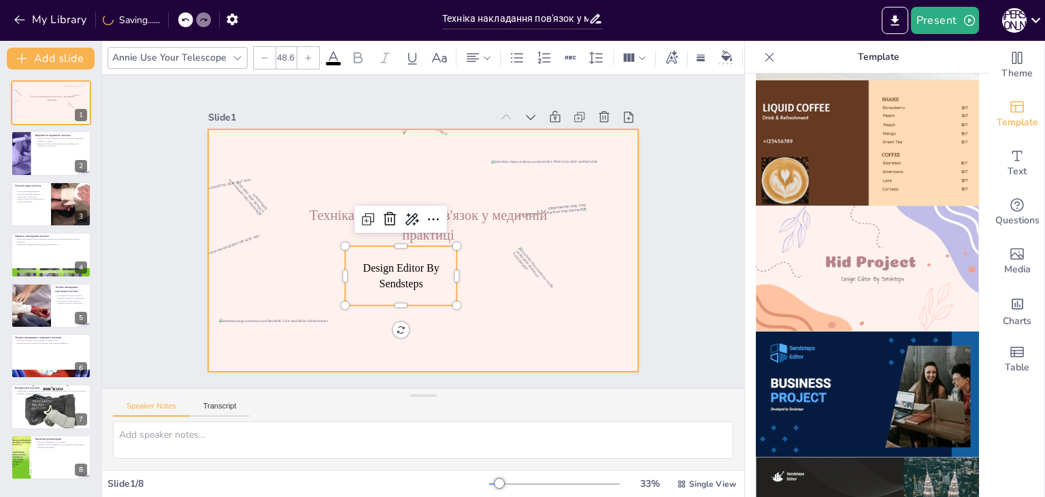
drag, startPoint x: 415, startPoint y: 297, endPoint x: 422, endPoint y: 312, distance: 16.1
click at [422, 314] on div "Техніка накладання пов'язок у медичній практиці Design Editor By Sendsteps" at bounding box center [419, 249] width 471 height 326
click at [433, 316] on div "Техніка накладання пов'язок у медичній практиці Design Editor By Sendsteps" at bounding box center [422, 250] width 454 height 286
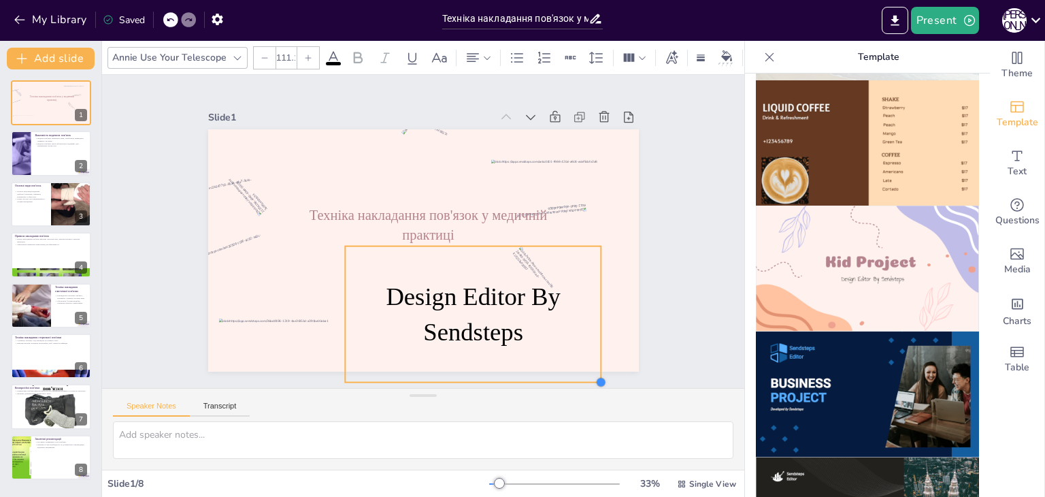
drag, startPoint x: 445, startPoint y: 299, endPoint x: 590, endPoint y: 311, distance: 144.7
click at [590, 311] on div "Техніка накладання пов'язок у медичній практиці Design Editor By Sendsteps" at bounding box center [422, 250] width 454 height 286
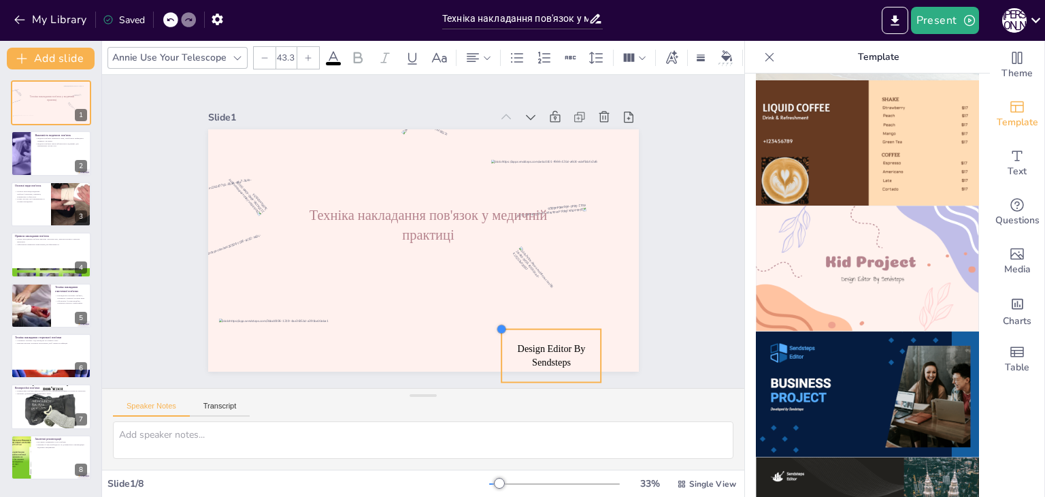
type input "42.8"
drag, startPoint x: 378, startPoint y: 265, endPoint x: 596, endPoint y: 320, distance: 225.2
click at [625, 320] on div "Техніка накладання пов'язок у медичній практиці Design Editor By Sendsteps" at bounding box center [409, 244] width 468 height 482
click at [555, 351] on p "Design Editor By Sendsteps" at bounding box center [538, 368] width 101 height 37
click at [555, 351] on p "Design Editor By Sendsteps" at bounding box center [552, 355] width 99 height 27
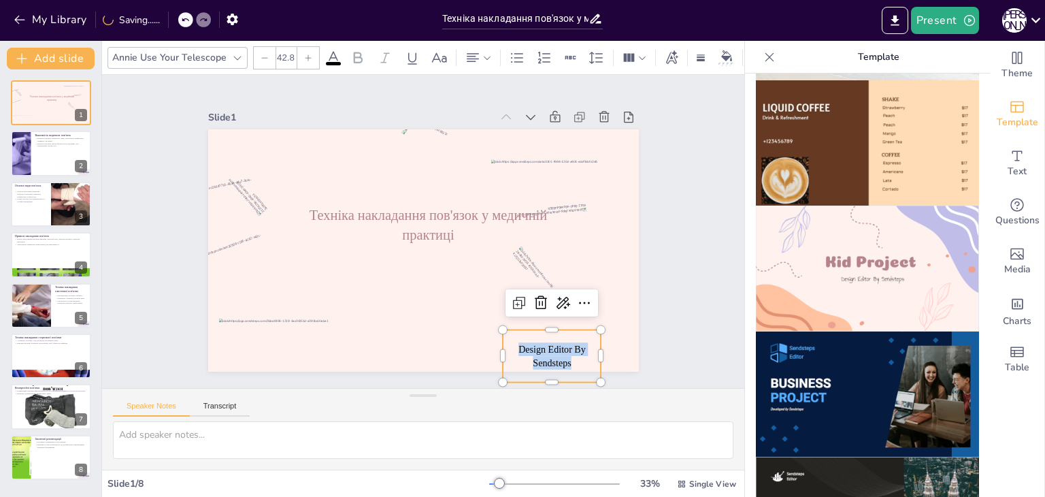
click at [555, 351] on p "Design Editor By Sendsteps" at bounding box center [538, 368] width 101 height 37
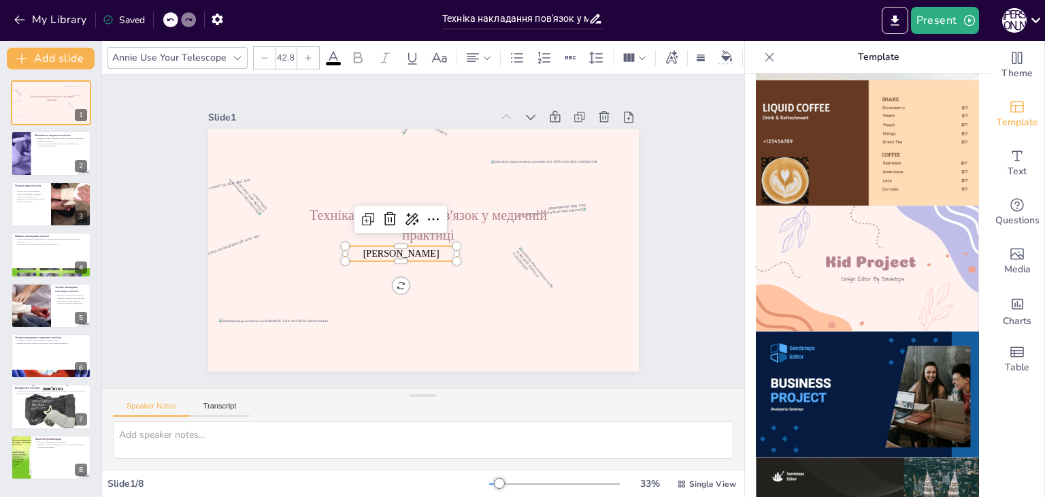
click at [436, 248] on p "[PERSON_NAME]" at bounding box center [398, 251] width 113 height 25
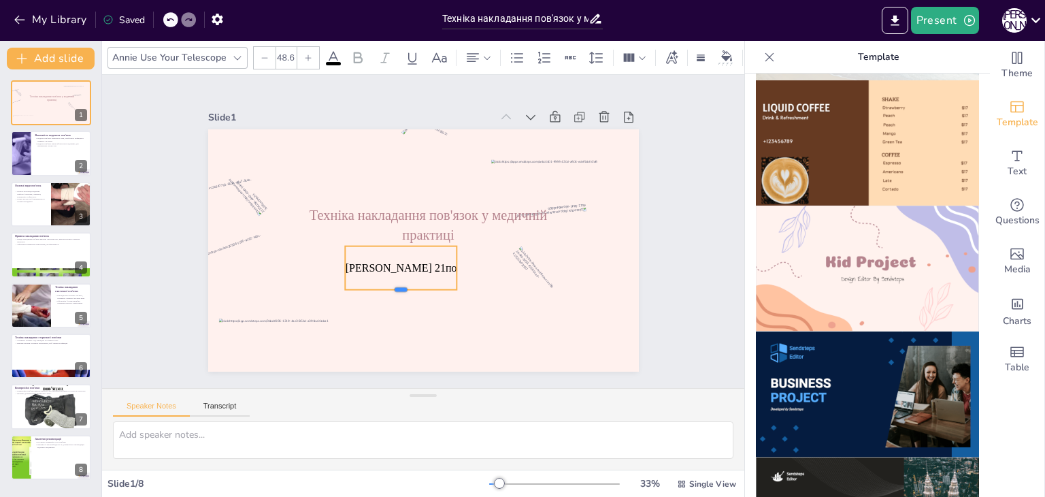
drag, startPoint x: 428, startPoint y: 258, endPoint x: 460, endPoint y: 286, distance: 42.9
click at [460, 286] on div "Техніка накладання пов'язок у медичній практиці [PERSON_NAME] 21по" at bounding box center [423, 250] width 431 height 242
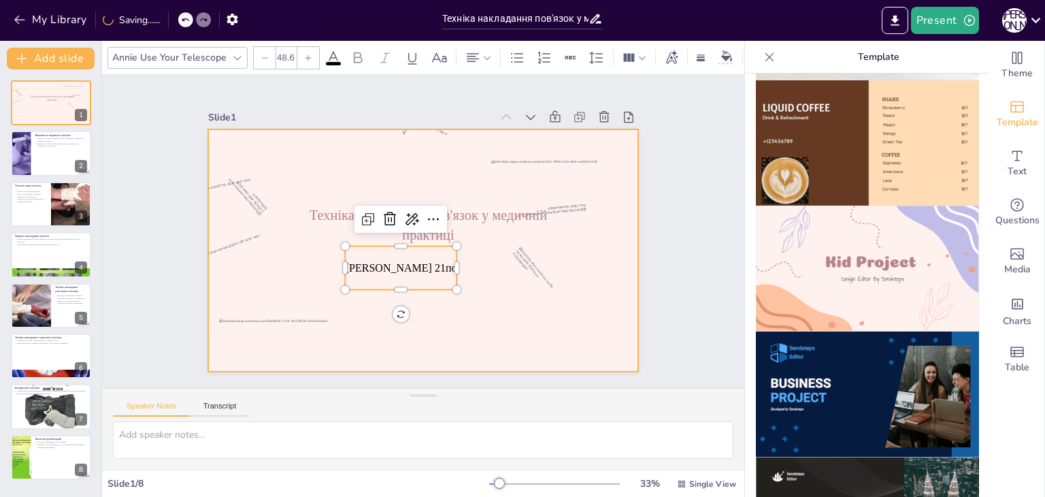
drag, startPoint x: 448, startPoint y: 254, endPoint x: 447, endPoint y: 260, distance: 6.8
click at [454, 261] on div "Техніка накладання пов'язок у медичній практиці [PERSON_NAME] 21по" at bounding box center [422, 250] width 454 height 286
drag, startPoint x: 445, startPoint y: 259, endPoint x: 456, endPoint y: 281, distance: 24.0
click at [456, 281] on div "Техніка накладання пов'язок у медичній практиці [PERSON_NAME] 21по" at bounding box center [419, 249] width 471 height 326
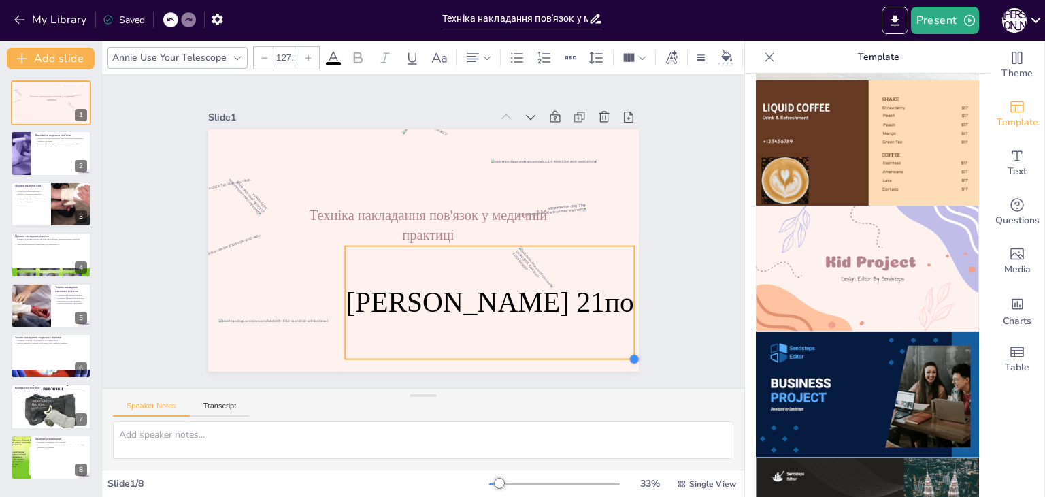
drag, startPoint x: 446, startPoint y: 282, endPoint x: 558, endPoint y: 325, distance: 119.5
click at [622, 375] on div at bounding box center [619, 381] width 12 height 12
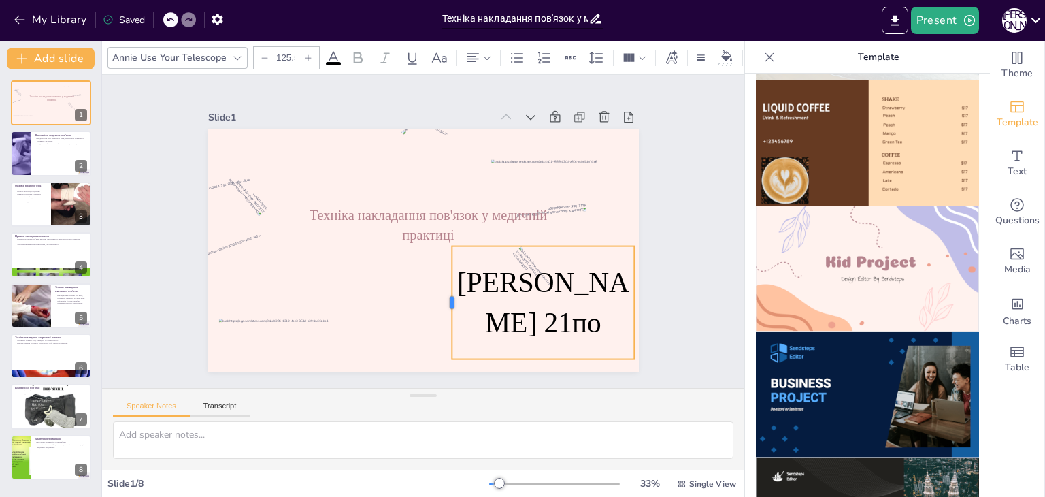
drag, startPoint x: 331, startPoint y: 297, endPoint x: 438, endPoint y: 300, distance: 107.5
click at [438, 300] on div at bounding box center [415, 306] width 56 height 108
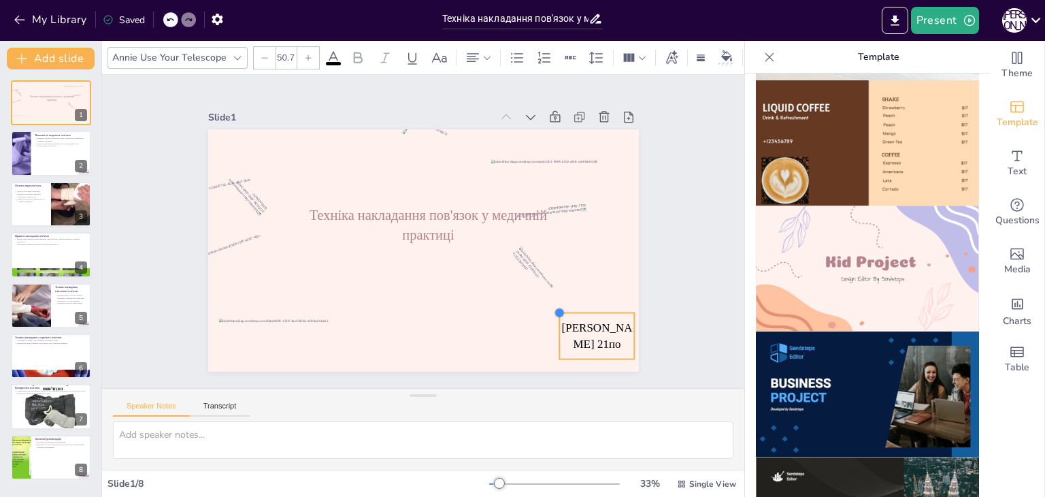
type input "51.6"
drag, startPoint x: 439, startPoint y: 239, endPoint x: 547, endPoint y: 350, distance: 154.4
click at [547, 350] on div "Техніка накладання пов'язок у медичній практиці [PERSON_NAME] 21по" at bounding box center [419, 249] width 471 height 326
drag, startPoint x: 546, startPoint y: 332, endPoint x: 473, endPoint y: 325, distance: 73.8
click at [473, 325] on div at bounding box center [469, 342] width 16 height 48
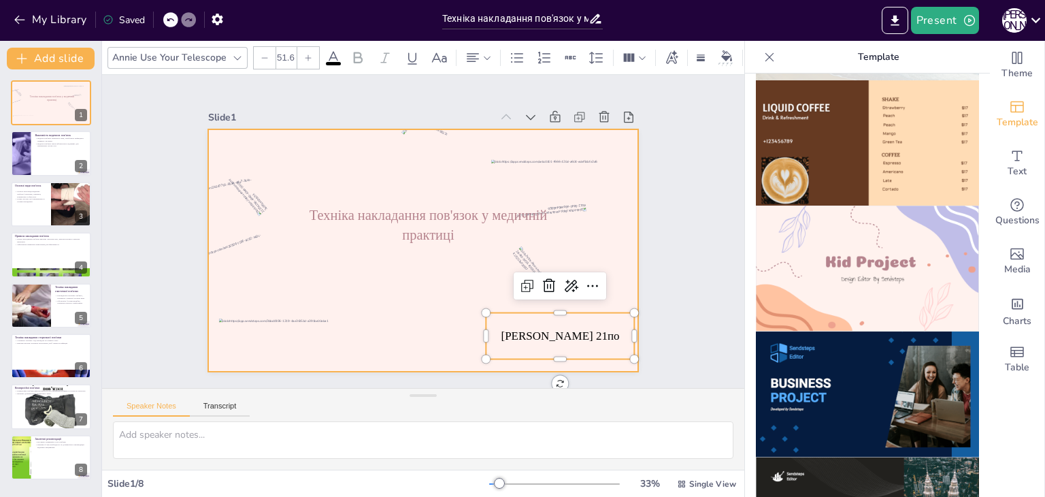
click at [389, 333] on div at bounding box center [309, 362] width 182 height 89
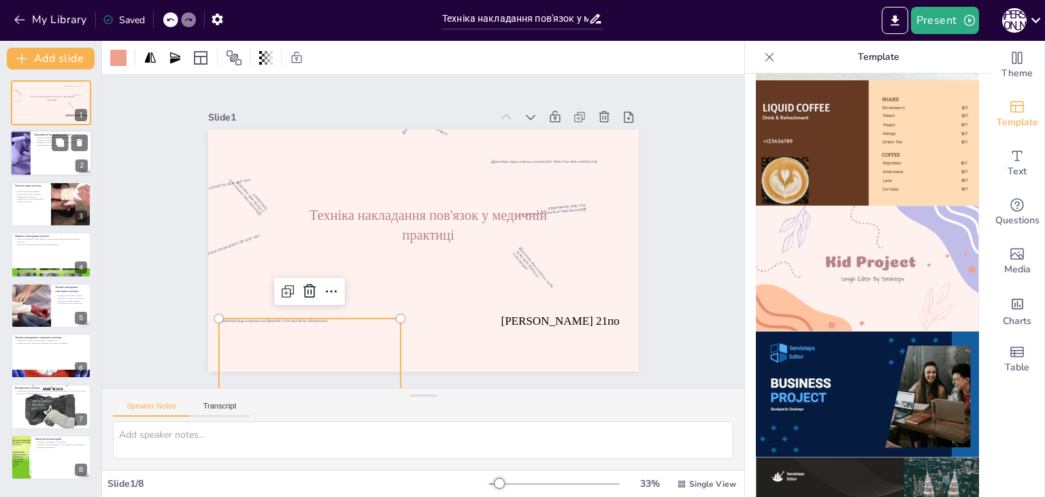
click at [36, 154] on div at bounding box center [51, 154] width 82 height 46
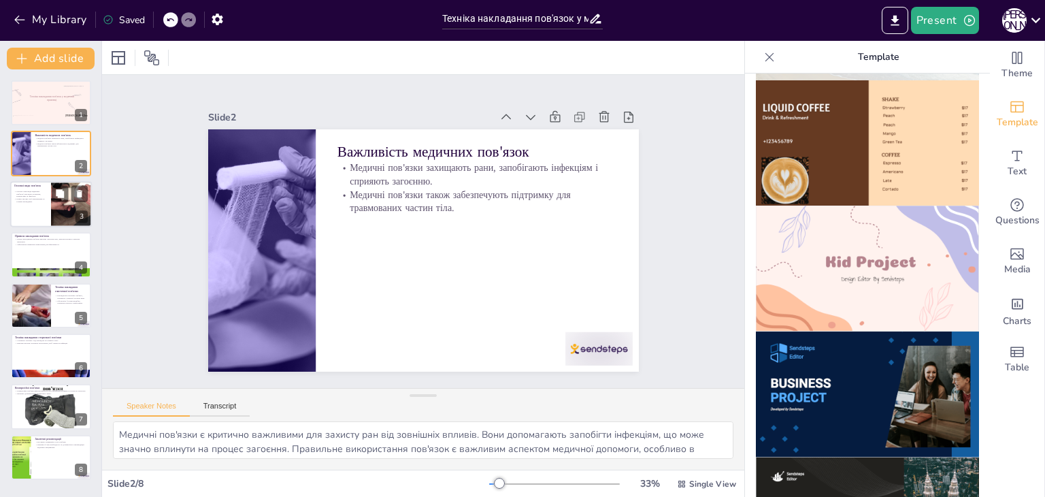
click at [32, 214] on div at bounding box center [51, 204] width 82 height 46
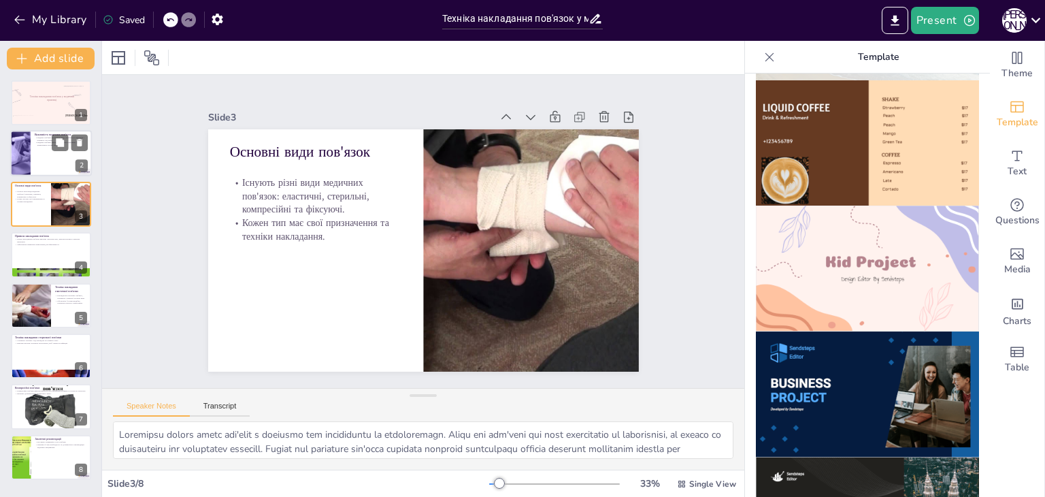
click at [39, 146] on p "Медичні пов'язки також забезпечують підтримку для травмованих частин тіла." at bounding box center [61, 143] width 53 height 5
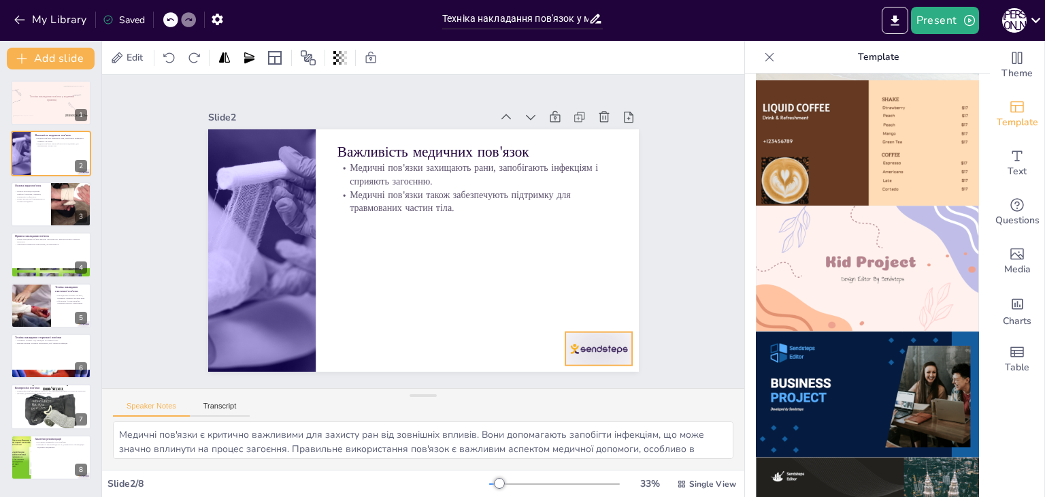
click at [563, 359] on div at bounding box center [570, 382] width 73 height 47
click at [44, 240] on p "Перед накладанням пов'язки важливо очистити рану, використовувати стерильні мат…" at bounding box center [50, 239] width 73 height 5
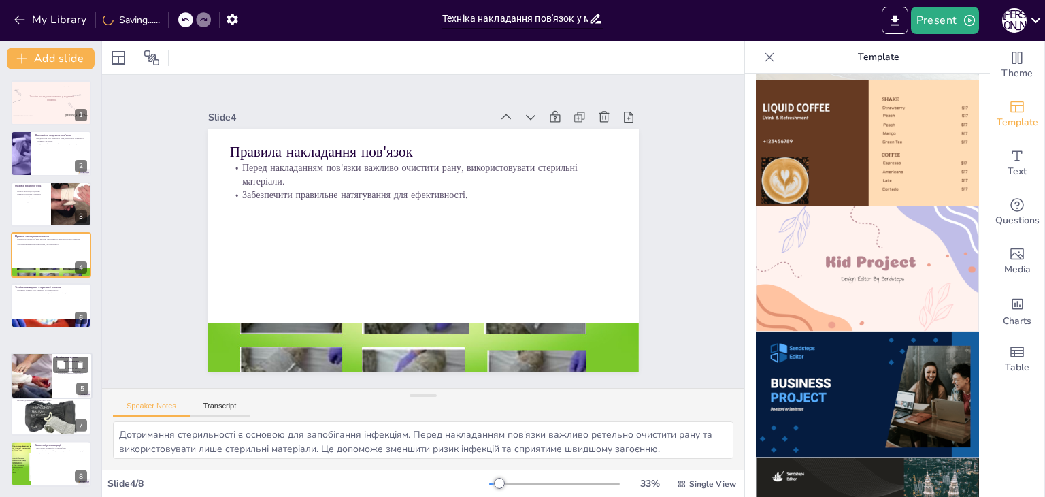
drag, startPoint x: 42, startPoint y: 307, endPoint x: 44, endPoint y: 380, distance: 73.5
click at [44, 380] on div at bounding box center [31, 374] width 67 height 45
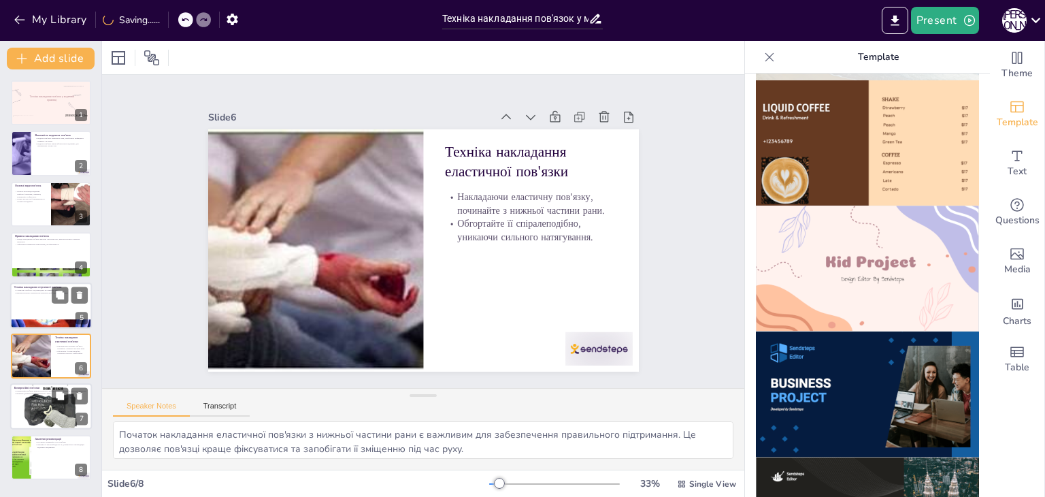
click at [34, 390] on p "Компресійні пов'язки використовуються для зменшення набряків та контролю кровот…" at bounding box center [50, 390] width 73 height 3
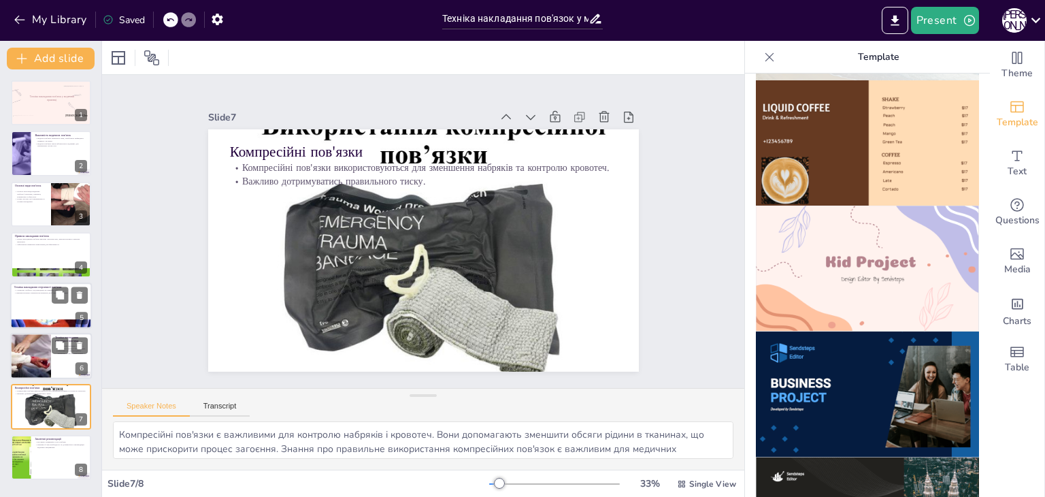
click at [33, 352] on div at bounding box center [30, 356] width 69 height 46
type textarea "Початок накладання еластичної пов'язки з нижньої частини рани є важливим для за…"
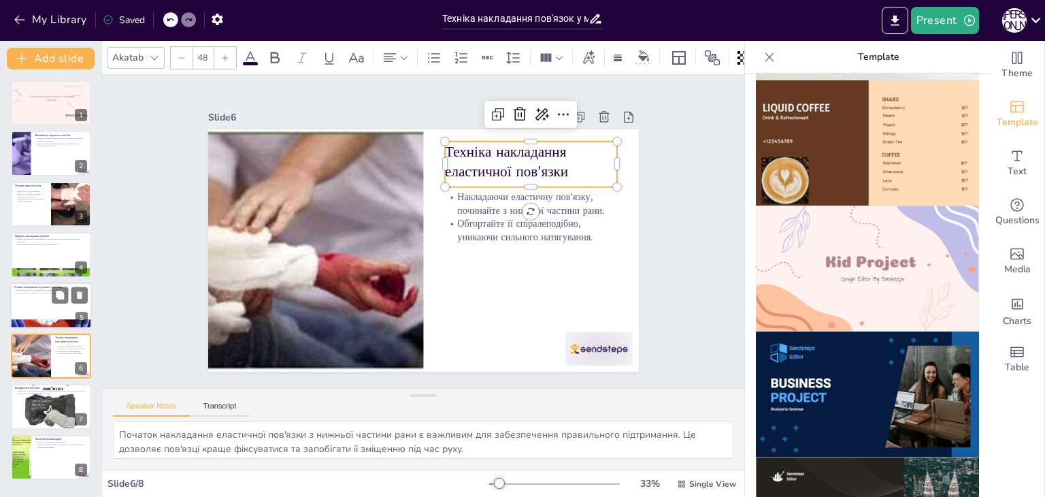
click at [482, 159] on p "Техніка накладання еластичної пов'язки" at bounding box center [547, 197] width 176 height 91
click at [482, 159] on p "Техніка накладання еластичної пов'язки" at bounding box center [537, 173] width 175 height 58
click at [511, 112] on icon at bounding box center [519, 114] width 16 height 16
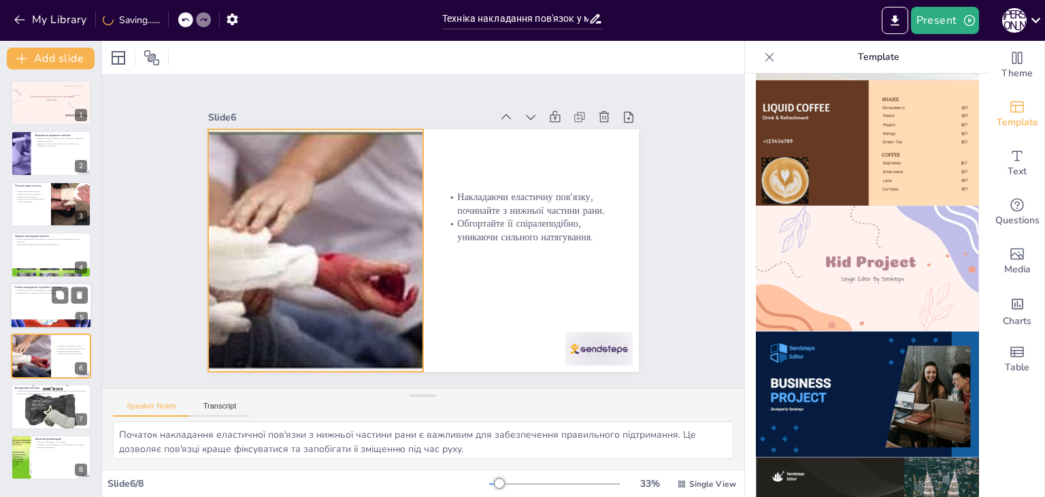
click at [354, 199] on div at bounding box center [314, 238] width 385 height 279
click at [331, 100] on icon at bounding box center [340, 93] width 18 height 18
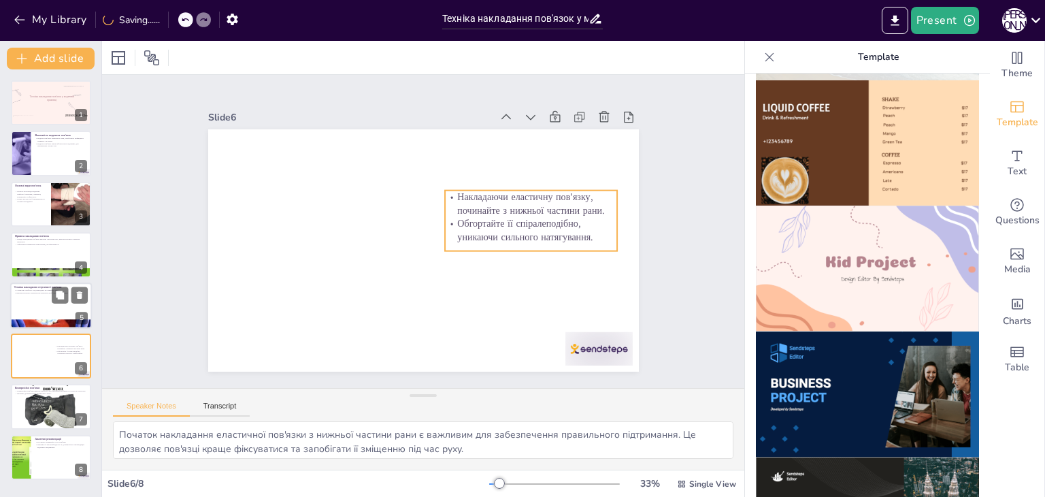
click at [490, 219] on p "Обгортайте її спіралеподібно, уникаючи сильного натягування." at bounding box center [530, 241] width 174 height 45
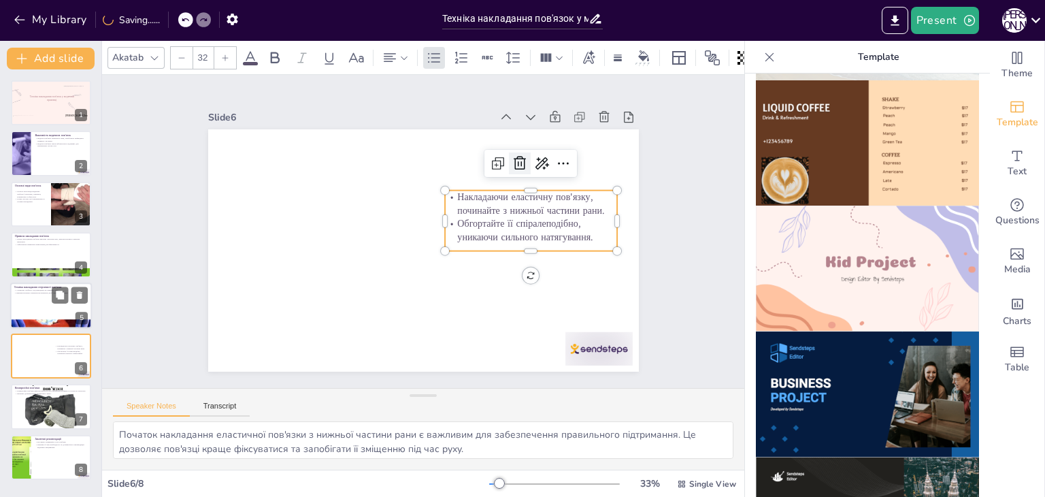
click at [511, 165] on icon at bounding box center [519, 163] width 16 height 16
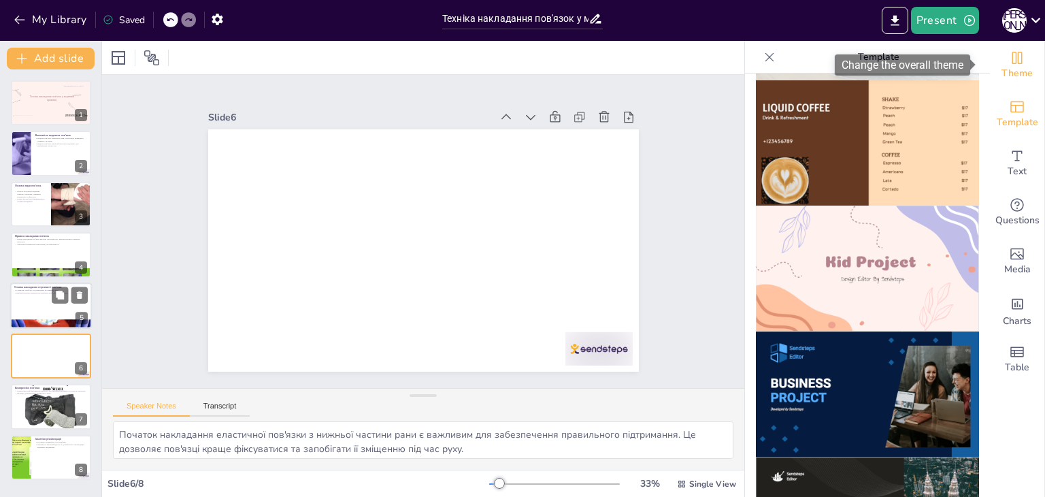
click at [997, 54] on div "Theme" at bounding box center [1017, 65] width 54 height 49
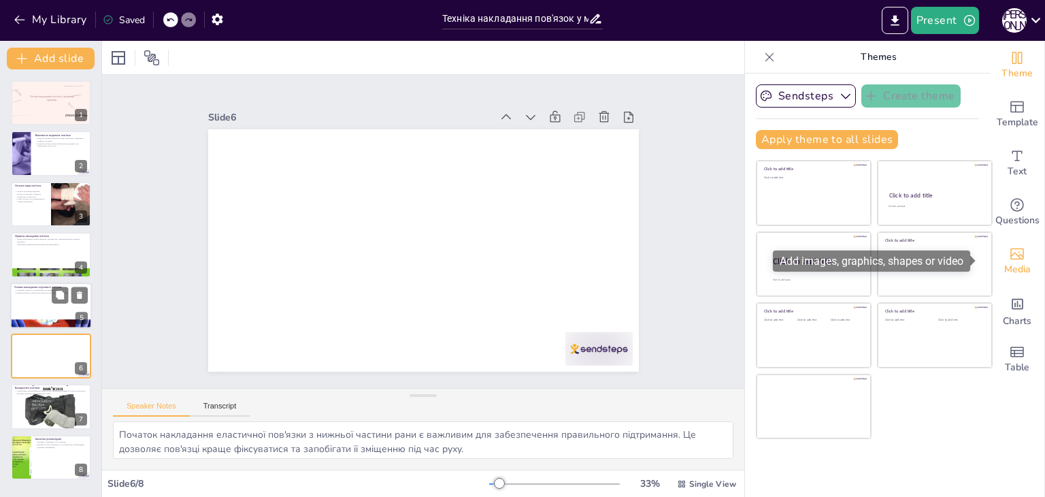
drag, startPoint x: 1009, startPoint y: 269, endPoint x: 1017, endPoint y: 265, distance: 9.1
click at [1012, 268] on span "Media" at bounding box center [1017, 269] width 27 height 15
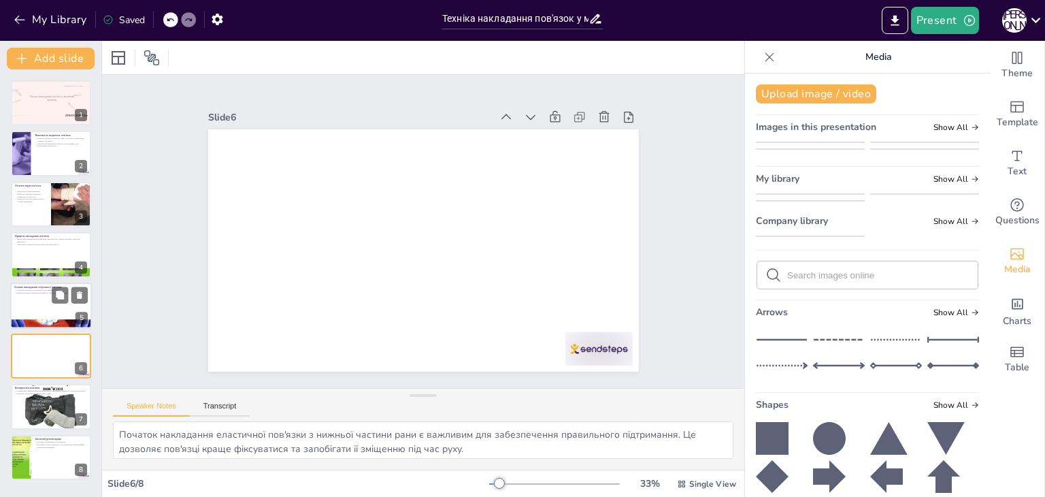
click at [810, 236] on img at bounding box center [809, 236] width 107 height 0
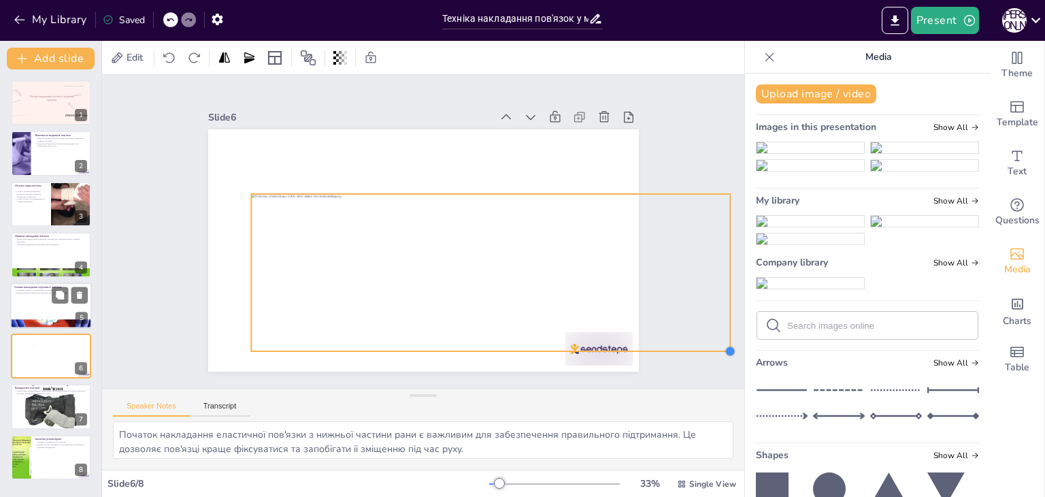
drag, startPoint x: 585, startPoint y: 301, endPoint x: 650, endPoint y: 337, distance: 74.6
click at [679, 348] on div "Slide 1 Кондратьєва Анна 21по Техніка накладання пов'язок у медичній практиці S…" at bounding box center [423, 231] width 642 height 313
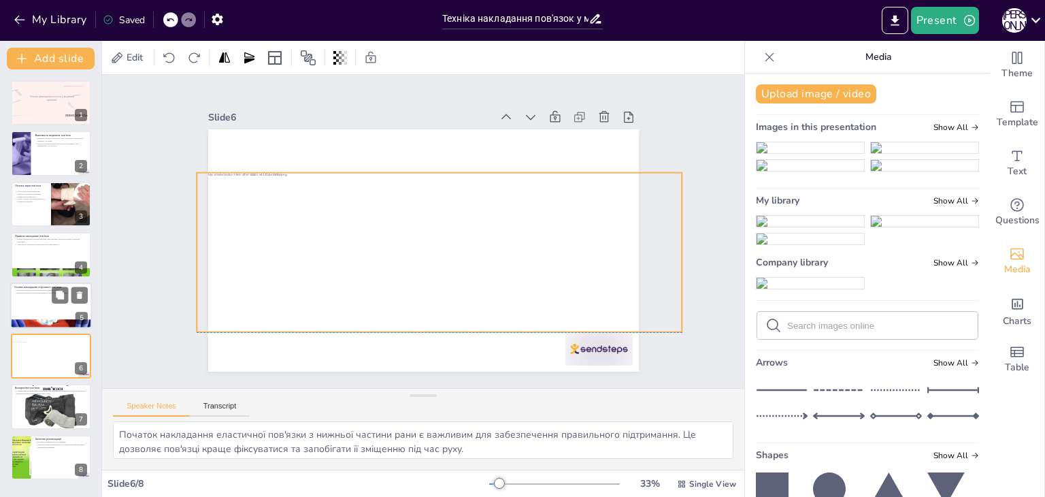
drag, startPoint x: 564, startPoint y: 299, endPoint x: 511, endPoint y: 282, distance: 55.1
click at [511, 282] on div at bounding box center [436, 253] width 499 height 209
click at [33, 56] on button "Add slide" at bounding box center [51, 59] width 88 height 22
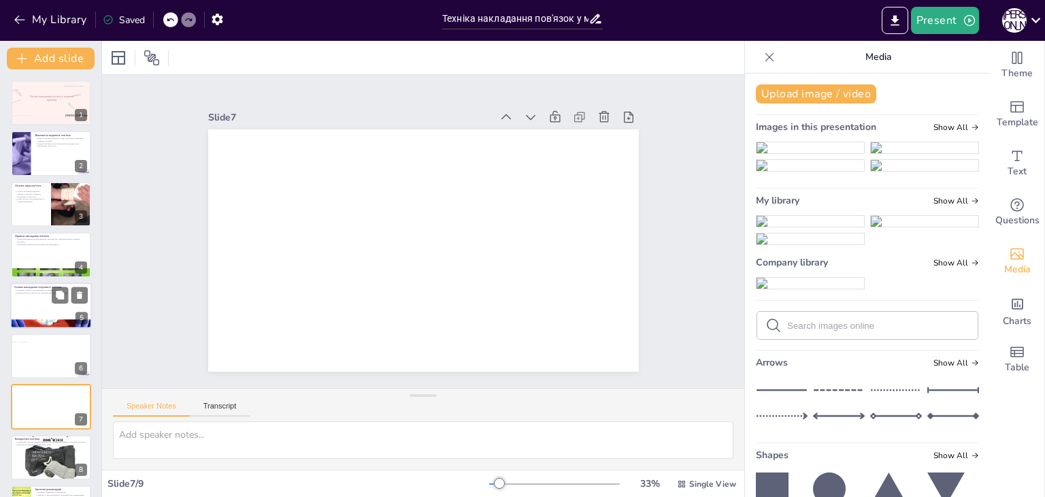
click at [764, 171] on img at bounding box center [809, 165] width 107 height 11
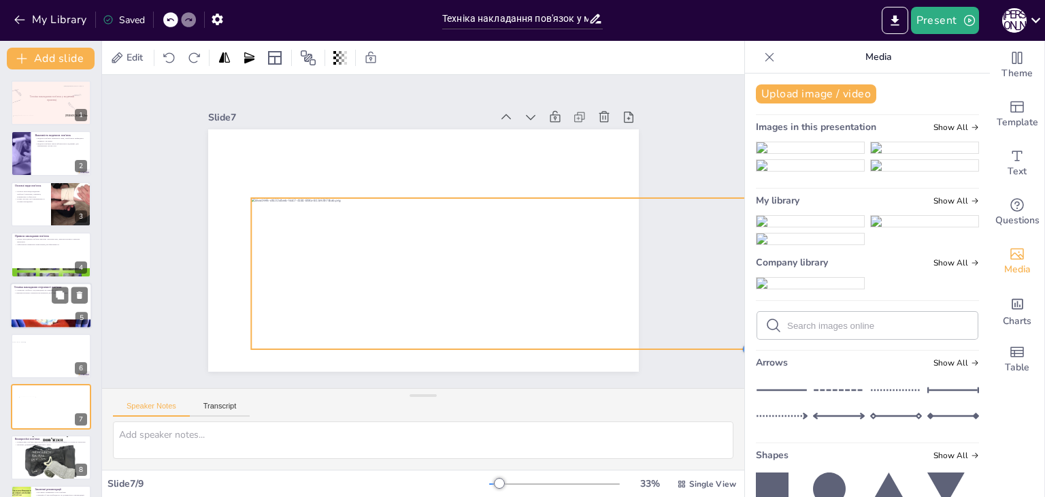
drag, startPoint x: 587, startPoint y: 297, endPoint x: 615, endPoint y: 343, distance: 54.0
click at [615, 343] on div at bounding box center [419, 250] width 471 height 326
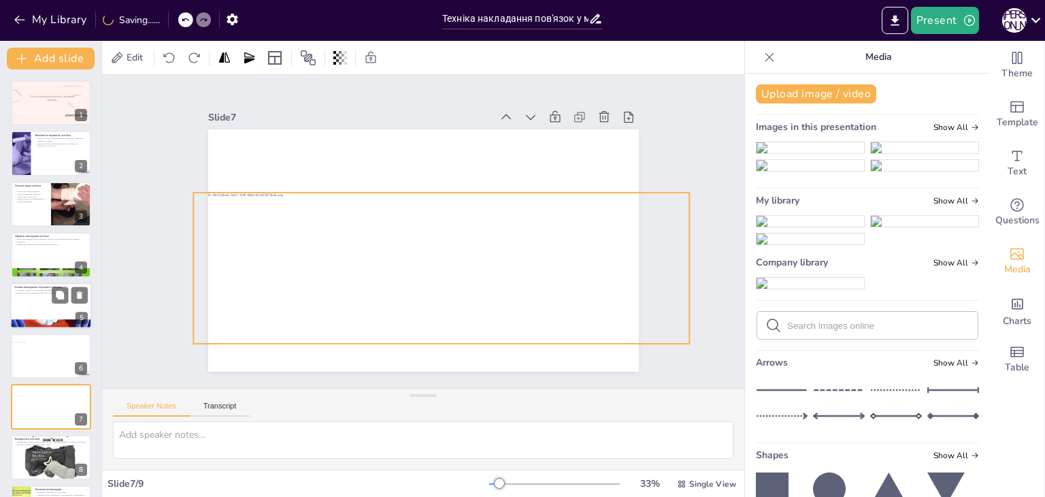
drag, startPoint x: 479, startPoint y: 278, endPoint x: 467, endPoint y: 280, distance: 11.6
click at [467, 280] on div at bounding box center [441, 267] width 497 height 151
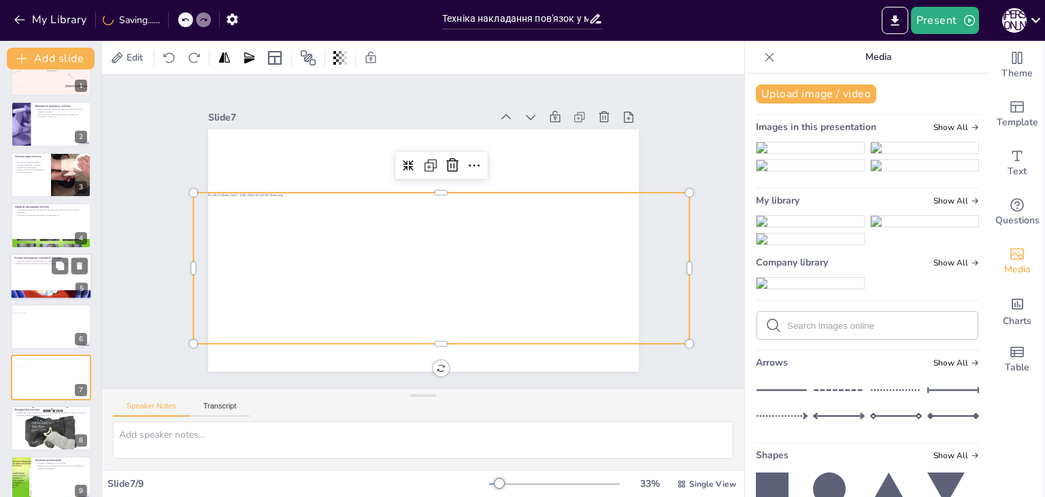
scroll to position [44, 0]
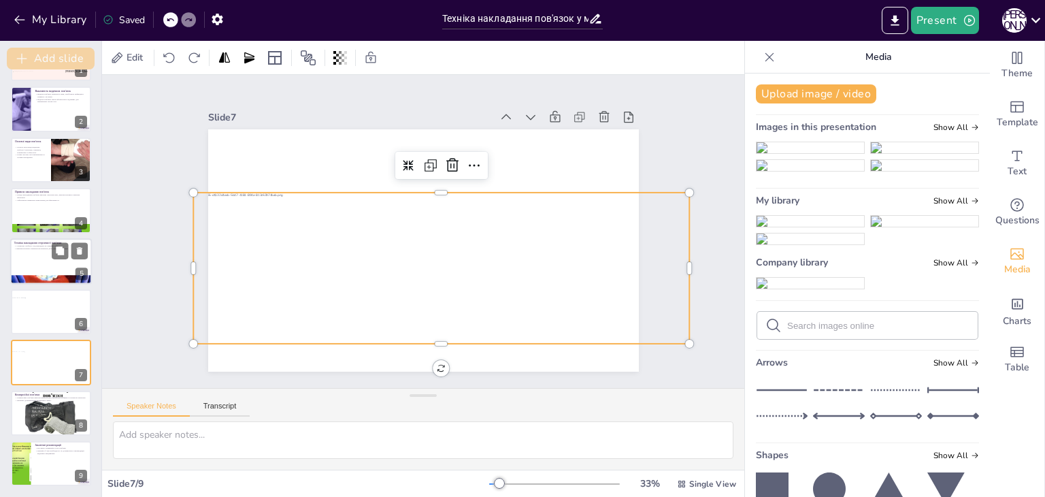
click at [54, 61] on button "Add slide" at bounding box center [51, 59] width 88 height 22
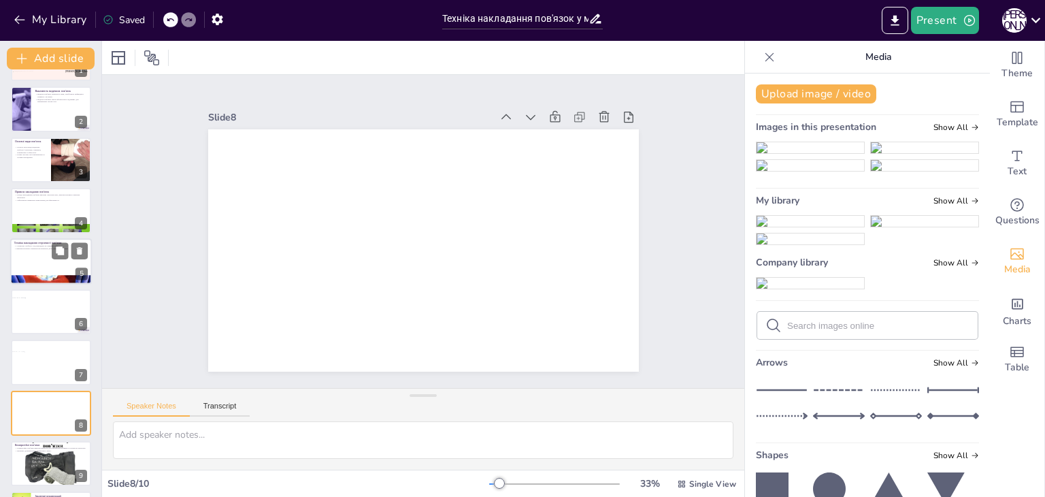
click at [926, 153] on img at bounding box center [924, 147] width 107 height 11
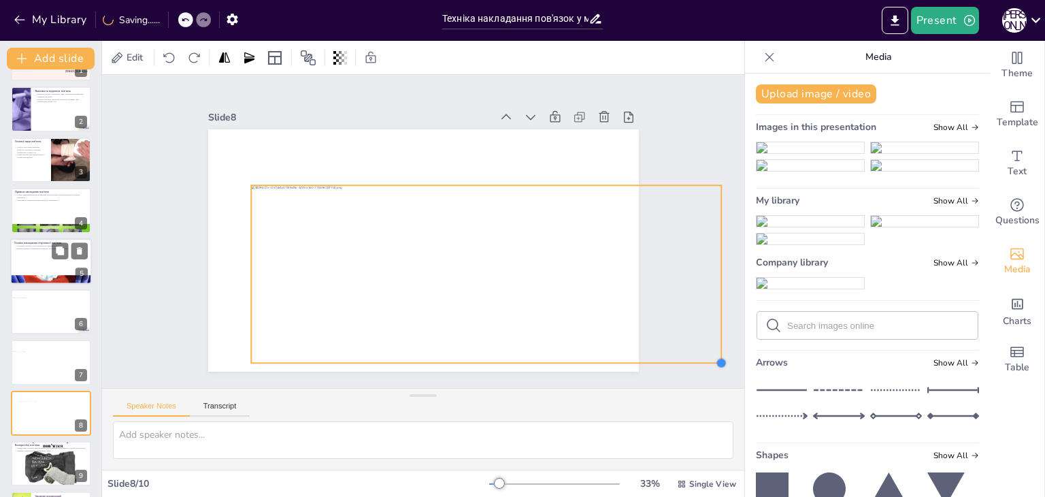
drag, startPoint x: 585, startPoint y: 309, endPoint x: 608, endPoint y: 356, distance: 52.9
click at [608, 356] on div at bounding box center [423, 250] width 431 height 242
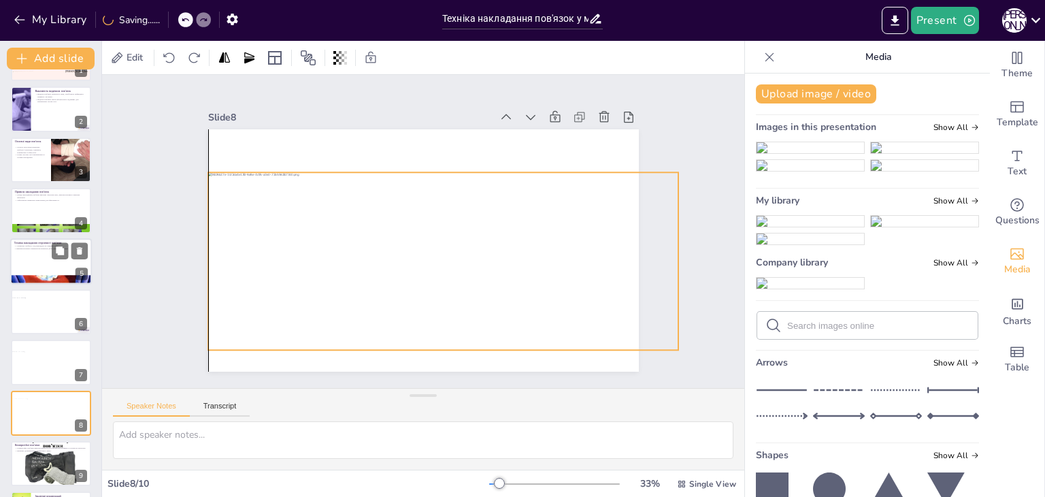
drag, startPoint x: 560, startPoint y: 300, endPoint x: 515, endPoint y: 287, distance: 47.4
click at [515, 287] on div at bounding box center [443, 261] width 470 height 178
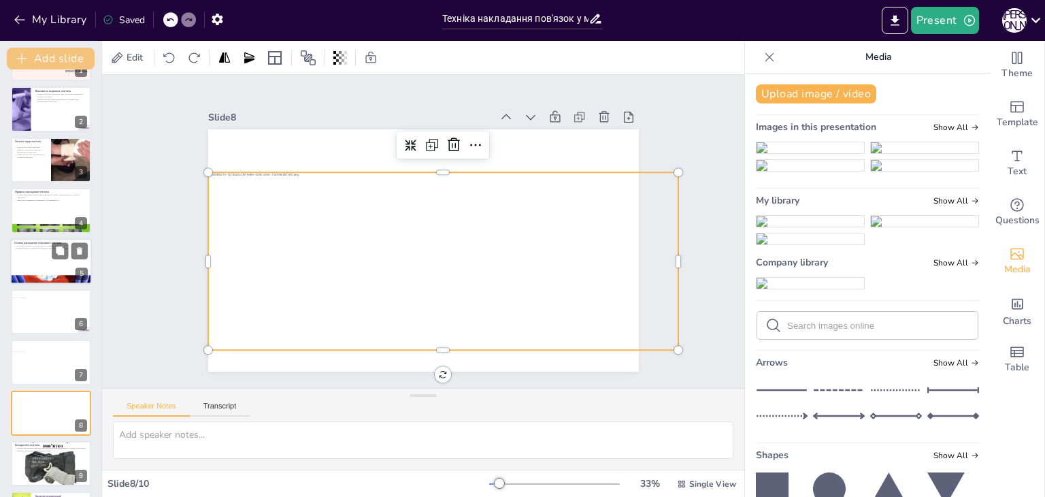
click at [69, 60] on button "Add slide" at bounding box center [51, 59] width 88 height 22
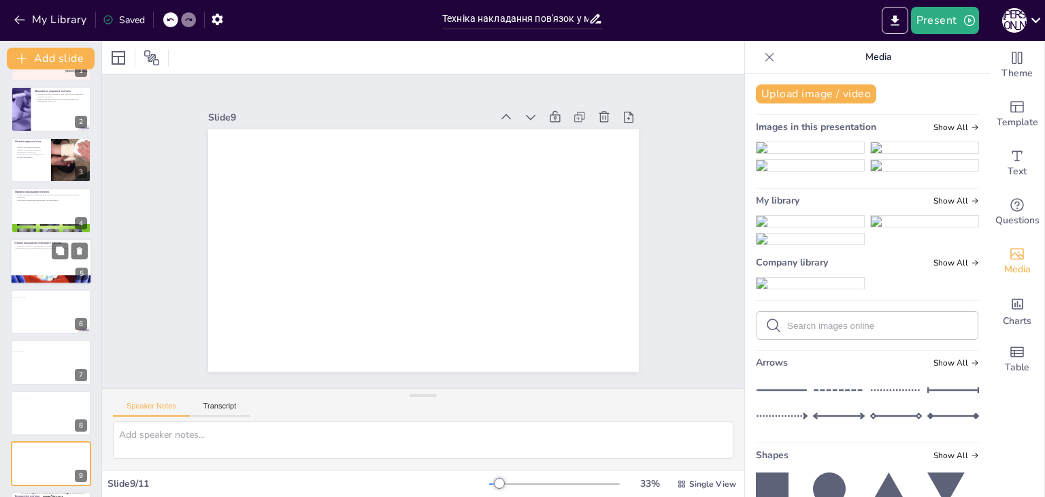
click at [902, 171] on img at bounding box center [924, 165] width 107 height 11
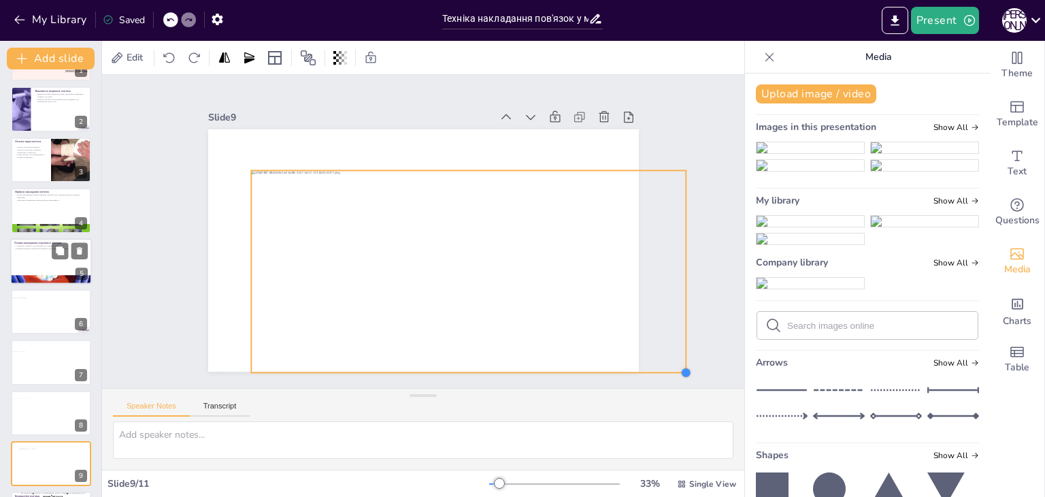
drag, startPoint x: 582, startPoint y: 324, endPoint x: 613, endPoint y: 366, distance: 52.1
click at [613, 366] on div "Slide 1 Кондратьєва Анна 21по Техніка накладання пов'язок у медичній практиці S…" at bounding box center [423, 231] width 642 height 313
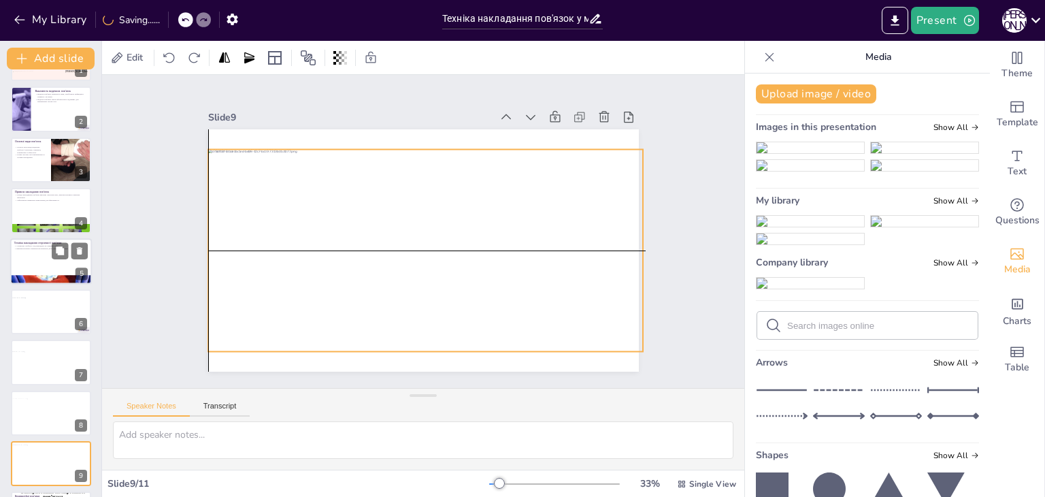
drag, startPoint x: 547, startPoint y: 288, endPoint x: 506, endPoint y: 265, distance: 46.9
click at [506, 265] on div at bounding box center [425, 250] width 435 height 202
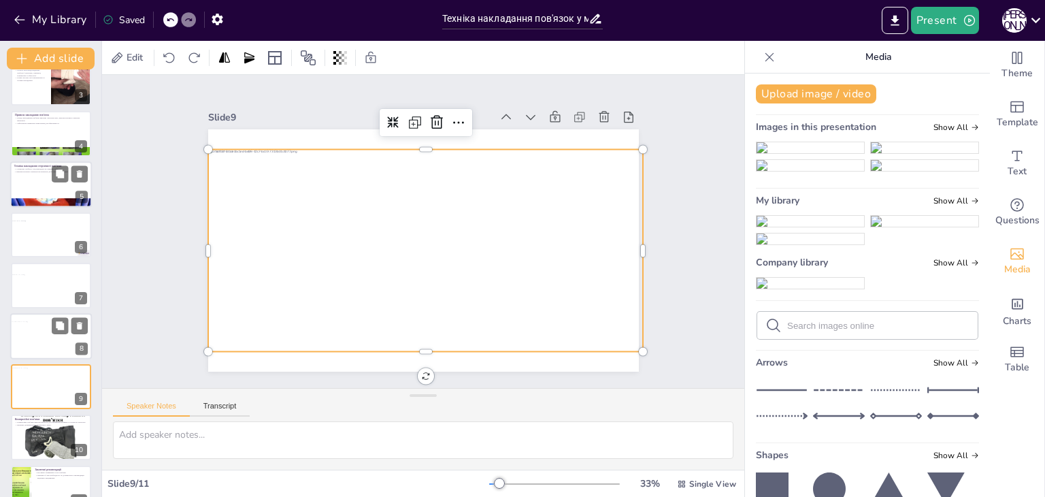
scroll to position [146, 0]
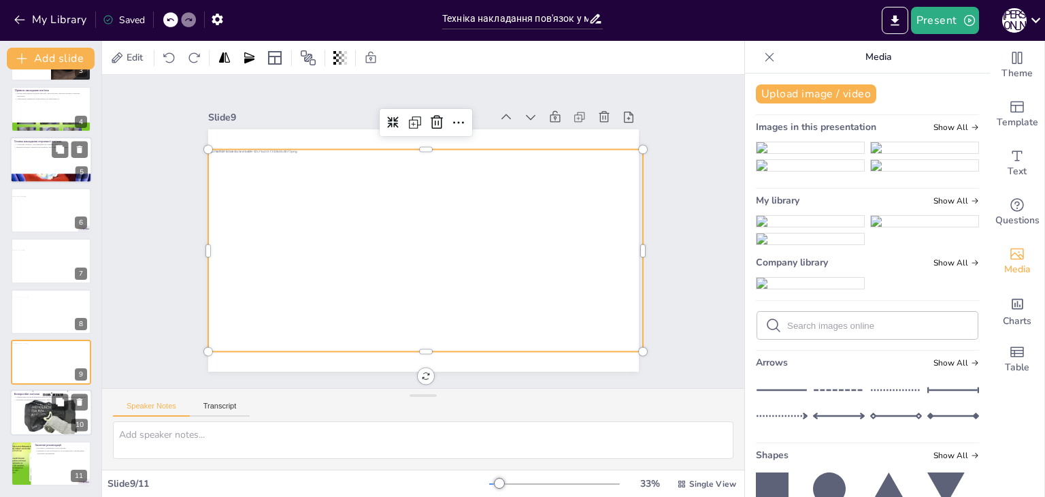
click at [38, 405] on div at bounding box center [51, 412] width 82 height 61
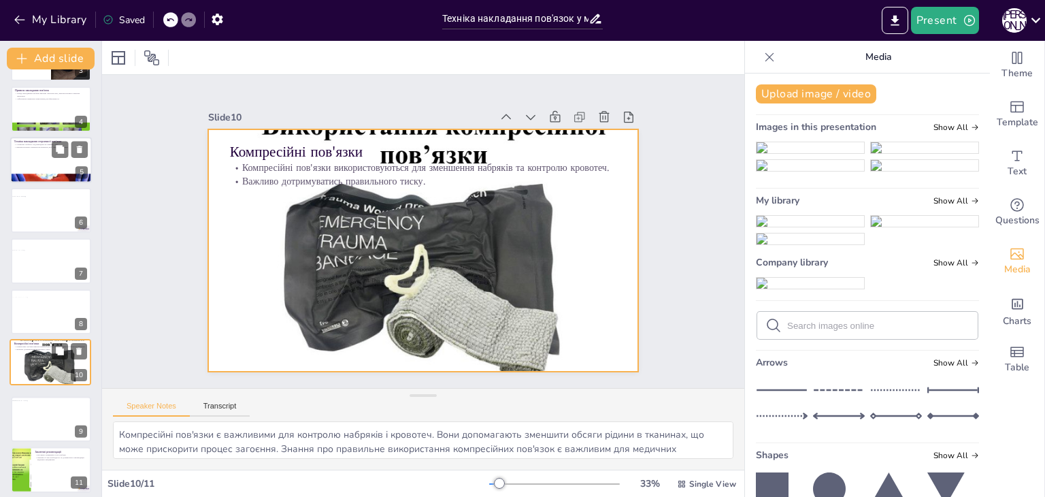
drag, startPoint x: 32, startPoint y: 411, endPoint x: 34, endPoint y: 354, distance: 57.2
click at [34, 354] on div at bounding box center [50, 362] width 80 height 61
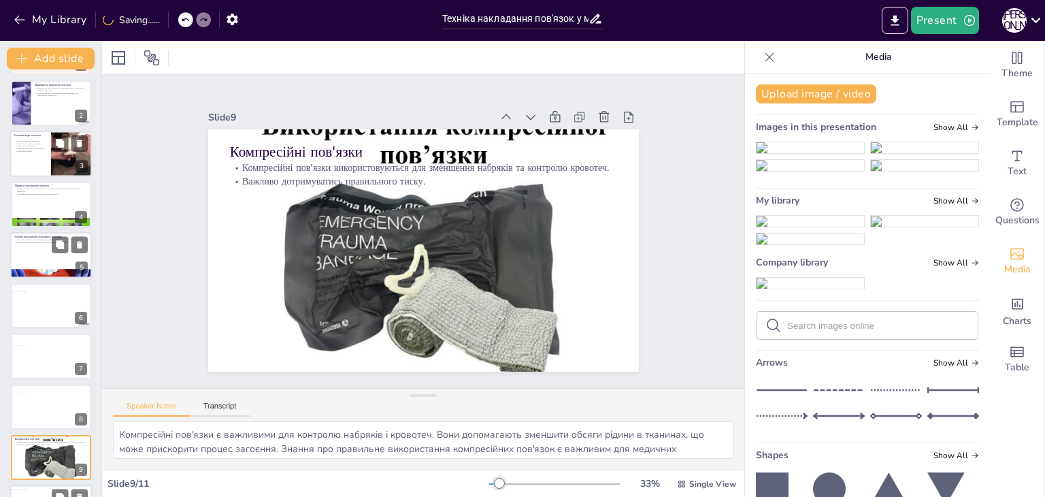
scroll to position [0, 0]
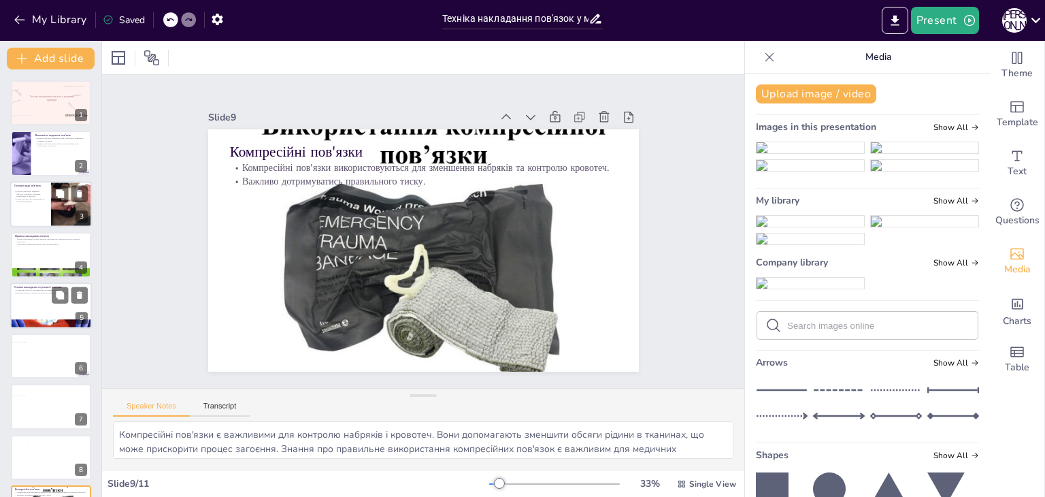
click at [16, 204] on div at bounding box center [51, 204] width 82 height 46
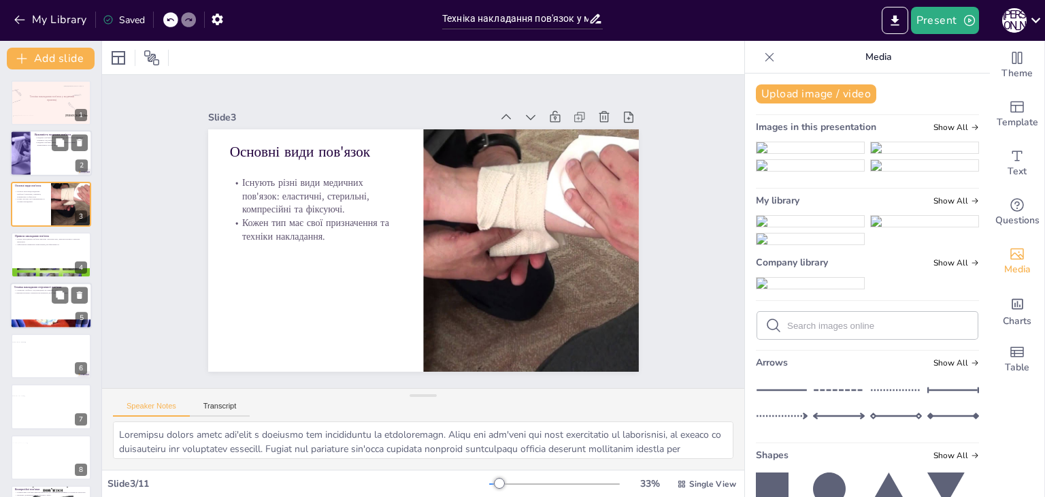
click at [44, 158] on div at bounding box center [51, 154] width 82 height 46
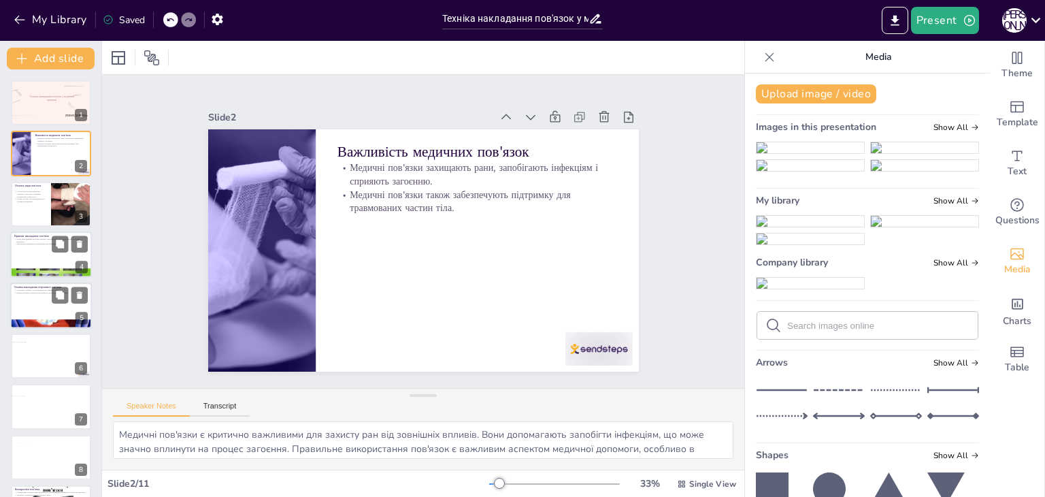
click at [22, 252] on div at bounding box center [51, 254] width 82 height 46
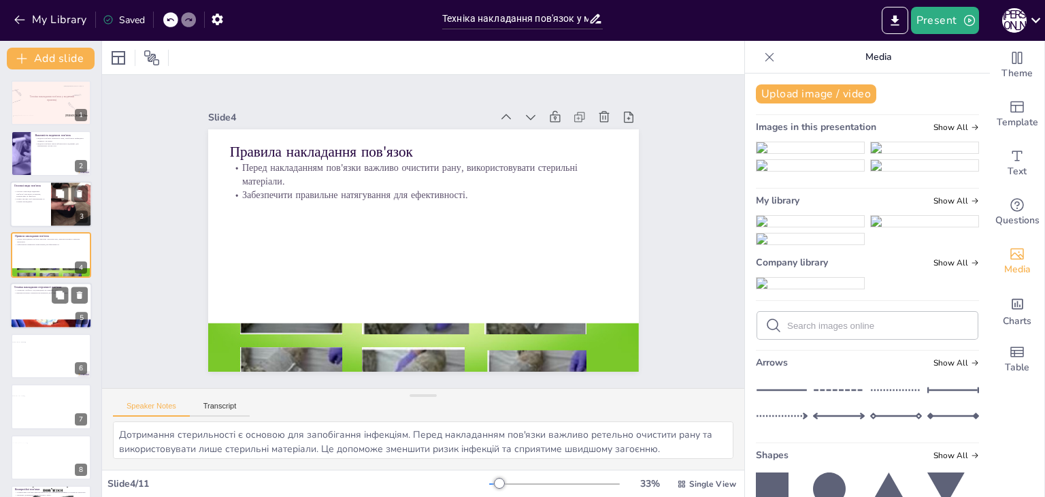
click at [42, 191] on p "Існують різні види медичних пов'язок: еластичні, стерильні, компресійні та фікс…" at bounding box center [30, 193] width 33 height 7
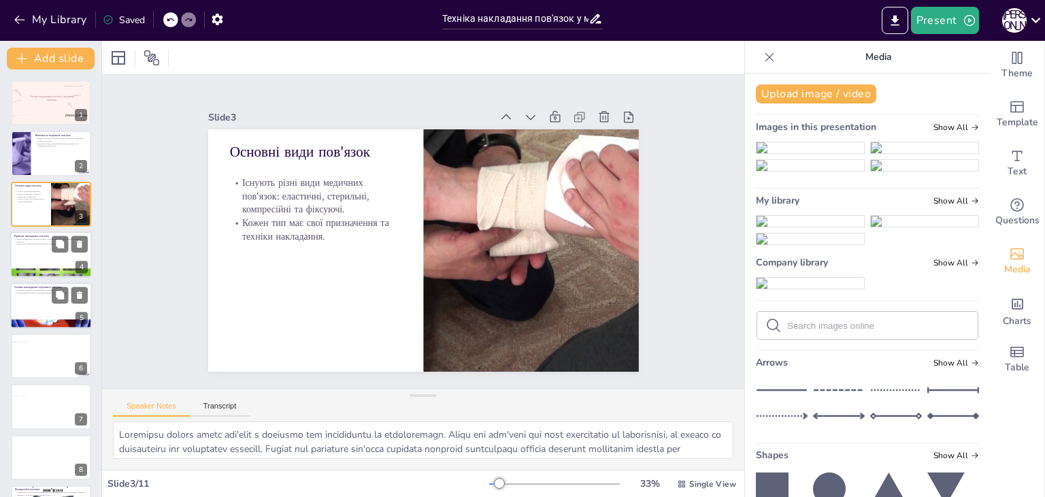
click at [38, 260] on div at bounding box center [51, 254] width 82 height 46
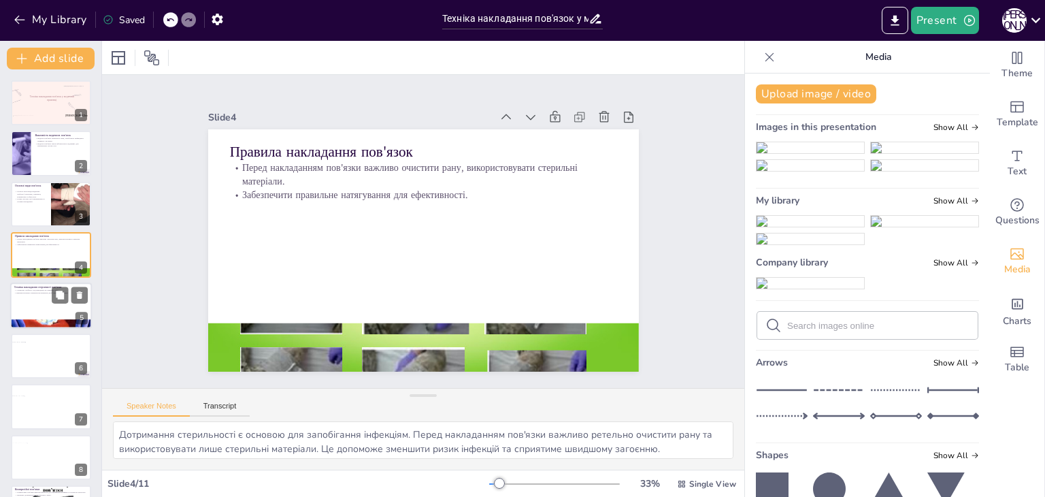
click at [42, 301] on div at bounding box center [51, 305] width 82 height 46
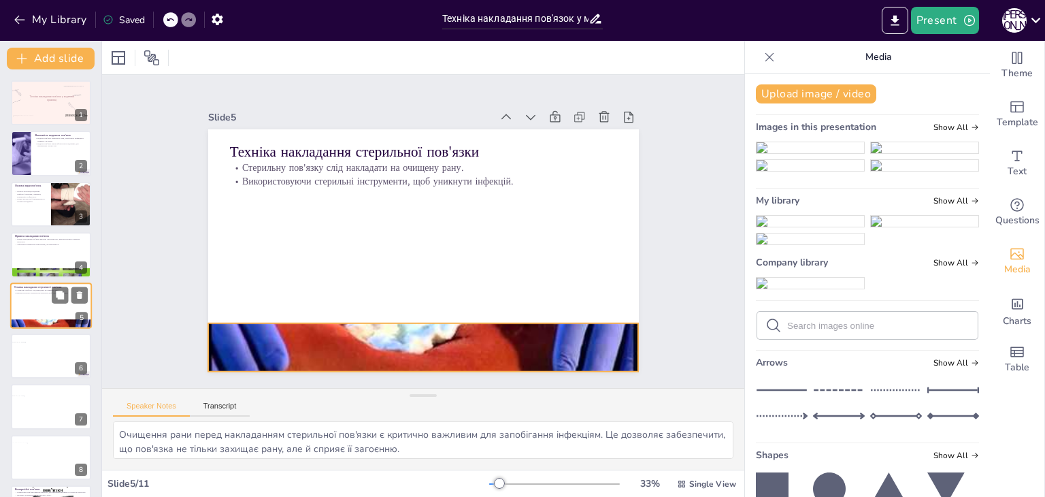
scroll to position [22, 0]
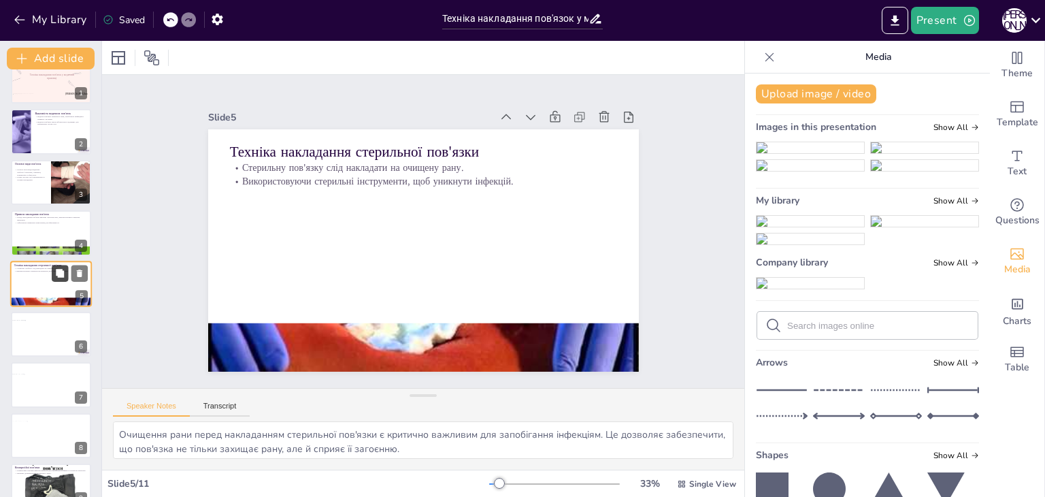
click at [57, 266] on button at bounding box center [60, 273] width 16 height 16
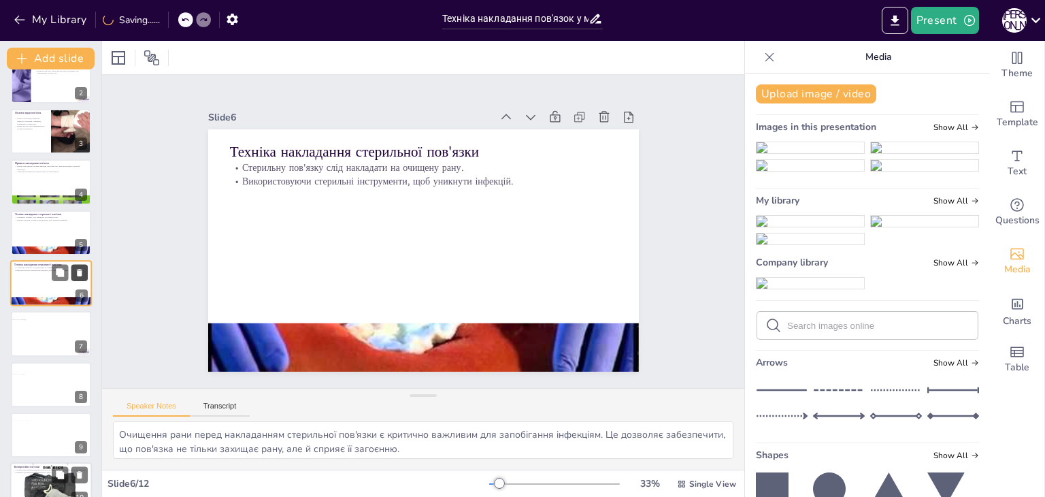
click at [76, 273] on icon at bounding box center [80, 272] width 10 height 10
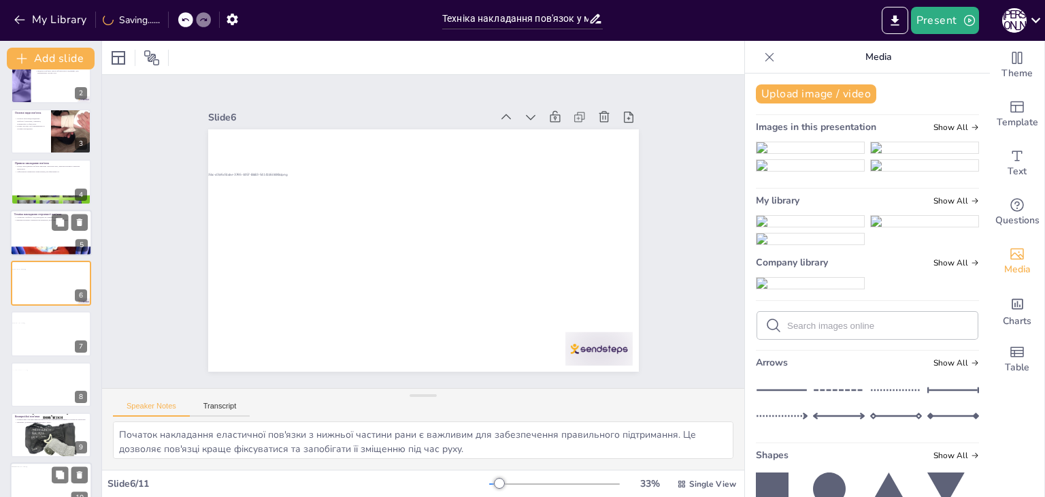
click at [44, 241] on div at bounding box center [51, 232] width 82 height 46
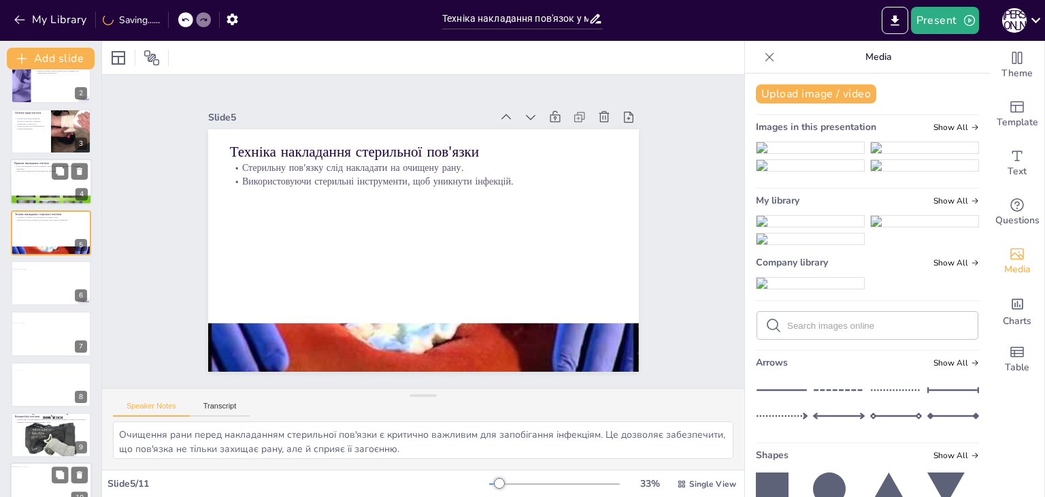
scroll to position [22, 0]
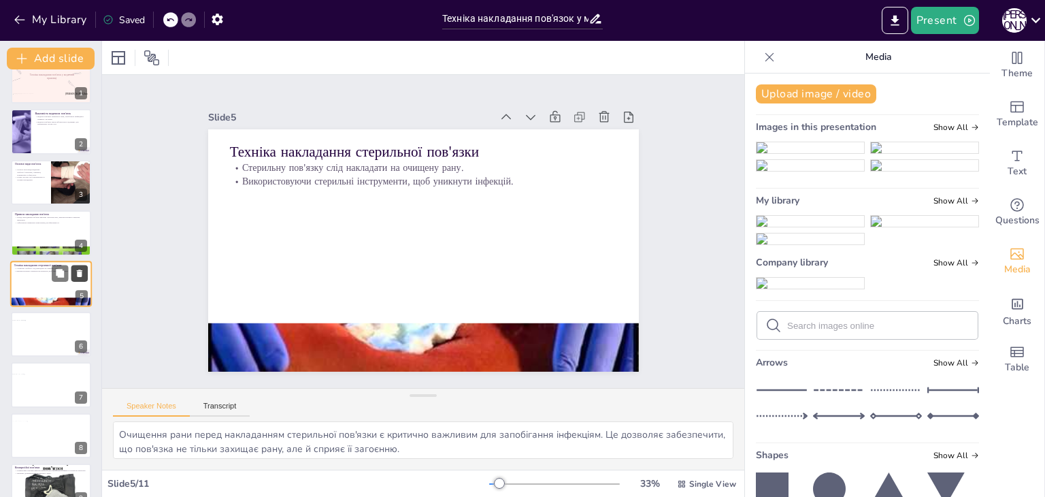
click at [73, 269] on button at bounding box center [79, 273] width 16 height 16
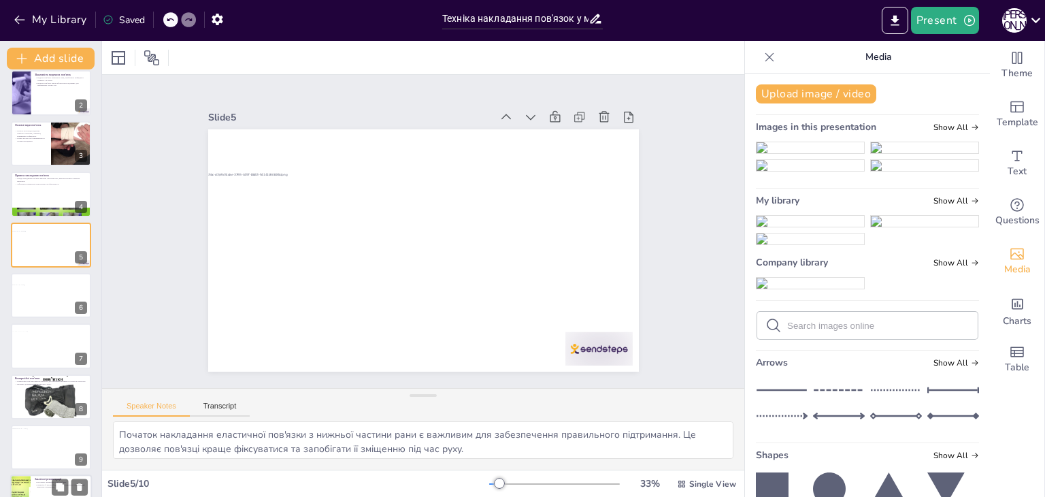
scroll to position [95, 0]
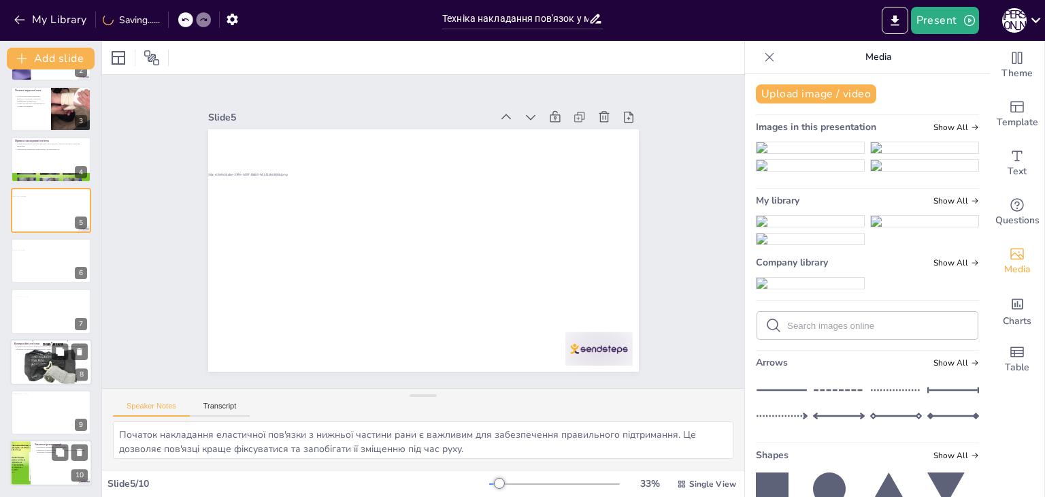
click at [24, 354] on div at bounding box center [51, 361] width 82 height 61
type textarea "Компресійні пов'язки є важливими для контролю набряків і кровотеч. Вони допомаг…"
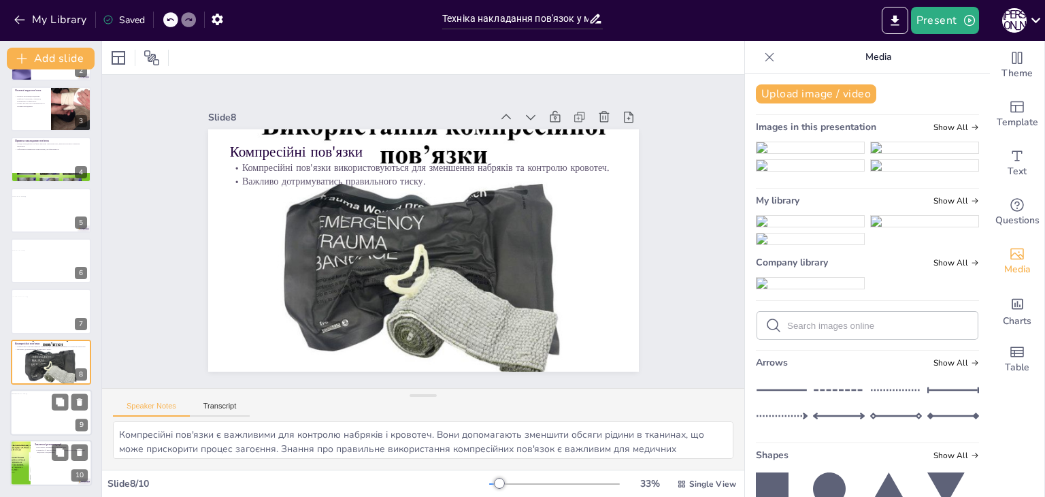
click at [30, 421] on div at bounding box center [51, 412] width 83 height 38
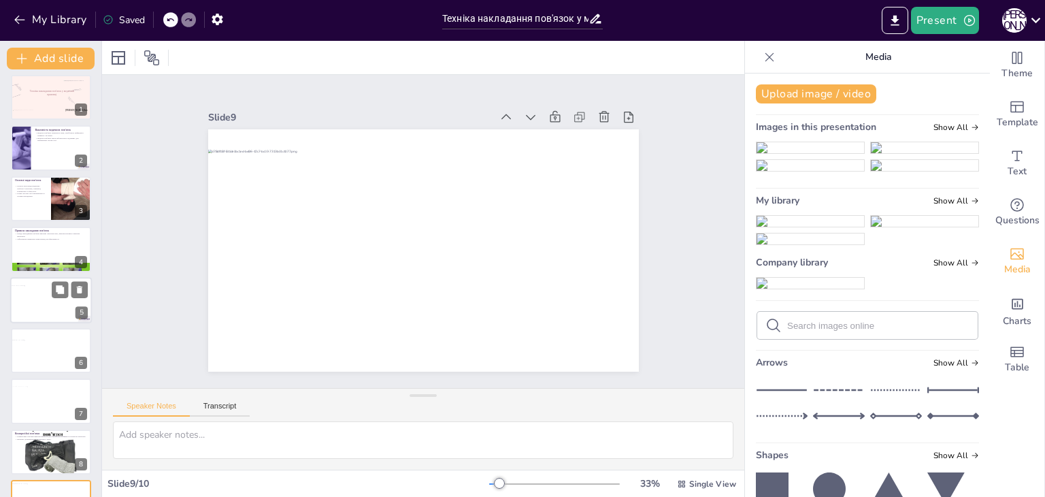
scroll to position [0, 0]
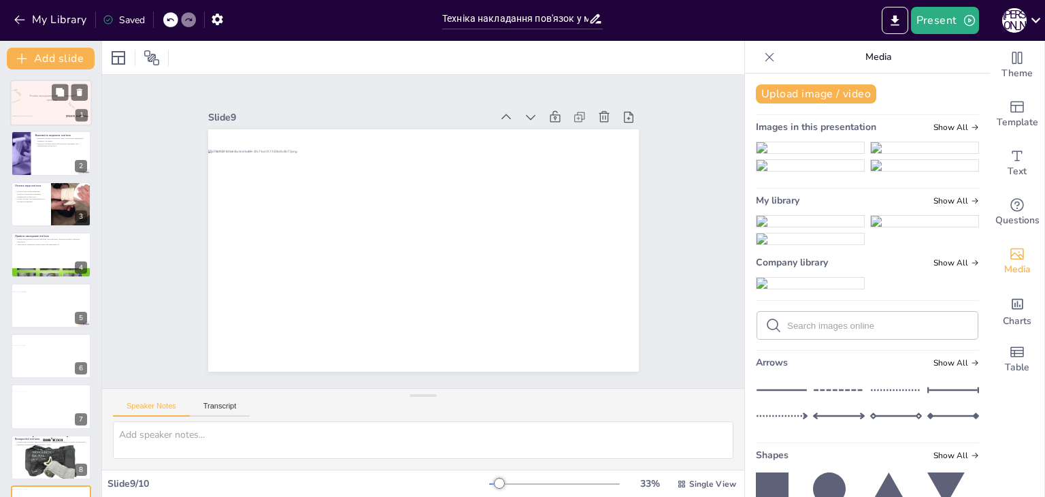
click at [22, 118] on div at bounding box center [16, 112] width 24 height 27
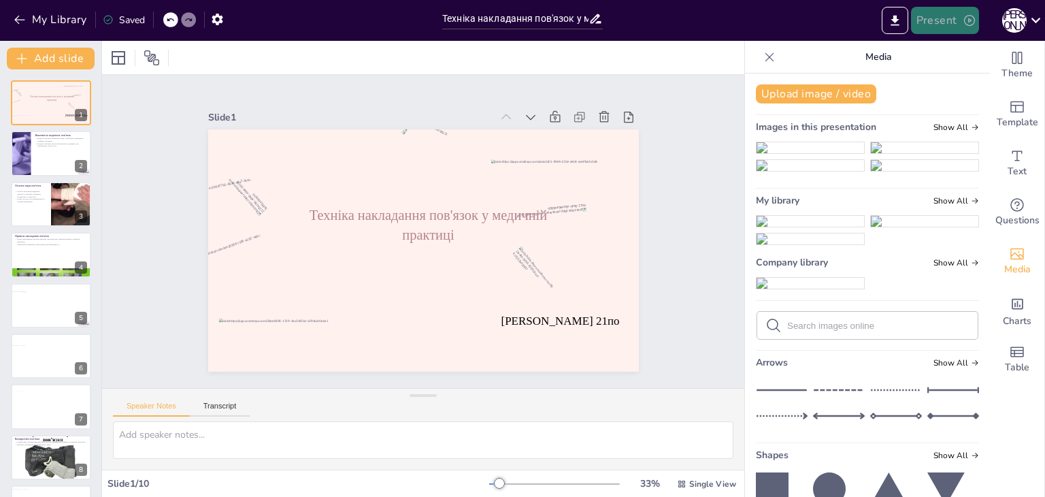
click at [926, 26] on button "Present" at bounding box center [945, 20] width 68 height 27
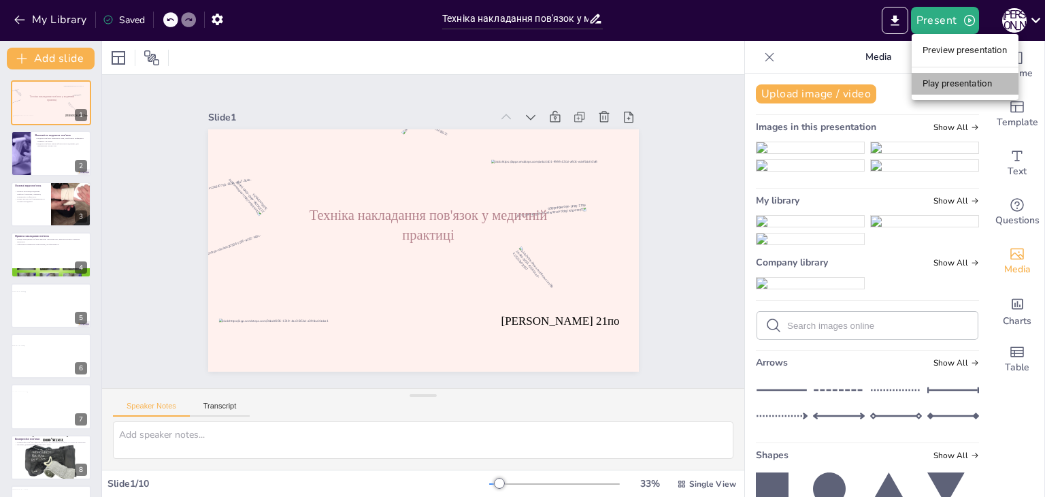
click at [936, 75] on li "Play presentation" at bounding box center [964, 84] width 107 height 22
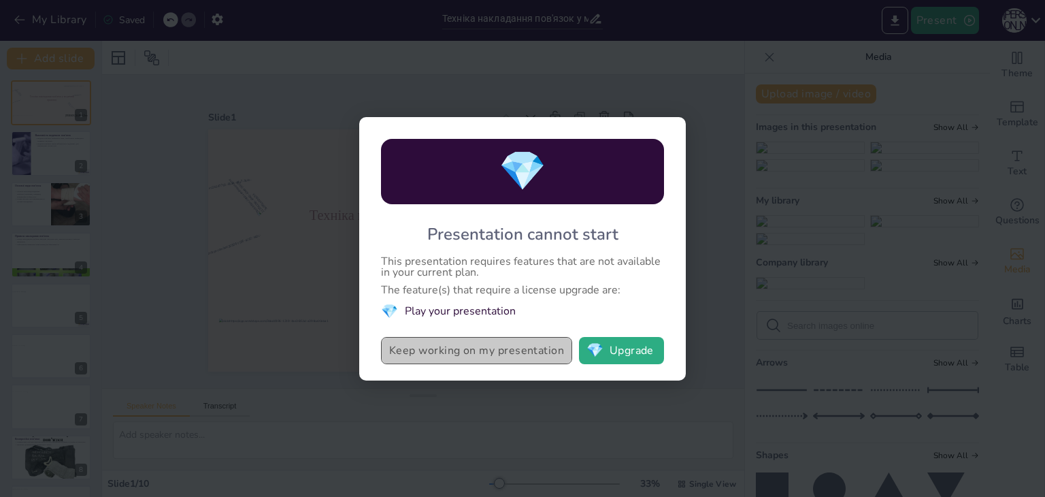
click at [539, 353] on button "Keep working on my presentation" at bounding box center [476, 350] width 191 height 27
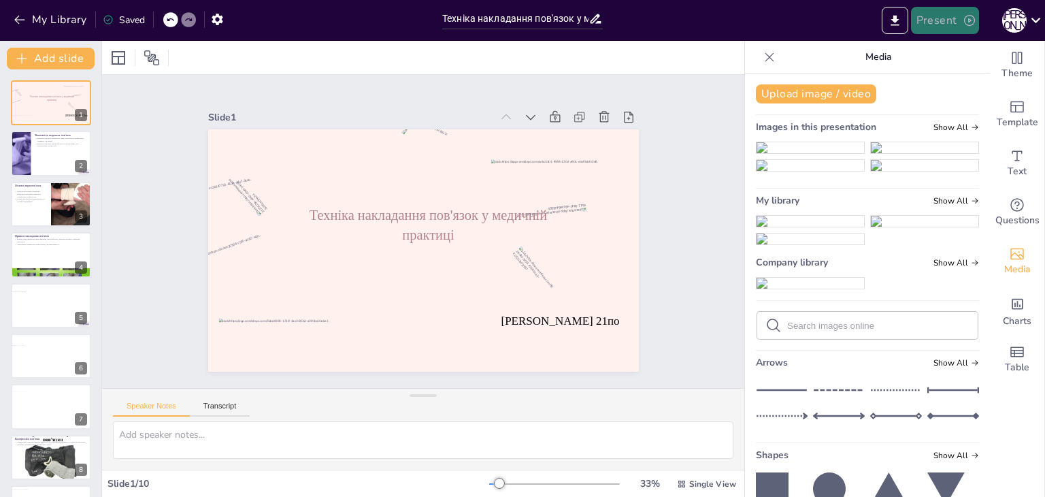
click at [949, 15] on button "Present" at bounding box center [945, 20] width 68 height 27
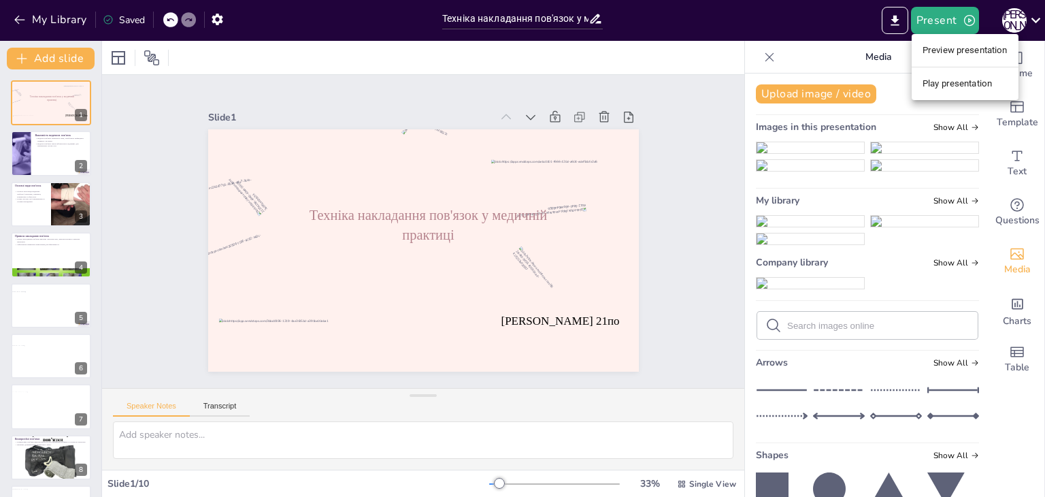
click at [967, 50] on li "Preview presentation" at bounding box center [964, 50] width 107 height 22
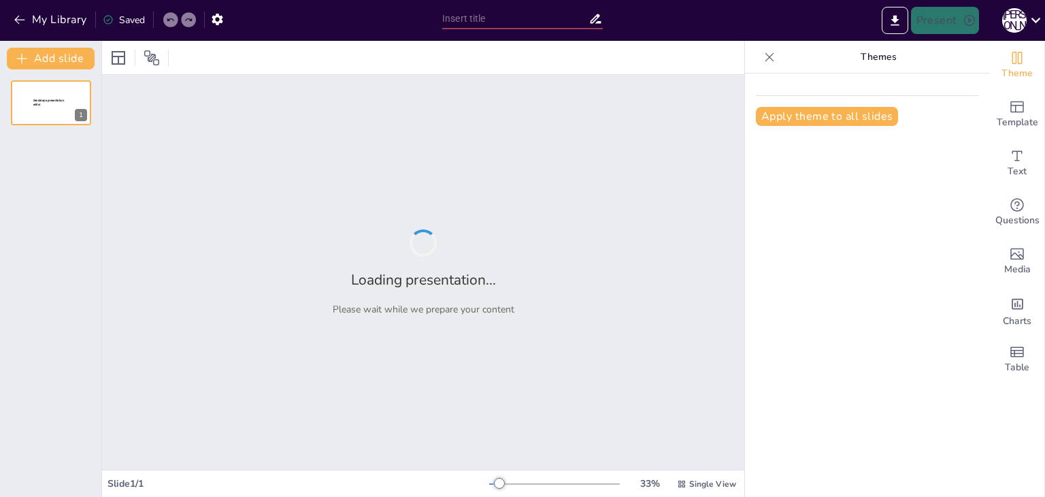
type input "Техніка накладання пов'язок у медичній практиці"
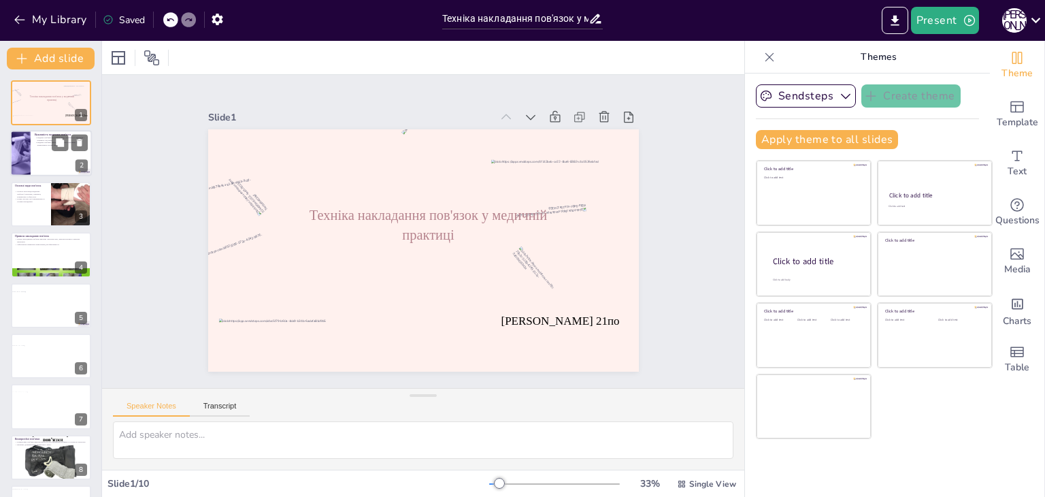
click at [22, 146] on div at bounding box center [21, 154] width 82 height 46
type textarea "Медичні пов'язки є критично важливими для захисту ран від зовнішніх впливів. Во…"
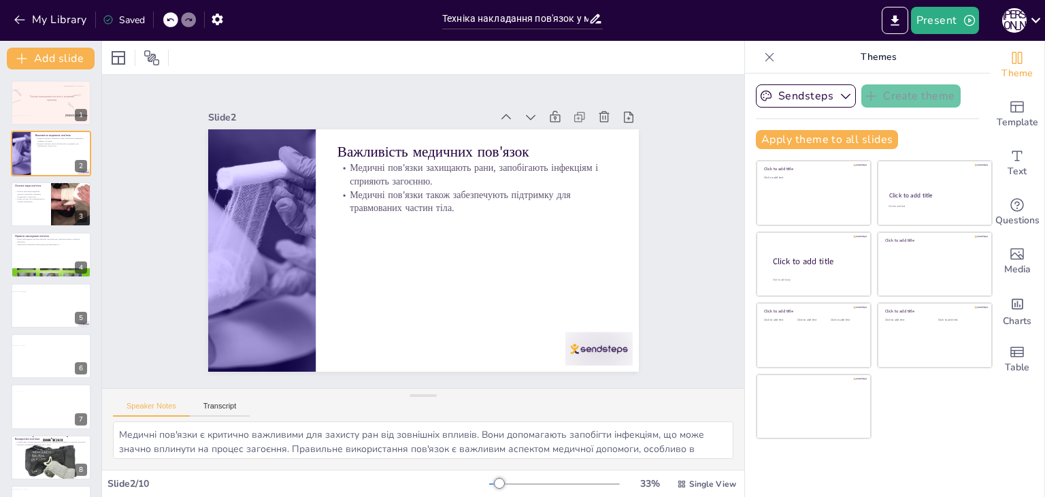
click at [9, 205] on div "Кондратьєва Анна 21по Техніка накладання пов'язок у медичній практиці 1 Важливі…" at bounding box center [50, 330] width 101 height 501
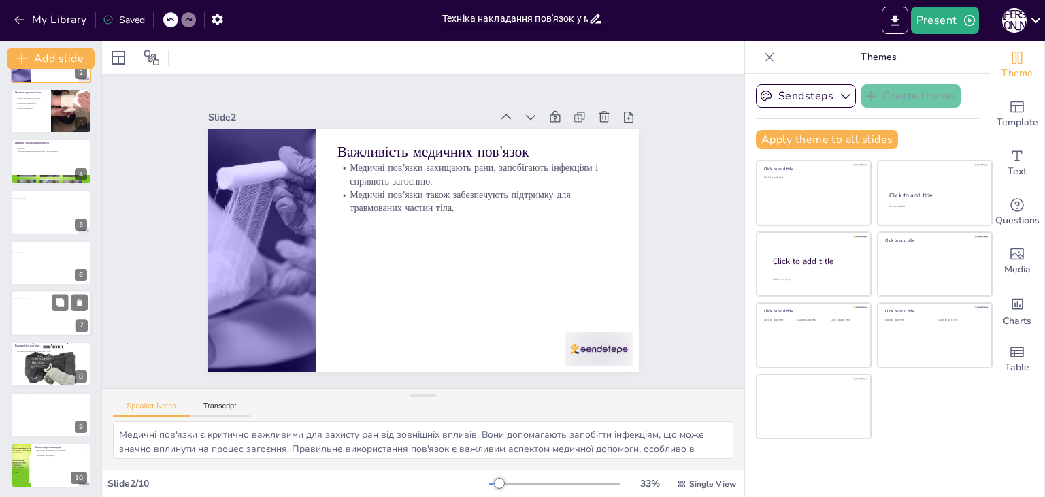
scroll to position [95, 0]
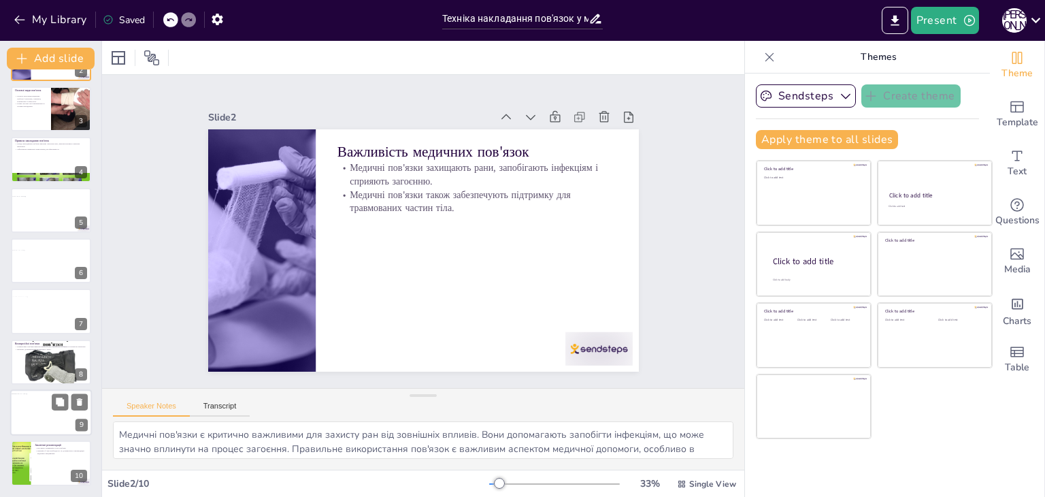
click at [33, 411] on div at bounding box center [51, 412] width 83 height 38
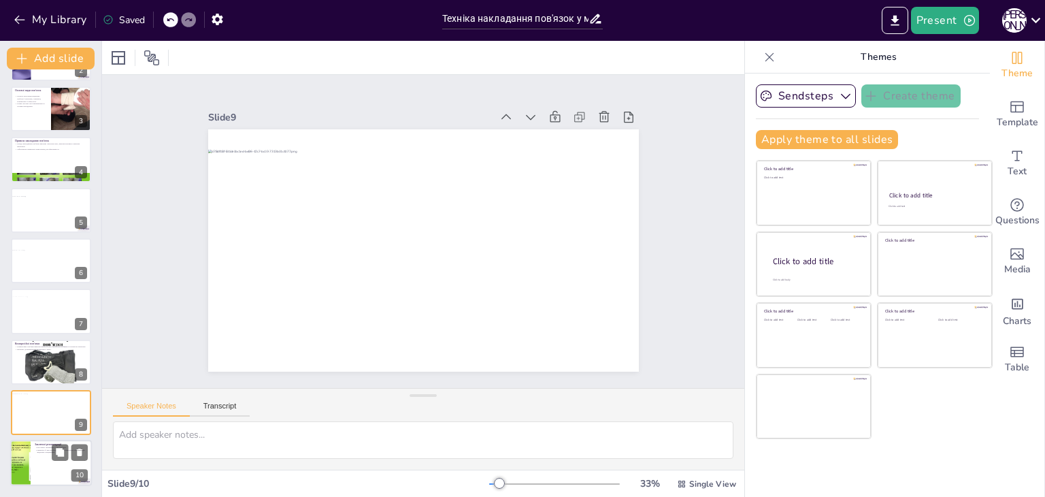
click at [35, 452] on p "Змінюйте її при необхідності та дотримуйтесь рекомендацій медичних працівників." at bounding box center [61, 450] width 53 height 5
type textarea "Регулярна перевірка стану пов'язки є важливою для забезпечення її ефективності.…"
